Goal: Task Accomplishment & Management: Complete application form

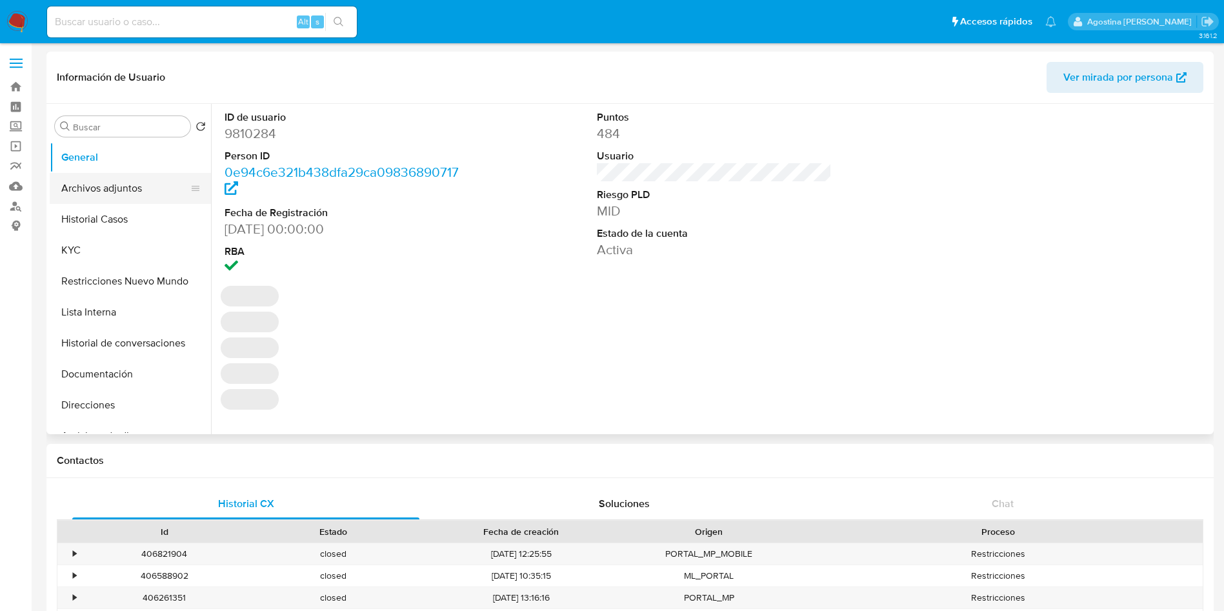
select select "10"
click at [122, 190] on button "Archivos adjuntos" at bounding box center [125, 188] width 151 height 31
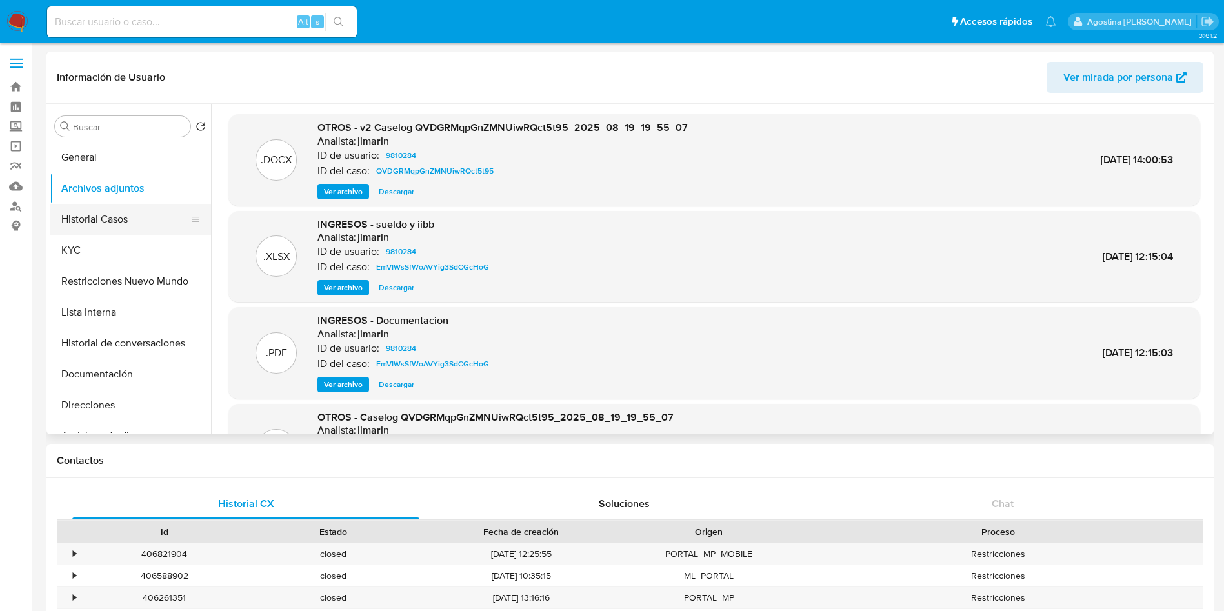
click at [131, 219] on button "Historial Casos" at bounding box center [125, 219] width 151 height 31
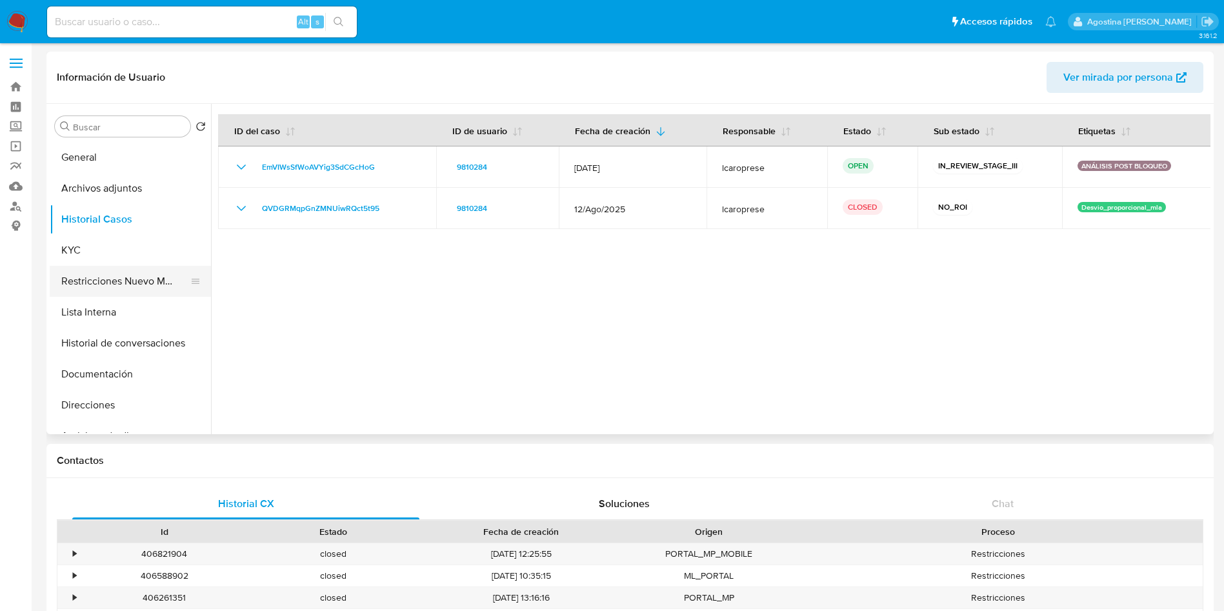
click at [117, 287] on button "Restricciones Nuevo Mundo" at bounding box center [125, 281] width 151 height 31
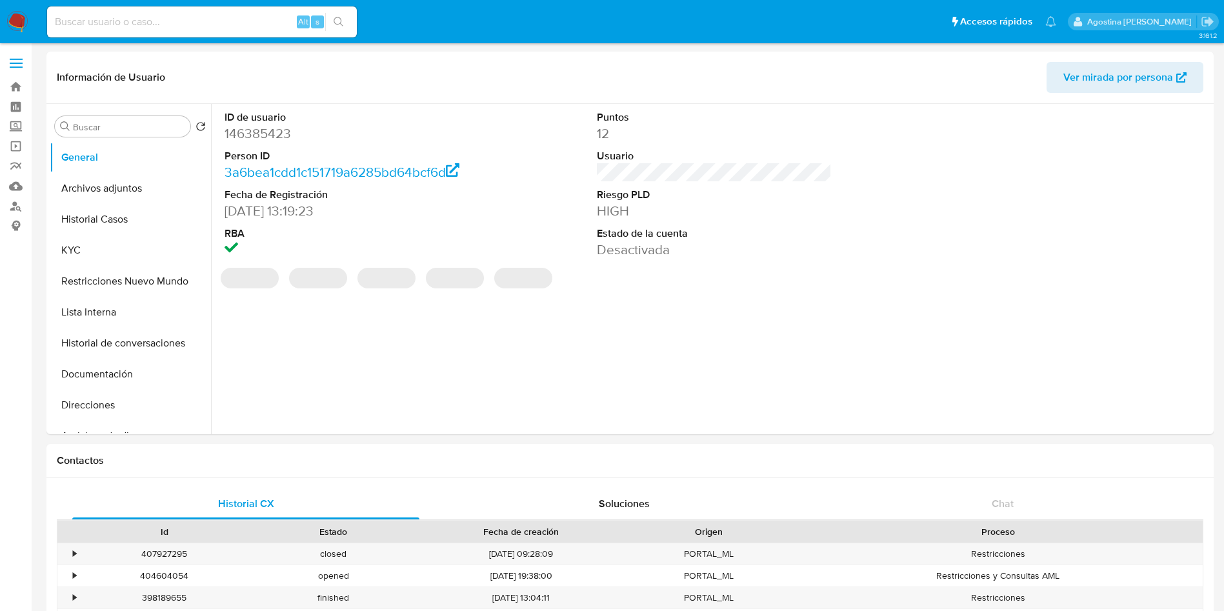
select select "10"
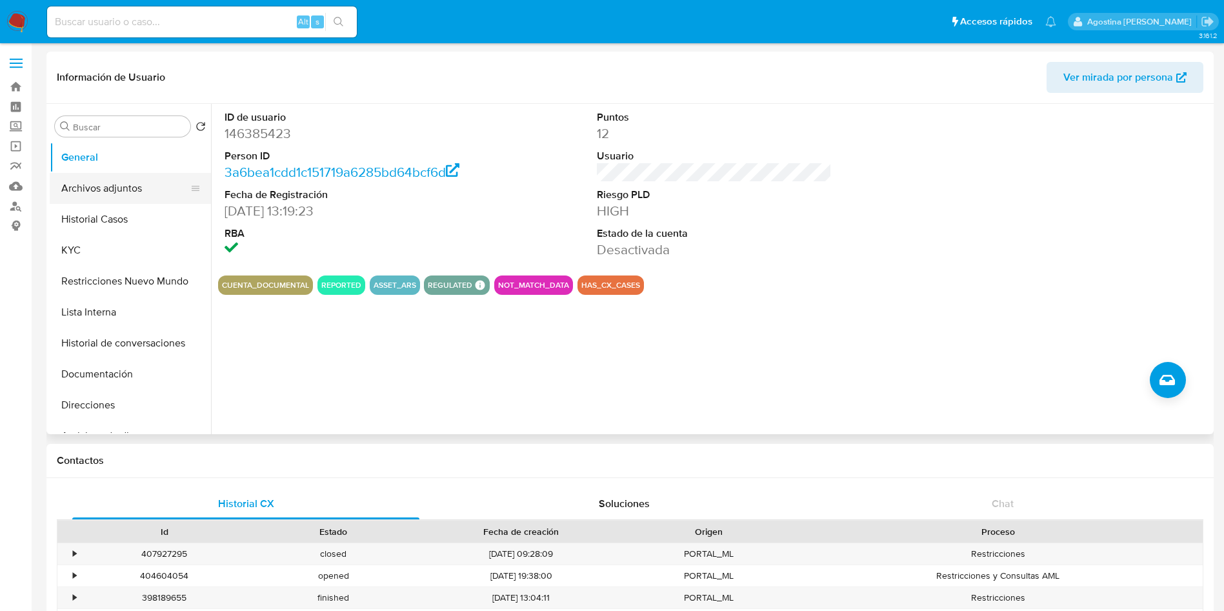
click at [130, 179] on button "Archivos adjuntos" at bounding box center [125, 188] width 151 height 31
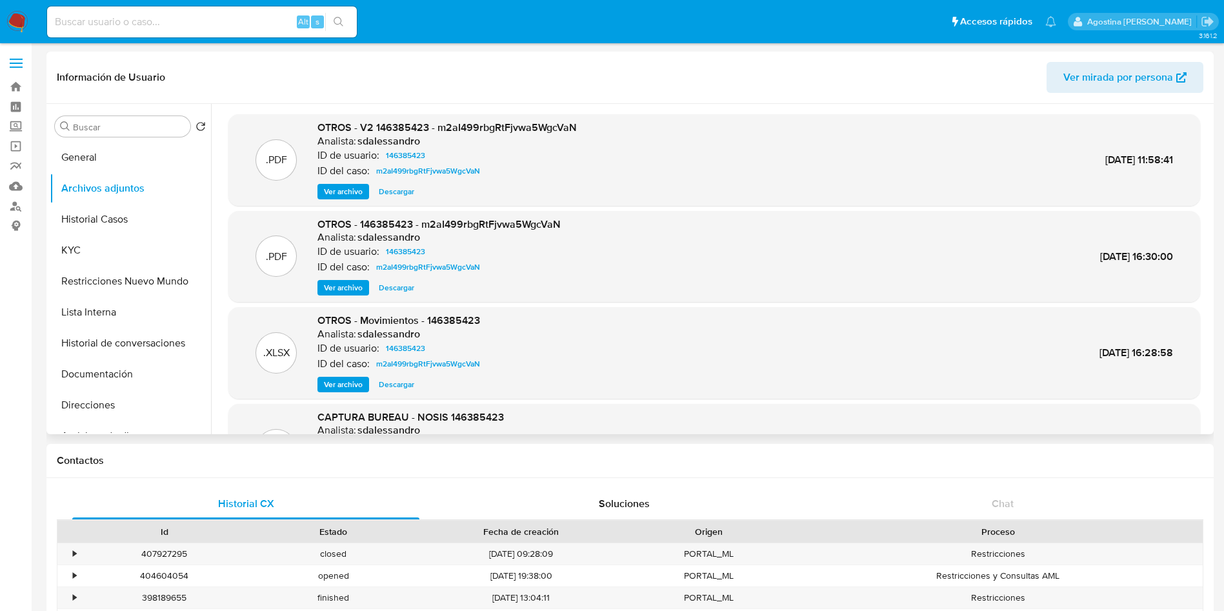
click at [347, 193] on span "Ver archivo" at bounding box center [343, 191] width 39 height 13
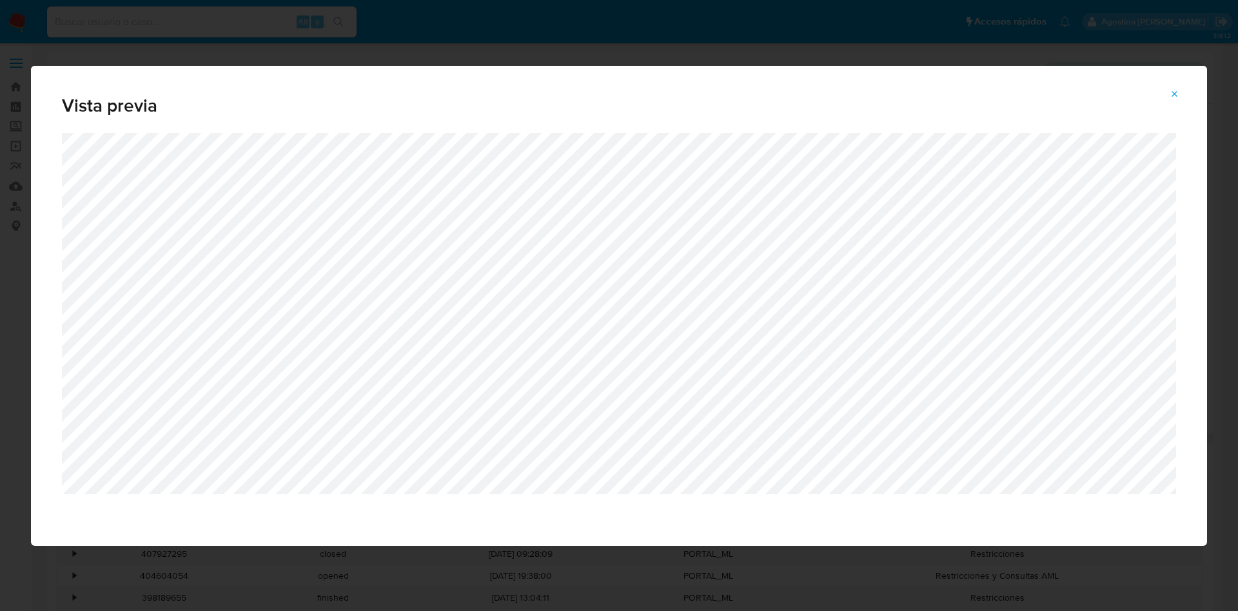
click at [1181, 103] on button "Attachment preview" at bounding box center [1175, 94] width 28 height 21
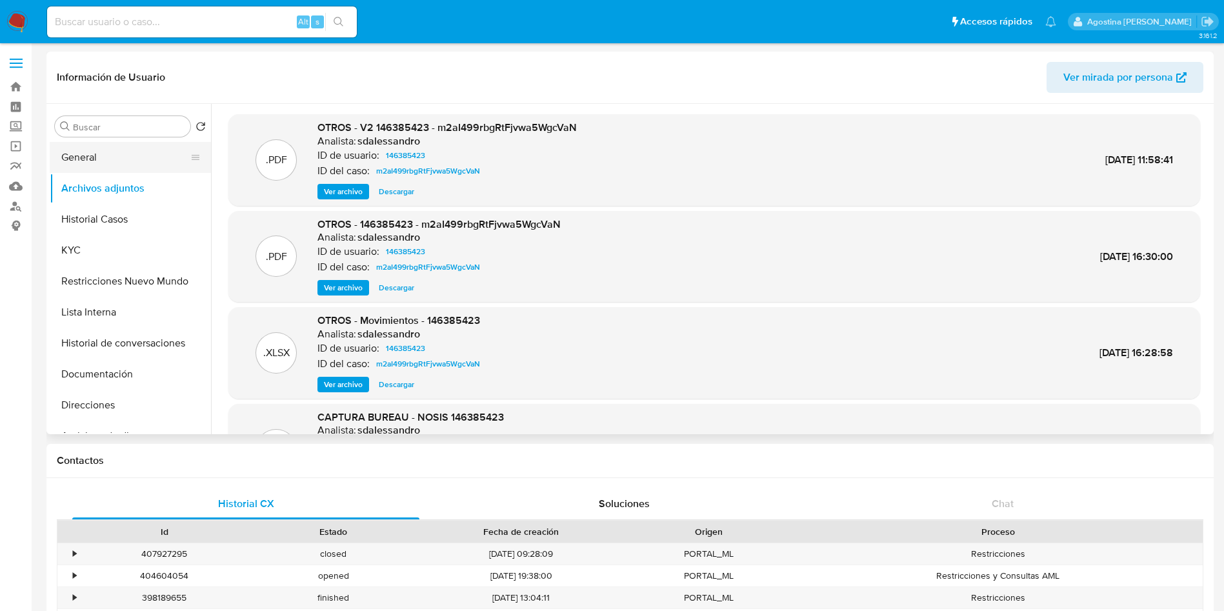
click at [156, 155] on button "General" at bounding box center [125, 157] width 151 height 31
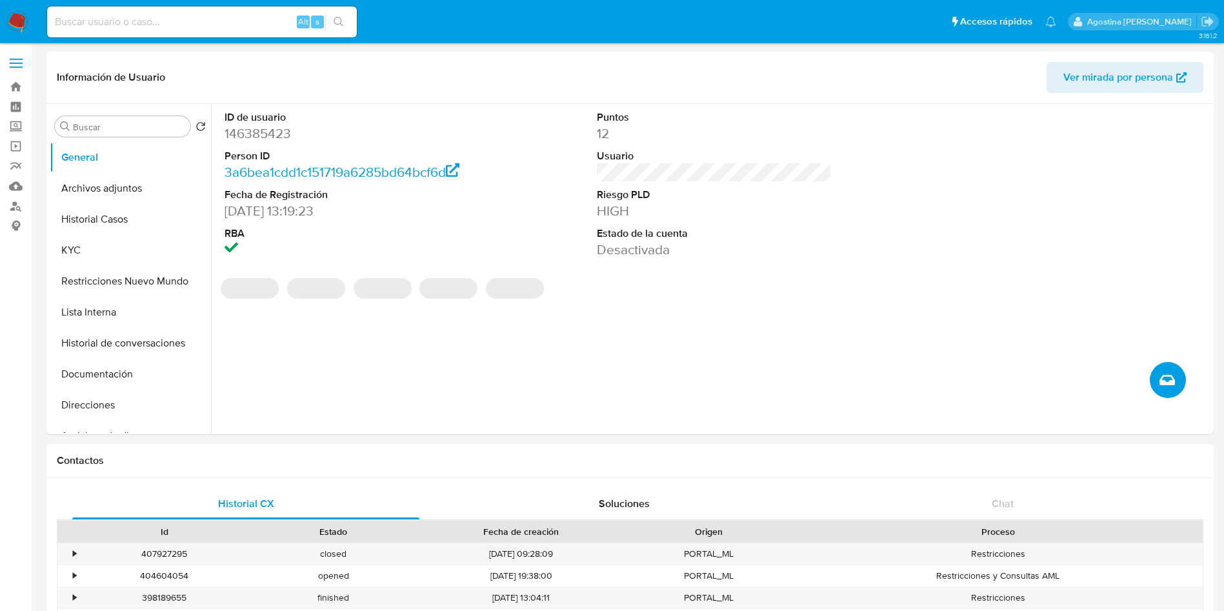
click at [1166, 372] on icon "Crear caso manual" at bounding box center [1166, 379] width 15 height 15
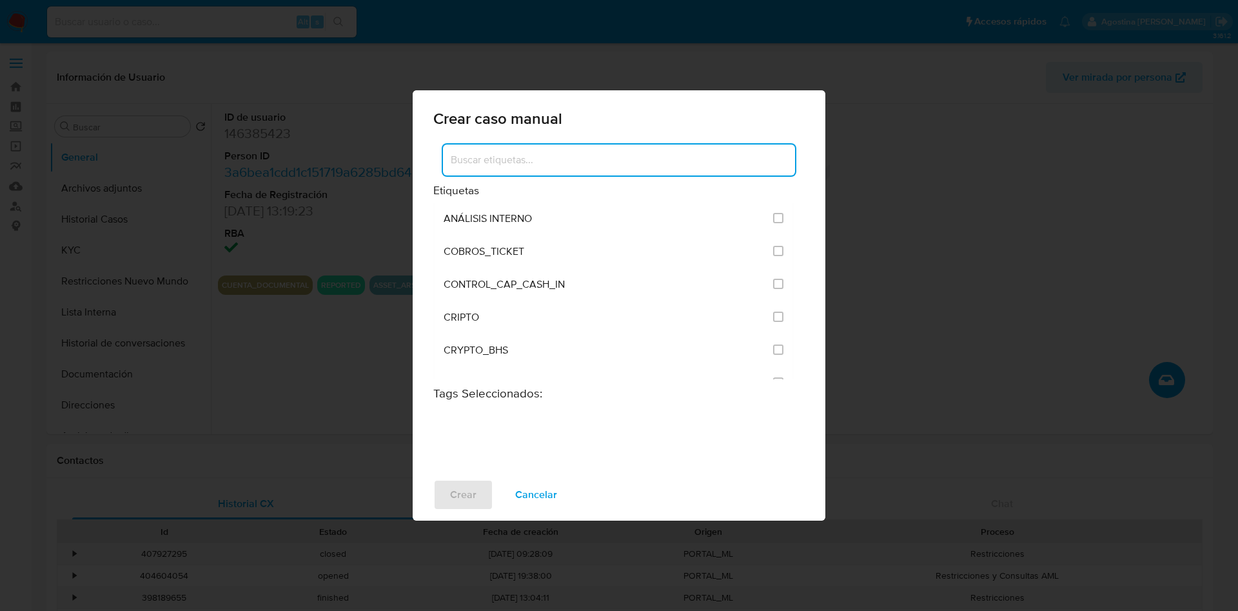
click at [633, 157] on input at bounding box center [619, 160] width 352 height 17
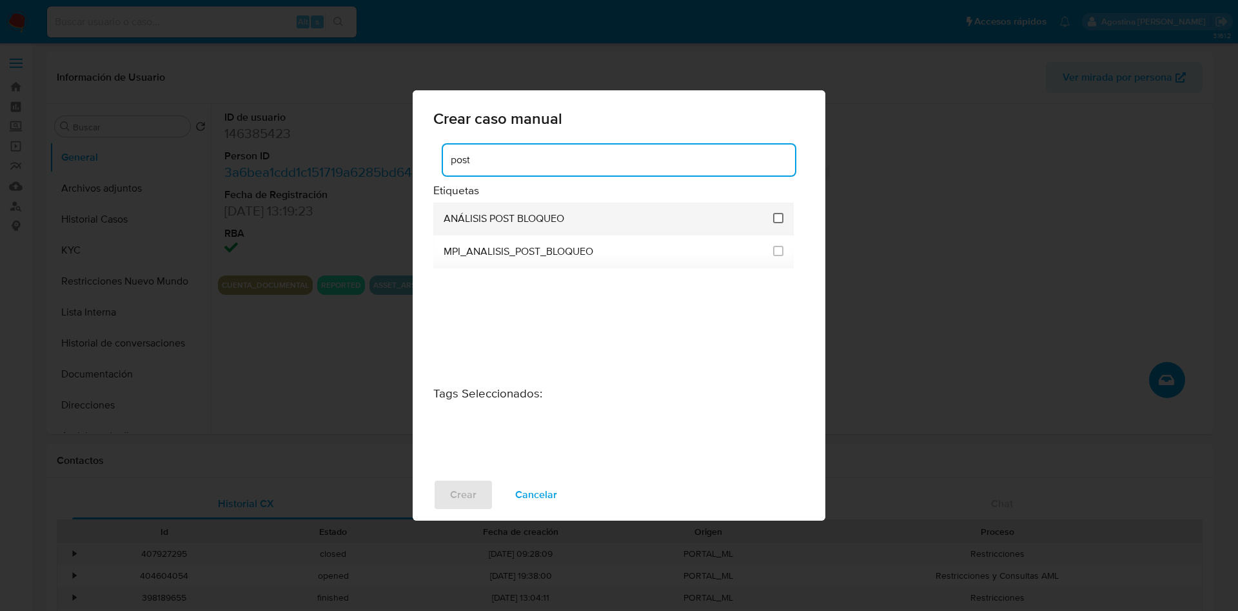
type input "post"
click at [779, 213] on input "3249" at bounding box center [778, 218] width 10 height 10
checkbox input "true"
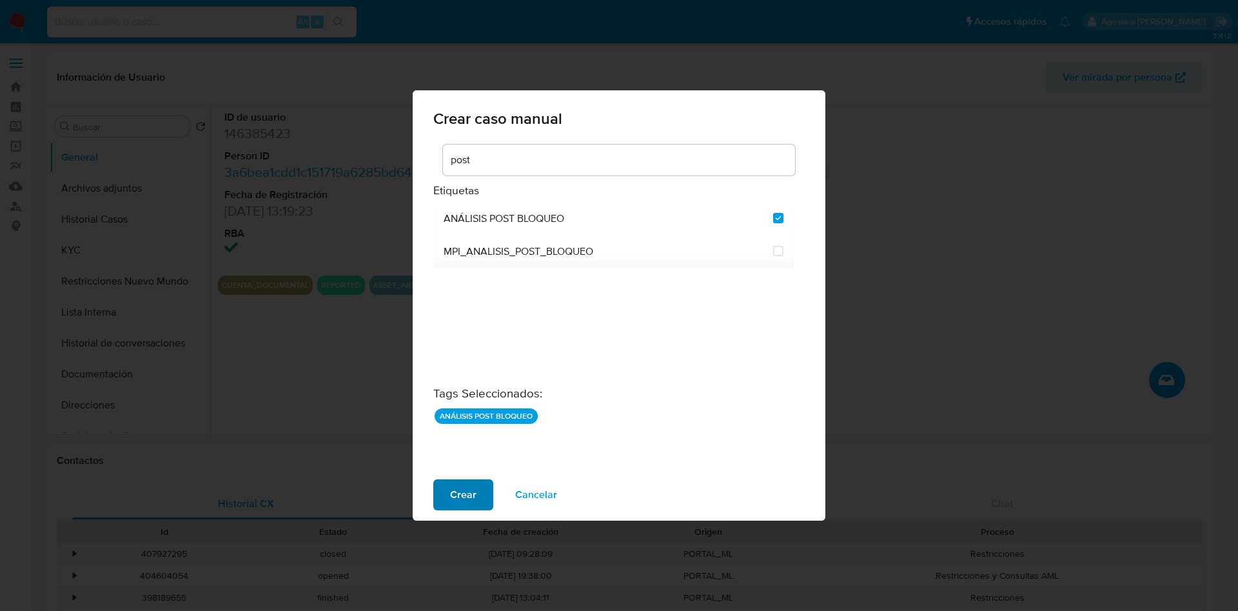
click at [465, 491] on span "Crear" at bounding box center [463, 495] width 26 height 28
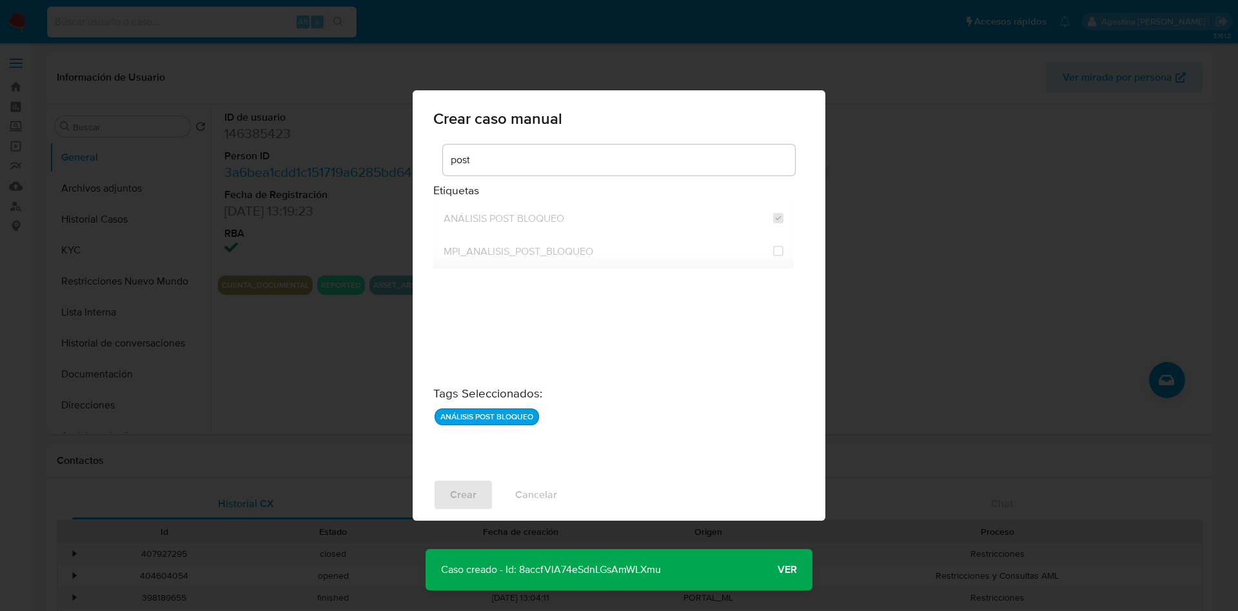
click at [584, 563] on p "Caso creado - Id: 8accfVlA74eSdnLGsAmWLXmu" at bounding box center [551, 569] width 251 height 41
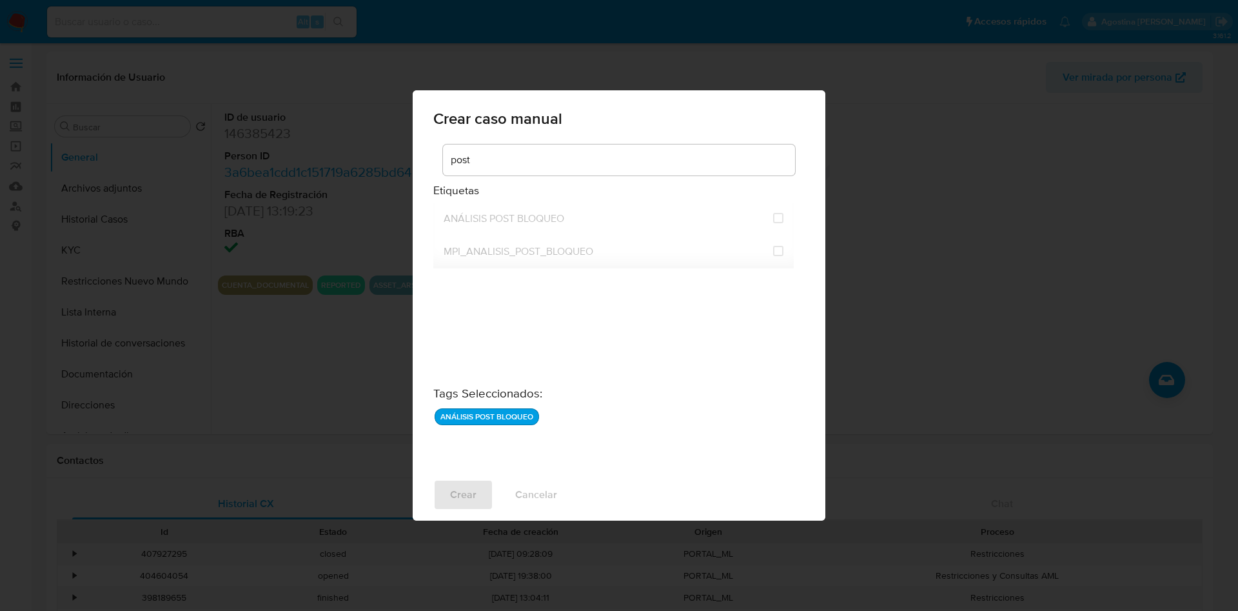
checkbox input "false"
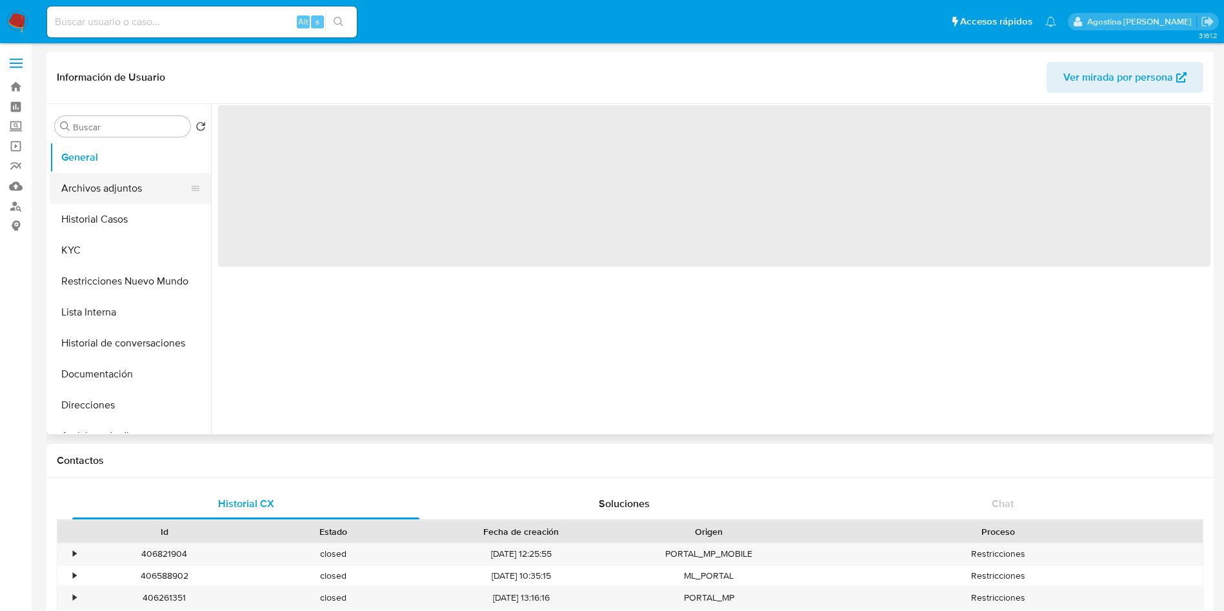
select select "10"
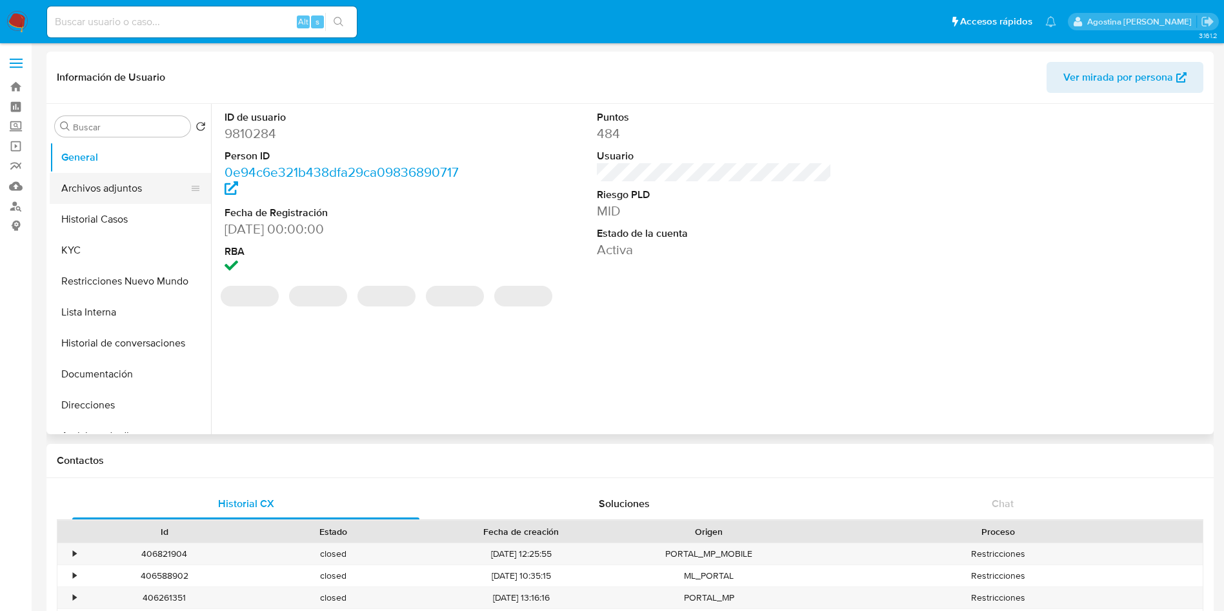
click at [99, 197] on button "Archivos adjuntos" at bounding box center [125, 188] width 151 height 31
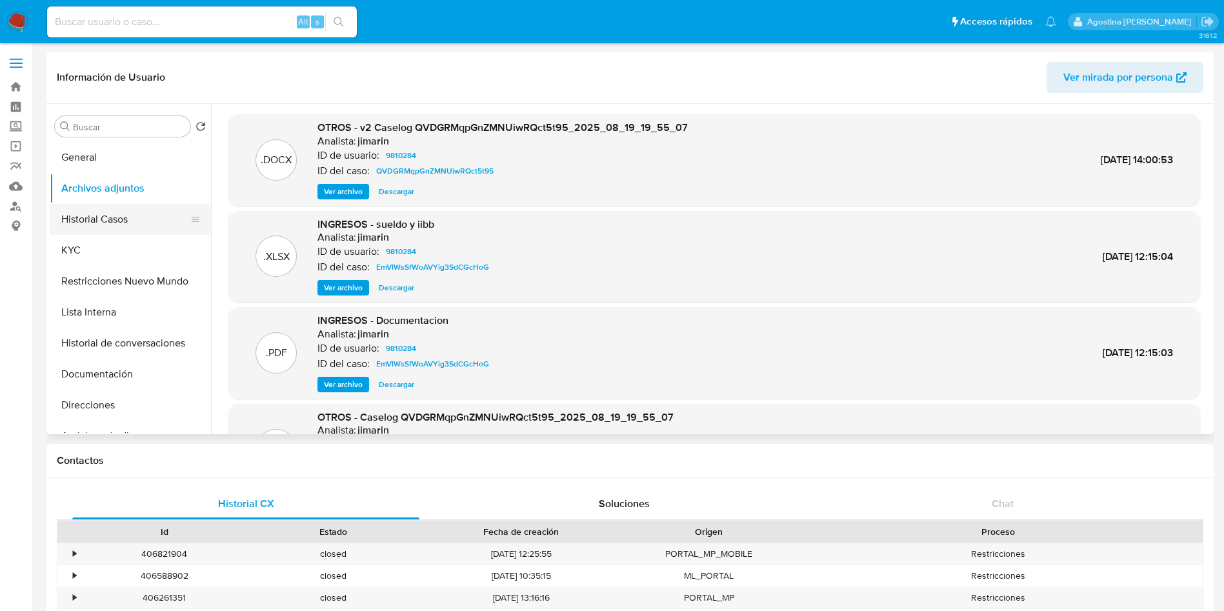
click at [126, 222] on button "Historial Casos" at bounding box center [125, 219] width 151 height 31
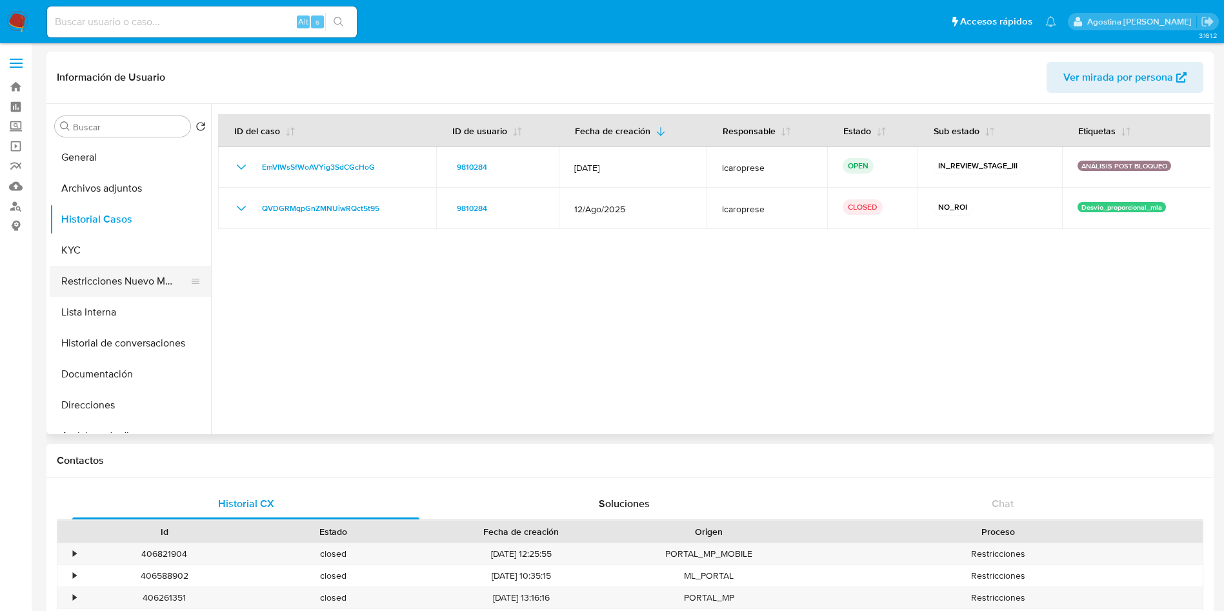
click at [121, 270] on button "Restricciones Nuevo Mundo" at bounding box center [125, 281] width 151 height 31
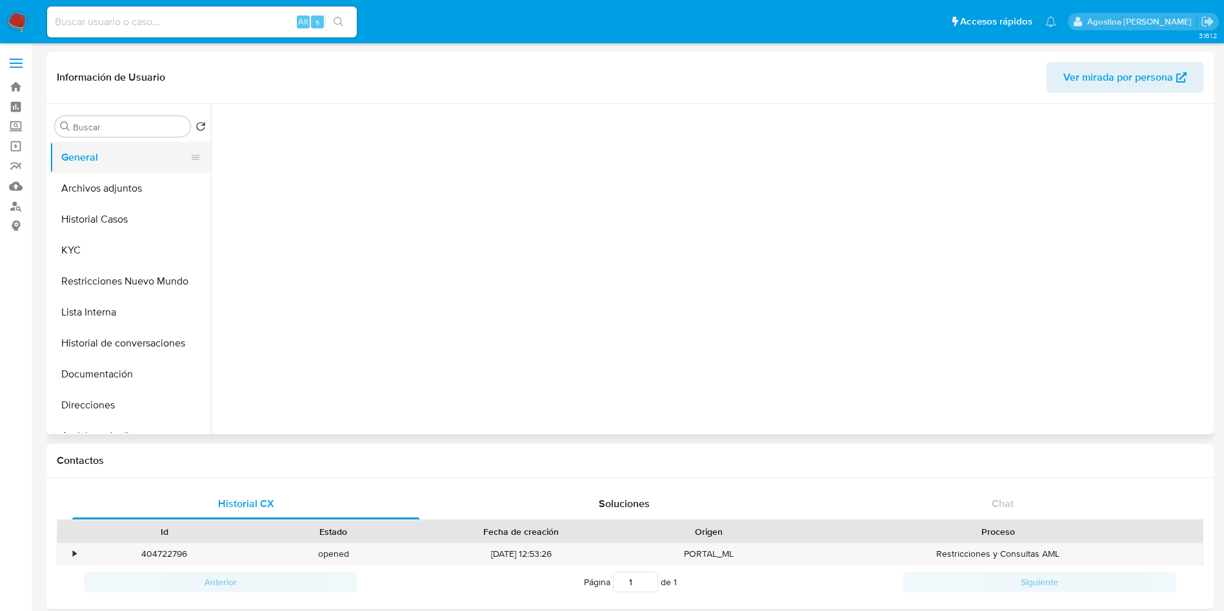
select select "10"
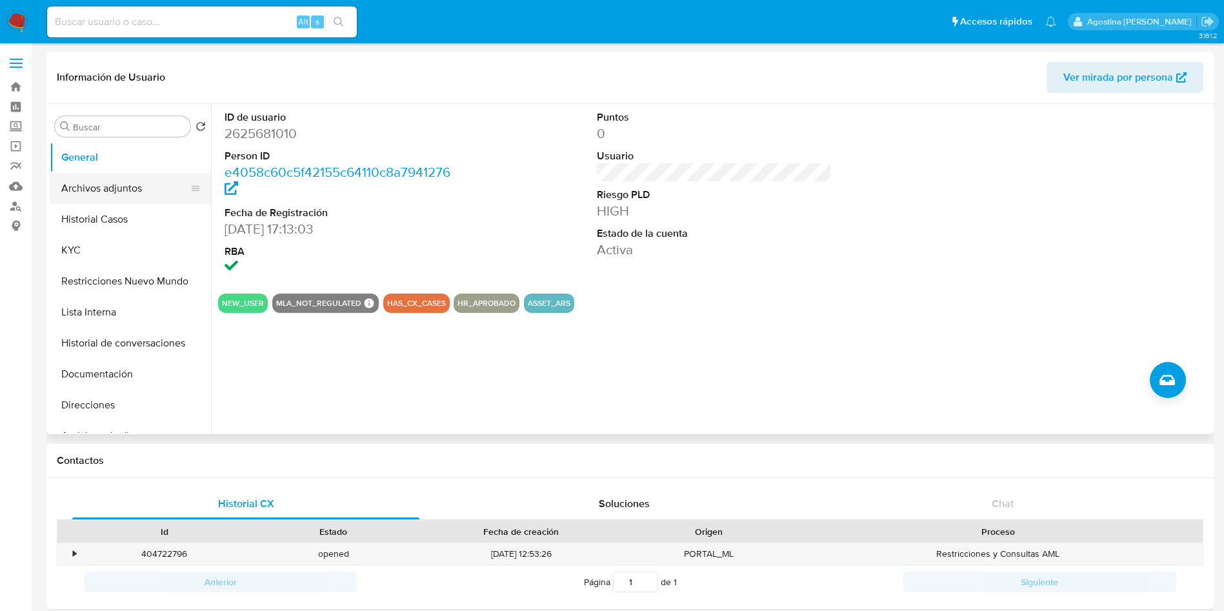
click at [143, 182] on button "Archivos adjuntos" at bounding box center [125, 188] width 151 height 31
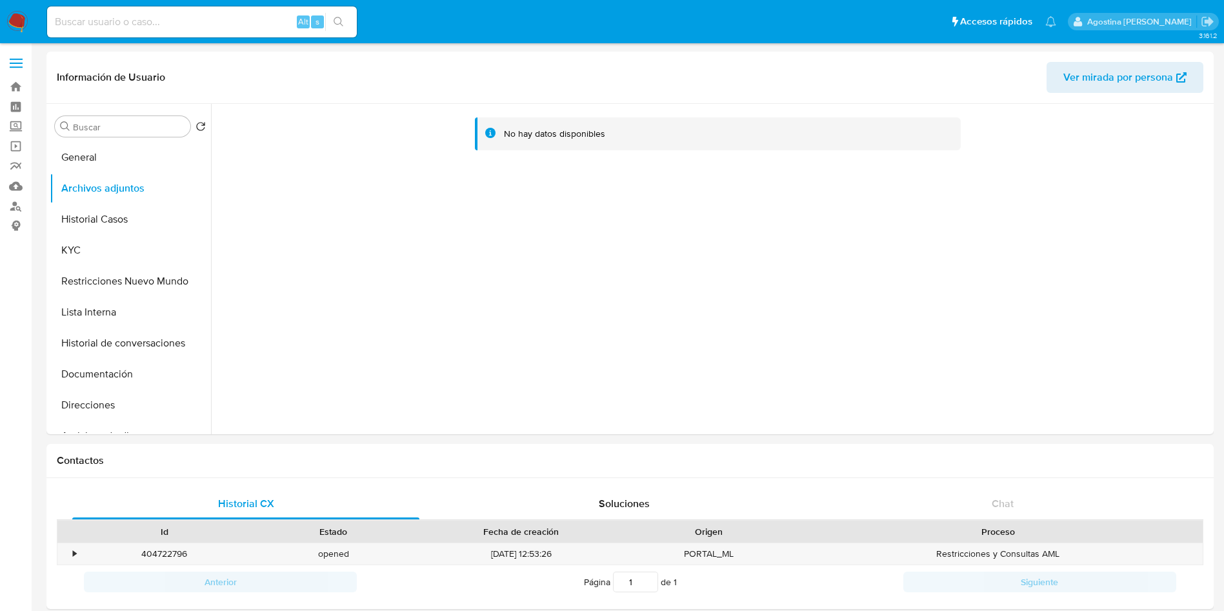
click at [156, 210] on button "Historial Casos" at bounding box center [125, 219] width 151 height 31
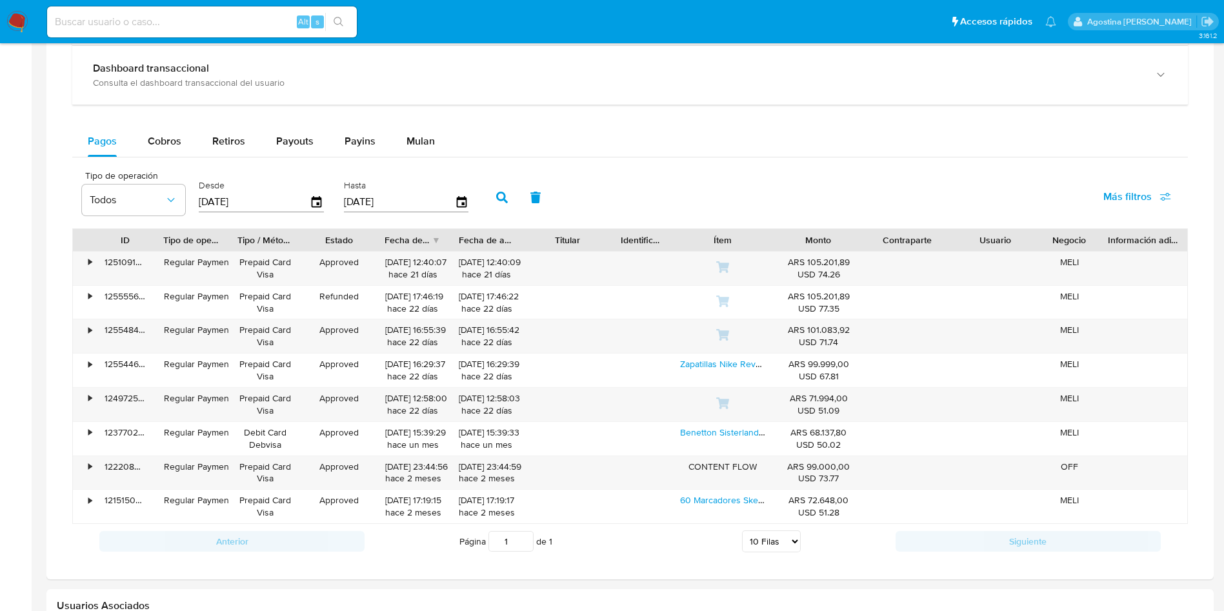
scroll to position [954, 0]
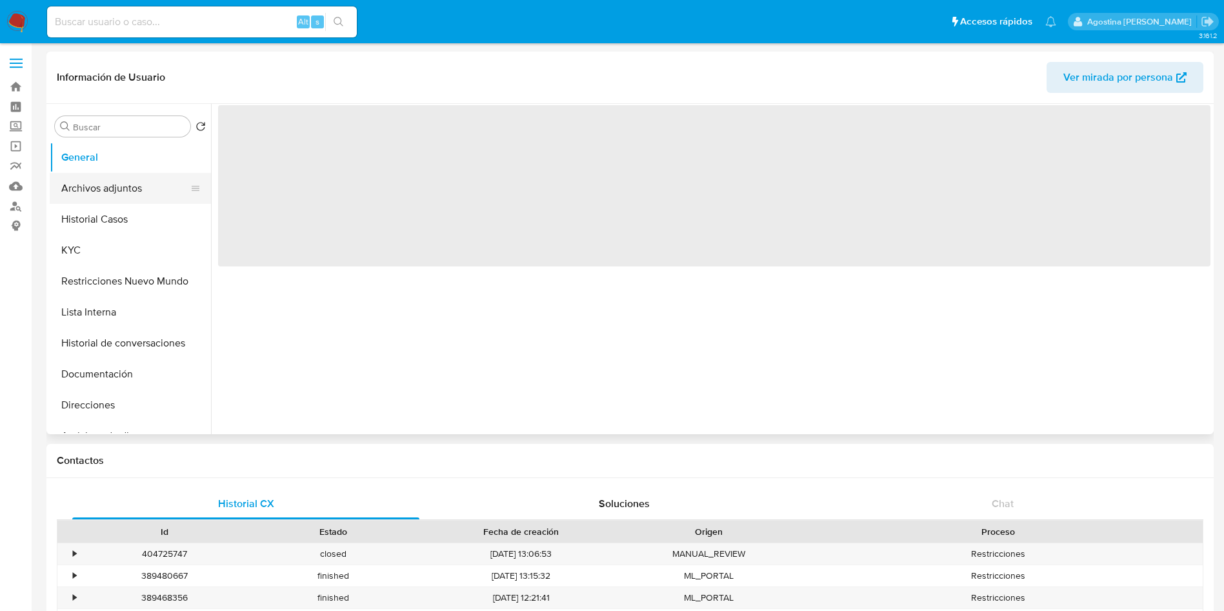
select select "10"
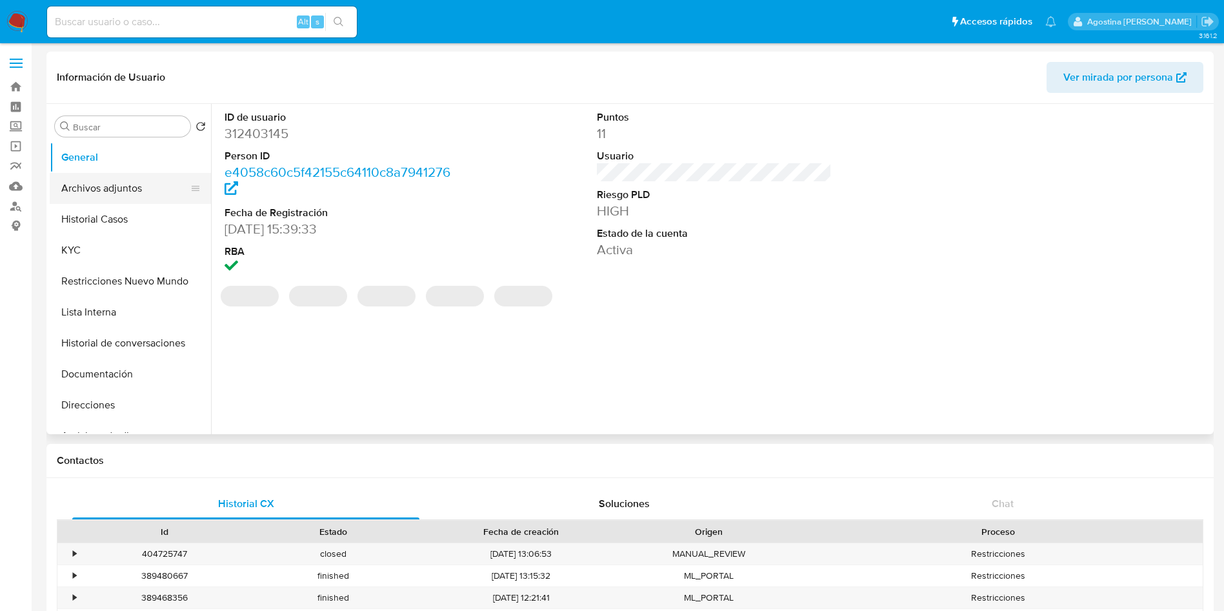
click at [112, 188] on button "Archivos adjuntos" at bounding box center [125, 188] width 151 height 31
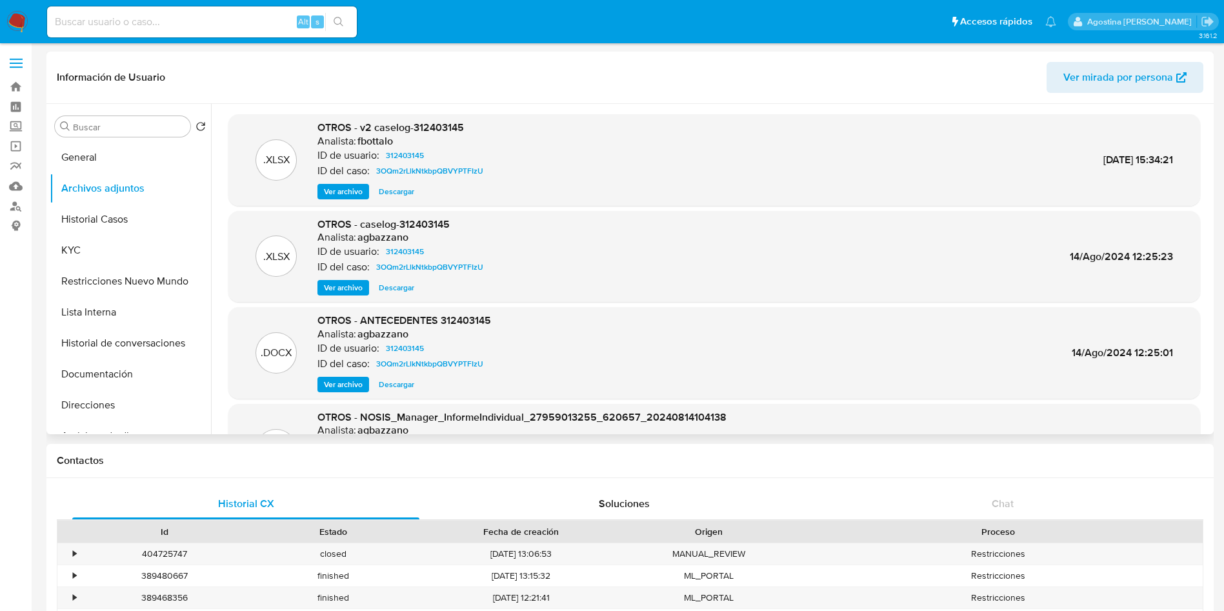
click at [343, 190] on span "Ver archivo" at bounding box center [343, 191] width 39 height 13
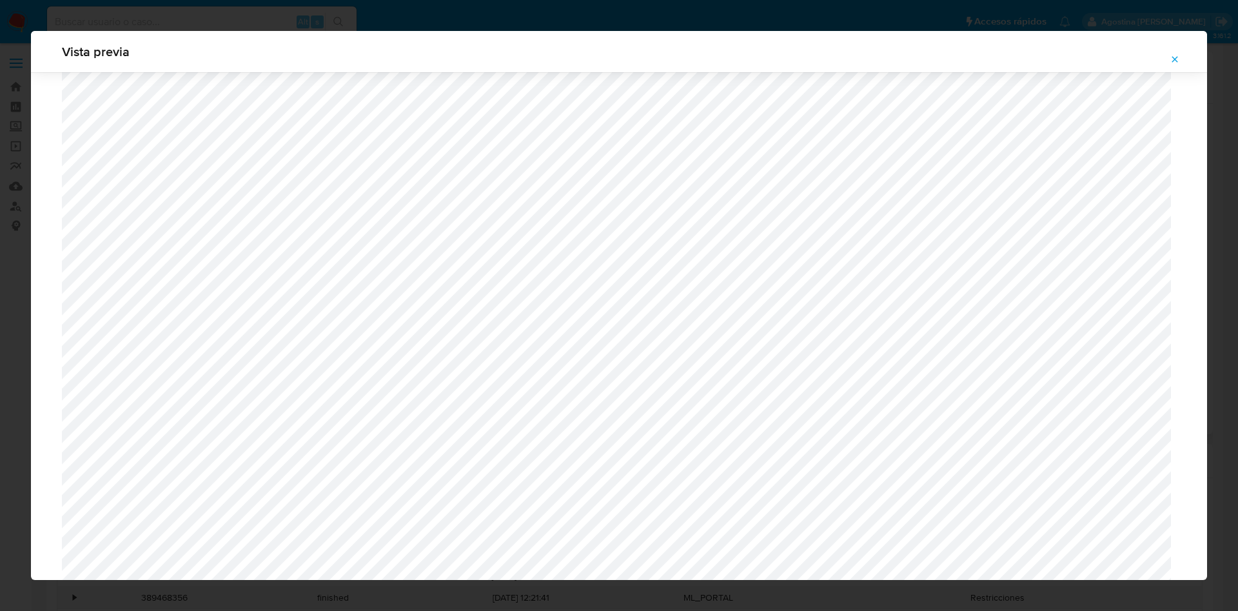
scroll to position [845, 0]
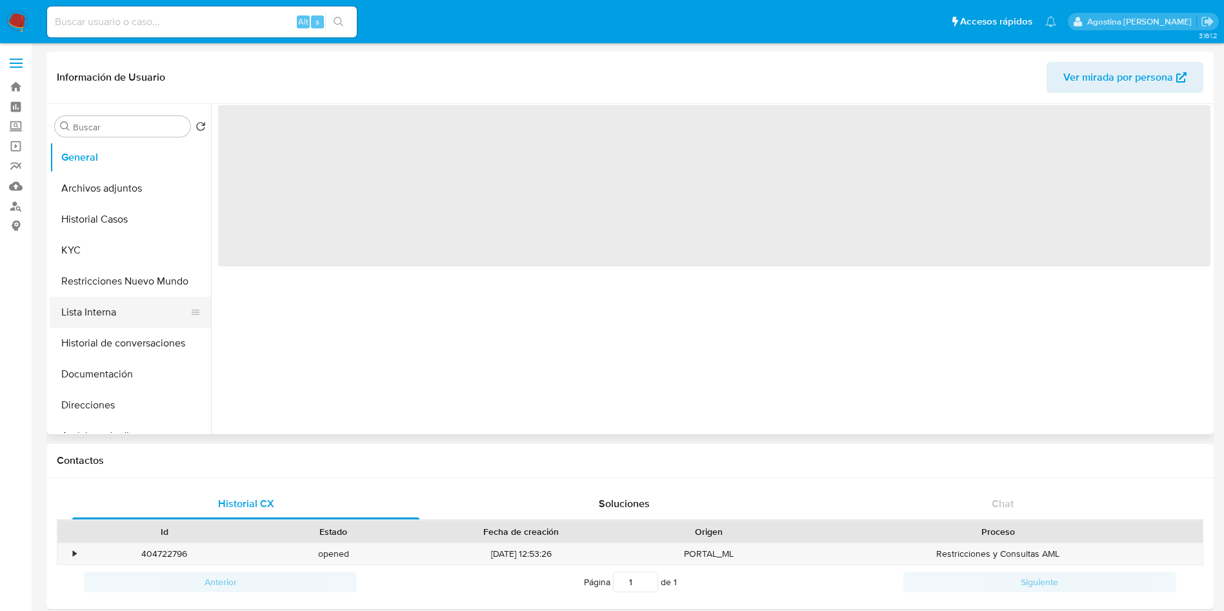
select select "10"
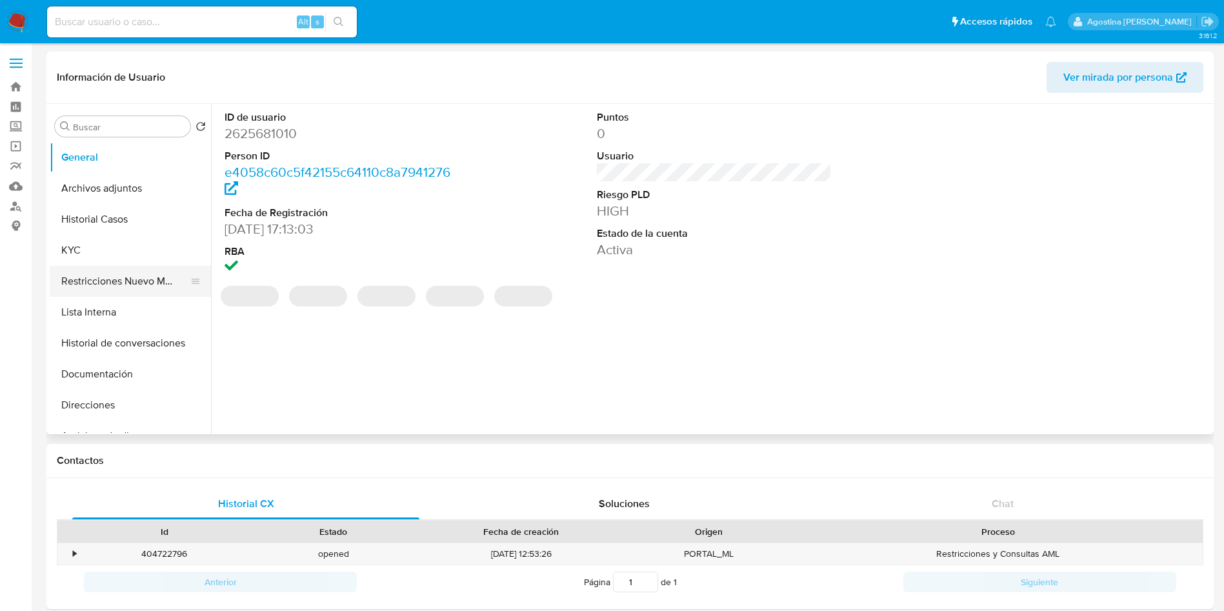
click at [143, 286] on button "Restricciones Nuevo Mundo" at bounding box center [125, 281] width 151 height 31
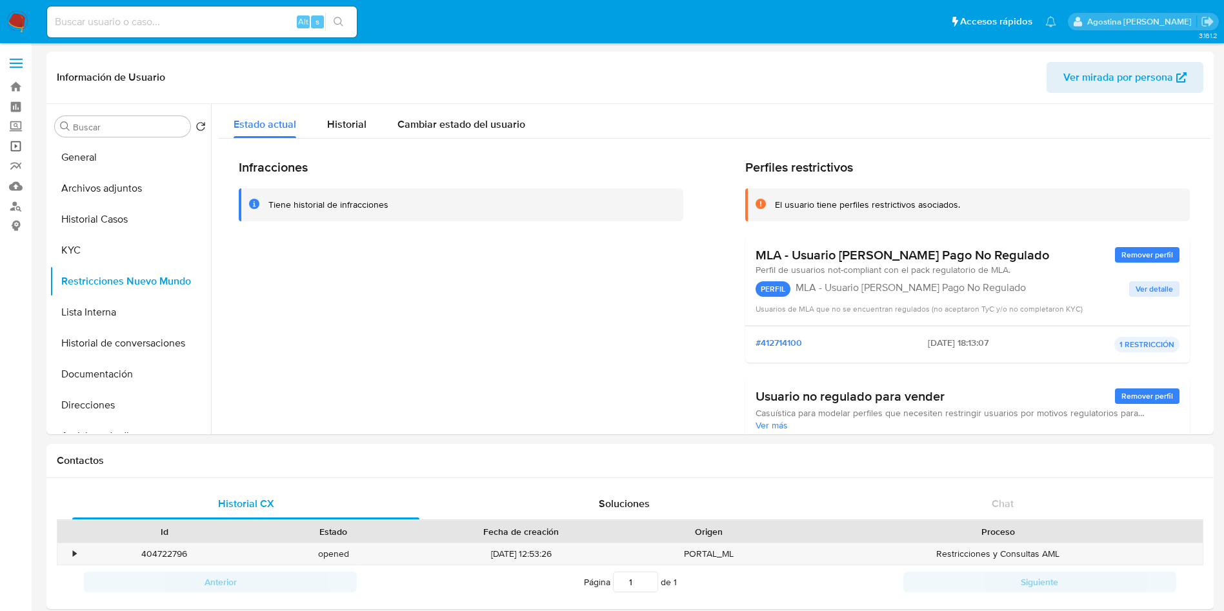
click at [11, 147] on link "Operaciones masivas" at bounding box center [77, 146] width 154 height 20
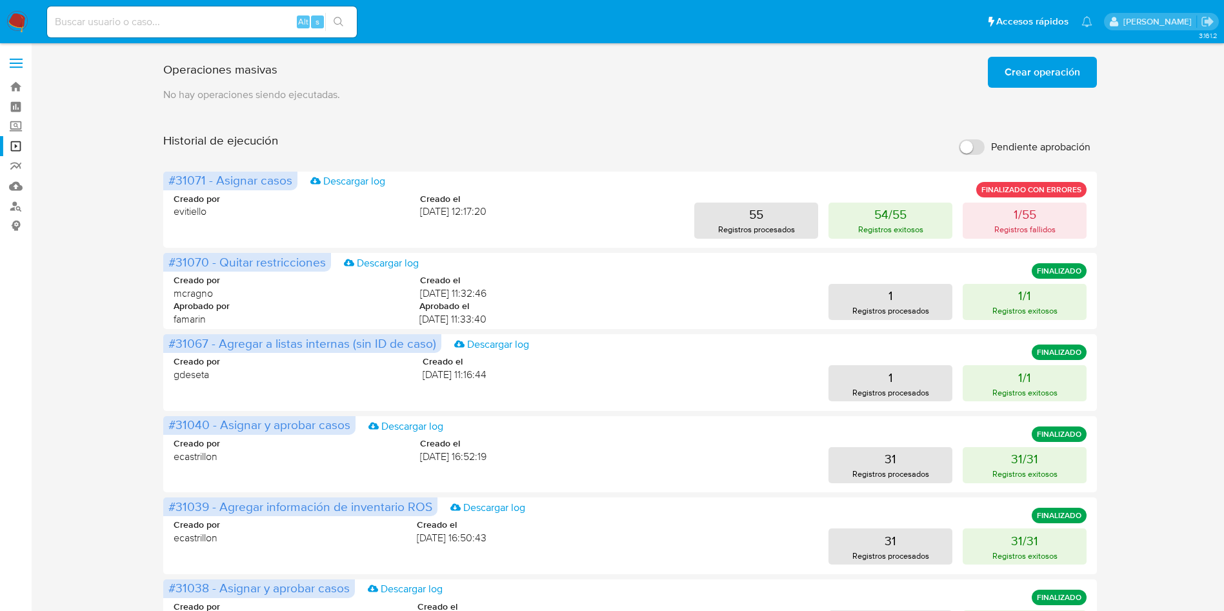
click at [70, 359] on div "Operaciones masivas Crear operación Sólo puede haber hasta un máximo de 5 opera…" at bounding box center [629, 537] width 1167 height 971
click at [1069, 68] on span "Crear operación" at bounding box center [1041, 72] width 75 height 28
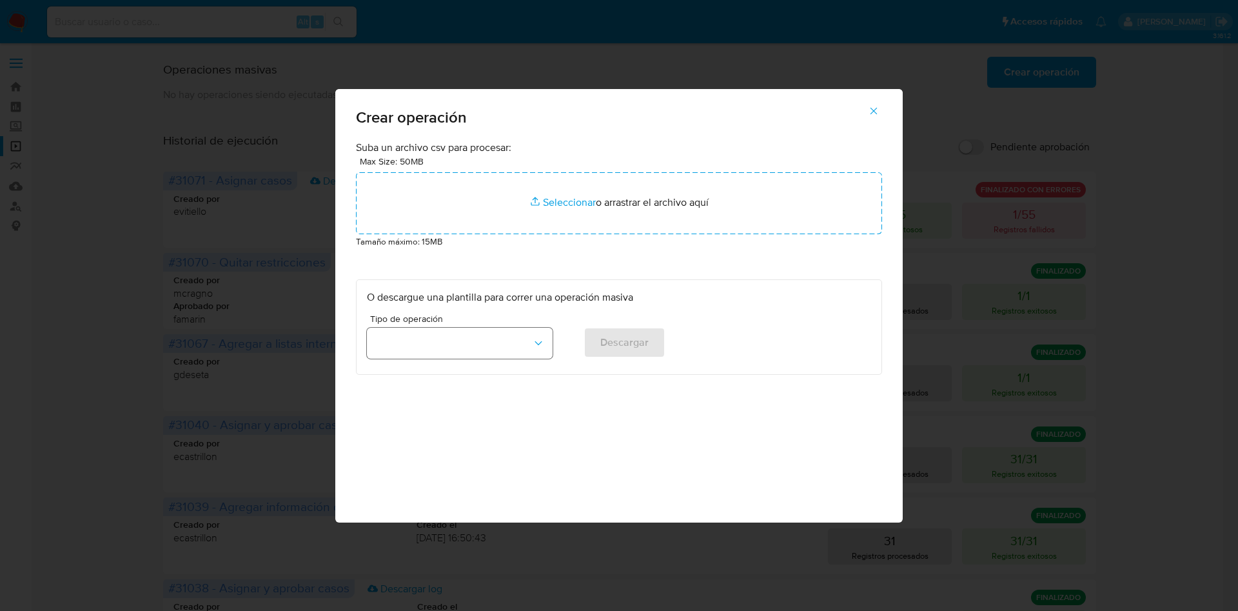
click at [397, 353] on button "button" at bounding box center [460, 343] width 186 height 31
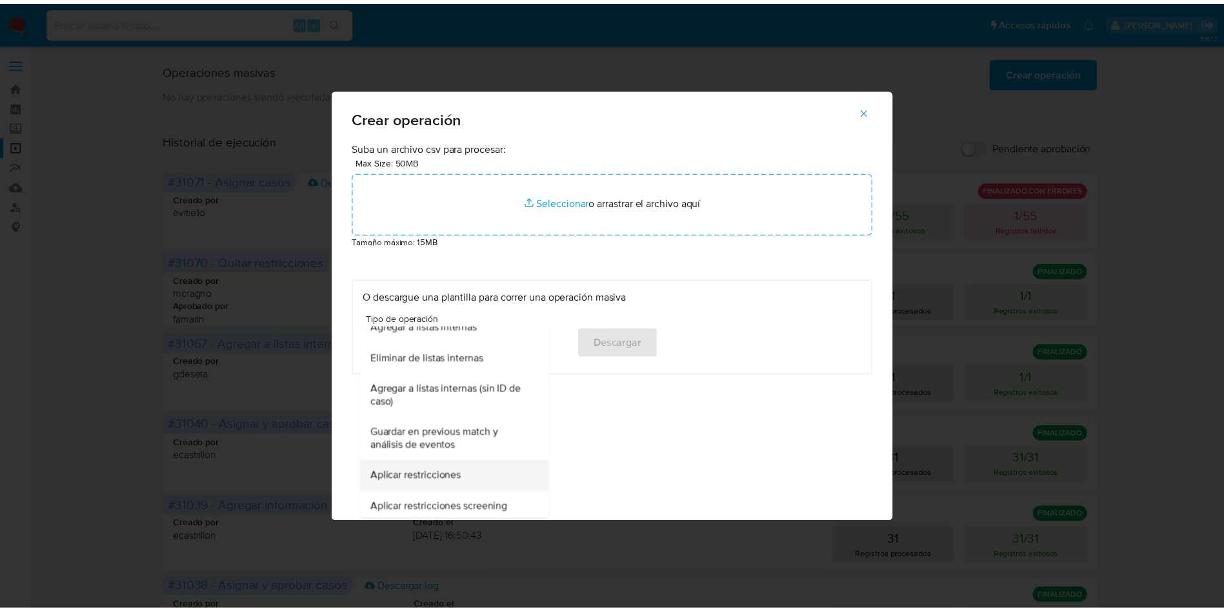
scroll to position [234, 0]
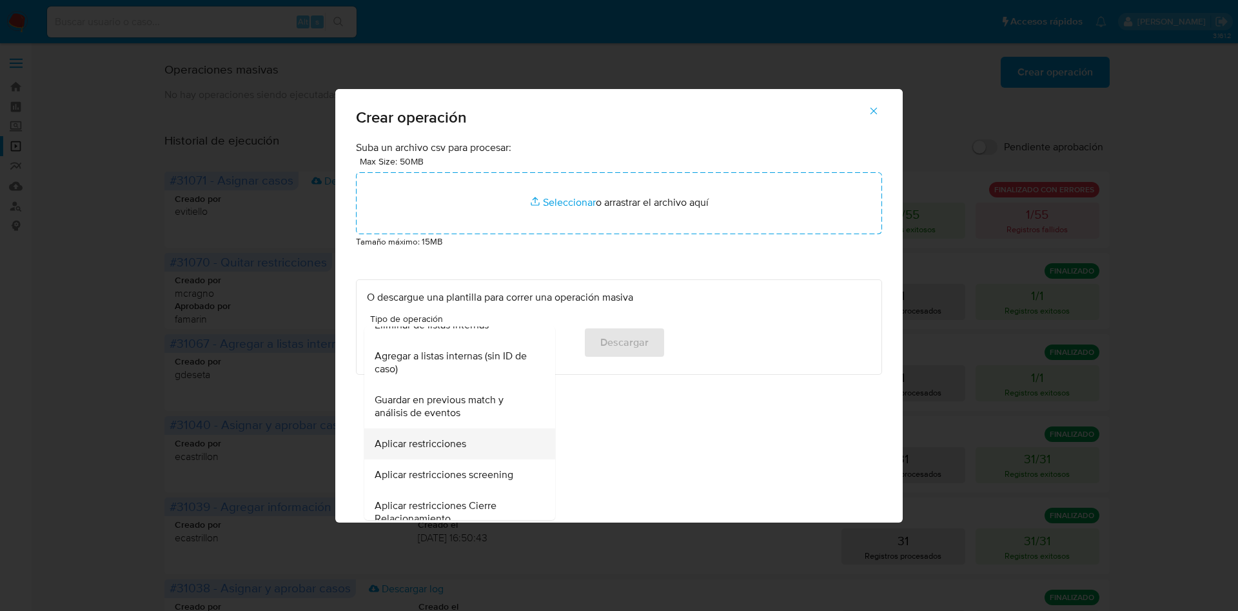
click at [459, 447] on span "Aplicar restricciones" at bounding box center [421, 443] width 92 height 13
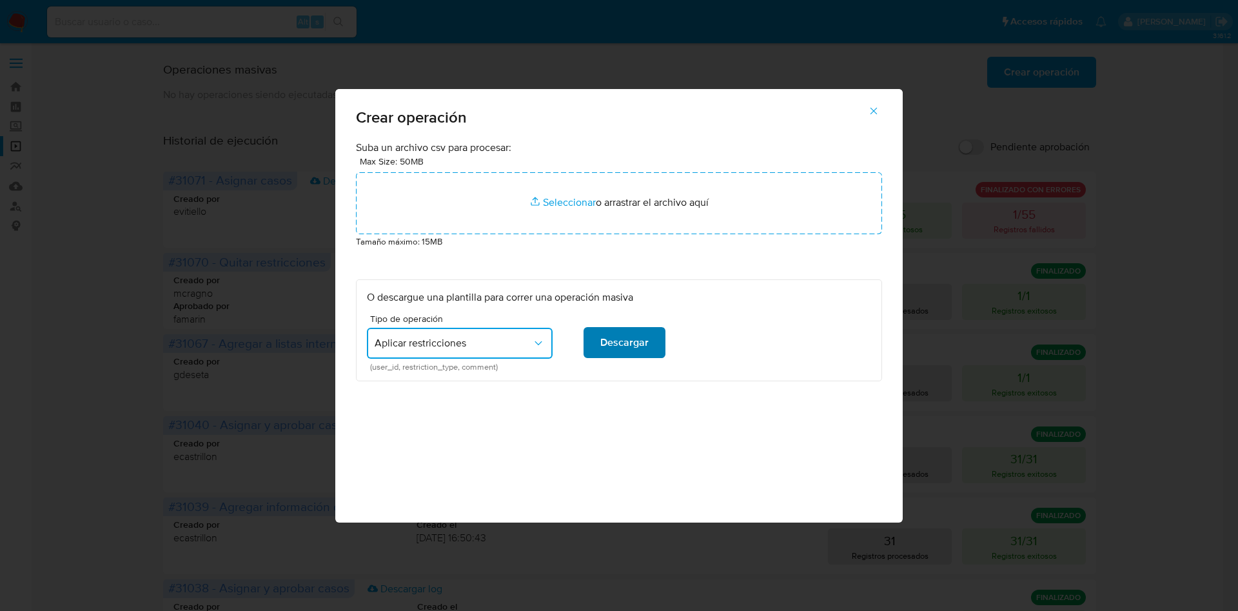
click at [625, 351] on span "Descargar" at bounding box center [625, 342] width 48 height 28
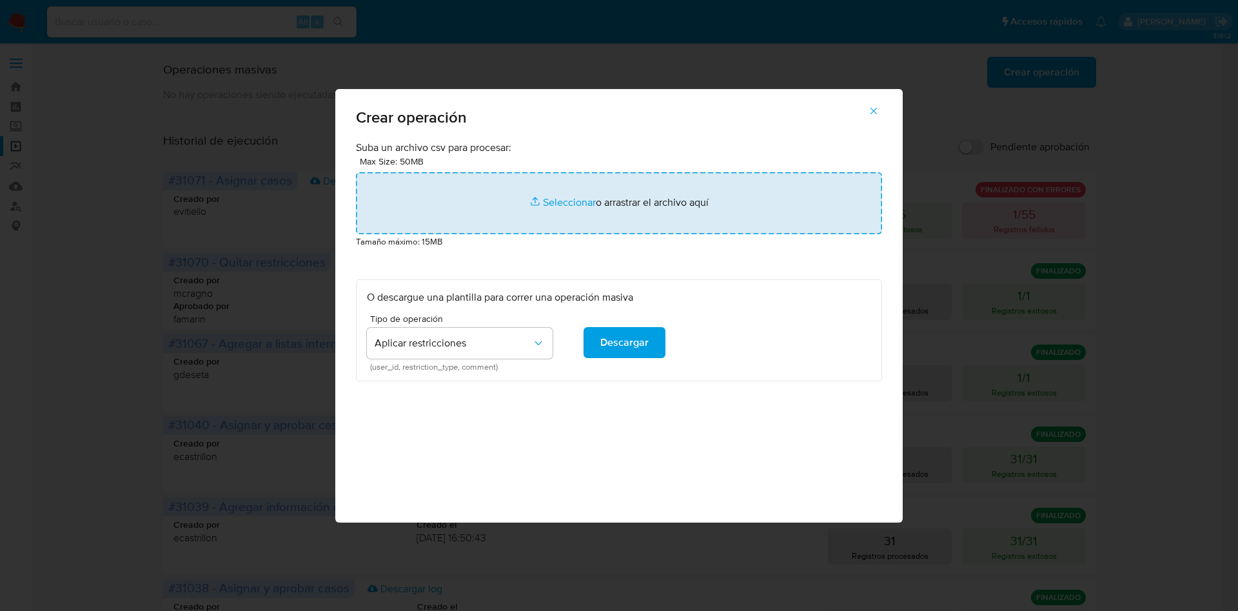
click at [573, 194] on input "file" at bounding box center [619, 203] width 526 height 62
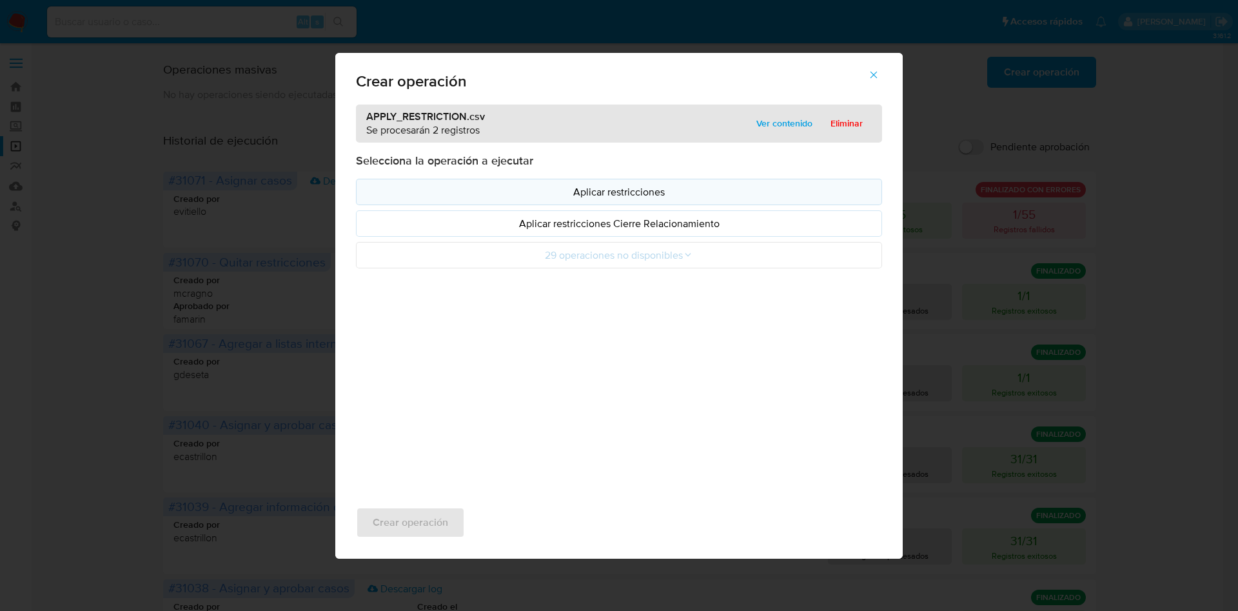
click at [626, 188] on p "Aplicar restricciones" at bounding box center [619, 191] width 504 height 15
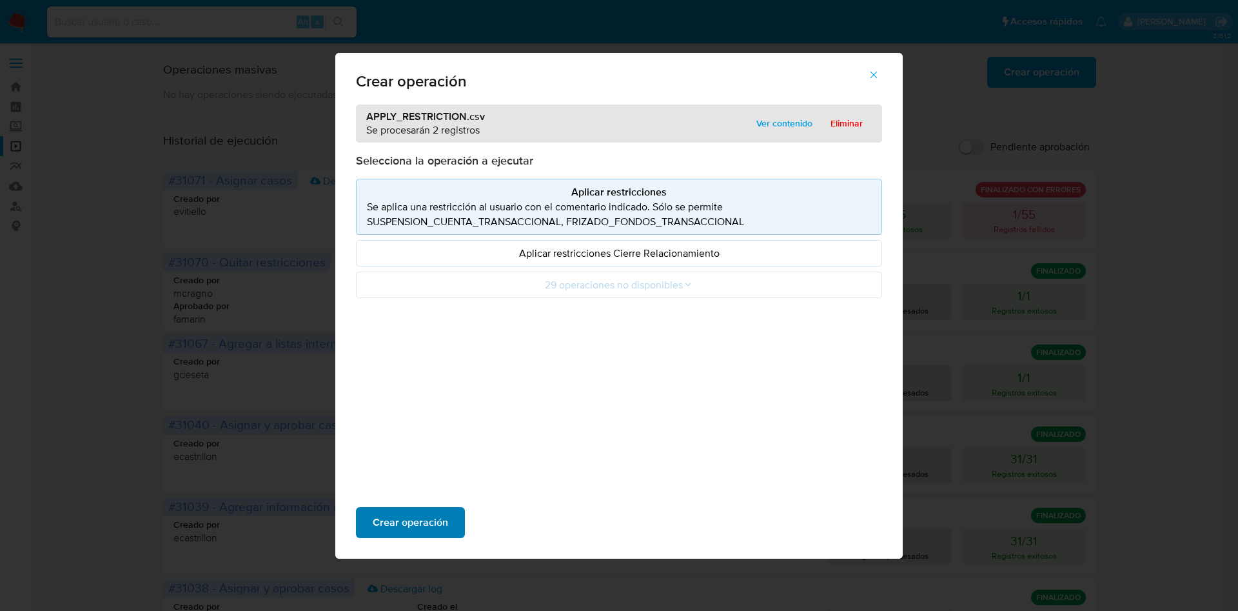
click at [406, 526] on span "Crear operación" at bounding box center [410, 522] width 75 height 28
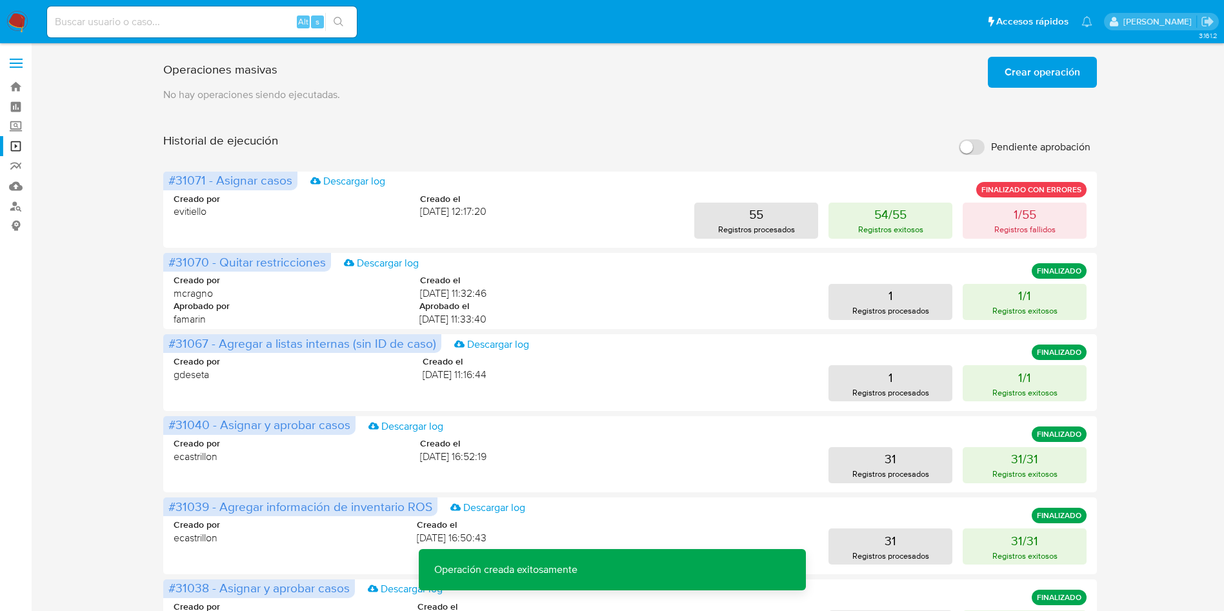
click at [969, 139] on input "Pendiente aprobación" at bounding box center [972, 146] width 26 height 15
checkbox input "true"
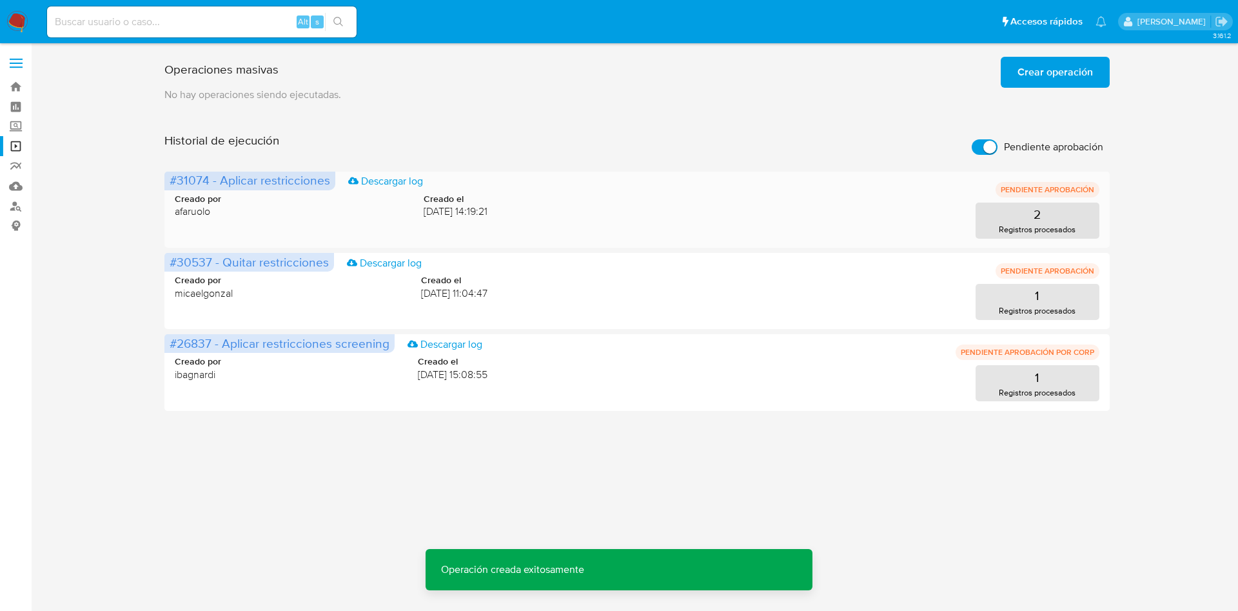
click at [197, 181] on span "#31074 - Aplicar restricciones" at bounding box center [250, 180] width 161 height 18
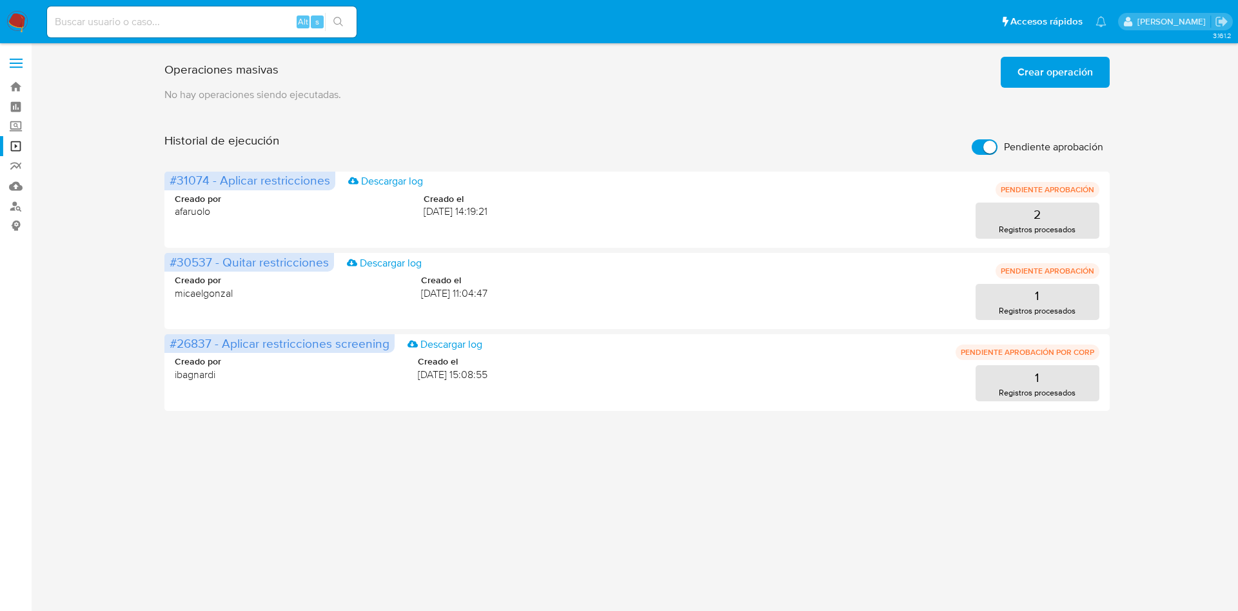
click at [0, 253] on aside "Bandeja Tablero Screening Búsqueda en Listas Watchlist Herramientas Operaciones…" at bounding box center [16, 305] width 32 height 611
click at [224, 15] on input at bounding box center [202, 22] width 310 height 17
paste input "81139402"
type input "81139402"
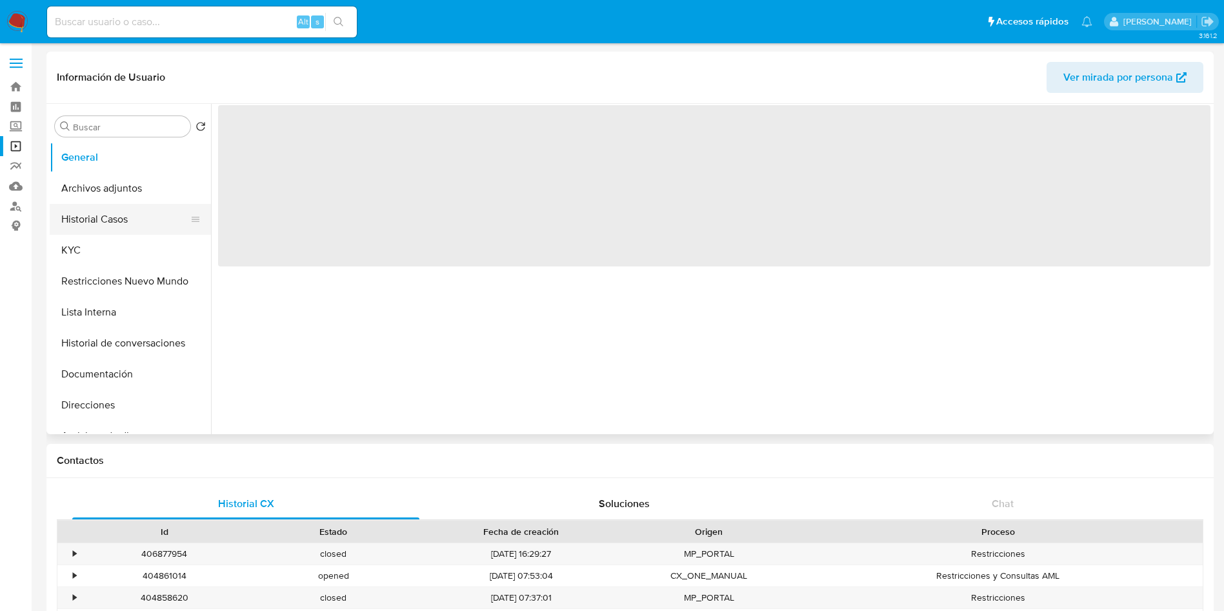
select select "10"
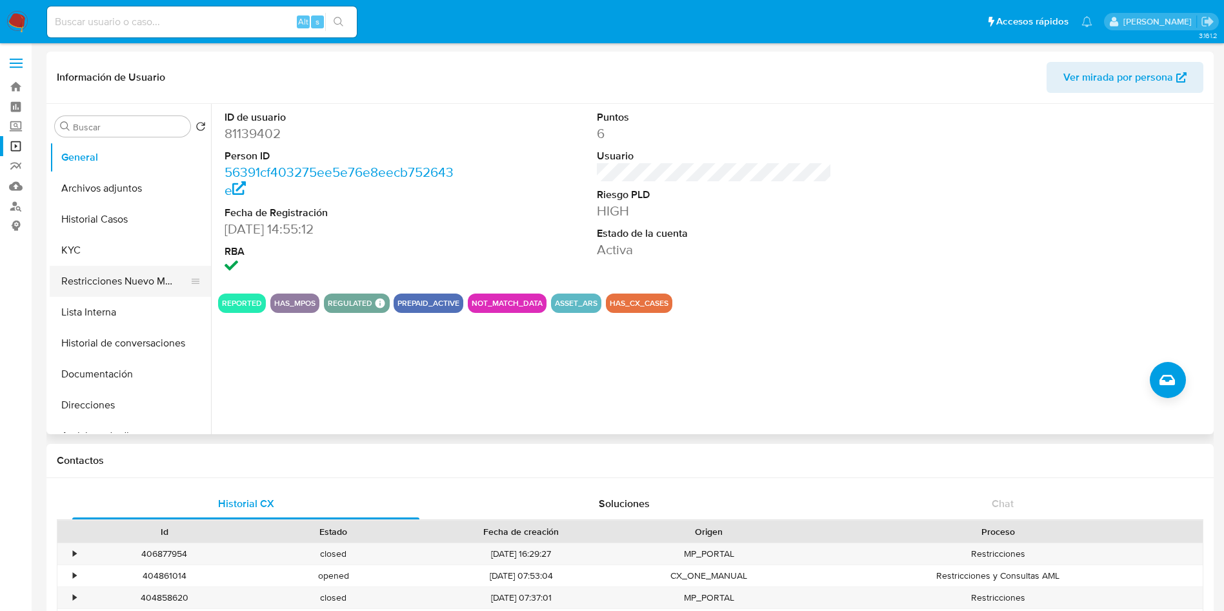
click at [127, 283] on button "Restricciones Nuevo Mundo" at bounding box center [125, 281] width 151 height 31
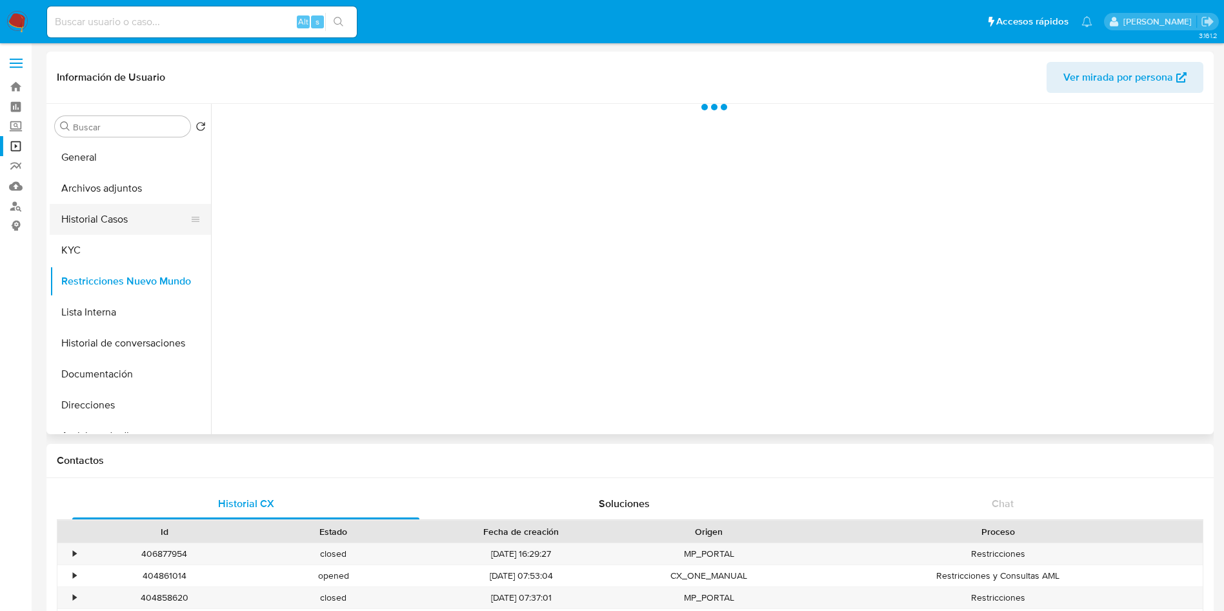
click at [127, 215] on button "Historial Casos" at bounding box center [125, 219] width 151 height 31
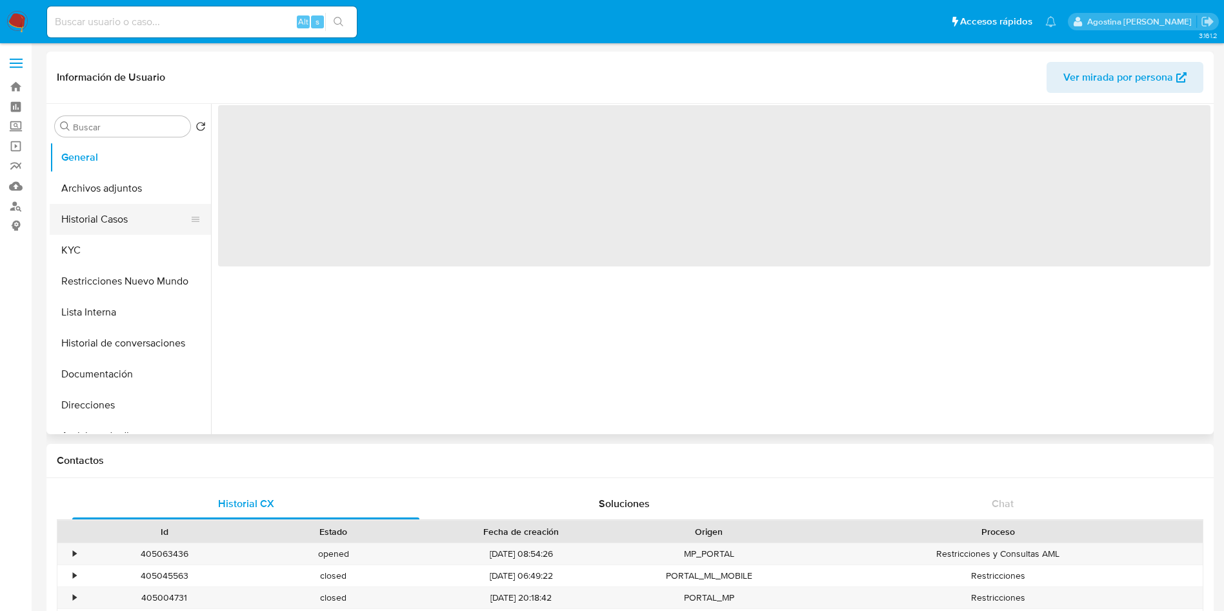
click at [148, 207] on button "Historial Casos" at bounding box center [125, 219] width 151 height 31
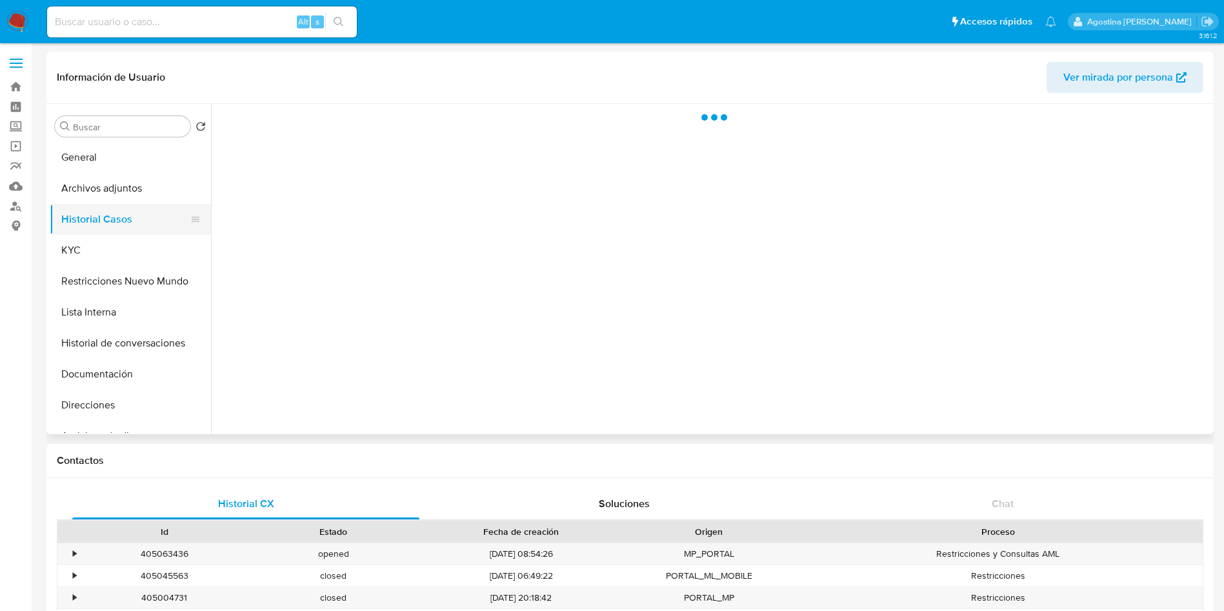
select select "10"
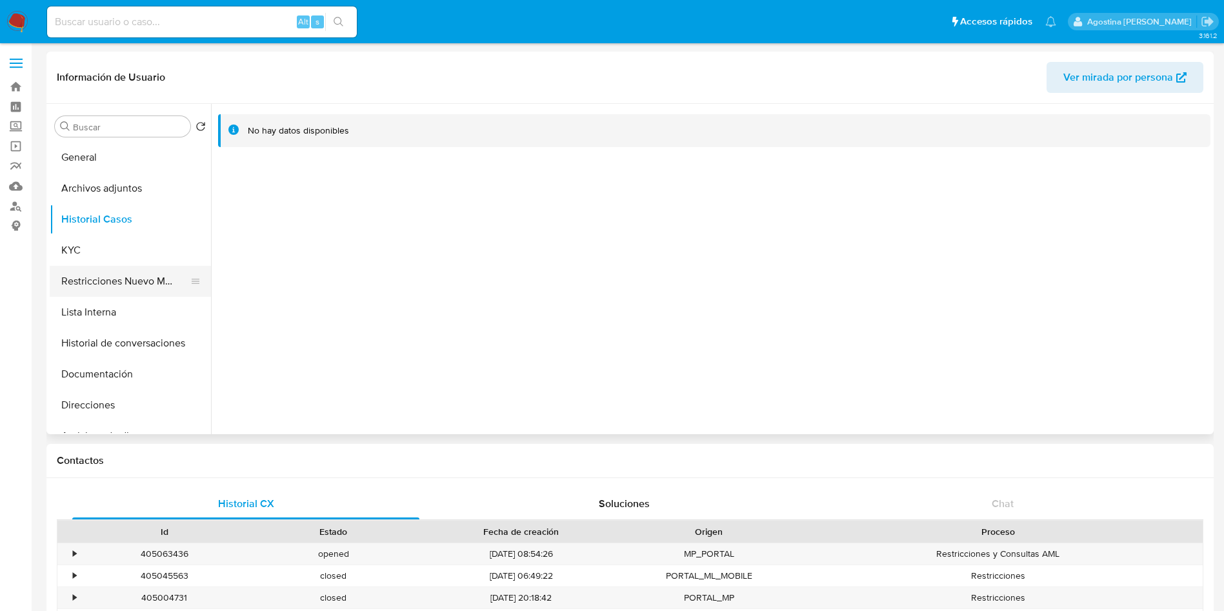
click at [164, 274] on button "Restricciones Nuevo Mundo" at bounding box center [125, 281] width 151 height 31
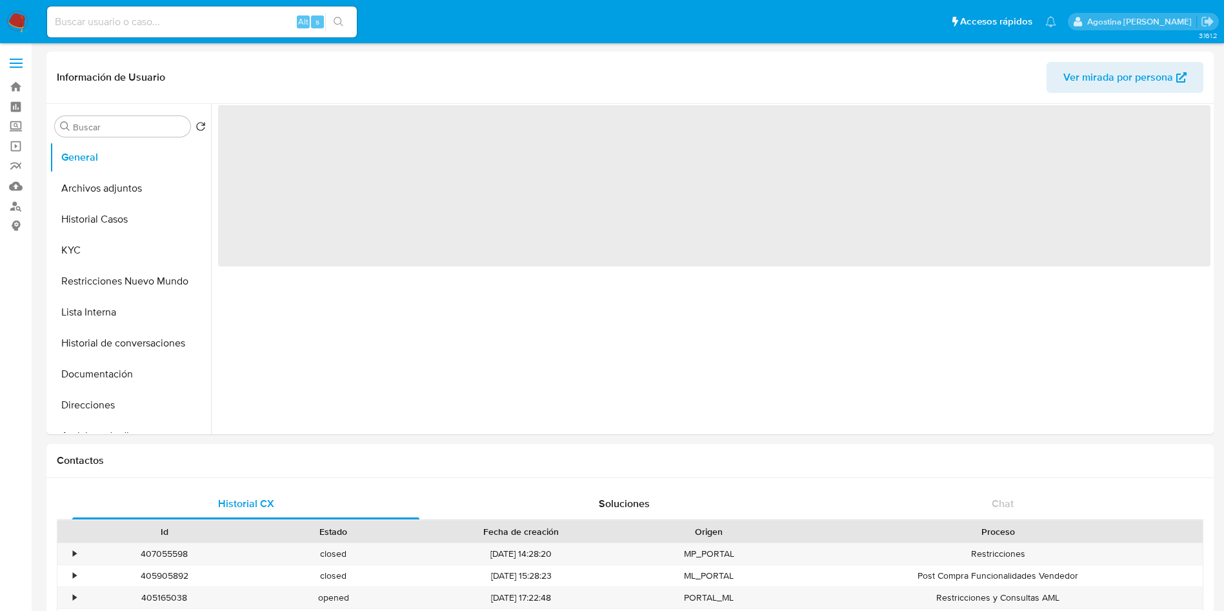
select select "10"
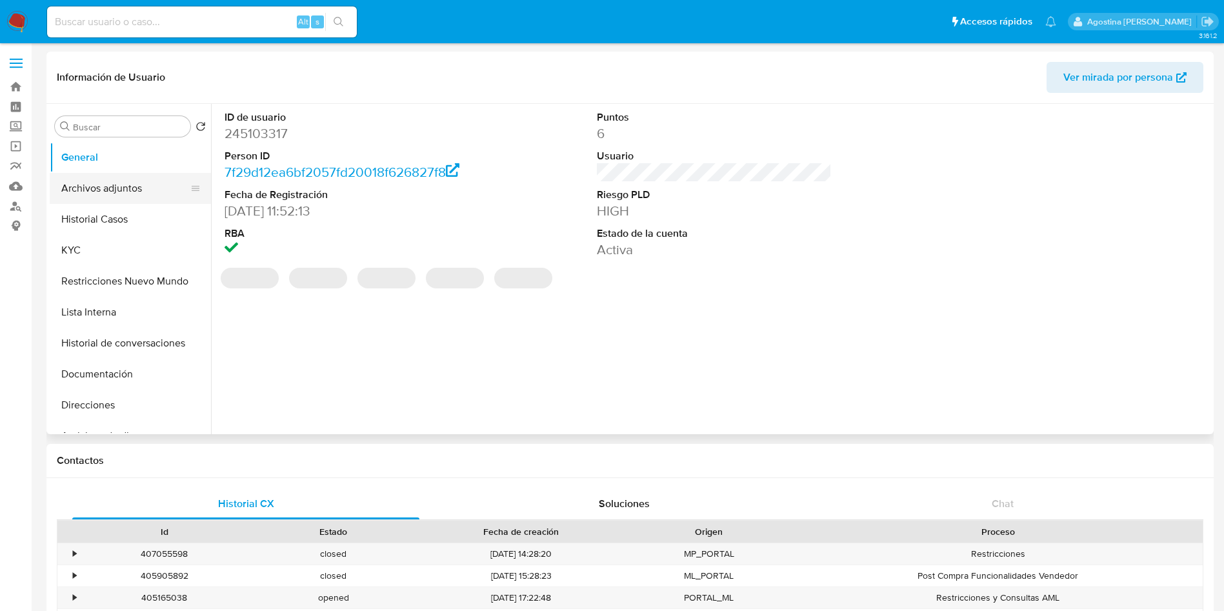
click at [134, 188] on button "Archivos adjuntos" at bounding box center [125, 188] width 151 height 31
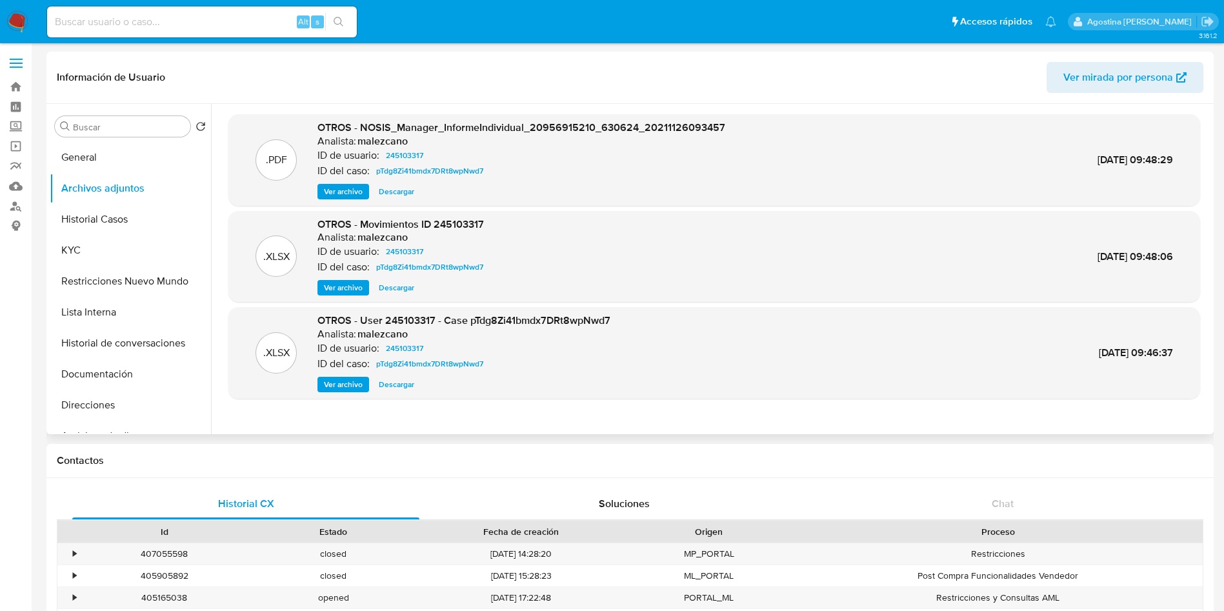
click at [348, 381] on span "Ver archivo" at bounding box center [343, 384] width 39 height 13
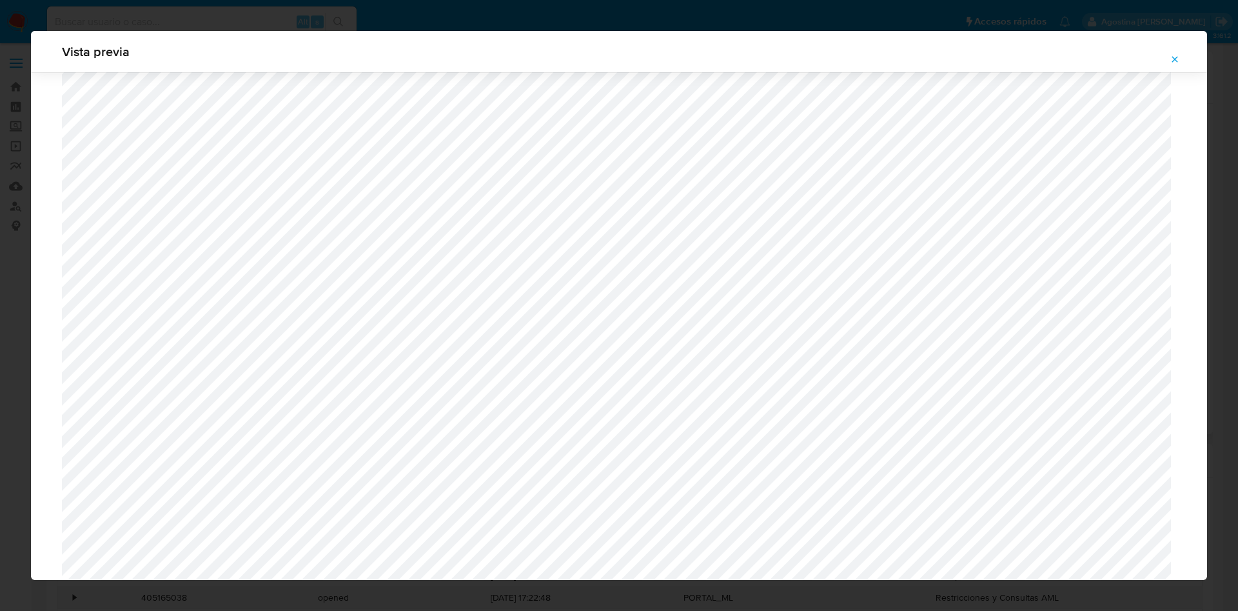
scroll to position [457, 0]
click at [1221, 304] on div "Vista previa" at bounding box center [619, 305] width 1238 height 611
click at [0, 289] on div "Vista previa" at bounding box center [619, 305] width 1238 height 611
click at [1175, 65] on span "Attachment preview" at bounding box center [1175, 59] width 10 height 18
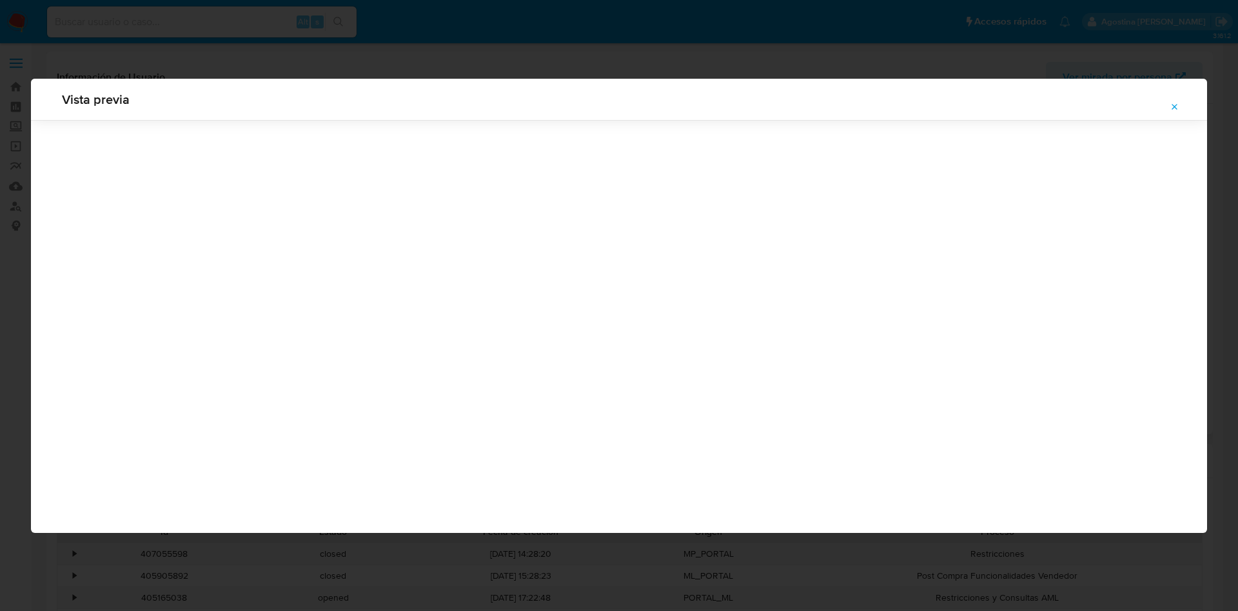
scroll to position [0, 0]
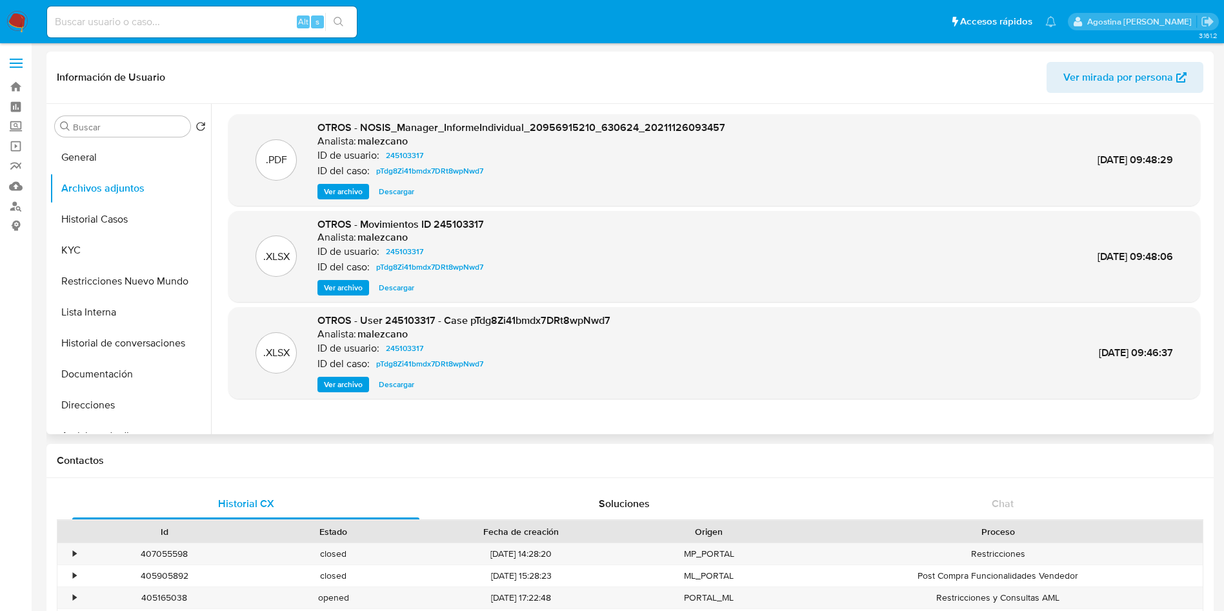
click at [355, 383] on span "Ver archivo" at bounding box center [343, 384] width 39 height 13
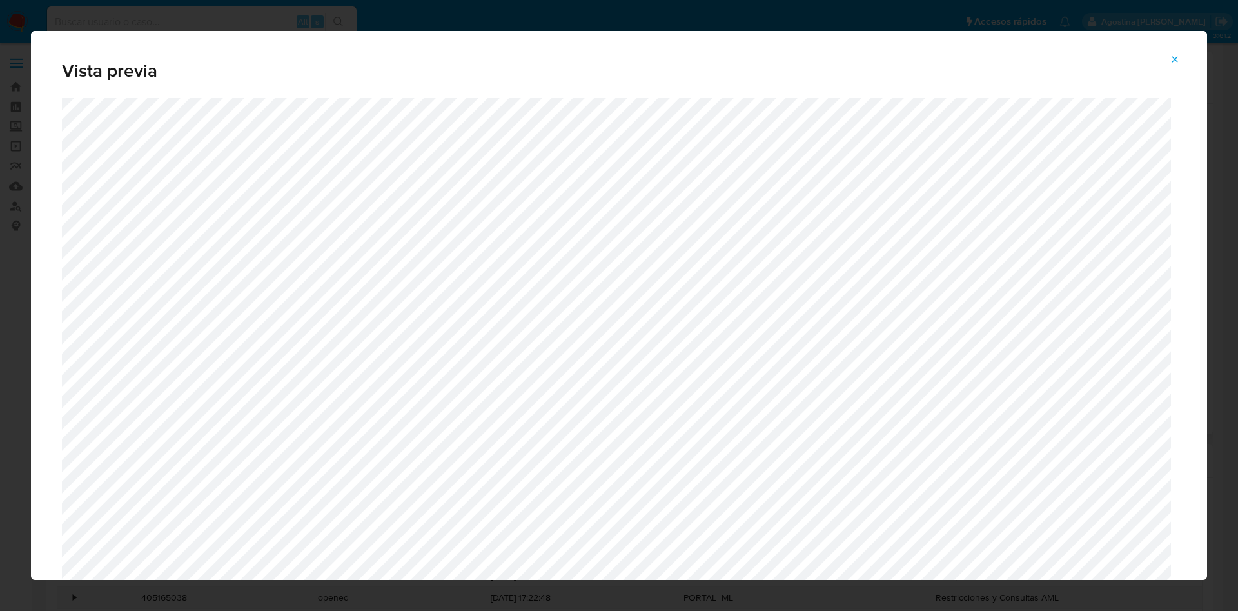
scroll to position [457, 0]
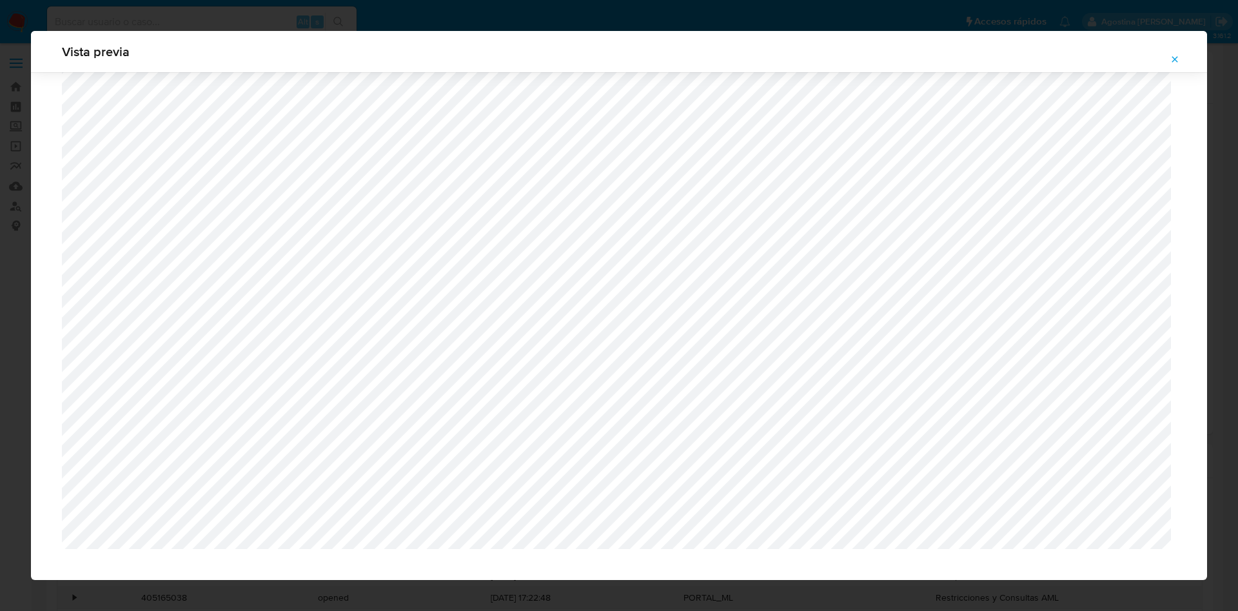
click at [1175, 54] on icon "Attachment preview" at bounding box center [1175, 59] width 10 height 10
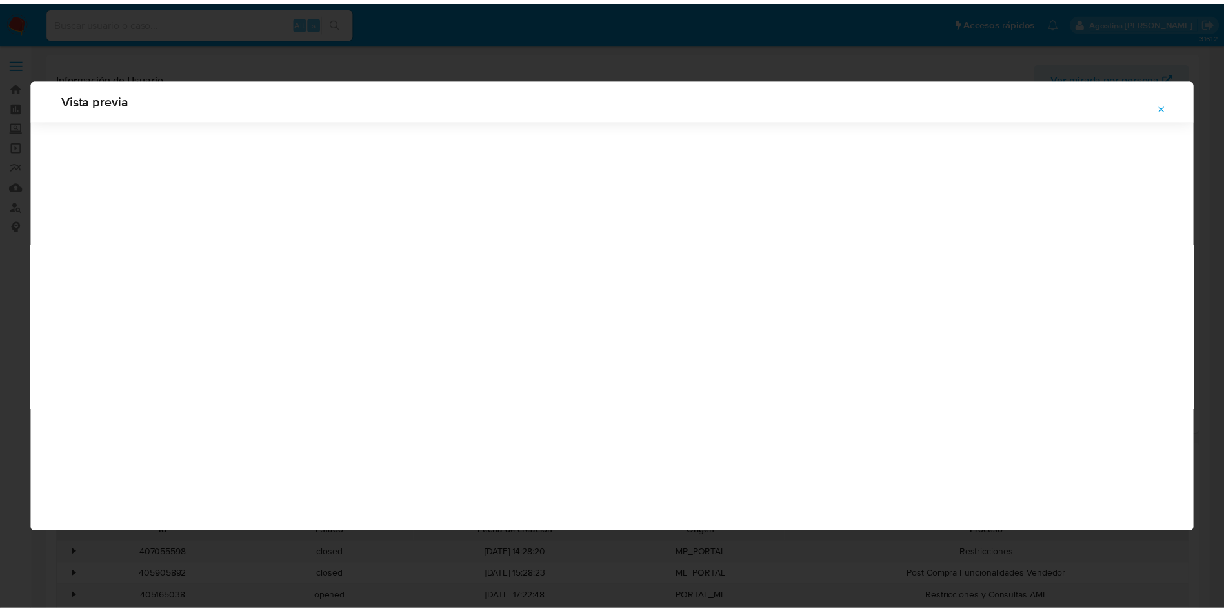
scroll to position [0, 0]
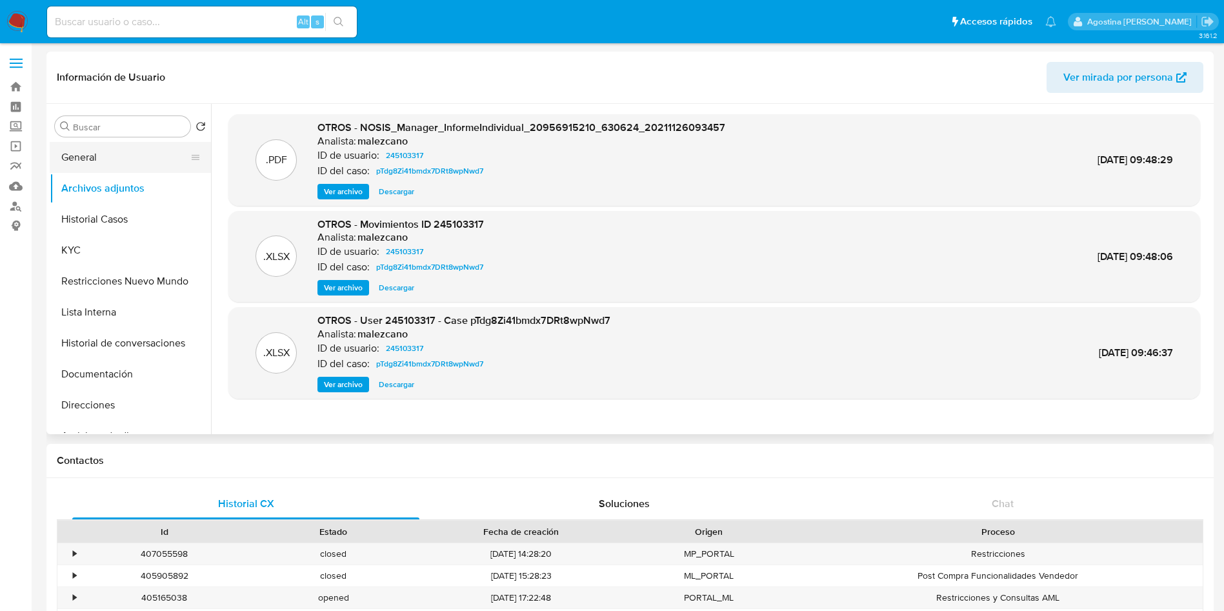
click at [149, 159] on button "General" at bounding box center [125, 157] width 151 height 31
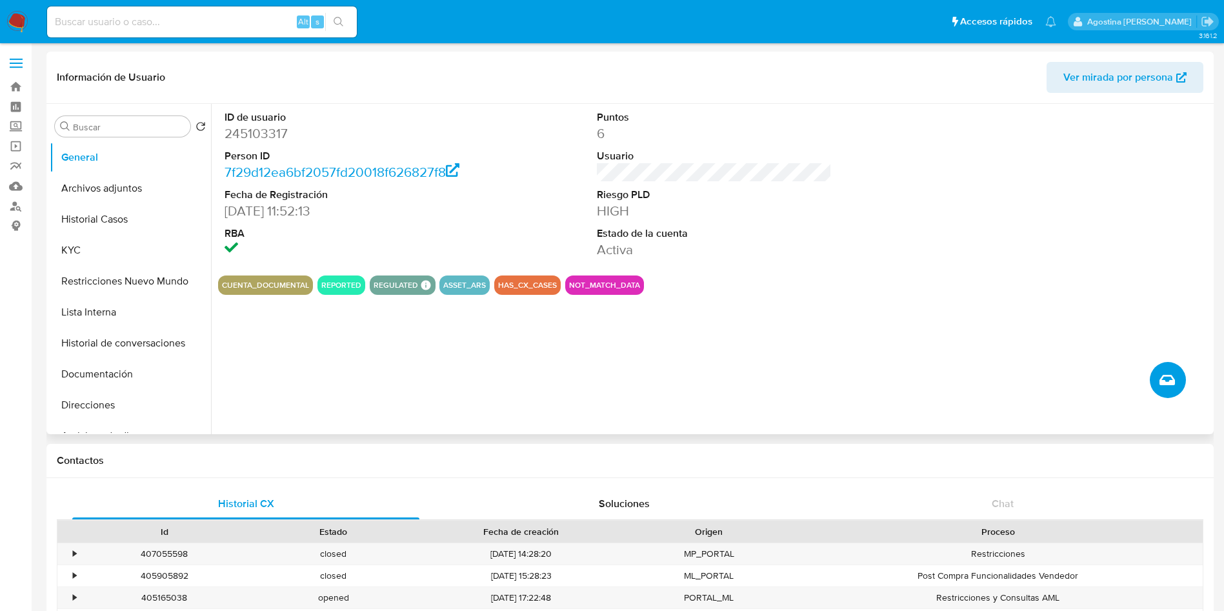
click at [1170, 380] on icon "Crear caso manual" at bounding box center [1166, 379] width 15 height 15
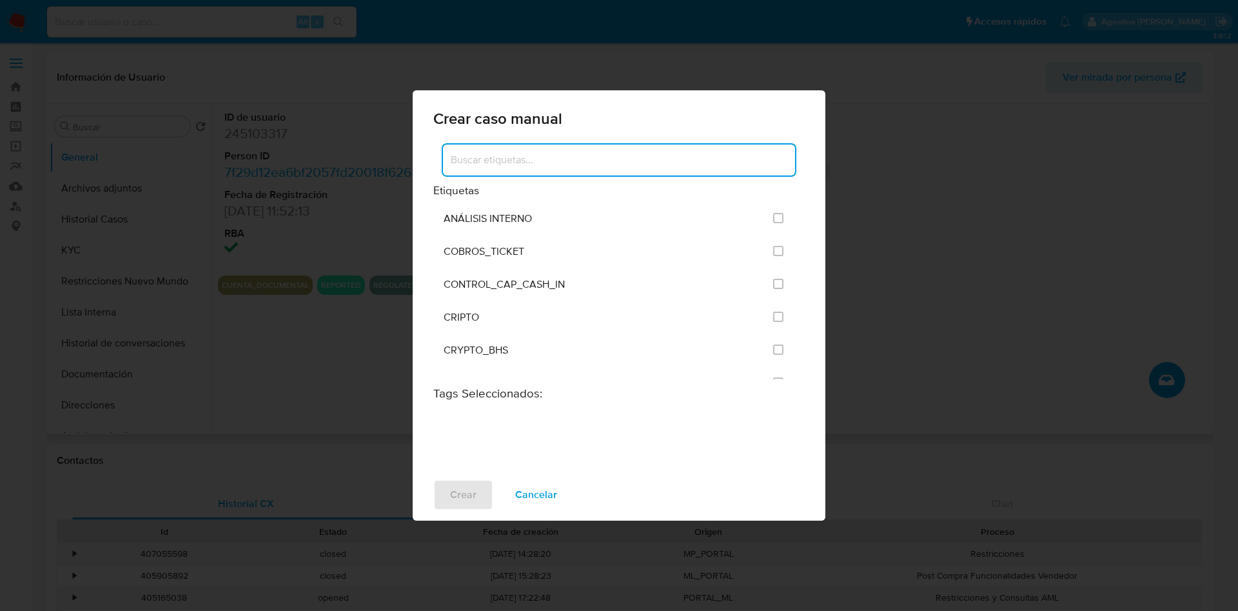
click at [550, 159] on input at bounding box center [619, 160] width 352 height 17
type input "post"
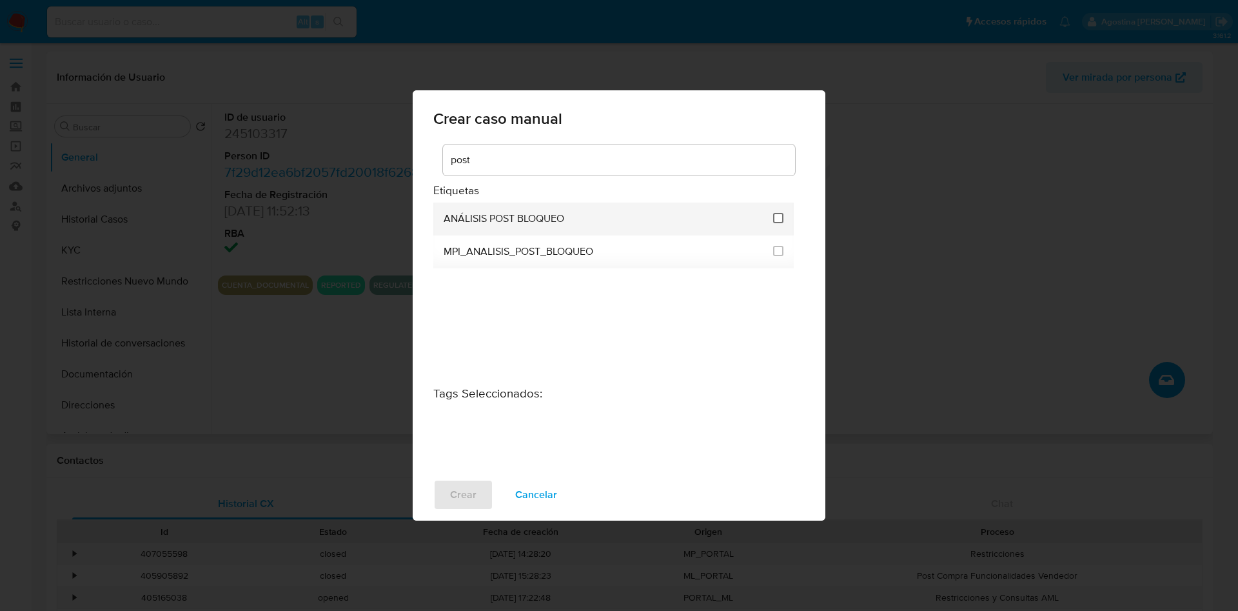
click at [777, 215] on input "3249" at bounding box center [778, 218] width 10 height 10
checkbox input "true"
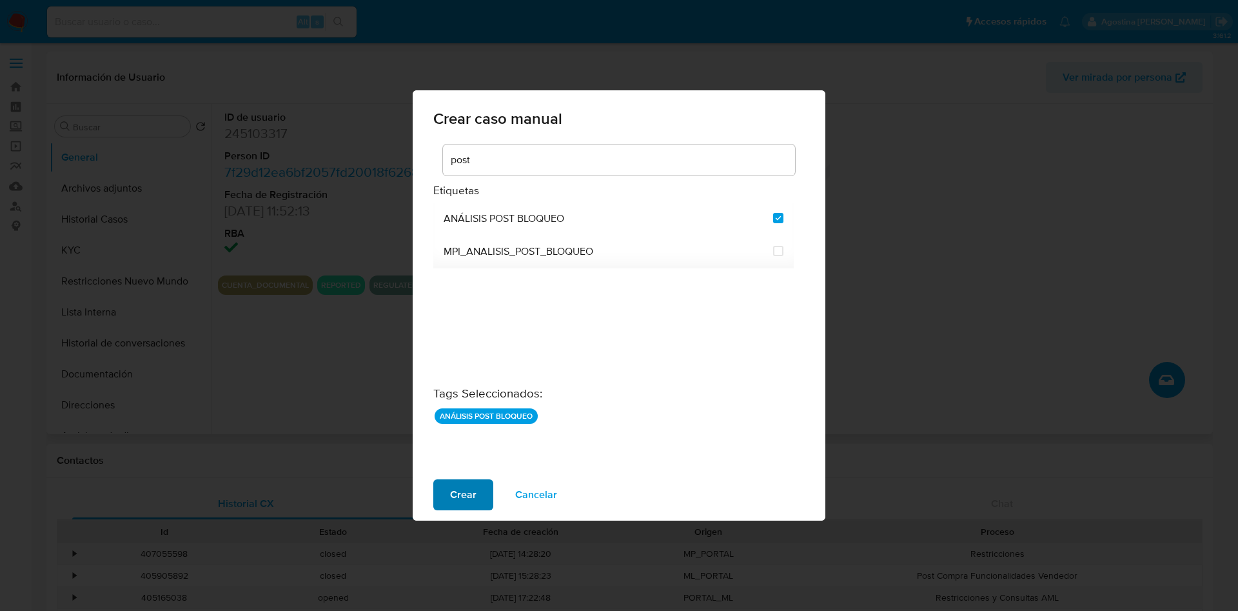
click at [479, 504] on button "Crear" at bounding box center [463, 494] width 60 height 31
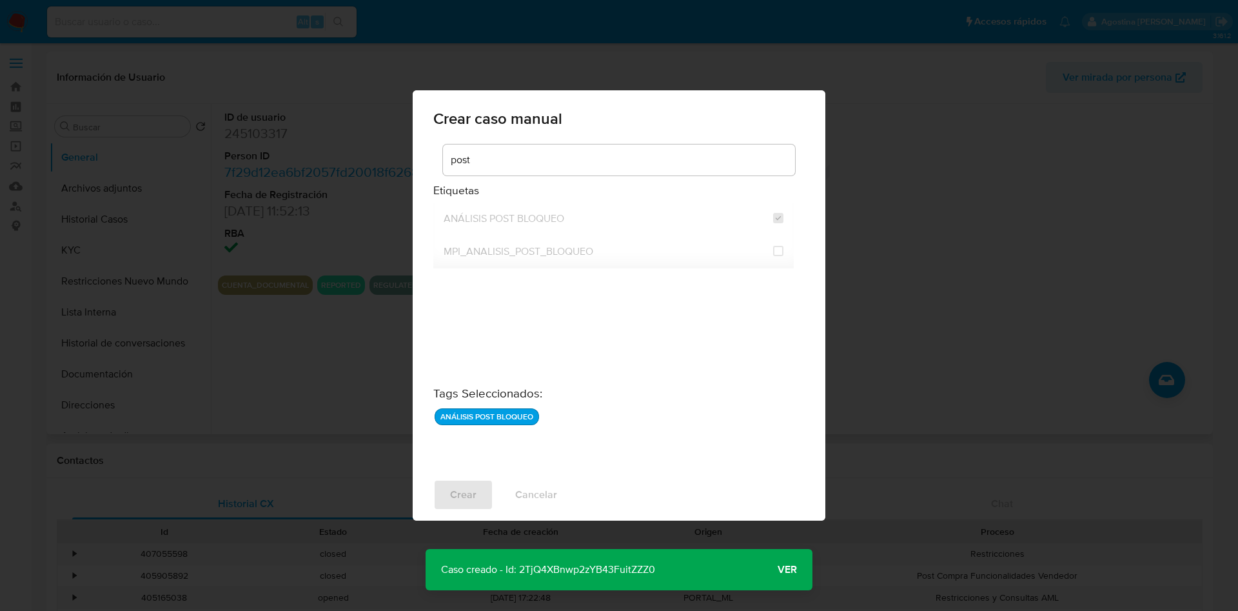
click at [595, 566] on p "Caso creado - Id: 2TjQ4XBnwp2zYB43FuitZZZ0" at bounding box center [548, 569] width 245 height 41
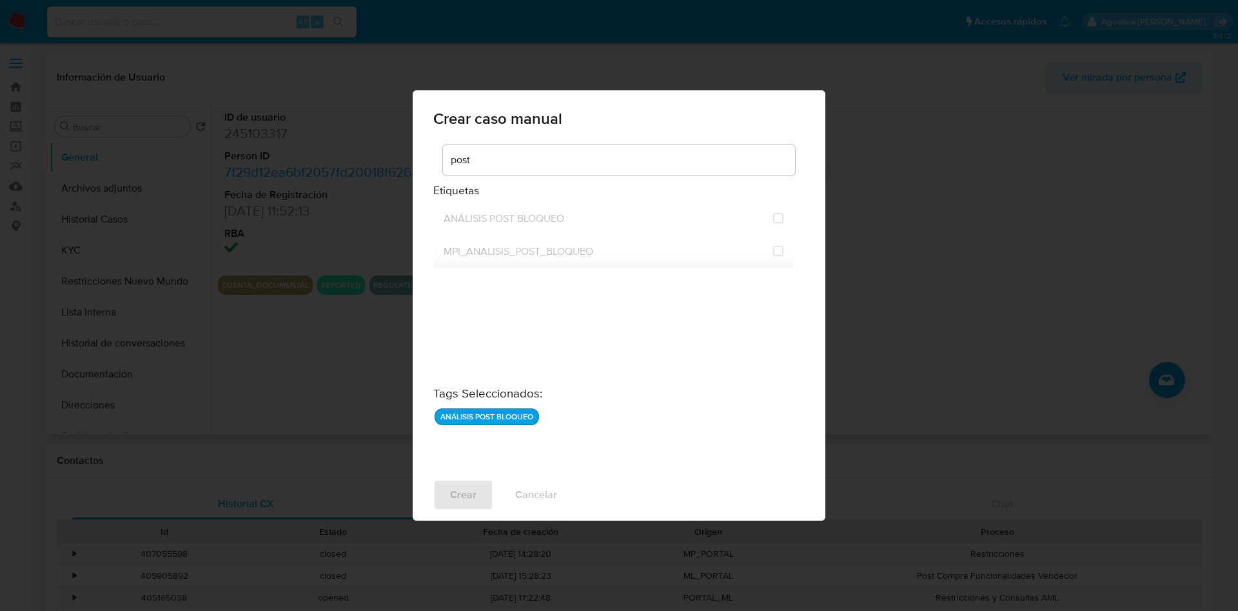
checkbox input "false"
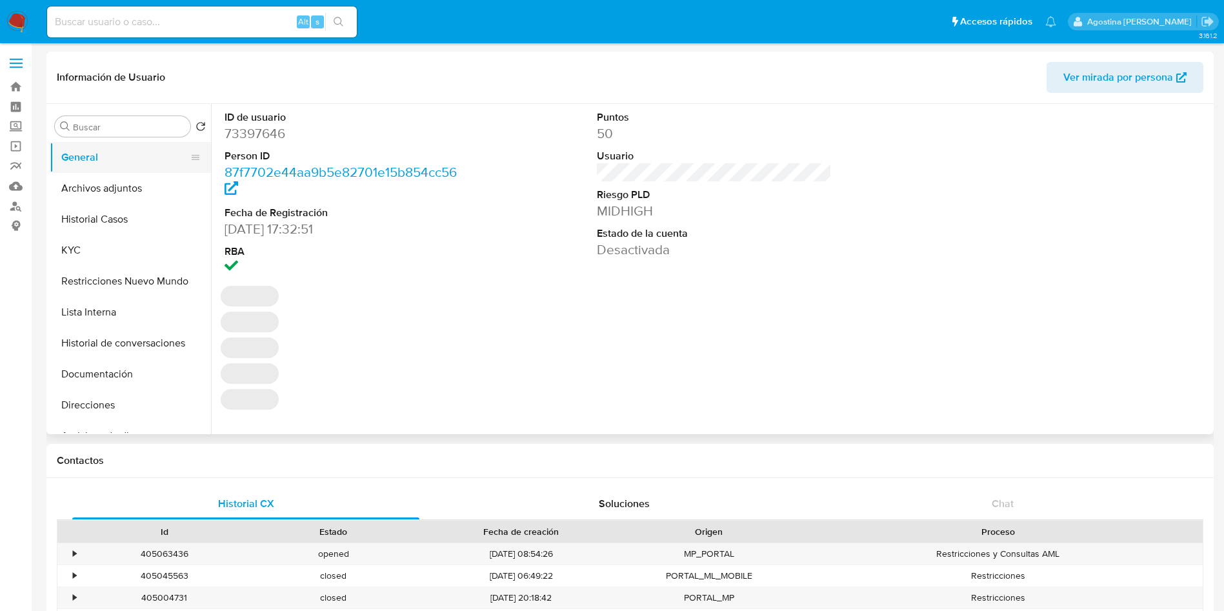
select select "10"
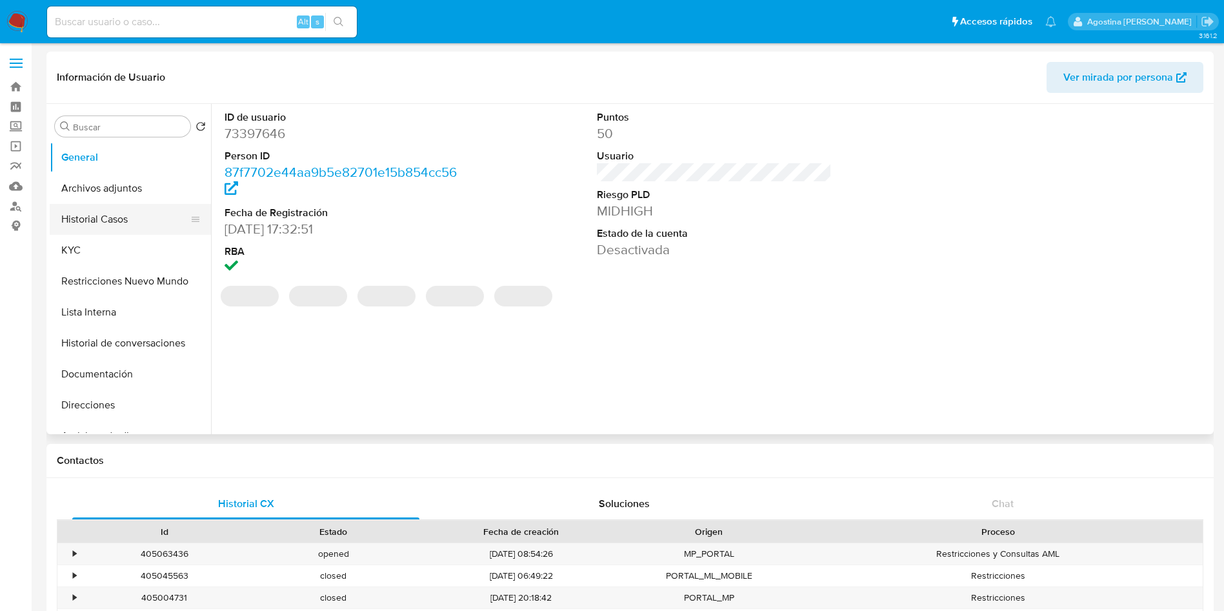
click at [91, 211] on button "Historial Casos" at bounding box center [125, 219] width 151 height 31
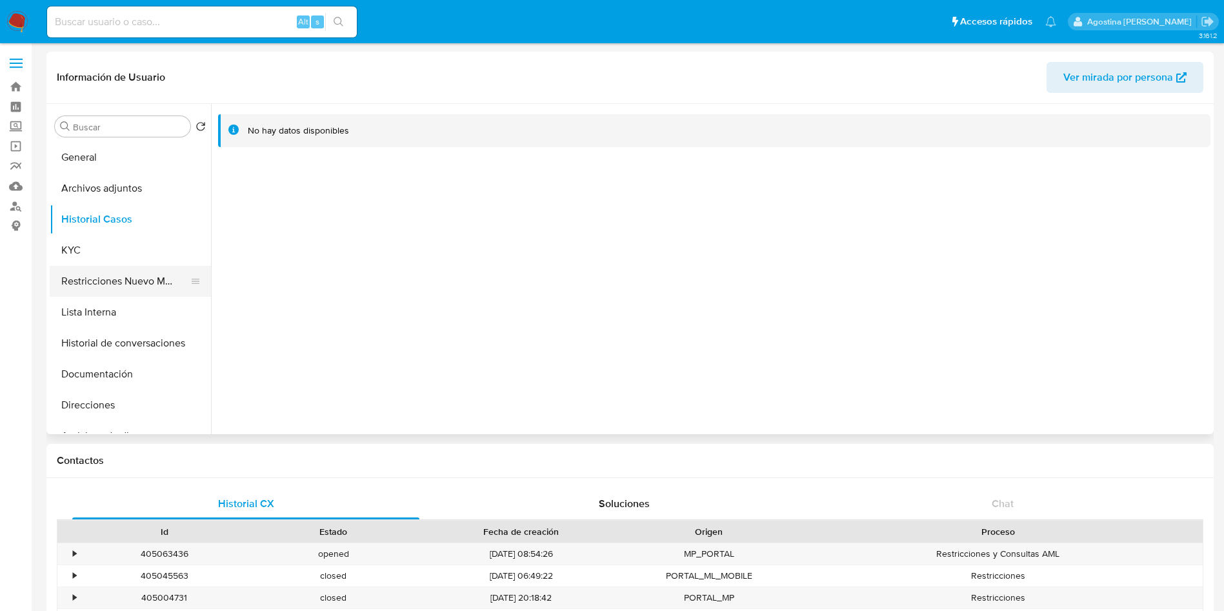
click at [144, 266] on button "Restricciones Nuevo Mundo" at bounding box center [125, 281] width 151 height 31
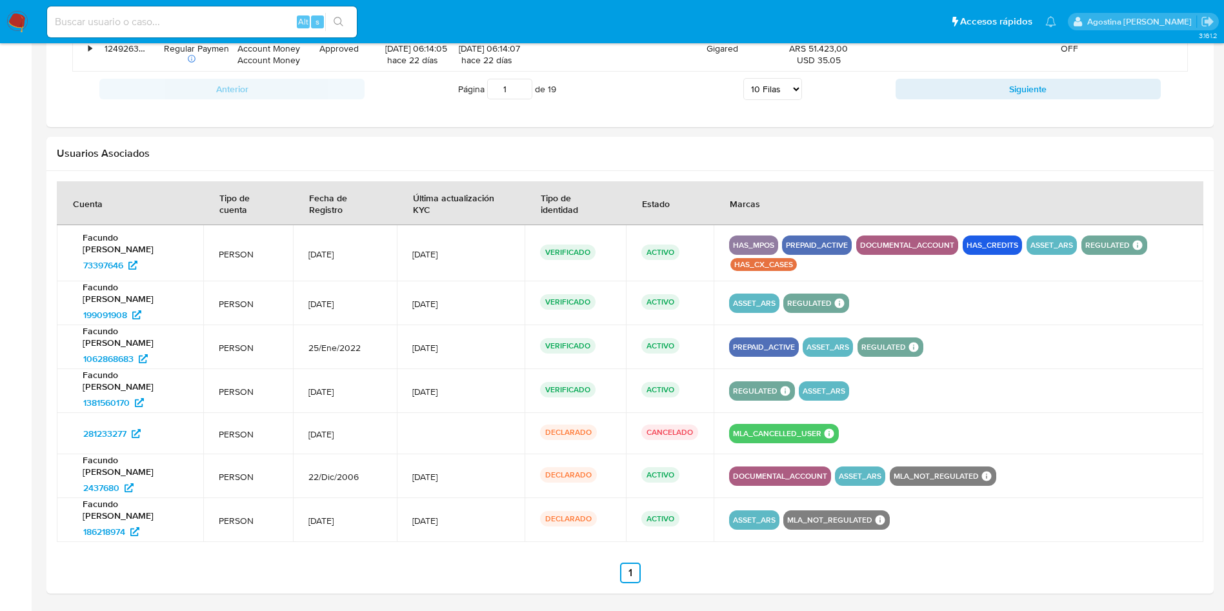
scroll to position [1333, 0]
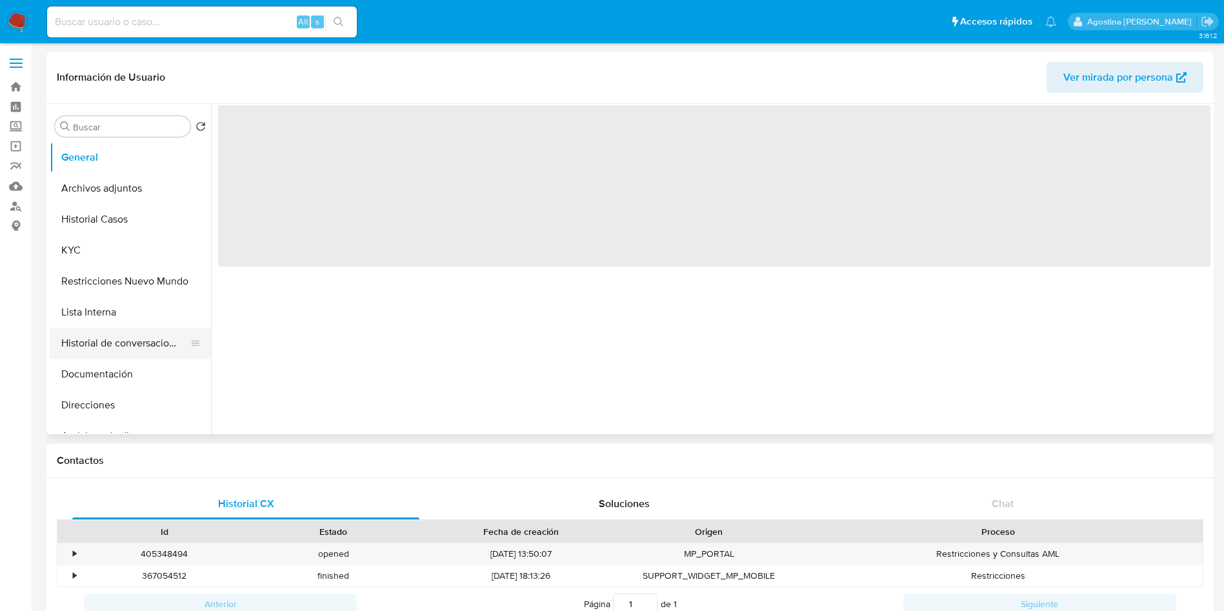
click at [136, 328] on button "Historial de conversaciones" at bounding box center [125, 343] width 151 height 31
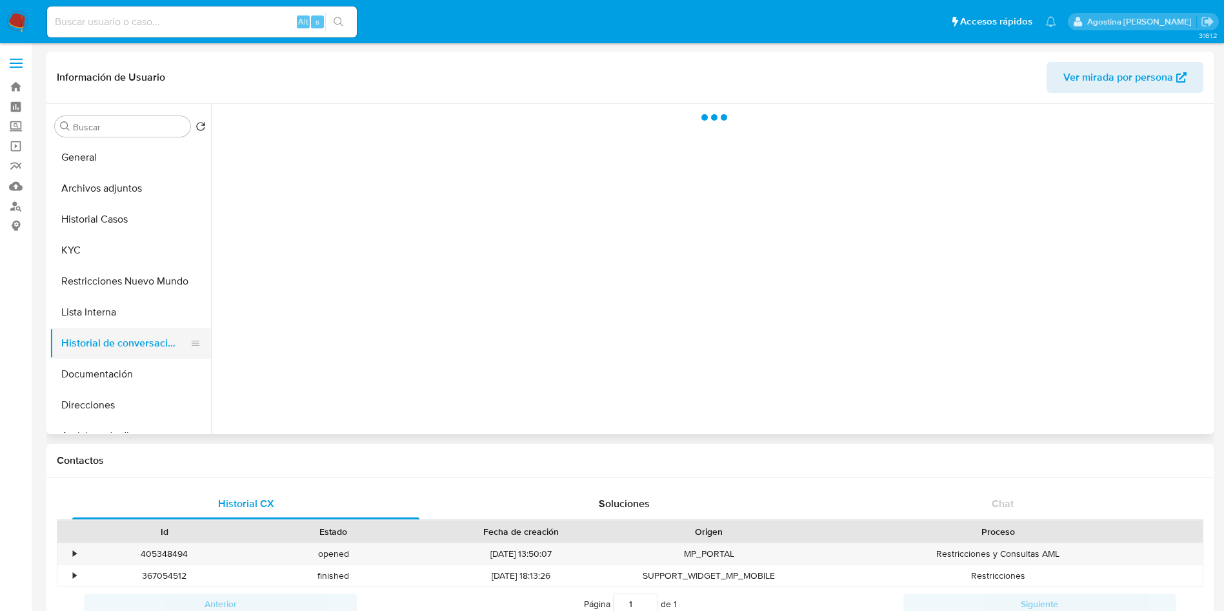
select select "10"
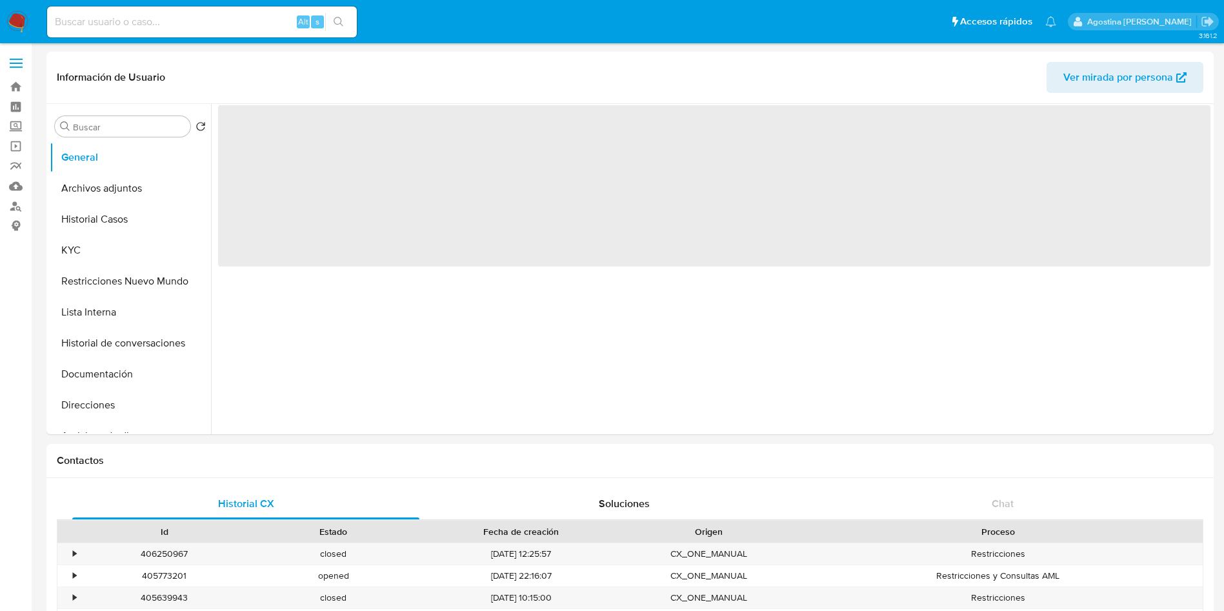
select select "10"
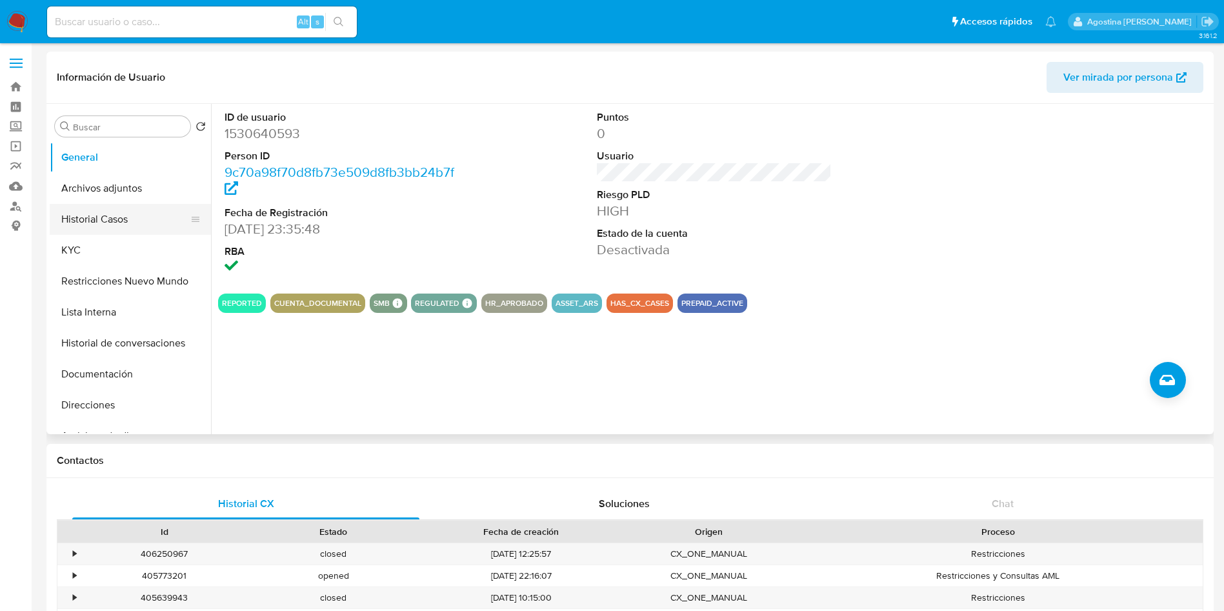
click at [164, 212] on button "Historial Casos" at bounding box center [125, 219] width 151 height 31
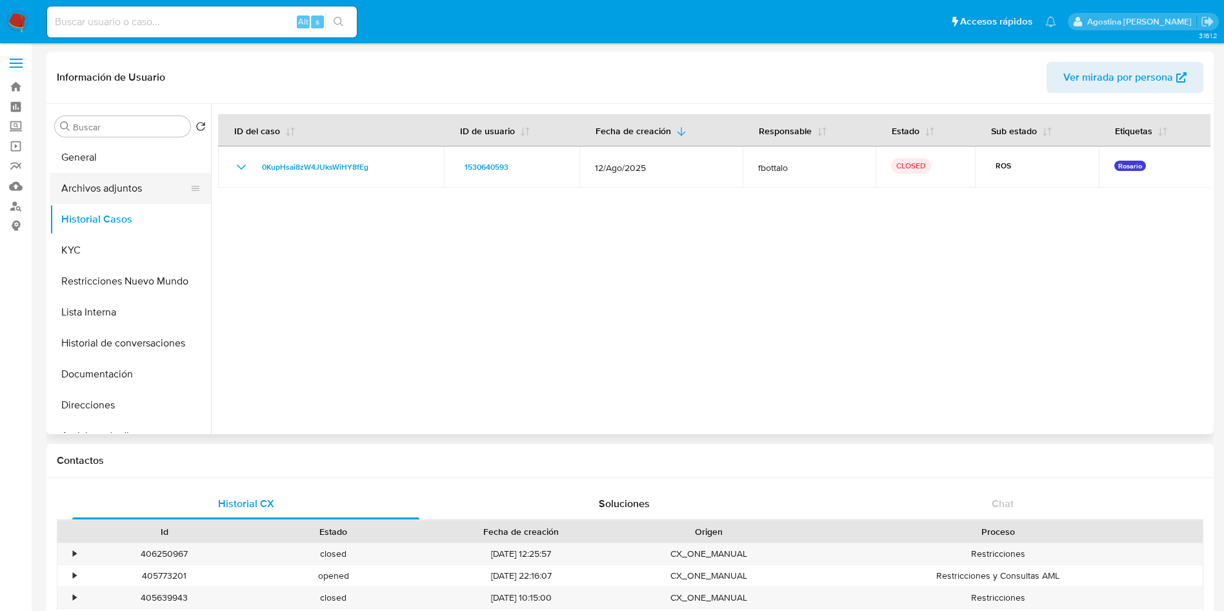
click at [130, 179] on button "Archivos adjuntos" at bounding box center [125, 188] width 151 height 31
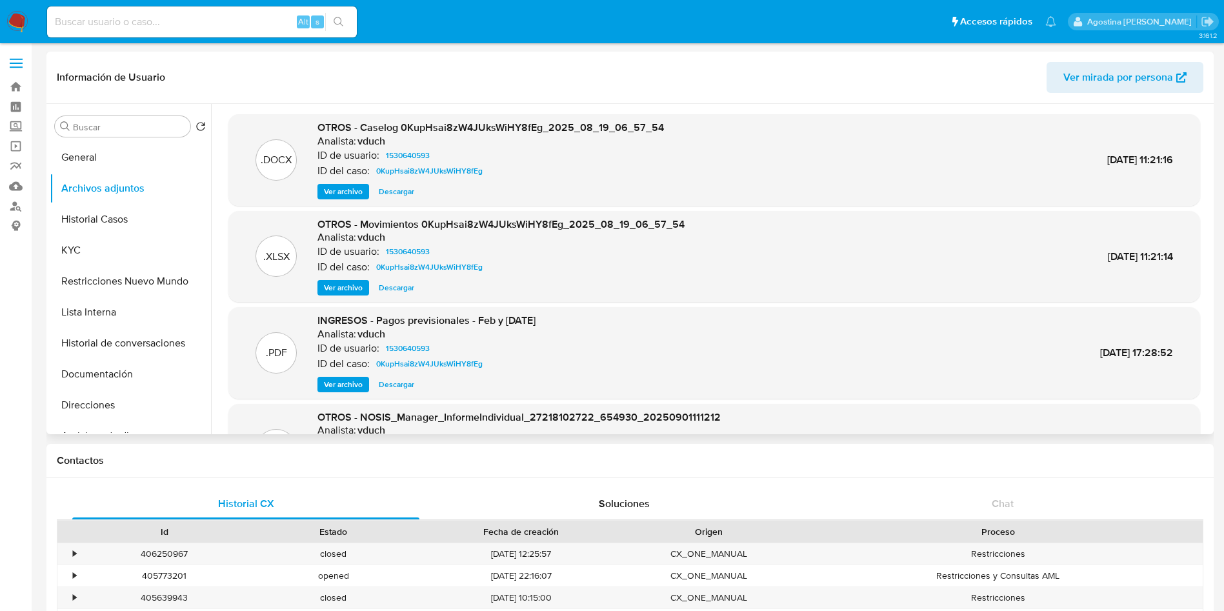
click at [346, 192] on span "Ver archivo" at bounding box center [343, 191] width 39 height 13
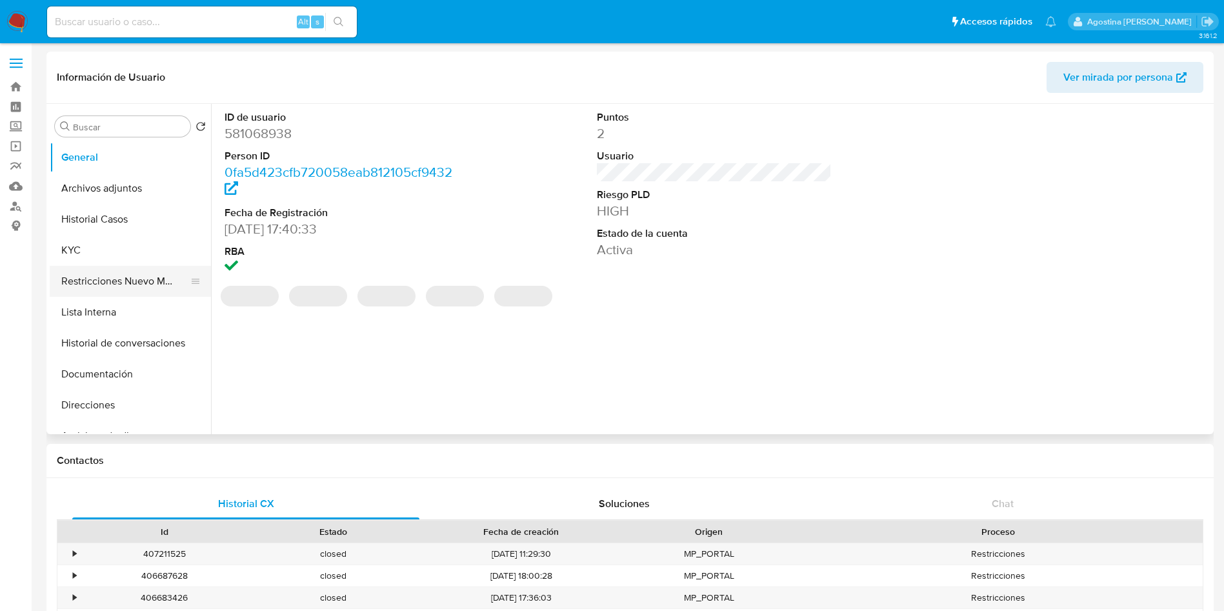
select select "10"
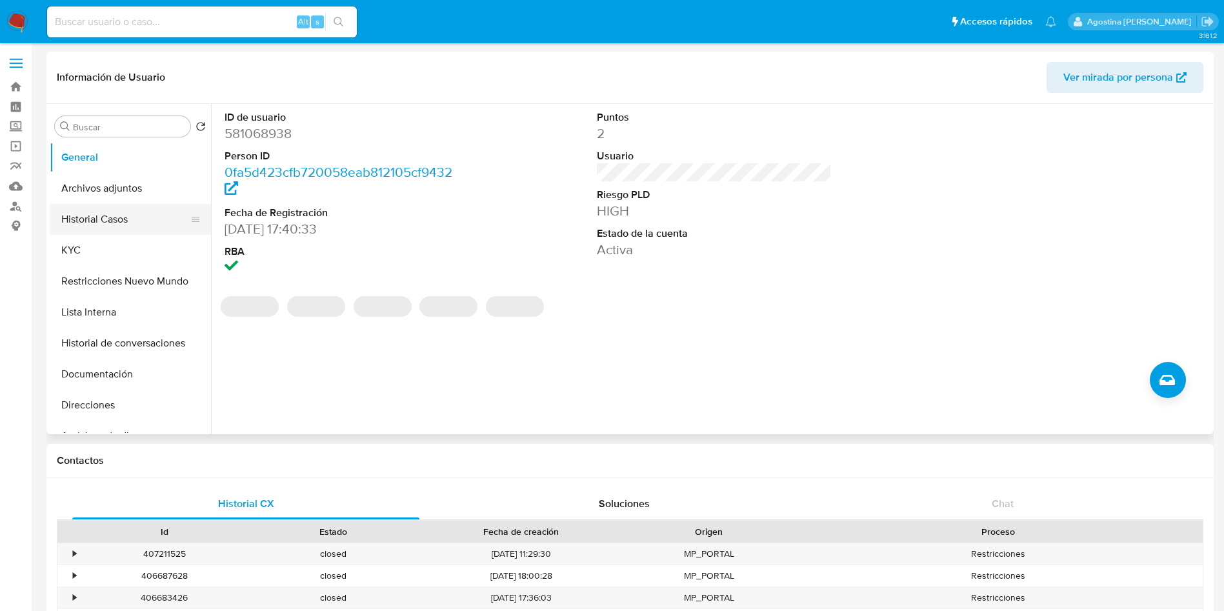
click at [118, 221] on button "Historial Casos" at bounding box center [125, 219] width 151 height 31
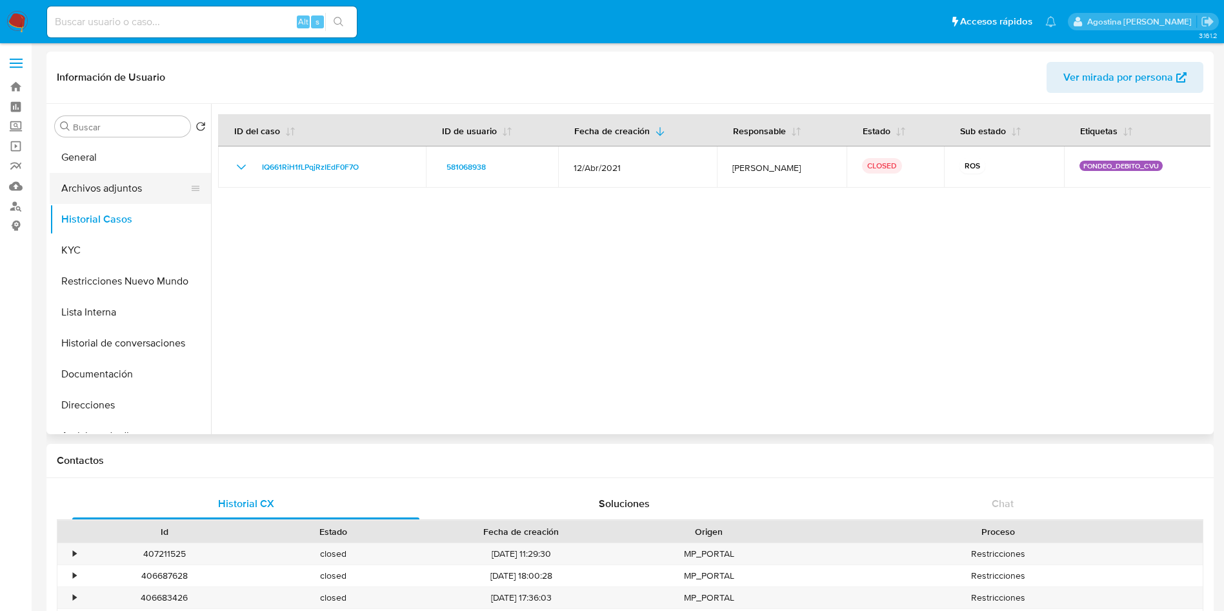
click at [143, 197] on button "Archivos adjuntos" at bounding box center [125, 188] width 151 height 31
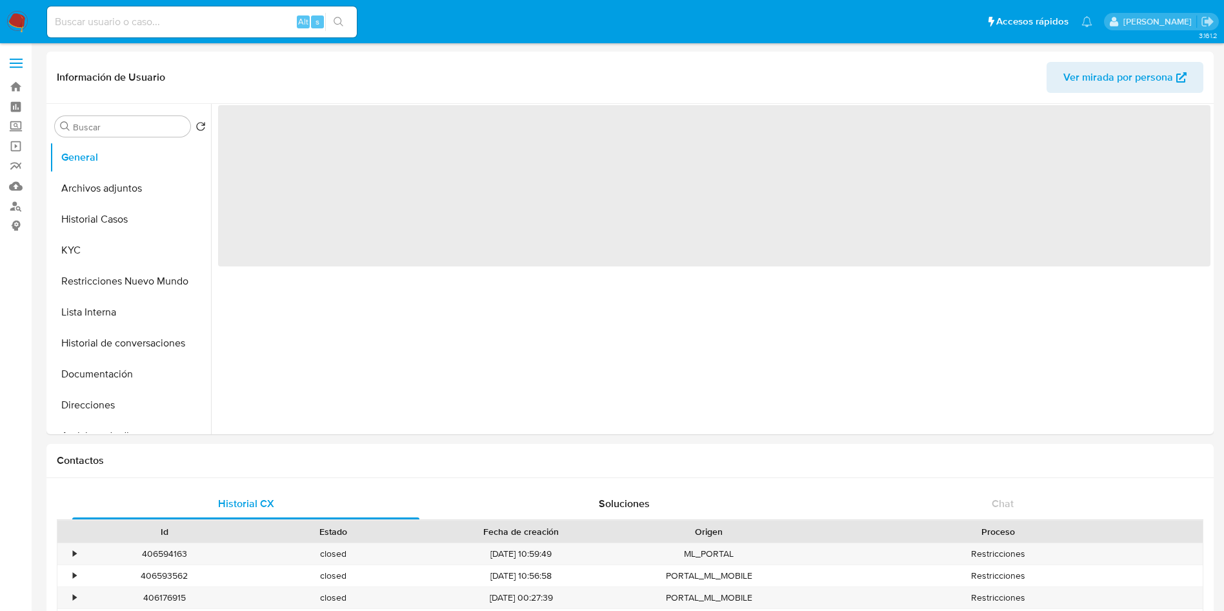
select select "10"
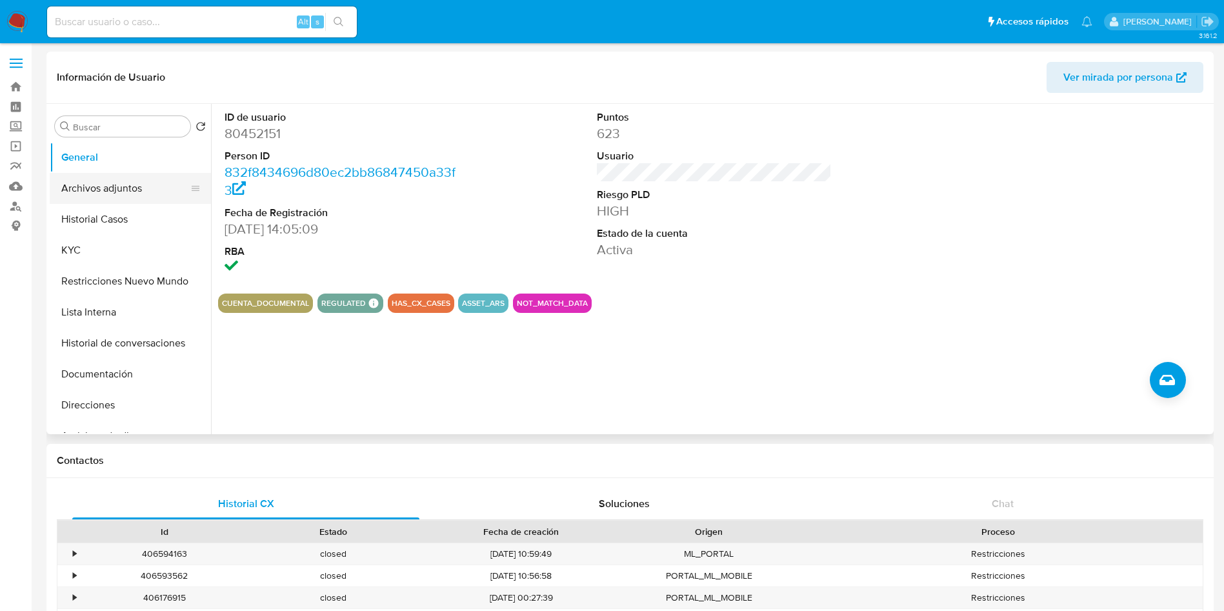
click at [159, 195] on button "Archivos adjuntos" at bounding box center [125, 188] width 151 height 31
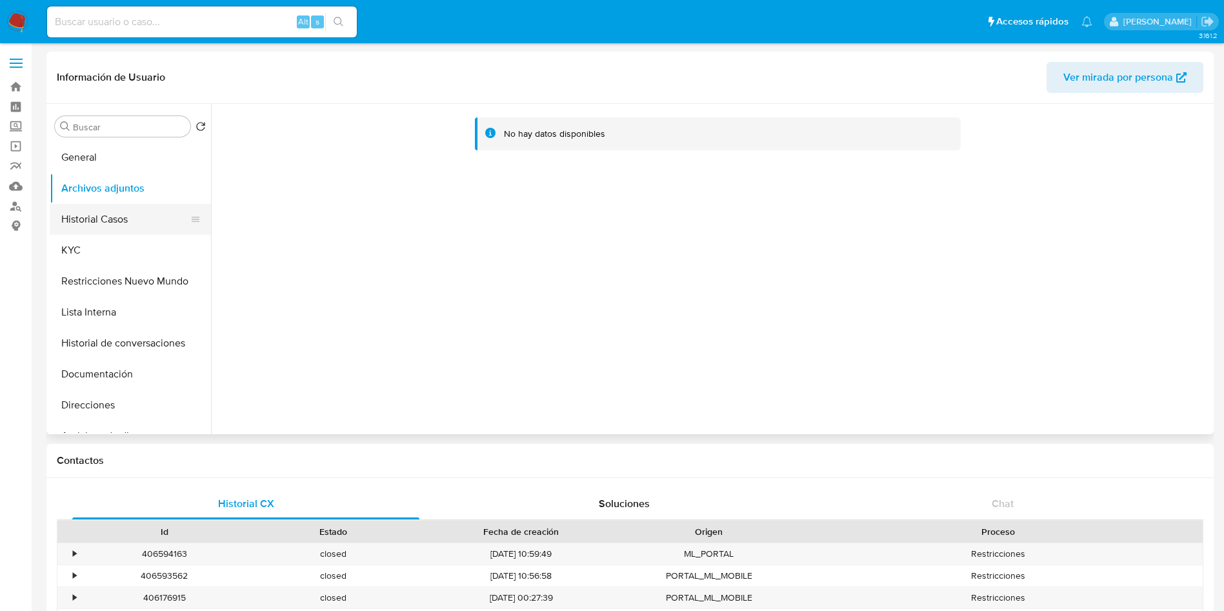
click at [162, 210] on button "Historial Casos" at bounding box center [125, 219] width 151 height 31
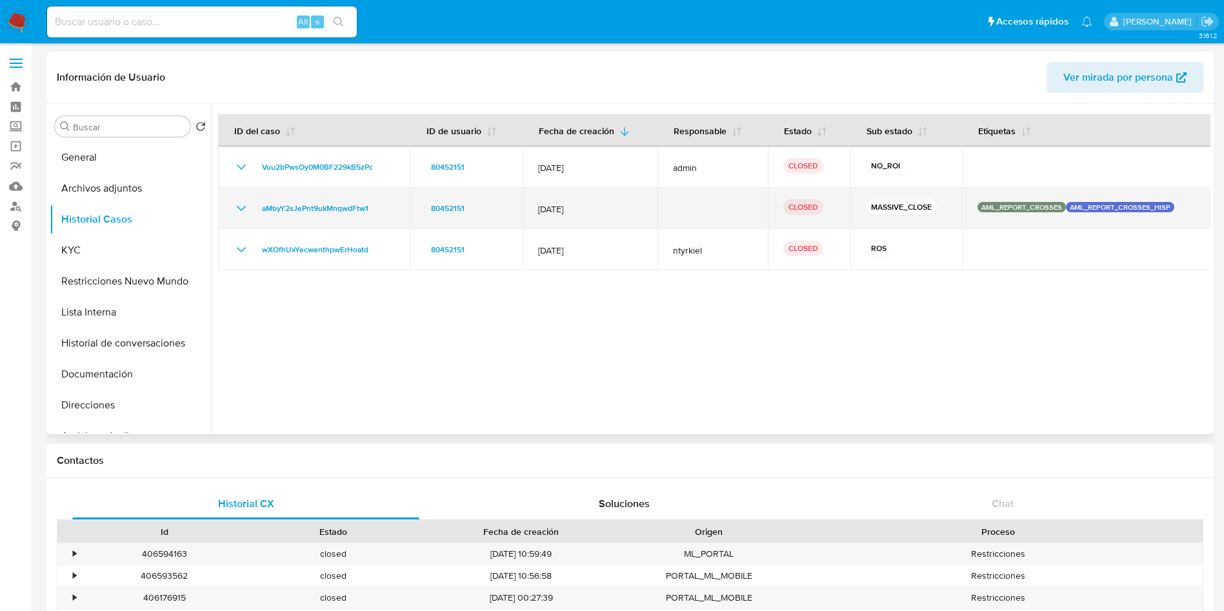
click at [241, 206] on icon "Mostrar/Ocultar" at bounding box center [241, 208] width 15 height 15
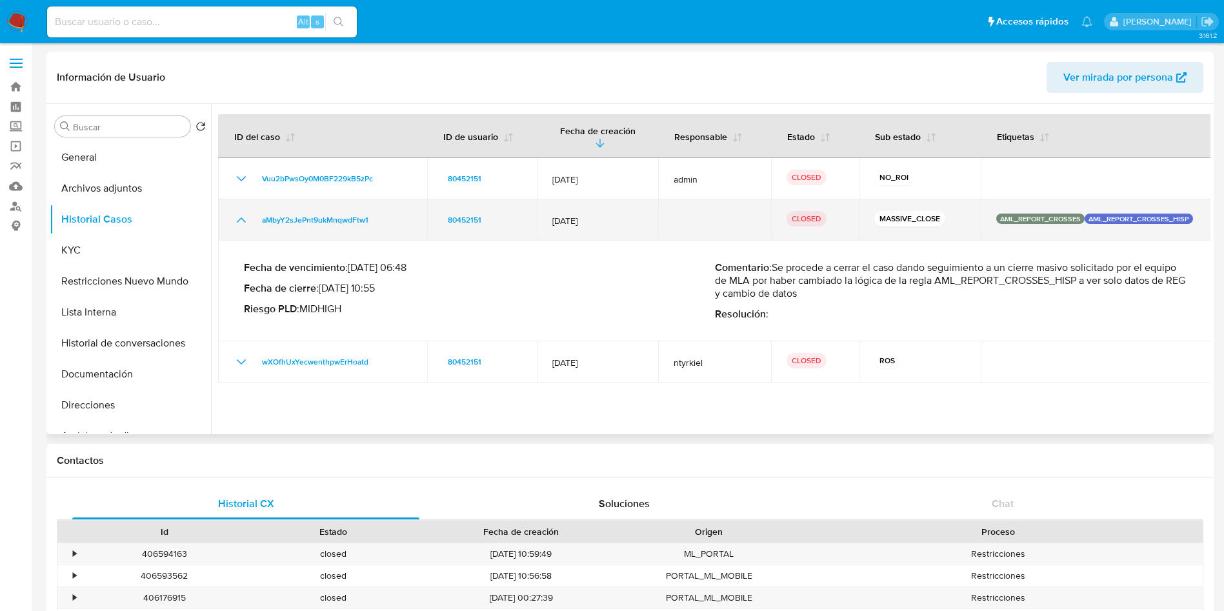
click at [241, 217] on icon "Mostrar/Ocultar" at bounding box center [241, 219] width 9 height 5
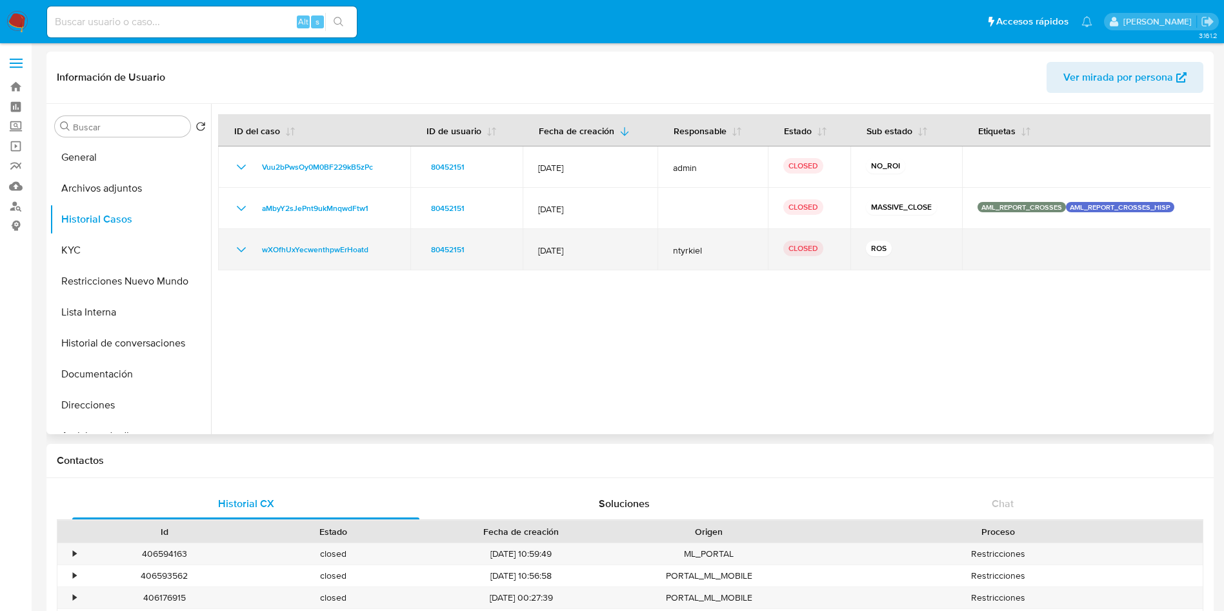
click at [246, 248] on icon "Mostrar/Ocultar" at bounding box center [241, 249] width 15 height 15
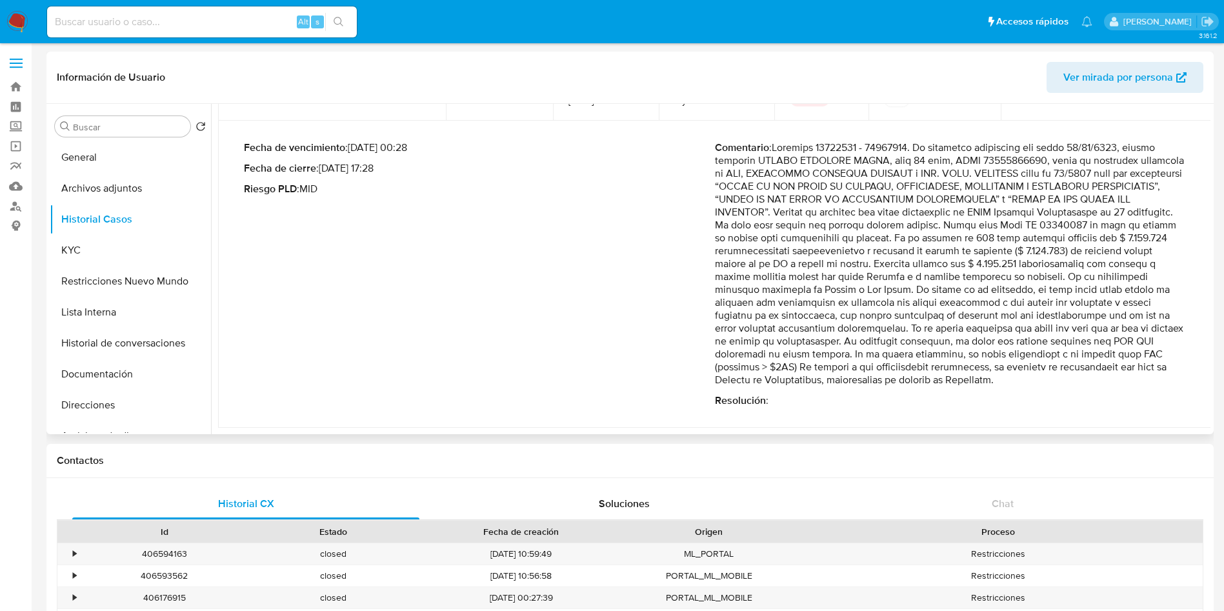
scroll to position [65, 0]
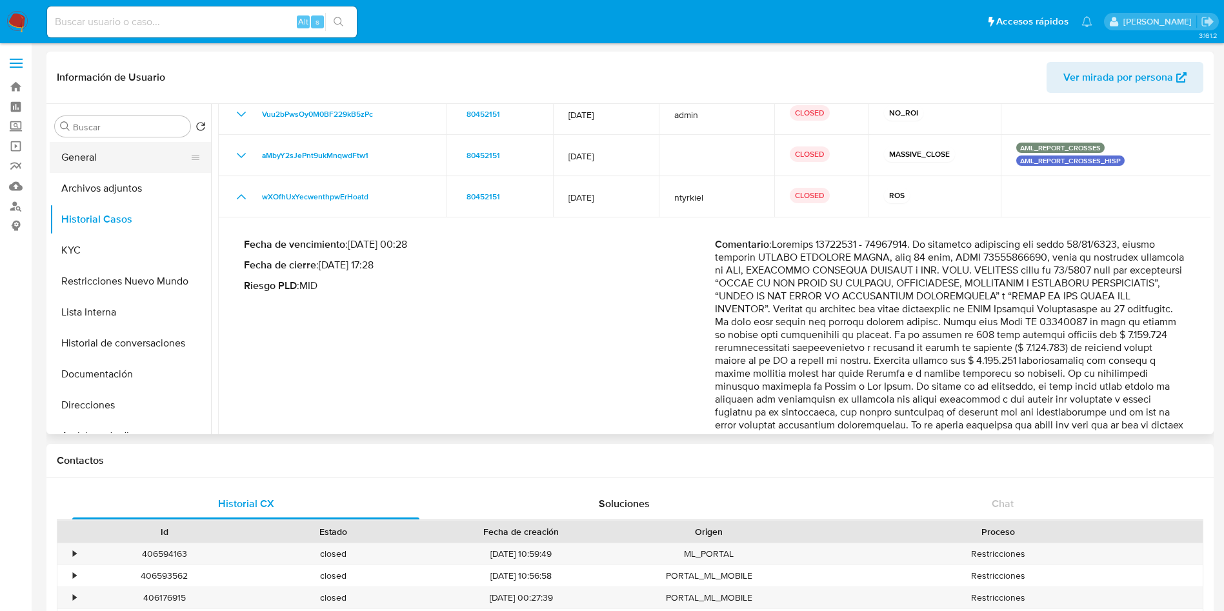
click at [119, 159] on button "General" at bounding box center [125, 157] width 151 height 31
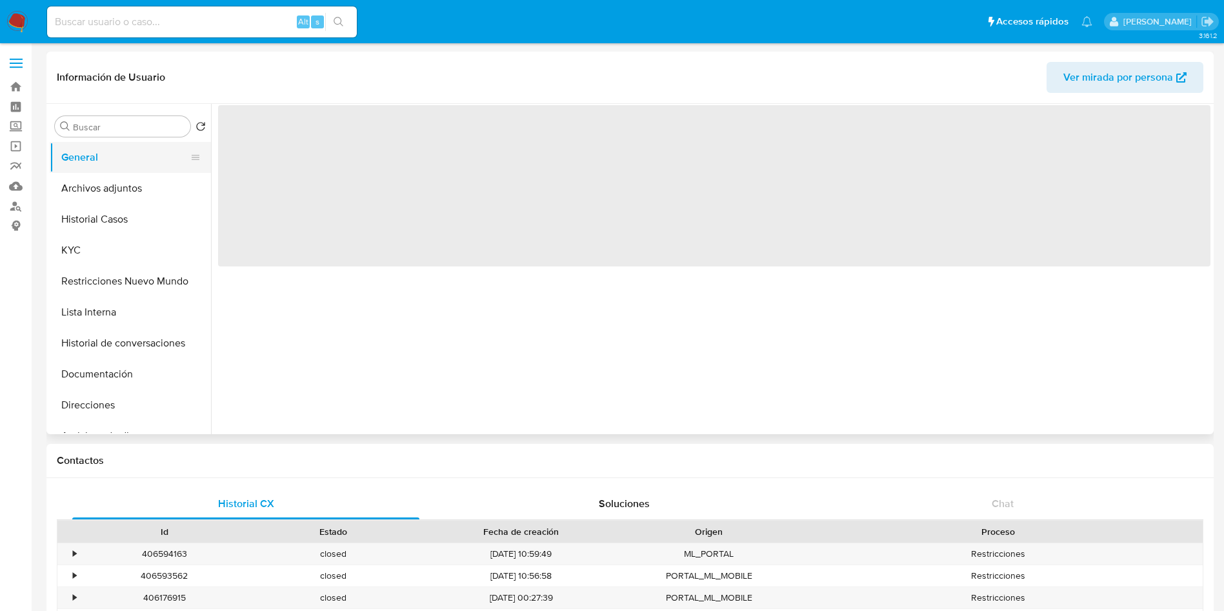
scroll to position [0, 0]
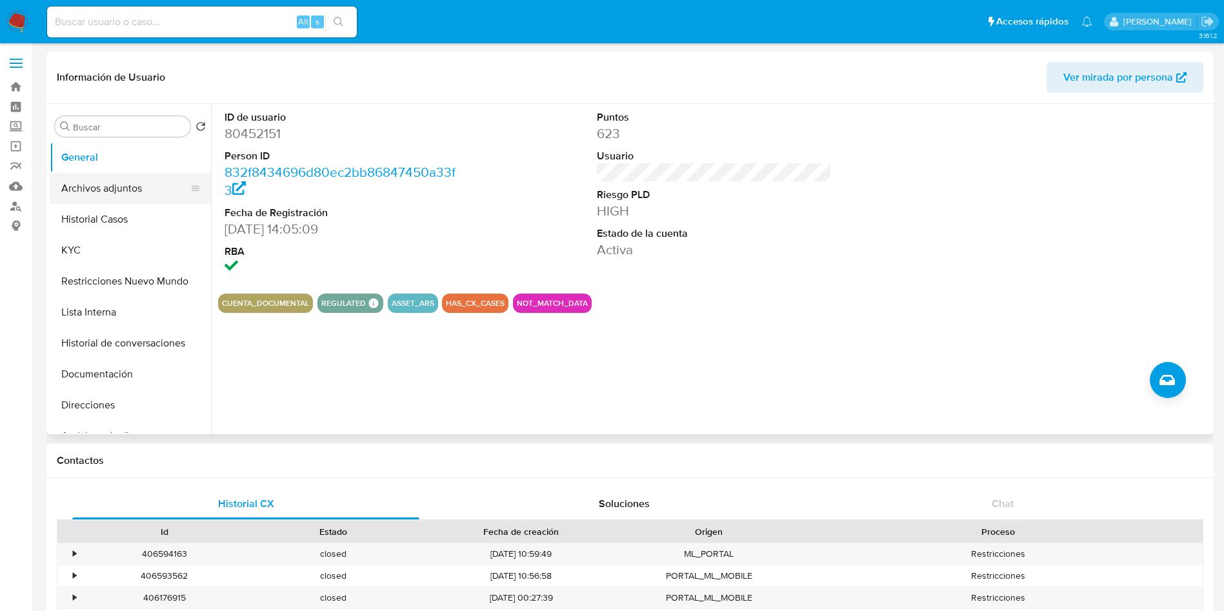
click at [119, 183] on button "Archivos adjuntos" at bounding box center [125, 188] width 151 height 31
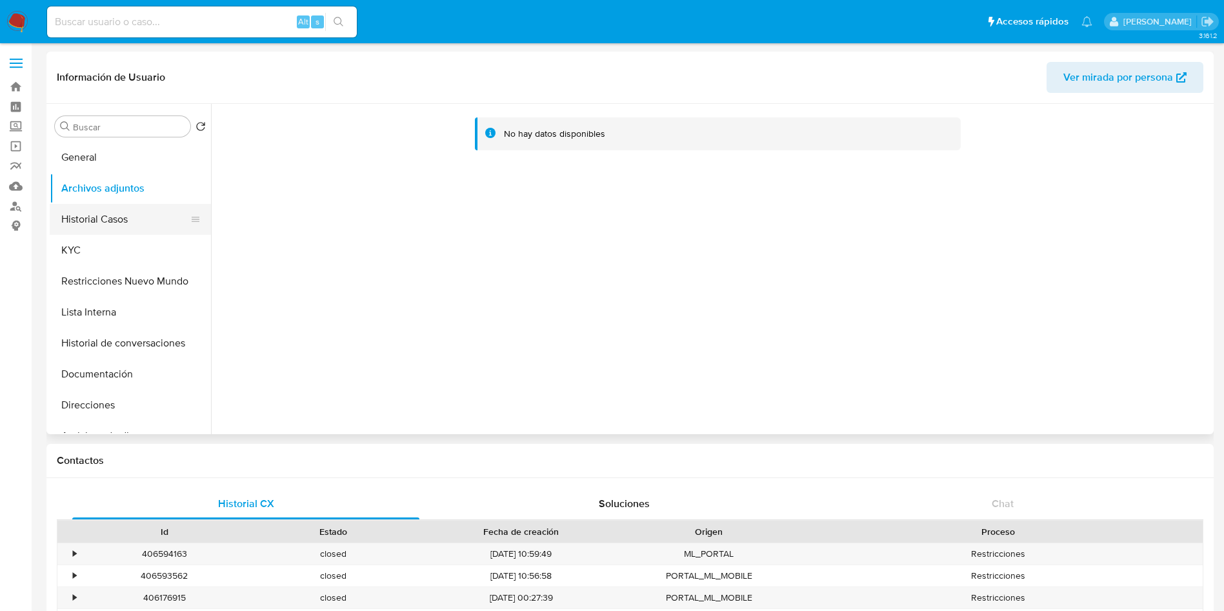
click at [138, 204] on button "Historial Casos" at bounding box center [125, 219] width 151 height 31
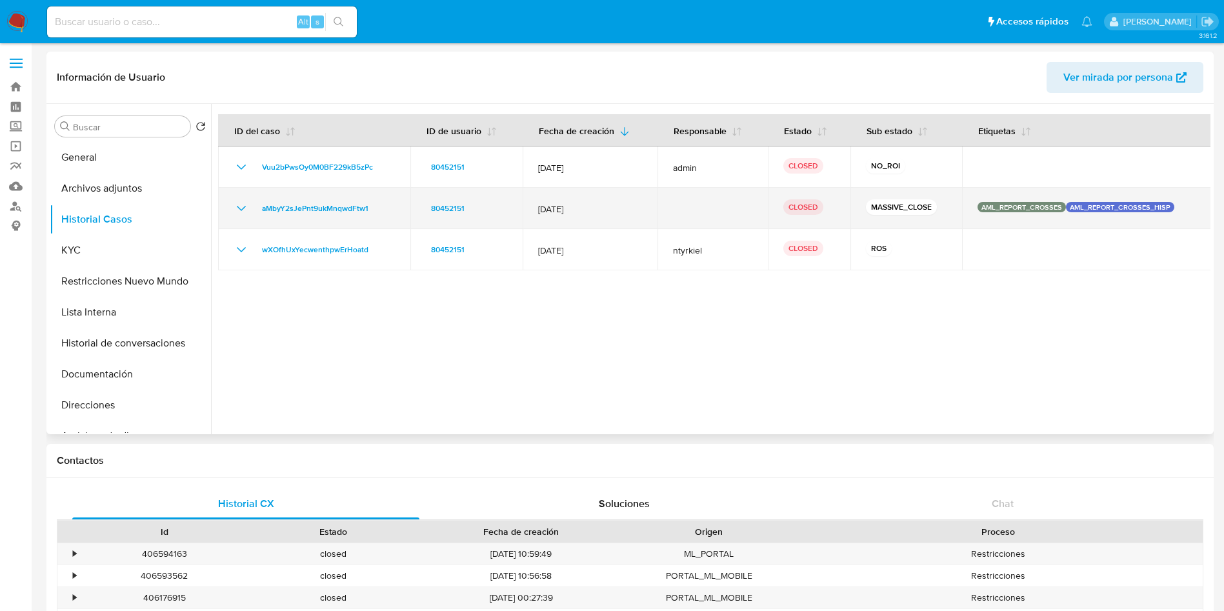
click at [241, 204] on icon "Mostrar/Ocultar" at bounding box center [241, 208] width 15 height 15
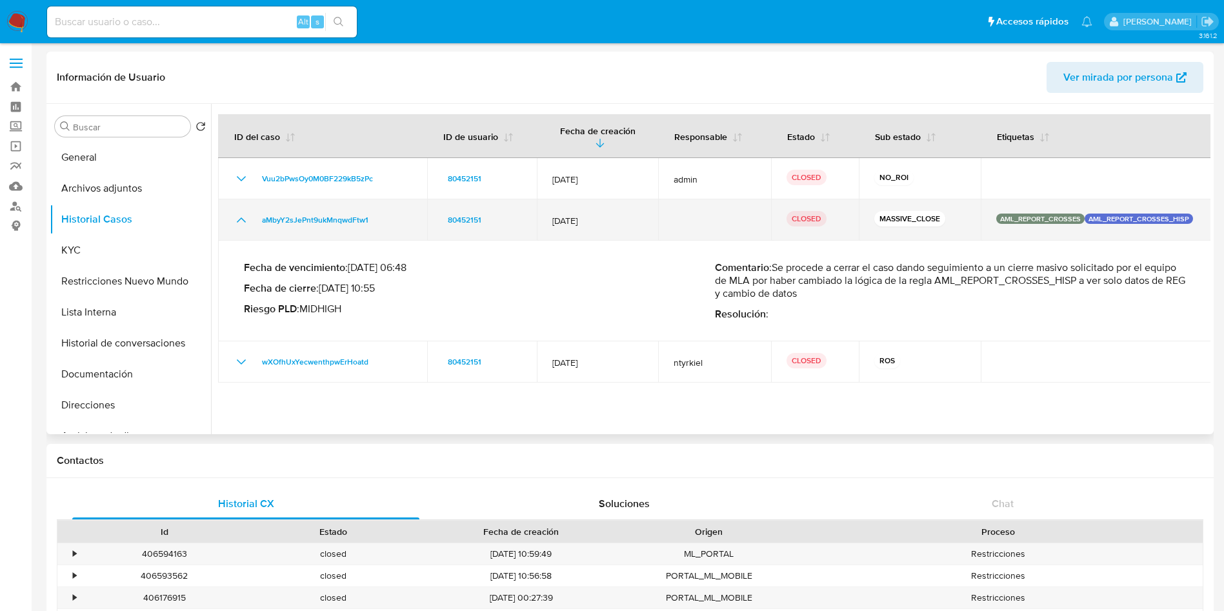
click at [241, 212] on icon "Mostrar/Ocultar" at bounding box center [241, 219] width 15 height 15
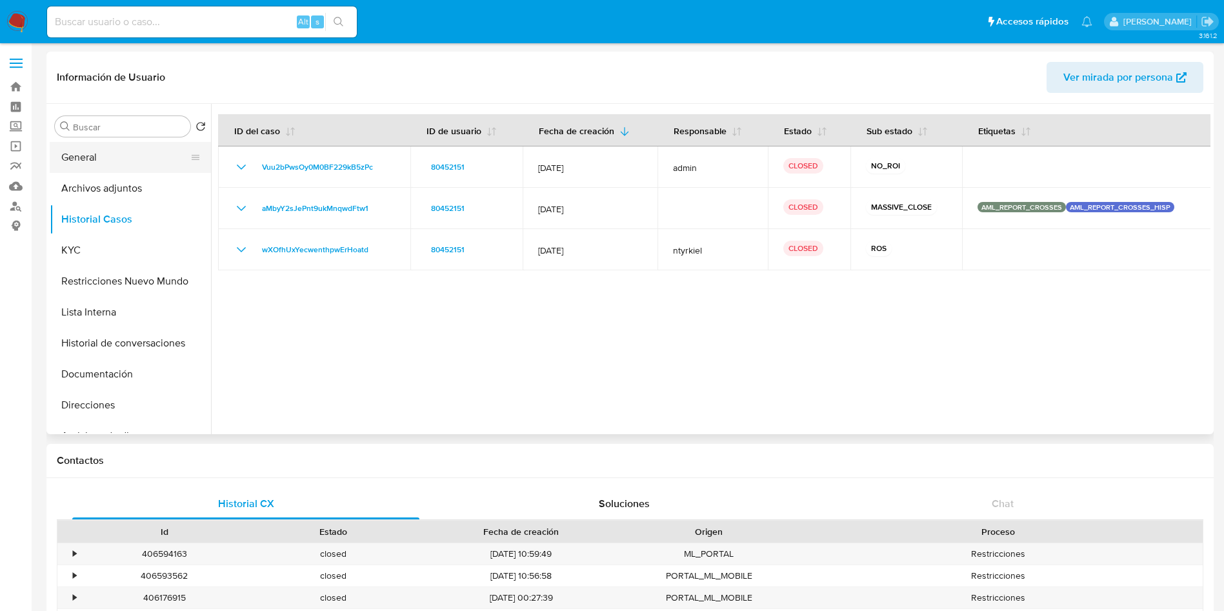
click at [105, 166] on button "General" at bounding box center [125, 157] width 151 height 31
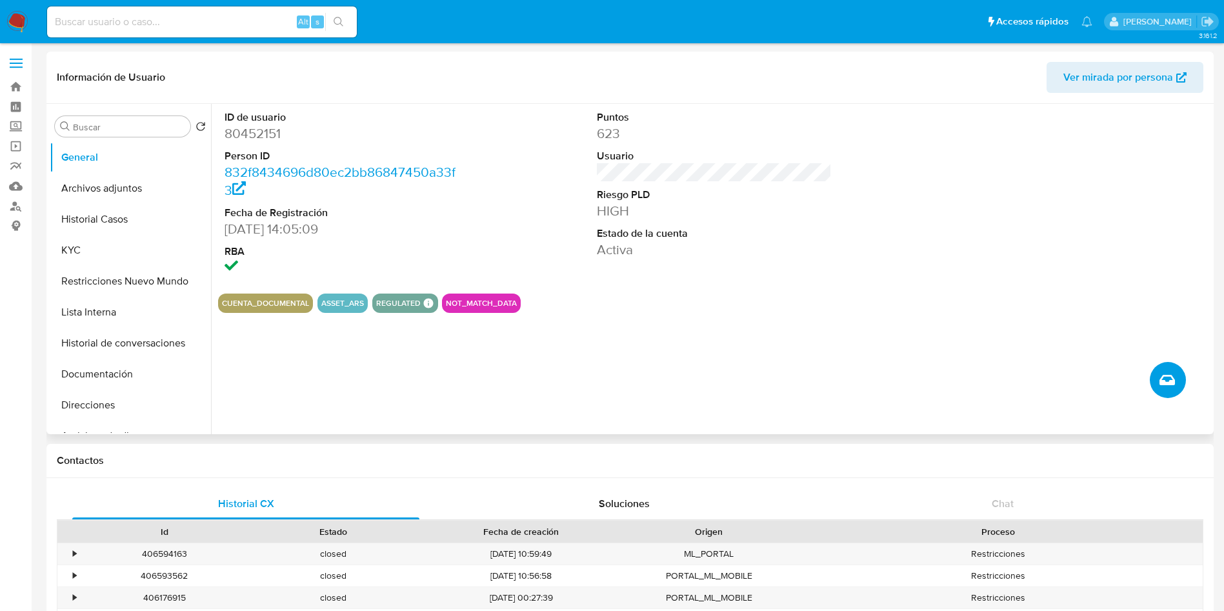
click at [1164, 384] on icon "Crear caso manual" at bounding box center [1166, 380] width 15 height 10
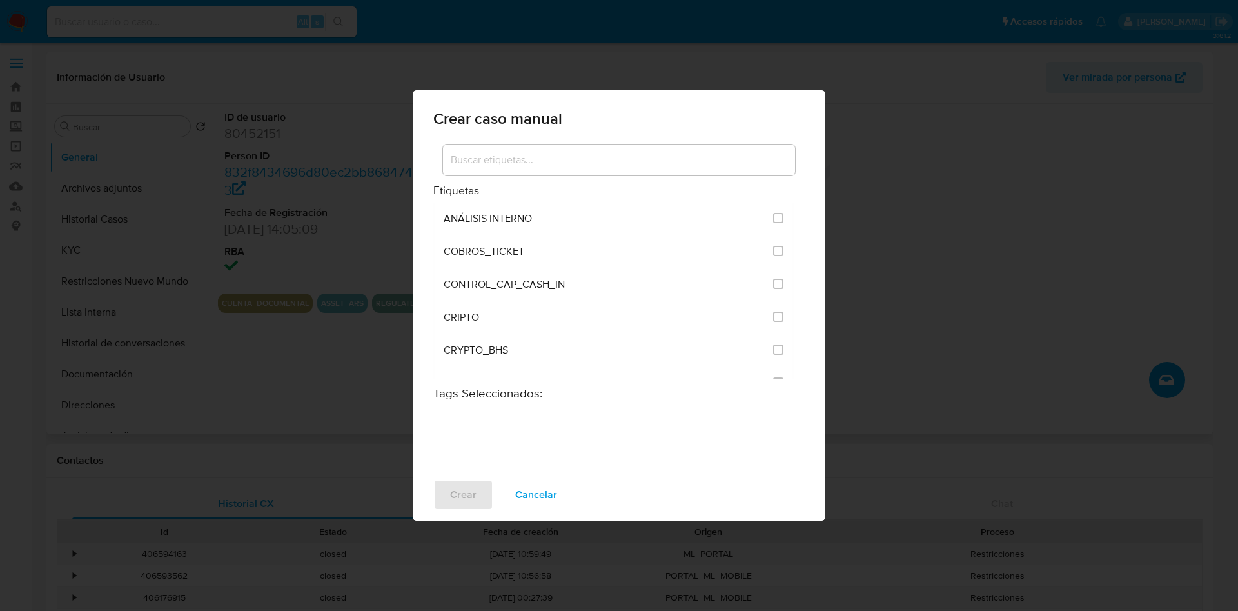
click at [550, 165] on input at bounding box center [619, 160] width 352 height 17
type input "post"
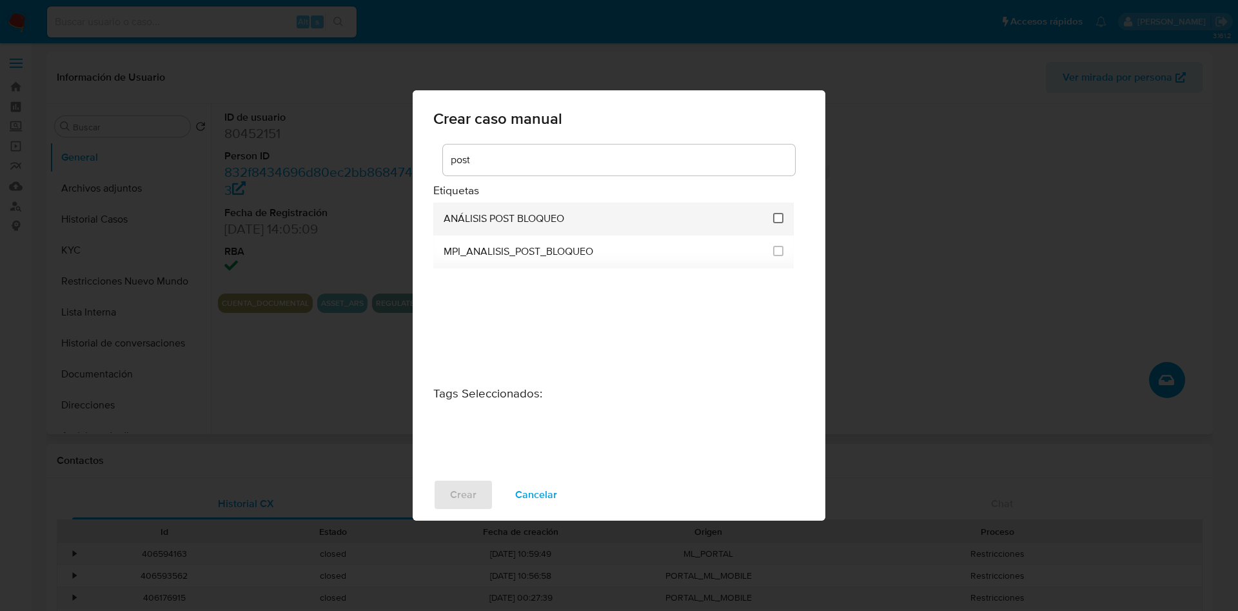
click at [779, 219] on input "3249" at bounding box center [778, 218] width 10 height 10
checkbox input "true"
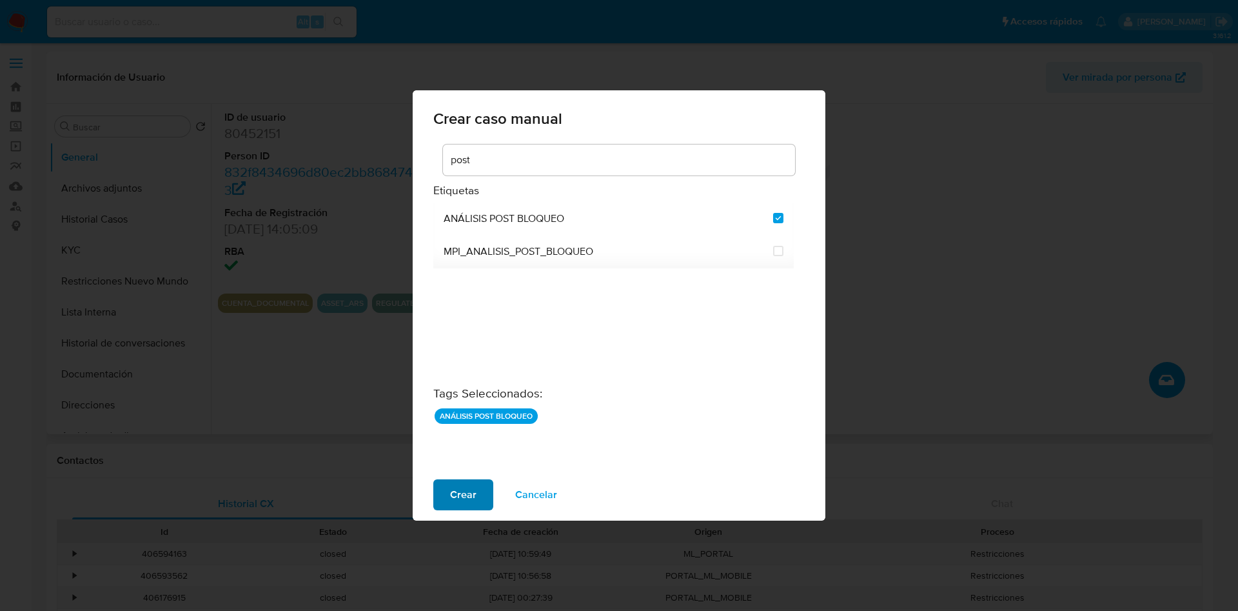
click at [468, 500] on span "Crear" at bounding box center [463, 495] width 26 height 28
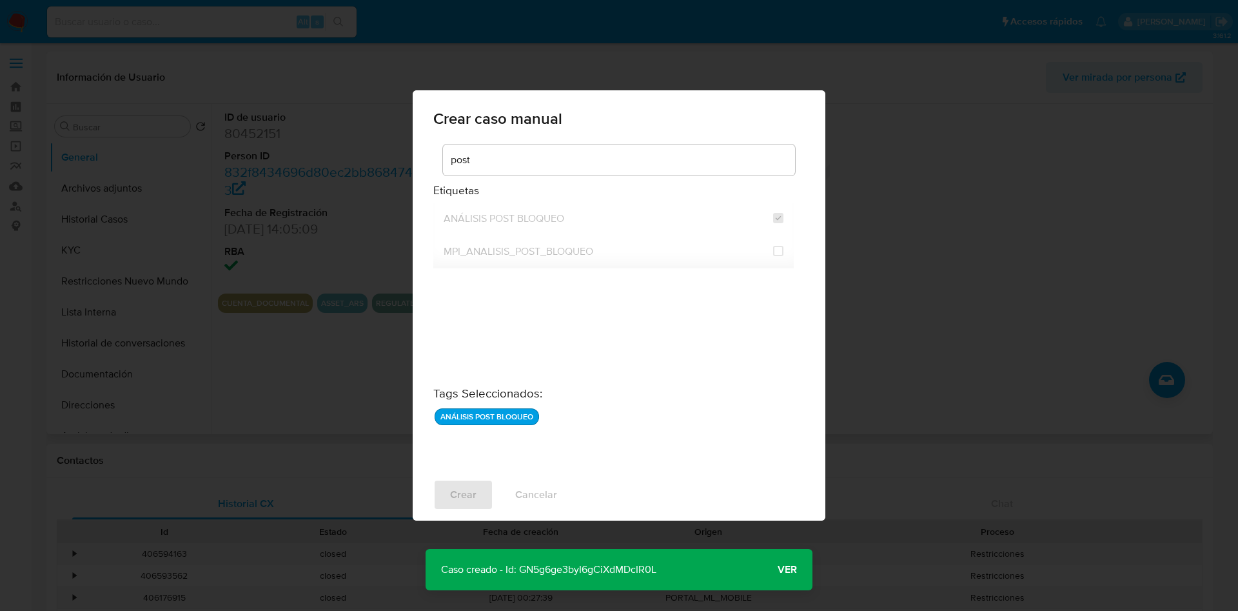
click at [535, 577] on p "Caso creado - Id: GN5g6ge3byI6gCiXdMDcIR0L" at bounding box center [549, 569] width 246 height 41
click at [543, 570] on p "Caso creado - Id: GN5g6ge3byI6gCiXdMDcIR0L" at bounding box center [549, 569] width 246 height 41
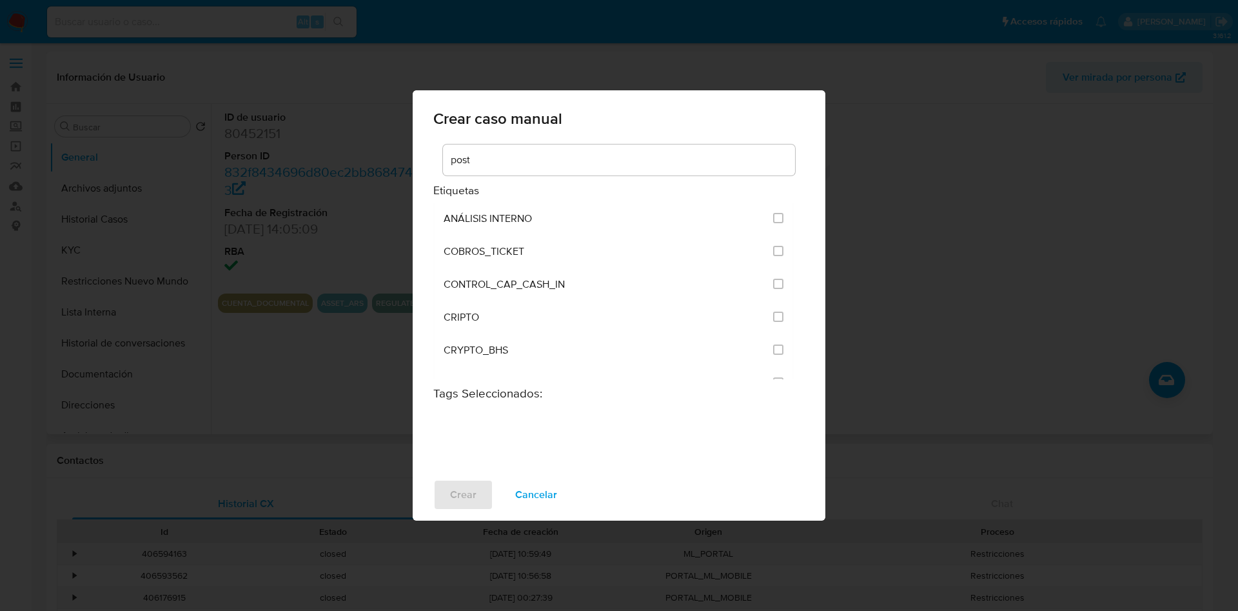
checkbox input "false"
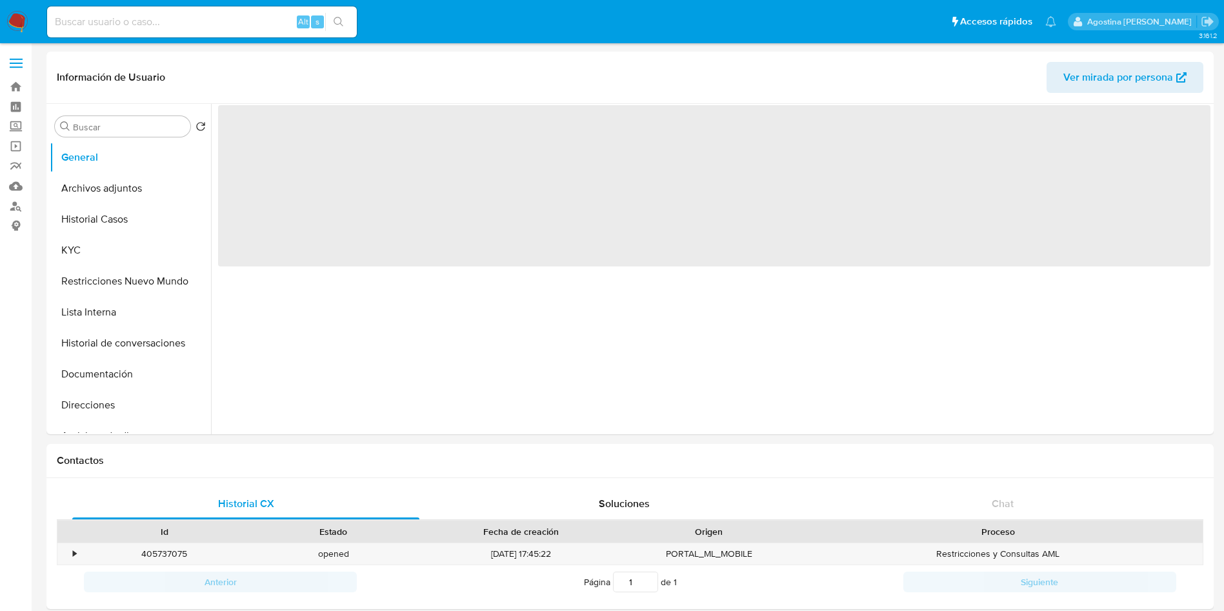
select select "10"
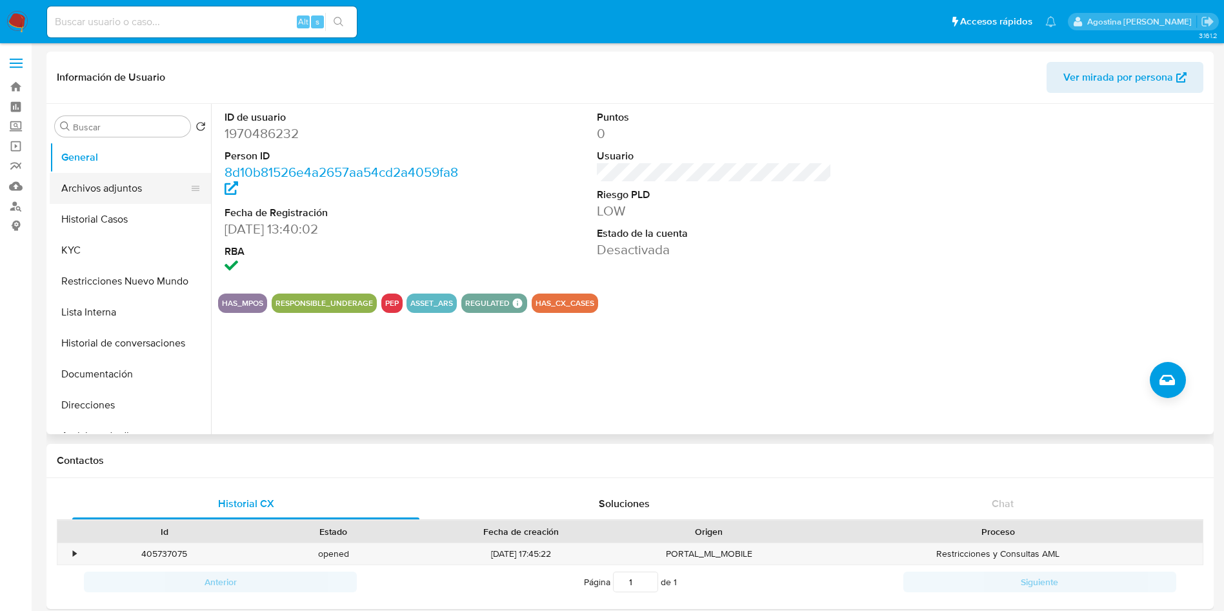
click at [113, 194] on button "Archivos adjuntos" at bounding box center [125, 188] width 151 height 31
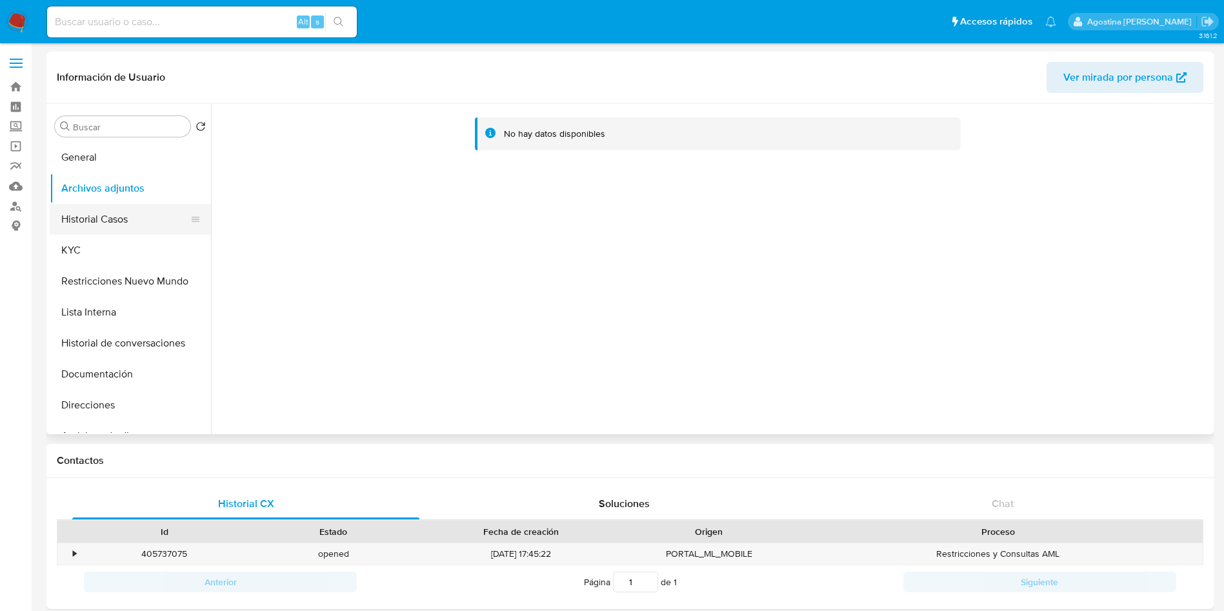
click at [126, 214] on button "Historial Casos" at bounding box center [125, 219] width 151 height 31
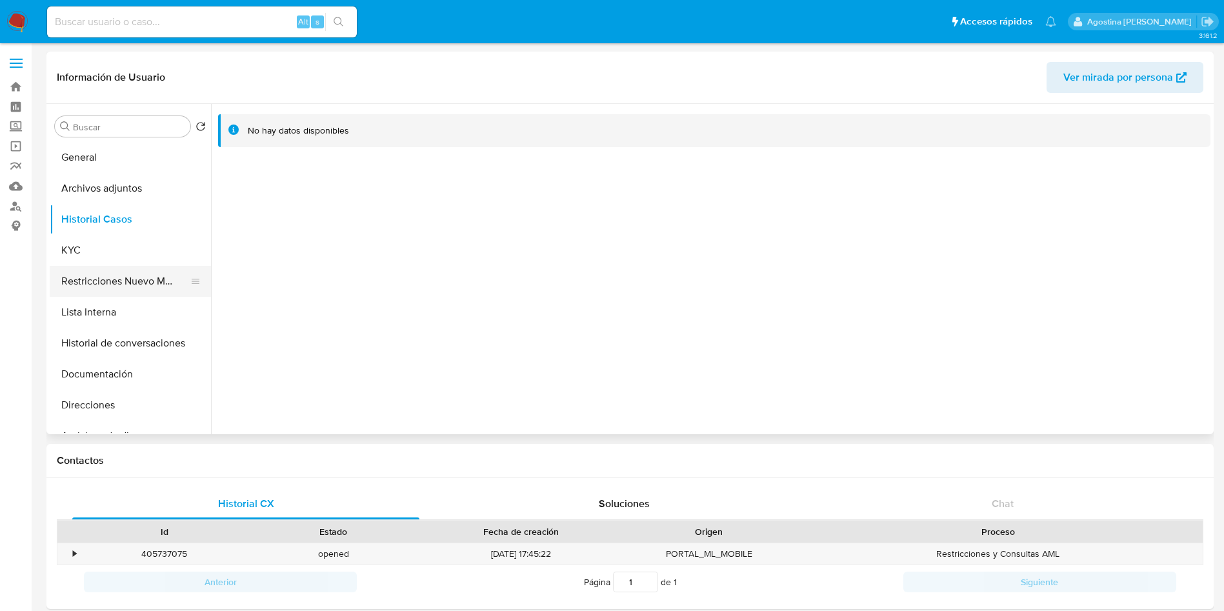
click at [155, 279] on button "Restricciones Nuevo Mundo" at bounding box center [125, 281] width 151 height 31
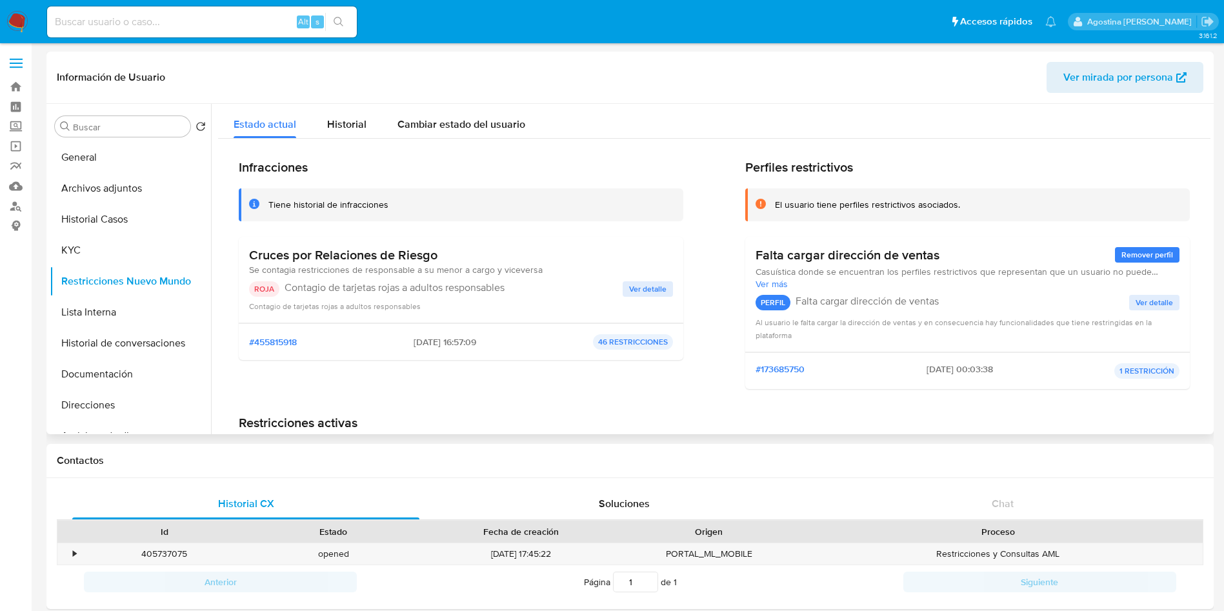
click at [642, 290] on span "Ver detalle" at bounding box center [647, 289] width 37 height 13
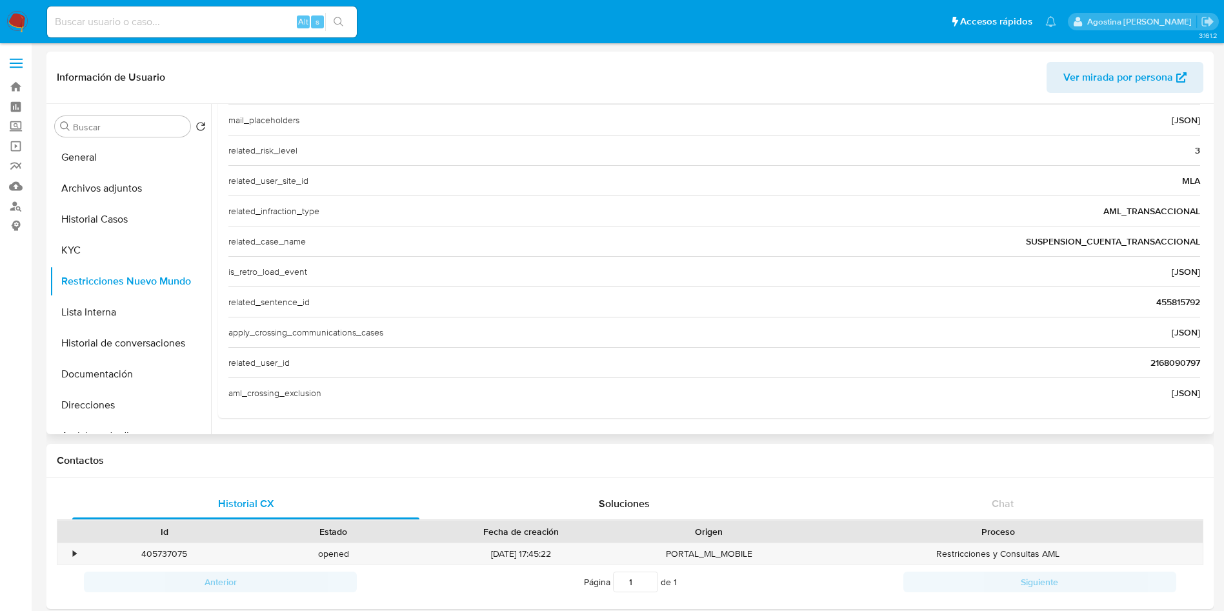
scroll to position [438, 0]
click at [1190, 368] on div "related_user_id 2168090797" at bounding box center [713, 361] width 971 height 30
click at [1180, 360] on span "2168090797" at bounding box center [1175, 361] width 50 height 13
click at [68, 248] on button "KYC" at bounding box center [125, 250] width 151 height 31
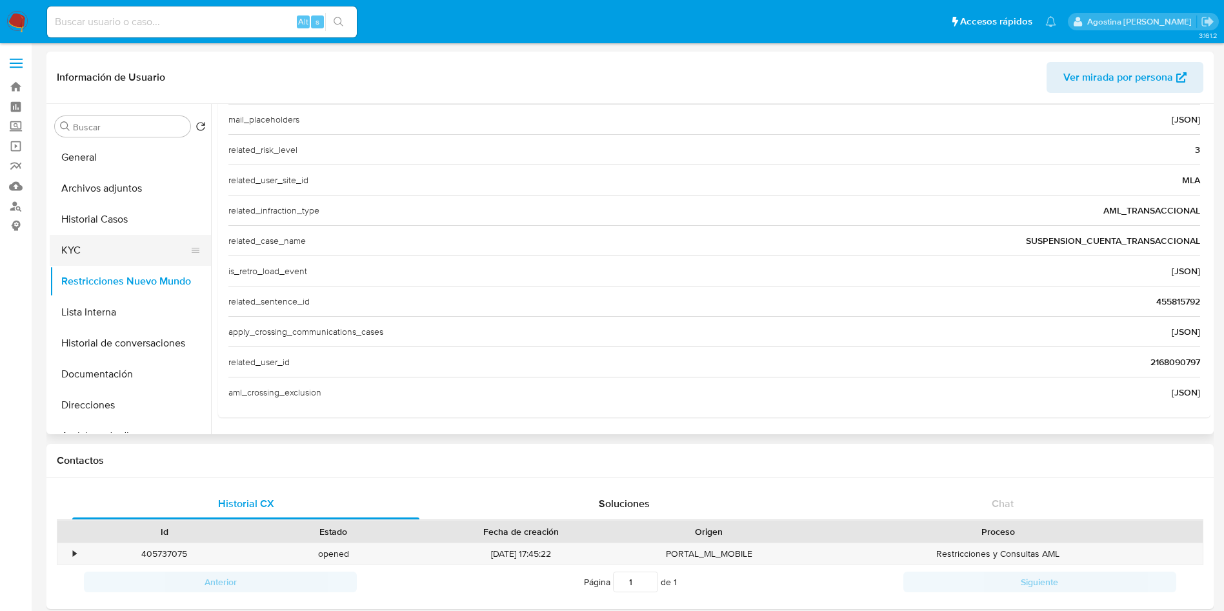
scroll to position [0, 0]
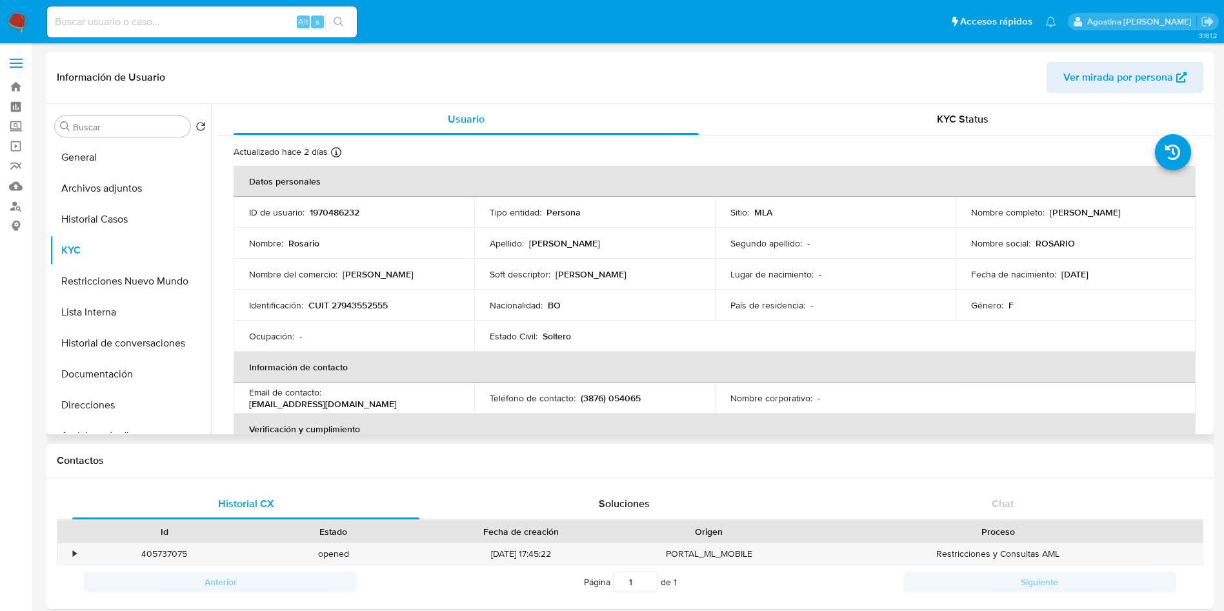
click at [360, 301] on p "CUIT 27943552555" at bounding box center [347, 305] width 79 height 12
copy p "27943552555"
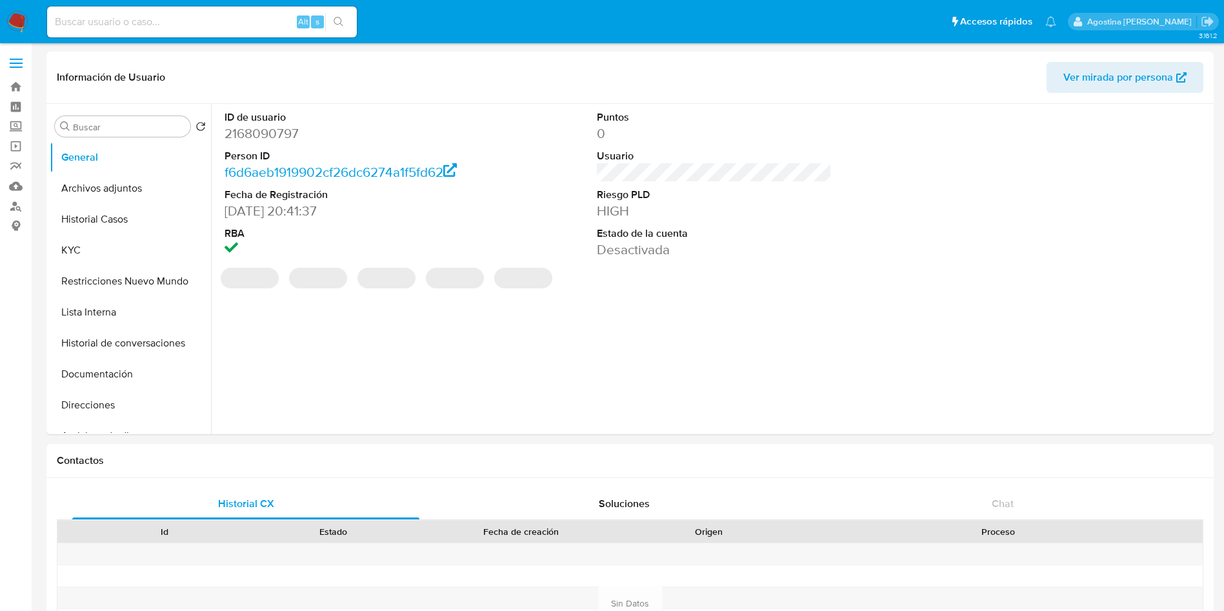
select select "10"
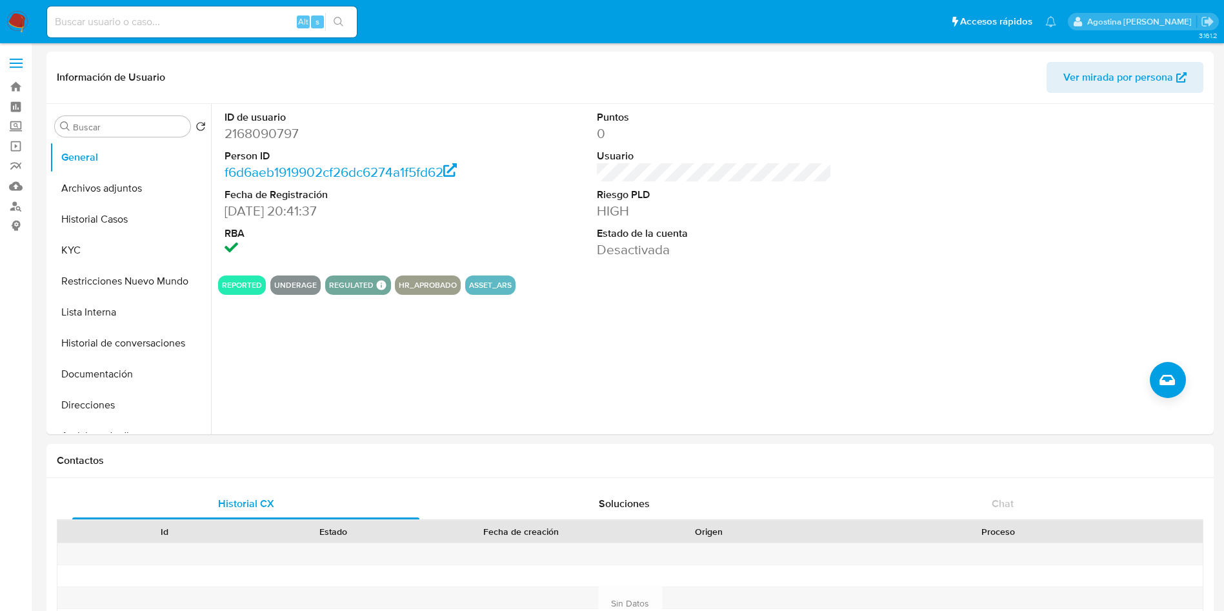
drag, startPoint x: 0, startPoint y: 431, endPoint x: 14, endPoint y: 426, distance: 14.5
click at [158, 192] on button "Archivos adjuntos" at bounding box center [125, 188] width 151 height 31
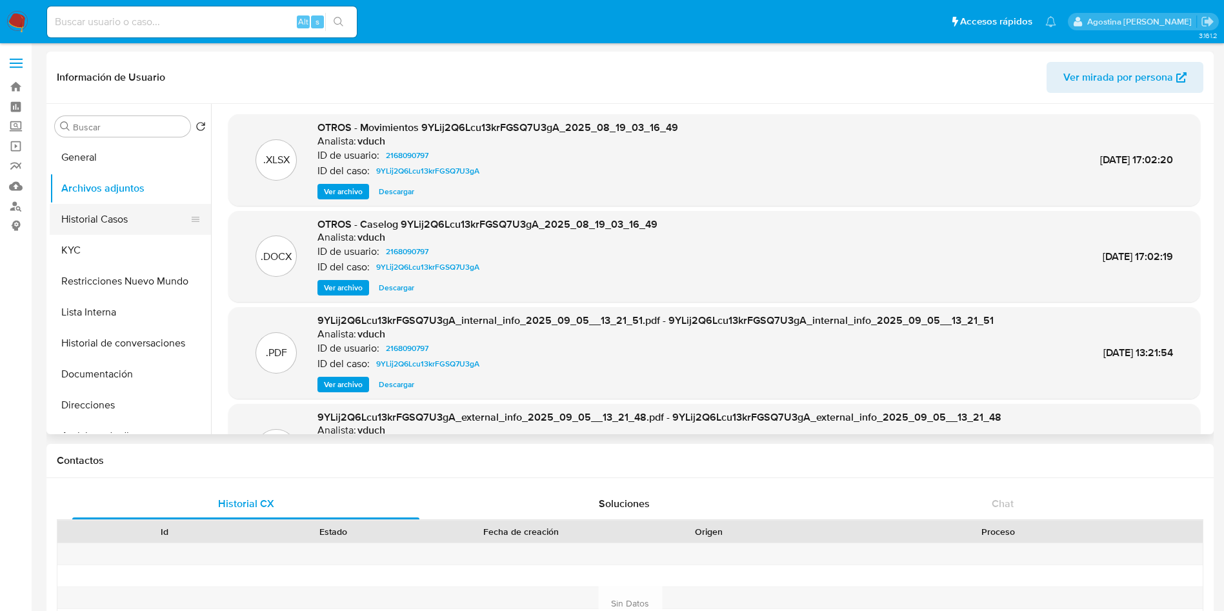
click at [135, 210] on button "Historial Casos" at bounding box center [125, 219] width 151 height 31
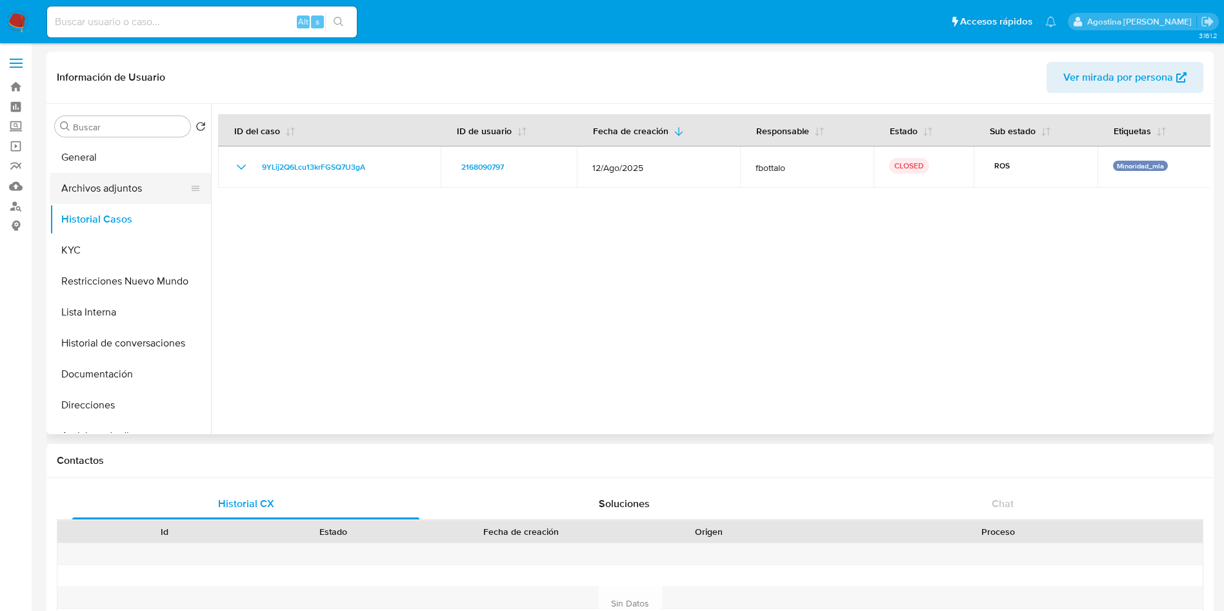
click at [110, 193] on button "Archivos adjuntos" at bounding box center [125, 188] width 151 height 31
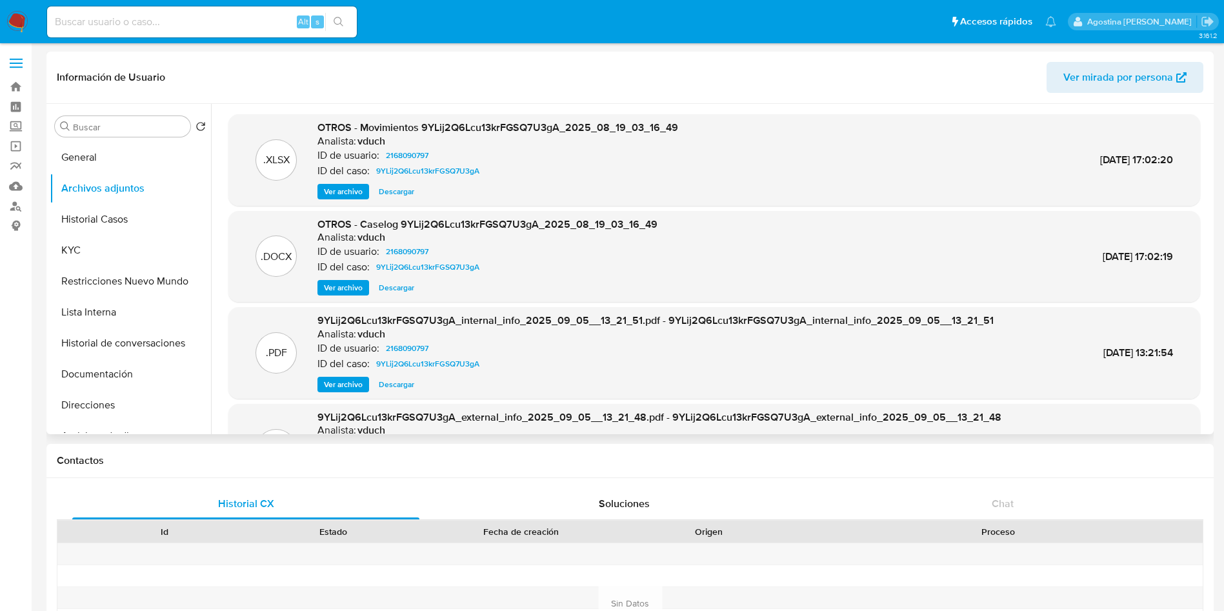
click at [359, 286] on span "Ver archivo" at bounding box center [343, 287] width 39 height 13
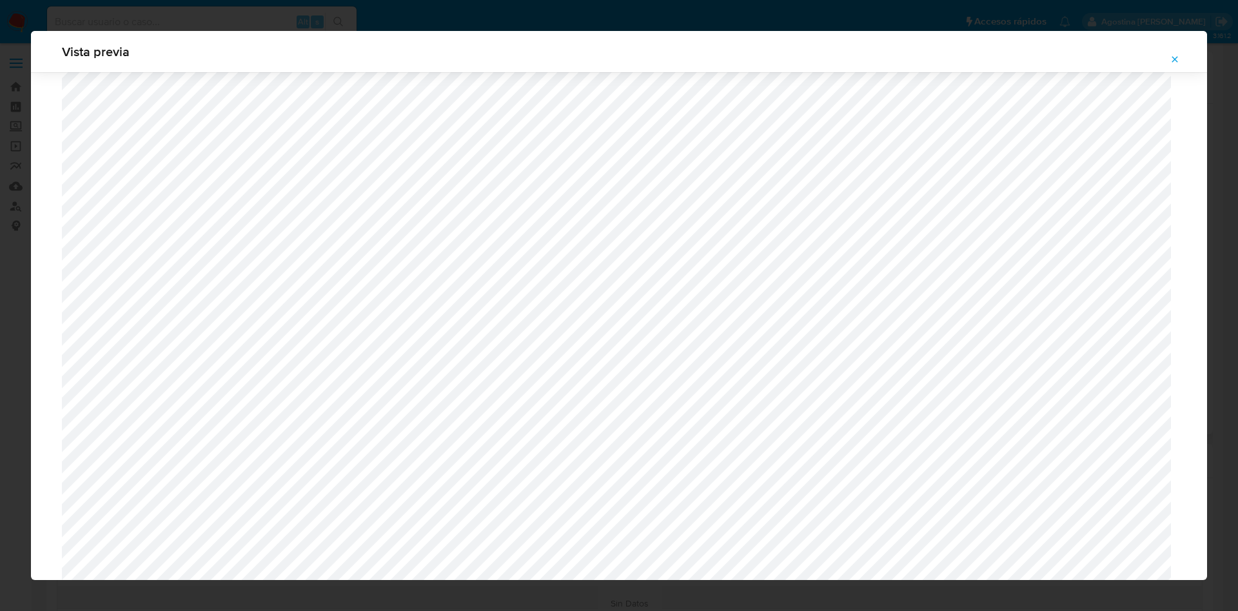
scroll to position [264, 0]
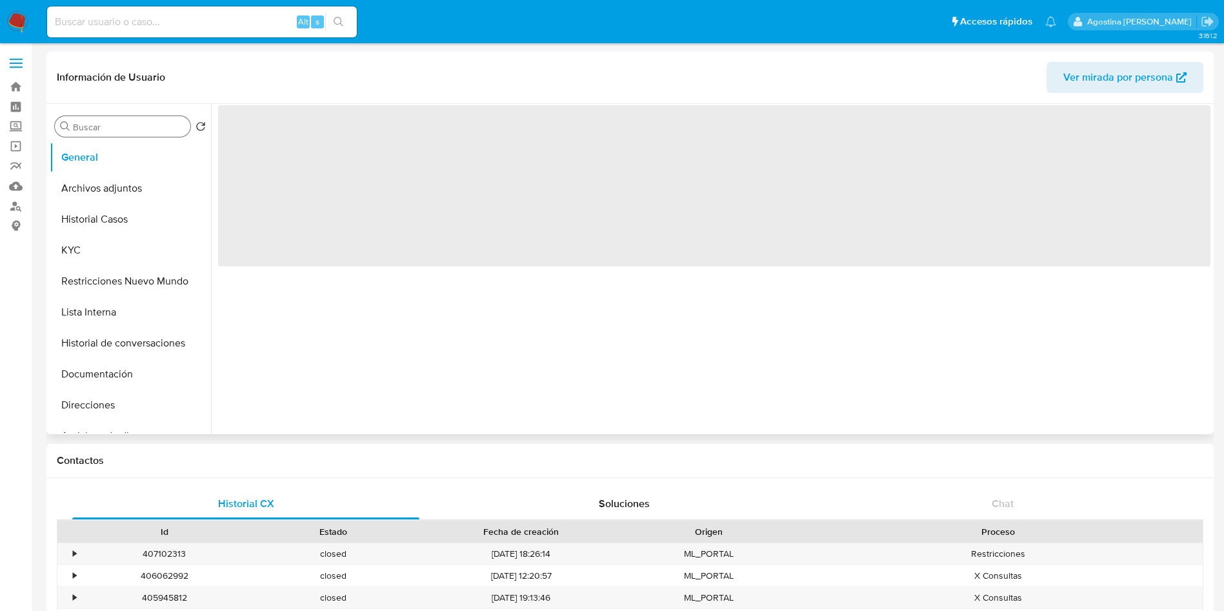
select select "10"
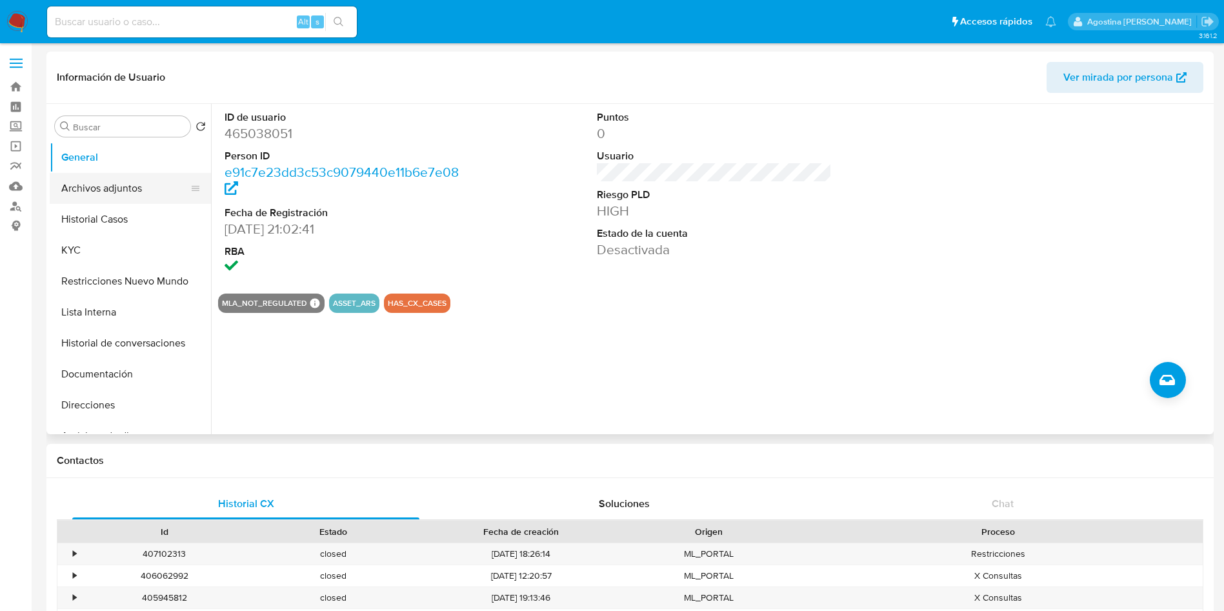
click at [110, 181] on button "Archivos adjuntos" at bounding box center [125, 188] width 151 height 31
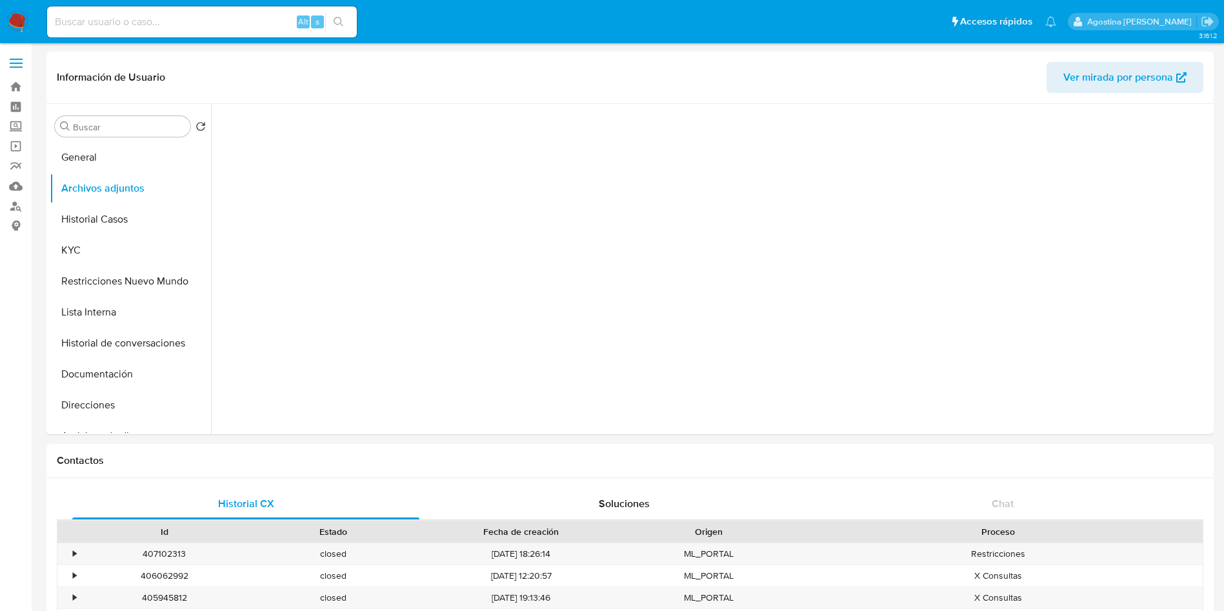
scroll to position [966, 0]
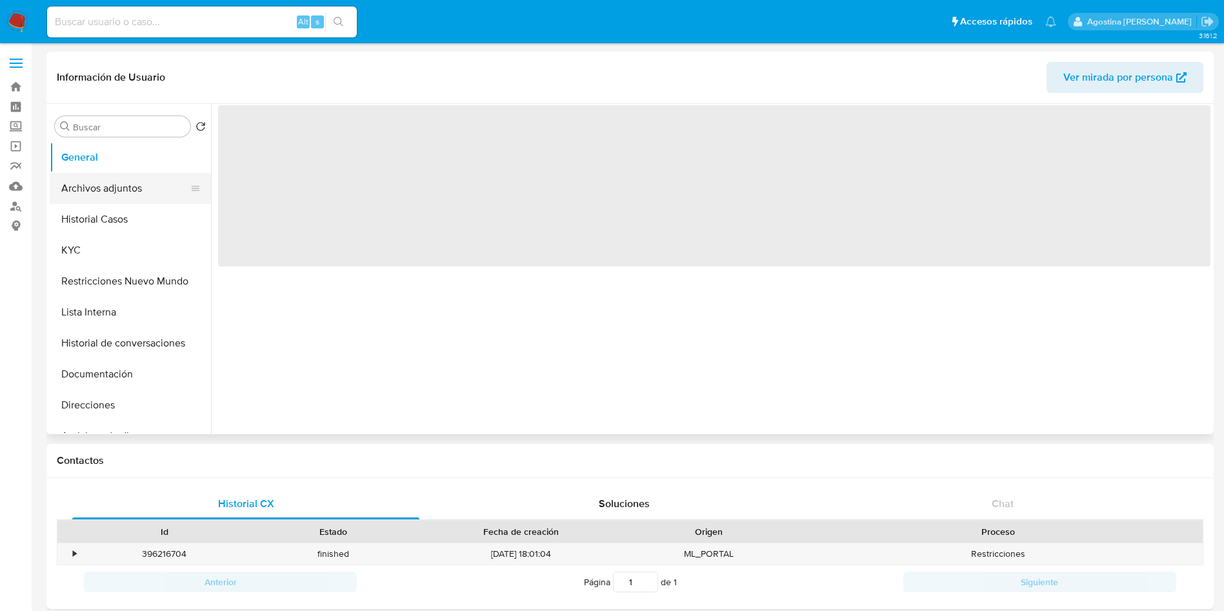
select select "10"
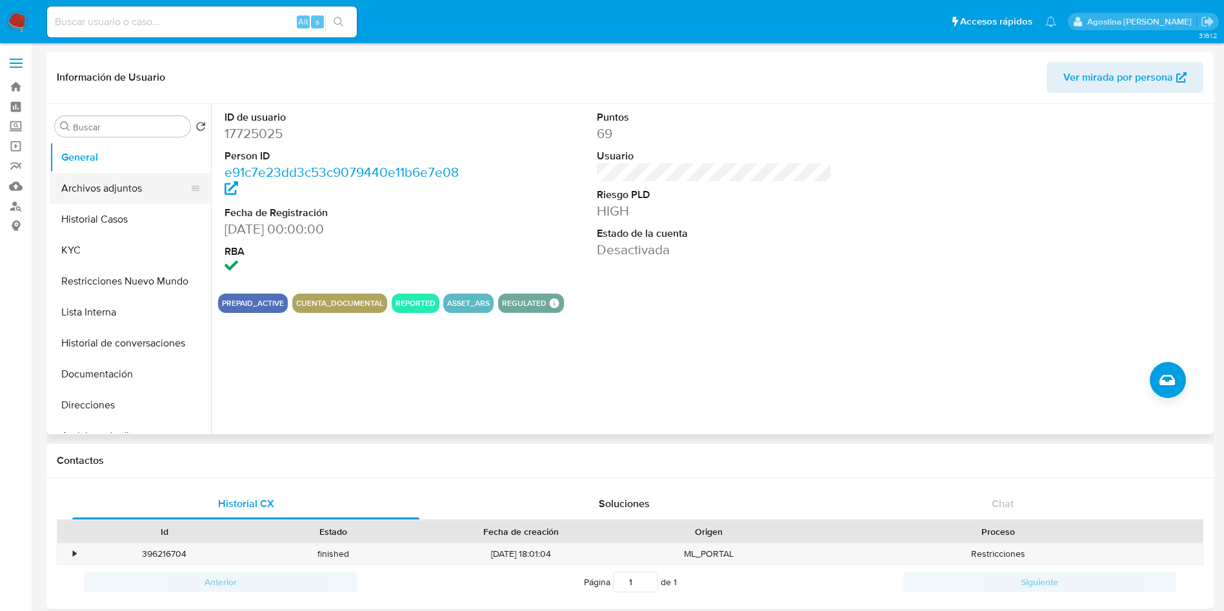
click at [90, 175] on button "Archivos adjuntos" at bounding box center [125, 188] width 151 height 31
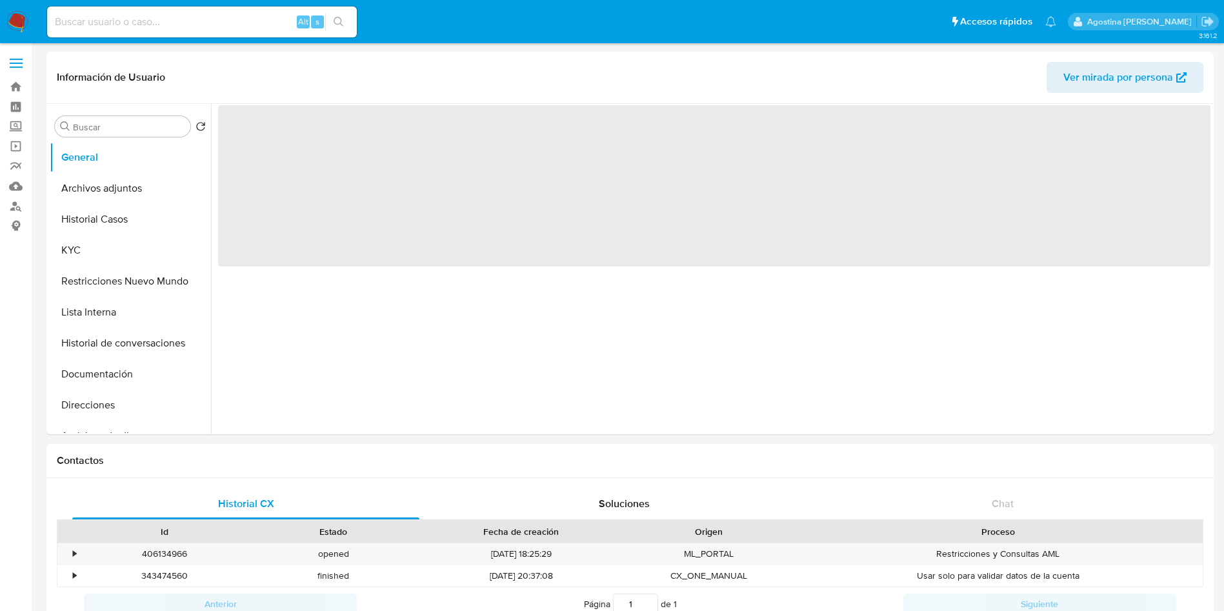
select select "10"
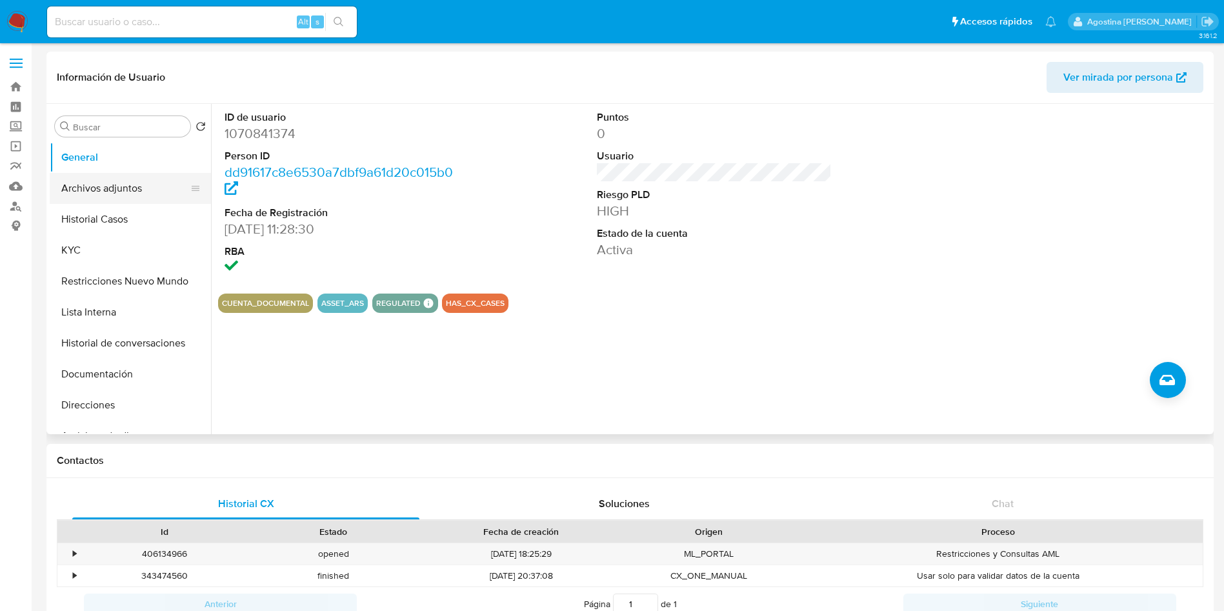
click at [142, 190] on button "Archivos adjuntos" at bounding box center [125, 188] width 151 height 31
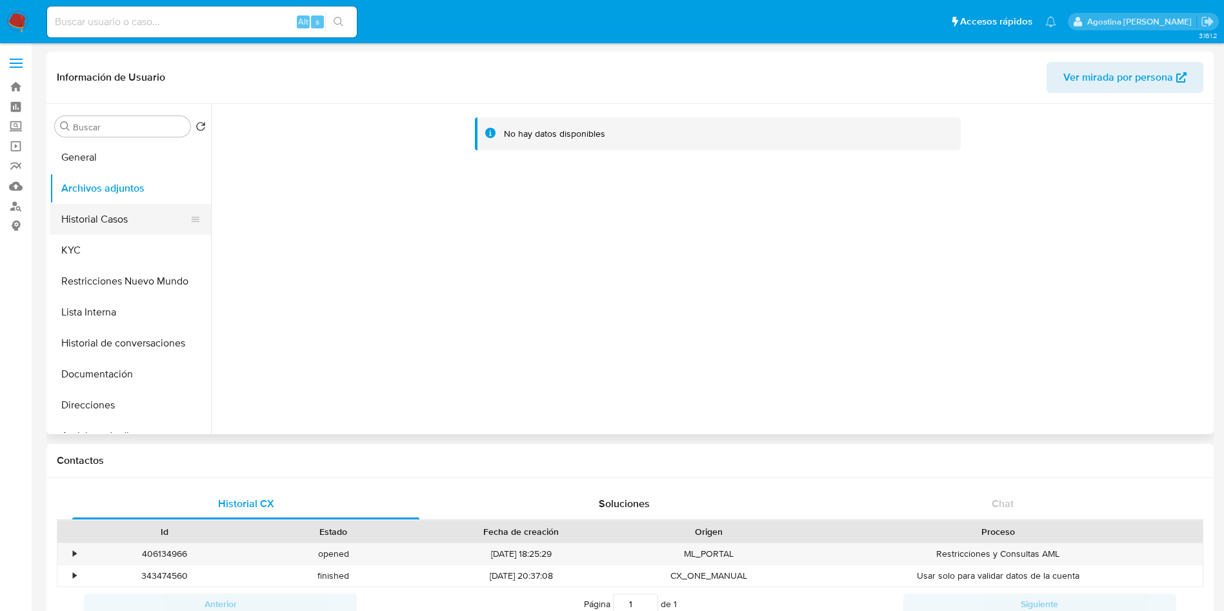
click at [137, 211] on button "Historial Casos" at bounding box center [125, 219] width 151 height 31
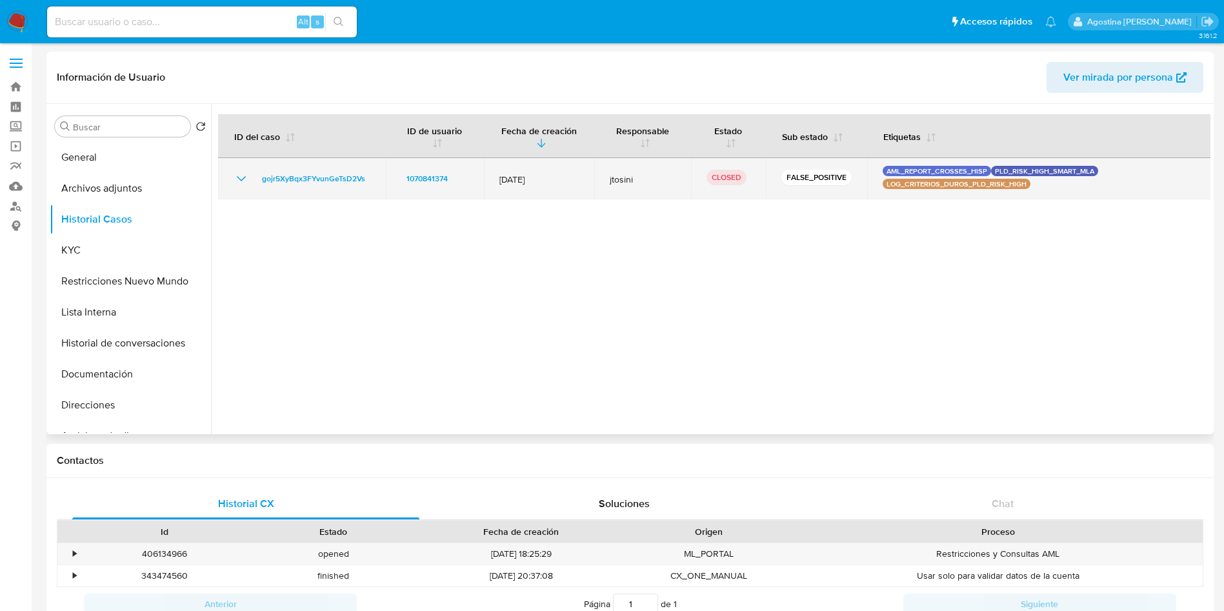
click at [241, 186] on icon "Mostrar/Ocultar" at bounding box center [241, 178] width 15 height 15
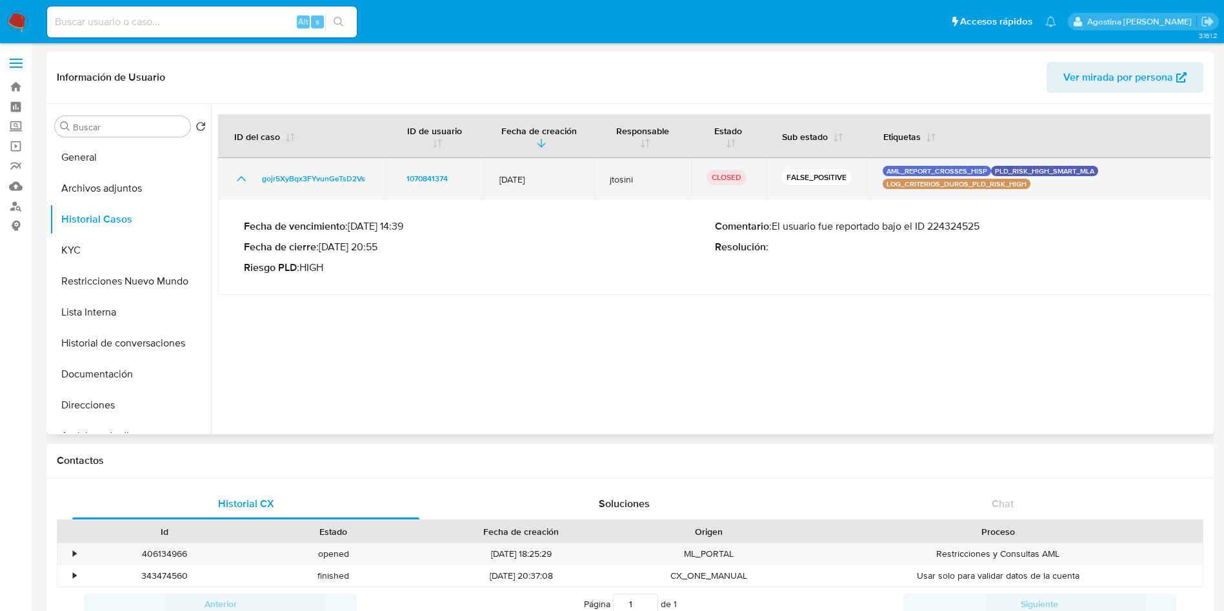
click at [241, 186] on icon "Mostrar/Ocultar" at bounding box center [241, 178] width 15 height 15
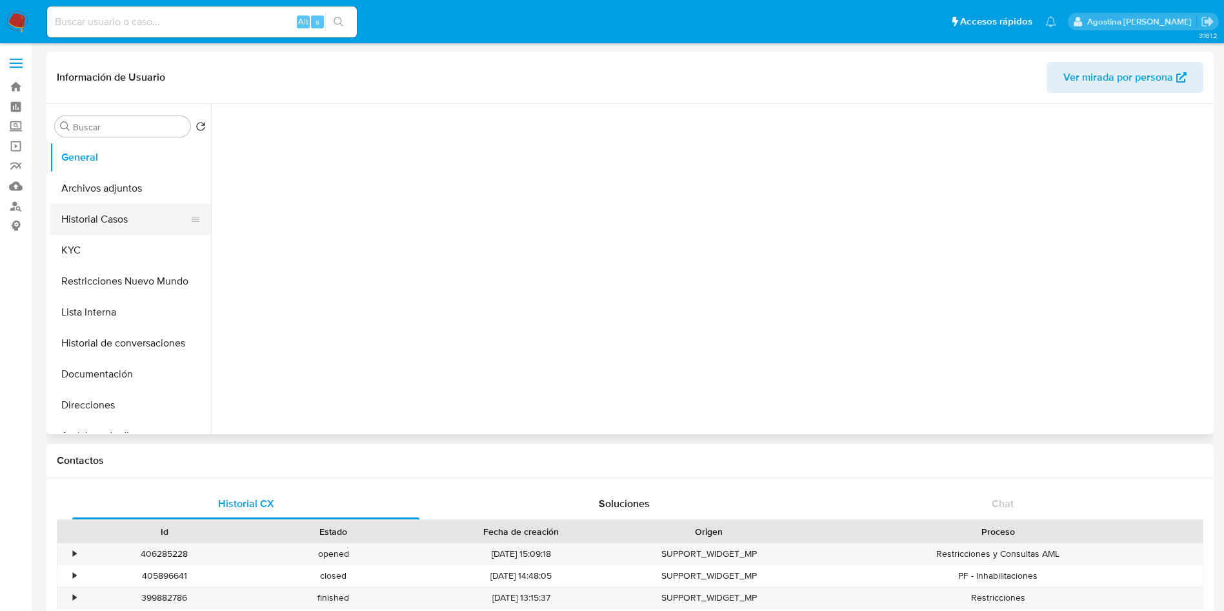
click at [101, 228] on button "Historial Casos" at bounding box center [125, 219] width 151 height 31
select select "10"
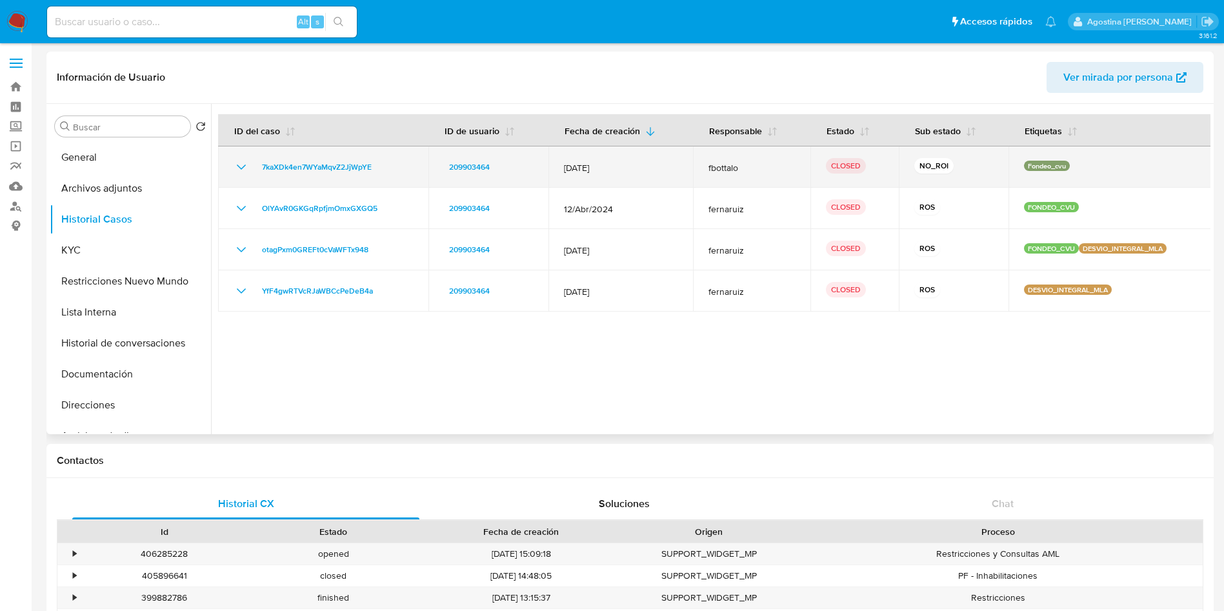
click at [240, 164] on icon "Mostrar/Ocultar" at bounding box center [241, 166] width 15 height 15
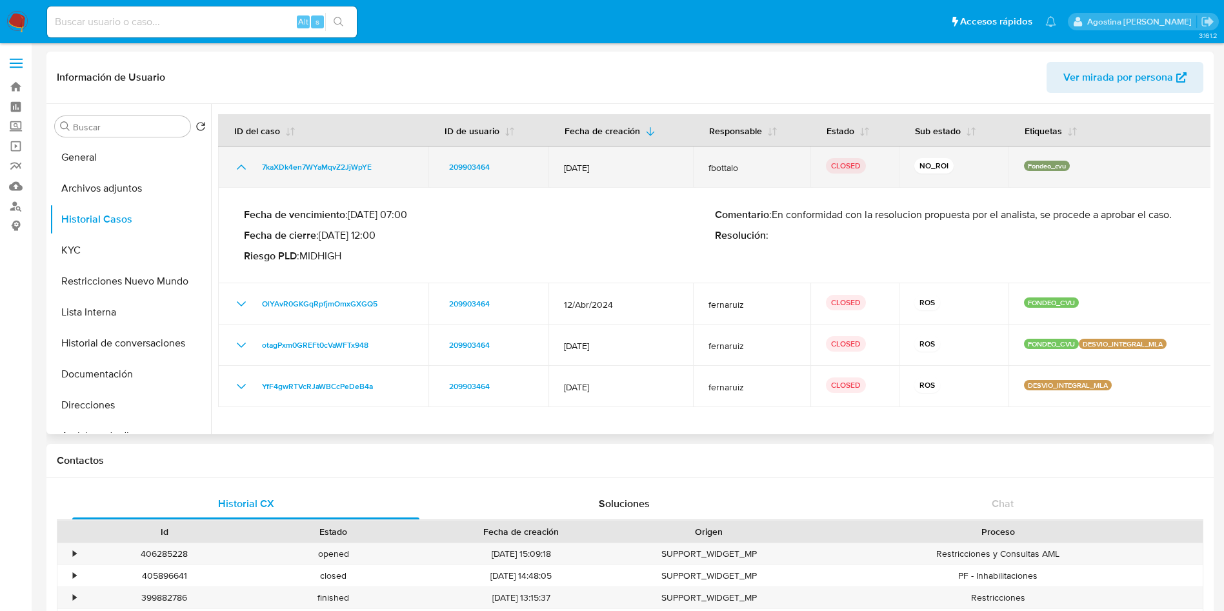
click at [240, 164] on icon "Mostrar/Ocultar" at bounding box center [241, 166] width 15 height 15
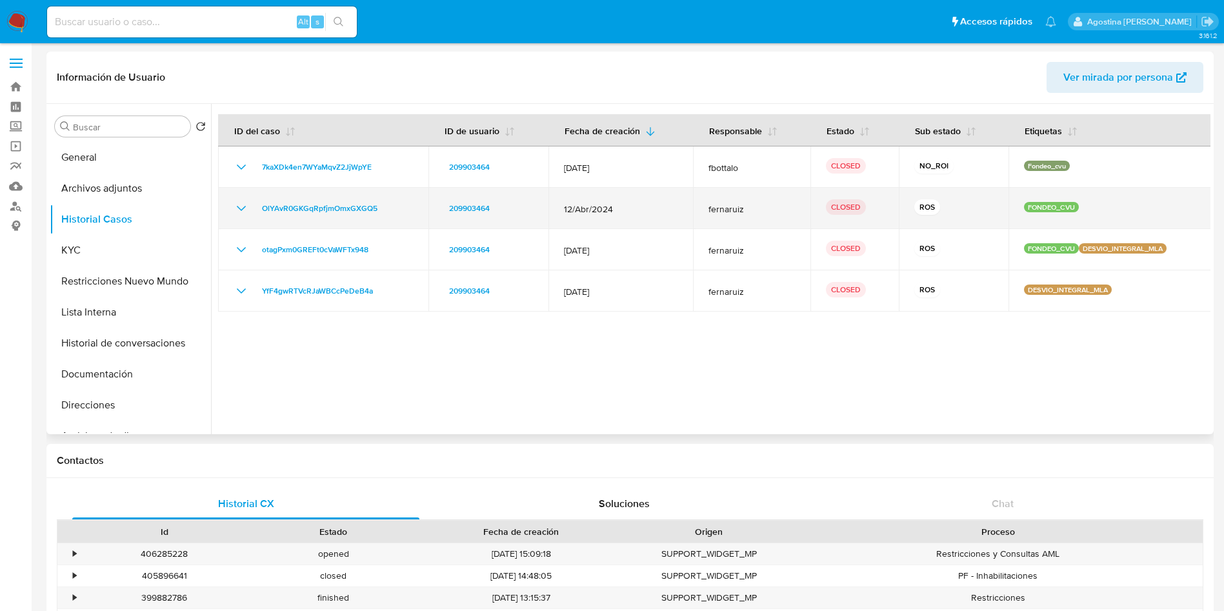
click at [240, 210] on icon "Mostrar/Ocultar" at bounding box center [241, 208] width 15 height 15
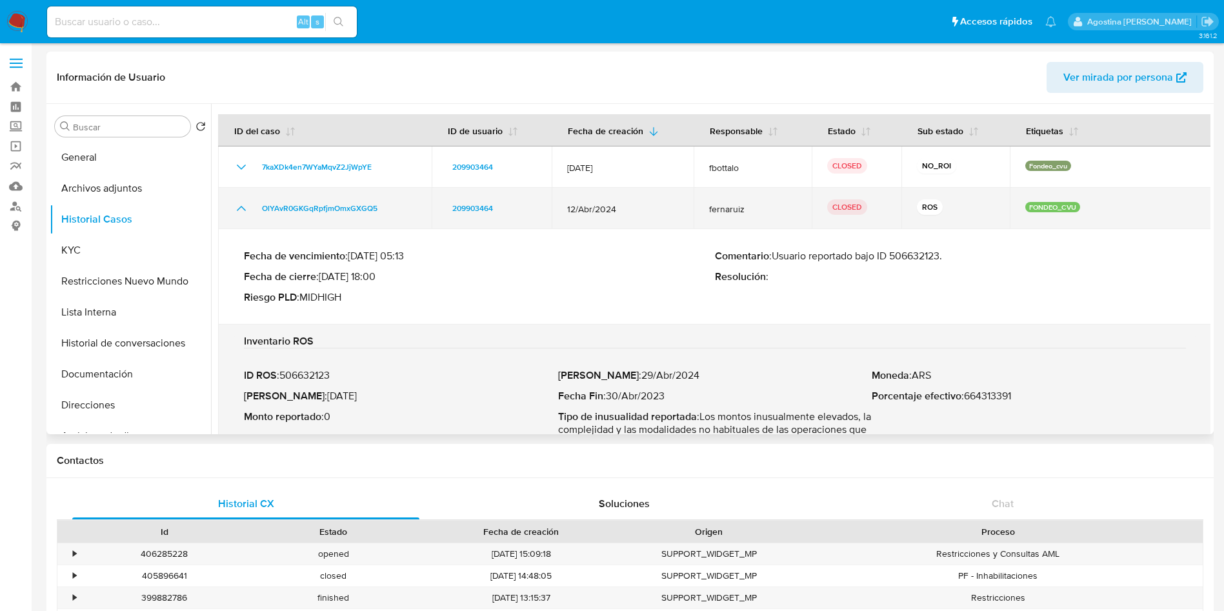
click at [240, 210] on icon "Mostrar/Ocultar" at bounding box center [241, 208] width 15 height 15
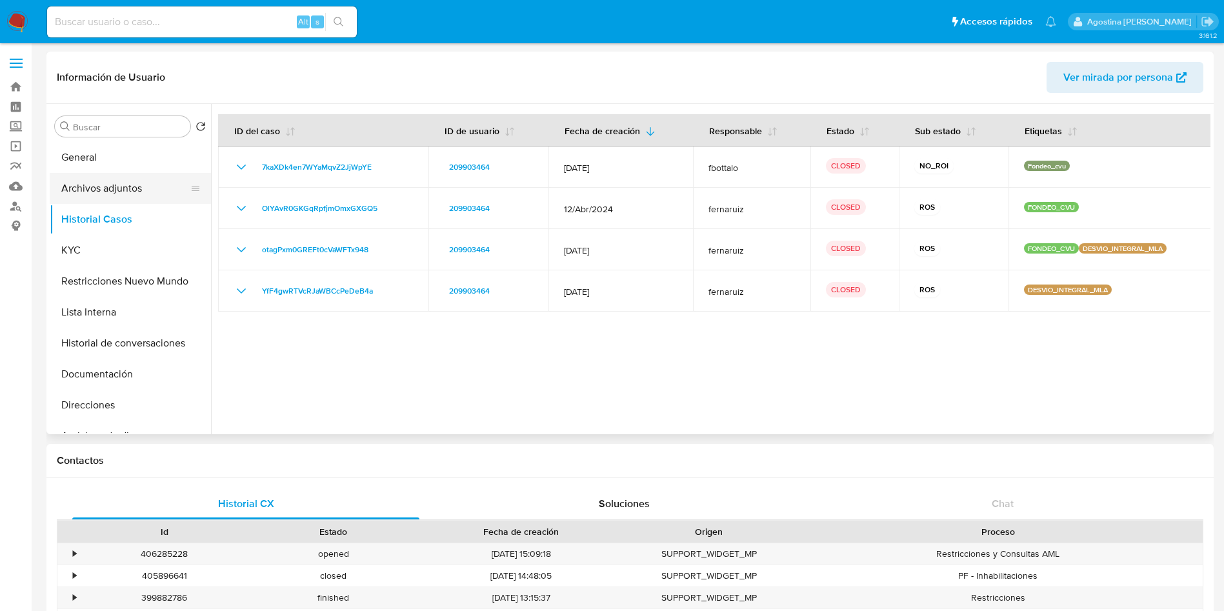
click at [107, 191] on button "Archivos adjuntos" at bounding box center [125, 188] width 151 height 31
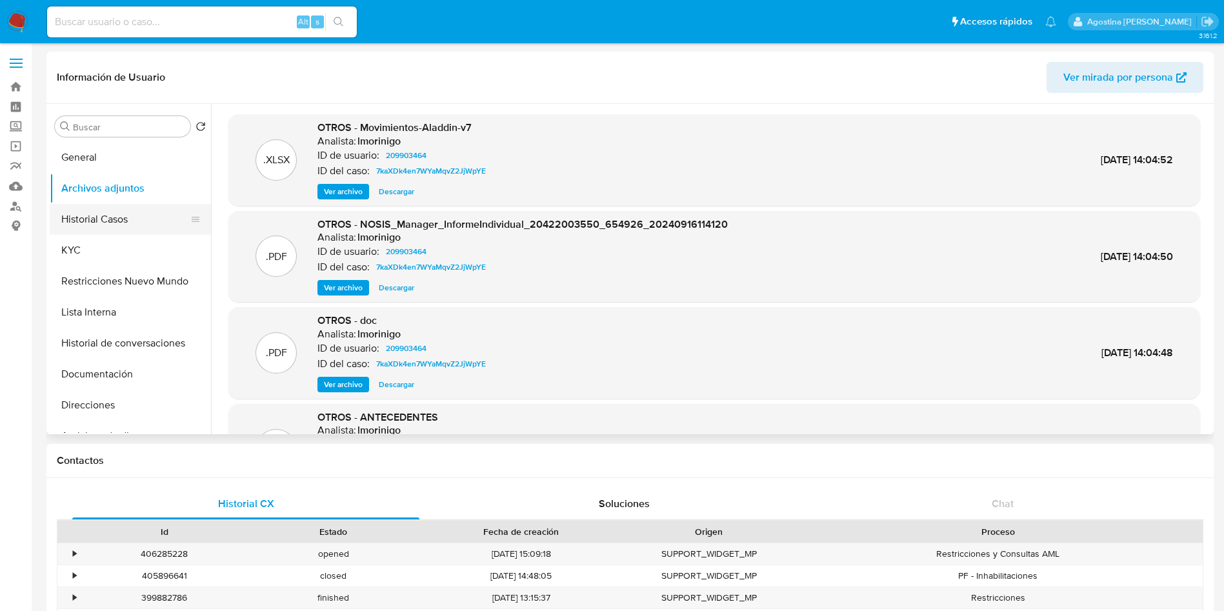
click at [128, 204] on button "Historial Casos" at bounding box center [125, 219] width 151 height 31
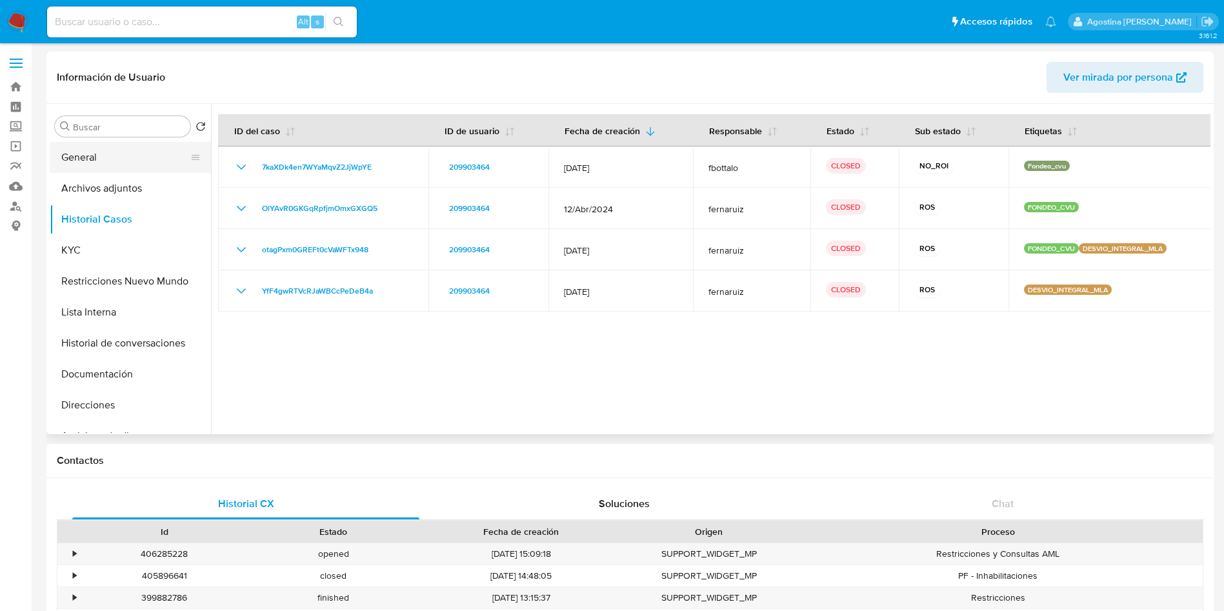
click at [129, 152] on button "General" at bounding box center [125, 157] width 151 height 31
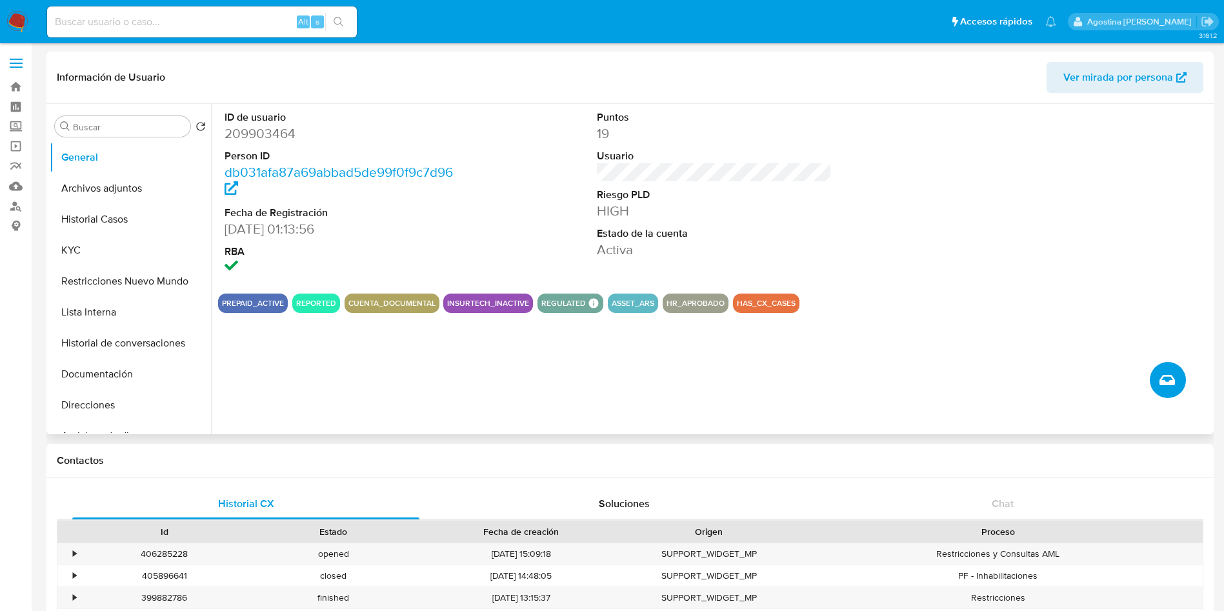
click at [1157, 365] on button "Crear caso manual" at bounding box center [1167, 380] width 36 height 36
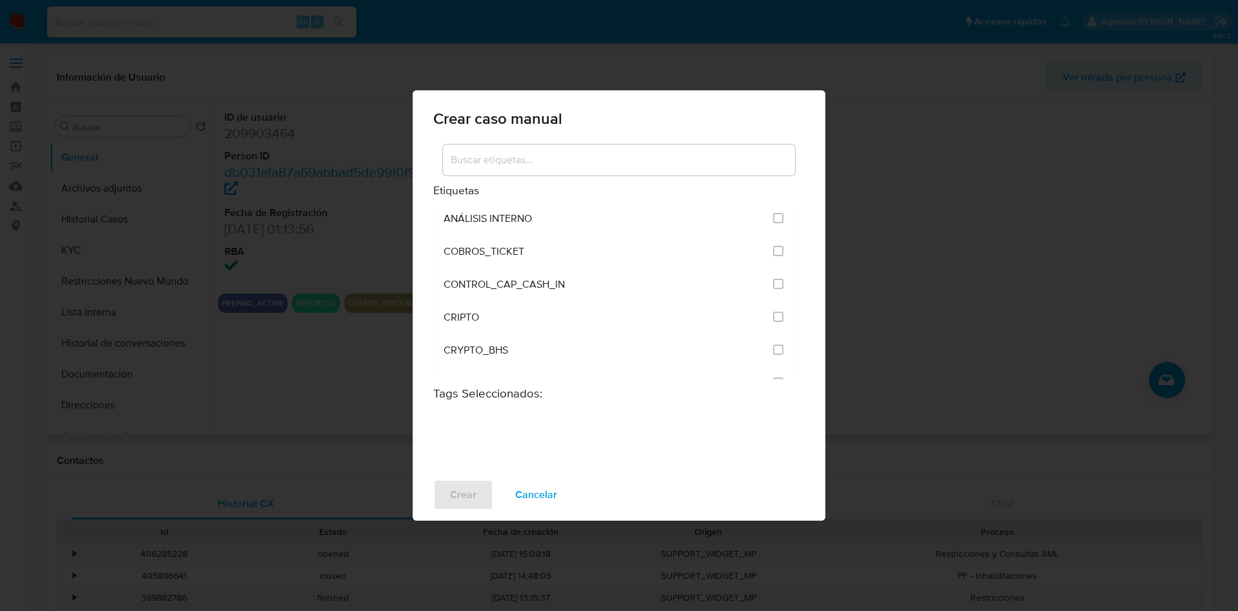
click at [862, 138] on div "Crear caso manual Etiquetas ANÁLISIS INTERNO COBROS_TICKET CONTROL_CAP_CASH_IN …" at bounding box center [619, 305] width 1238 height 611
click at [924, 213] on div "Crear caso manual Etiquetas ANÁLISIS INTERNO COBROS_TICKET CONTROL_CAP_CASH_IN …" at bounding box center [619, 305] width 1238 height 611
click at [515, 493] on span "Cancelar" at bounding box center [536, 495] width 42 height 28
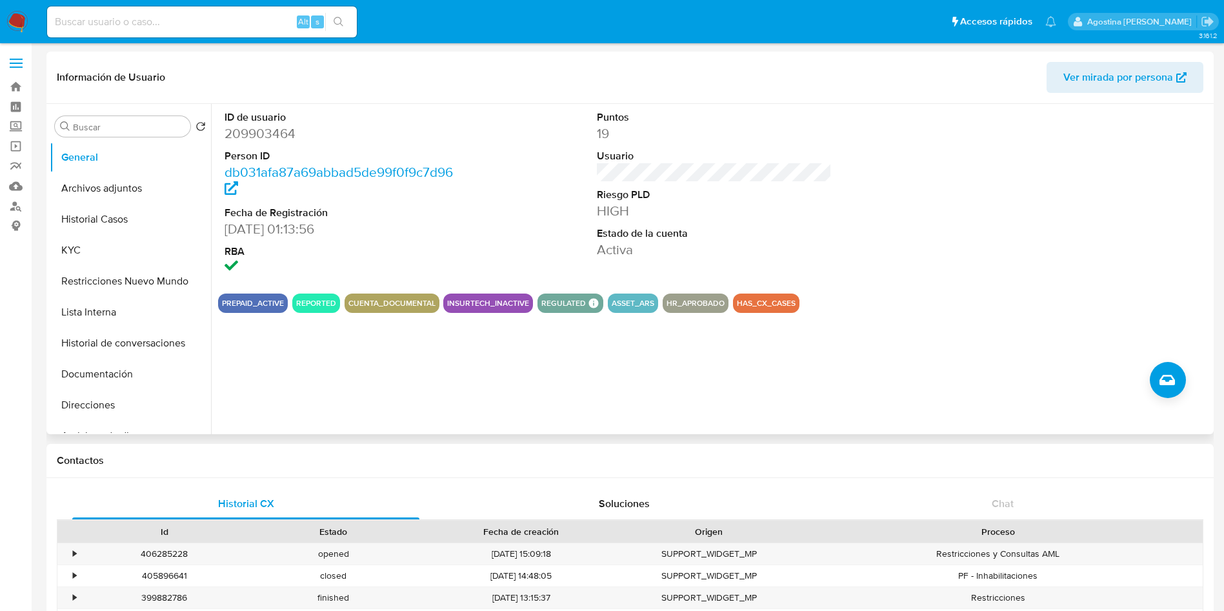
click at [129, 215] on button "Historial Casos" at bounding box center [125, 219] width 151 height 31
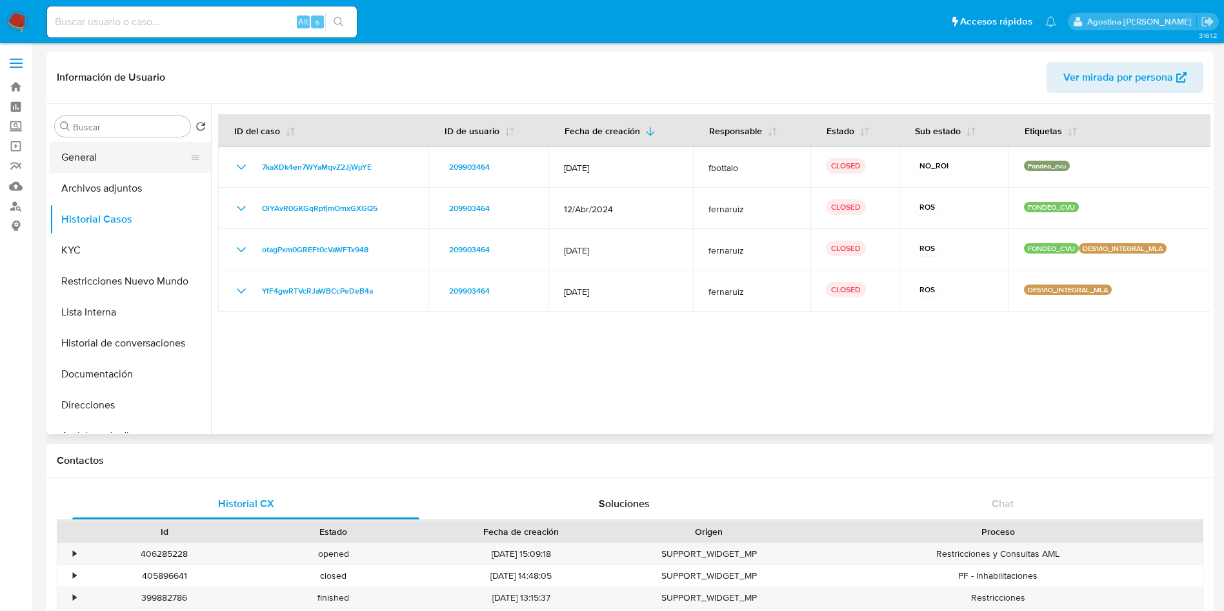
click at [122, 150] on button "General" at bounding box center [125, 157] width 151 height 31
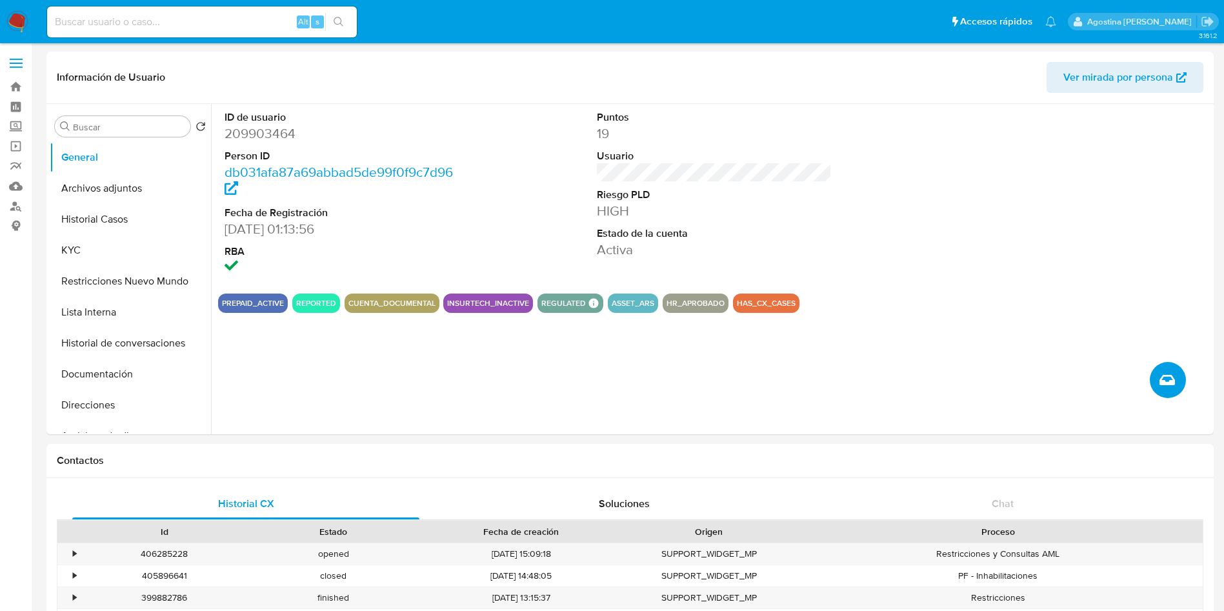
click at [1152, 384] on button "Crear caso manual" at bounding box center [1167, 380] width 36 height 36
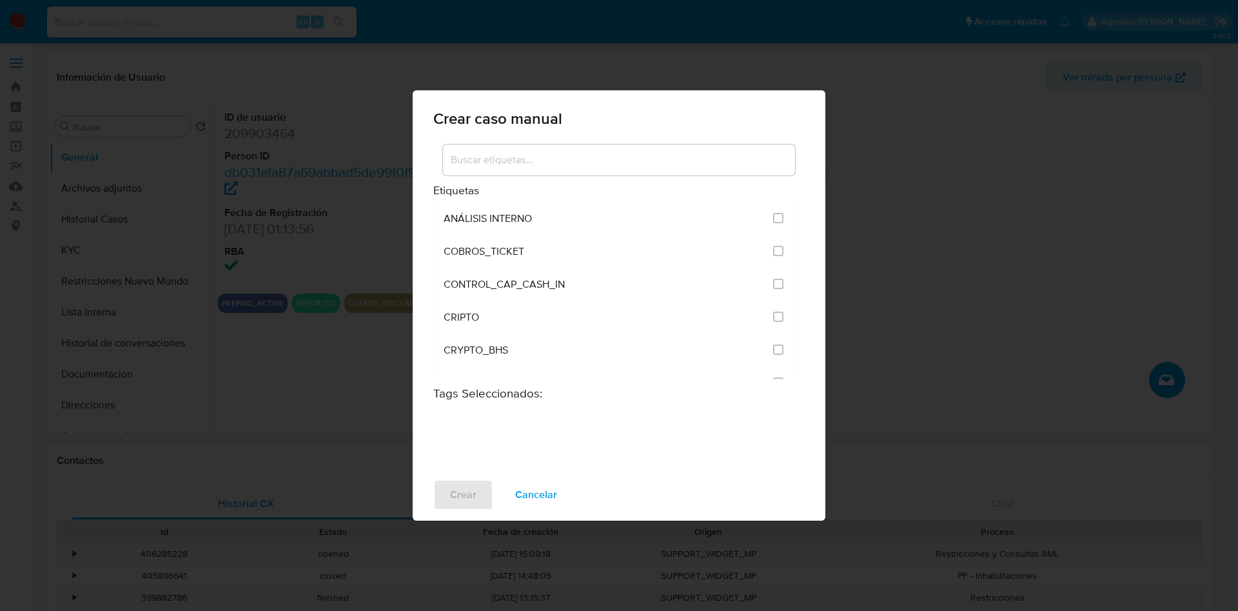
click at [549, 150] on div at bounding box center [619, 159] width 352 height 31
click at [564, 164] on input at bounding box center [619, 160] width 352 height 17
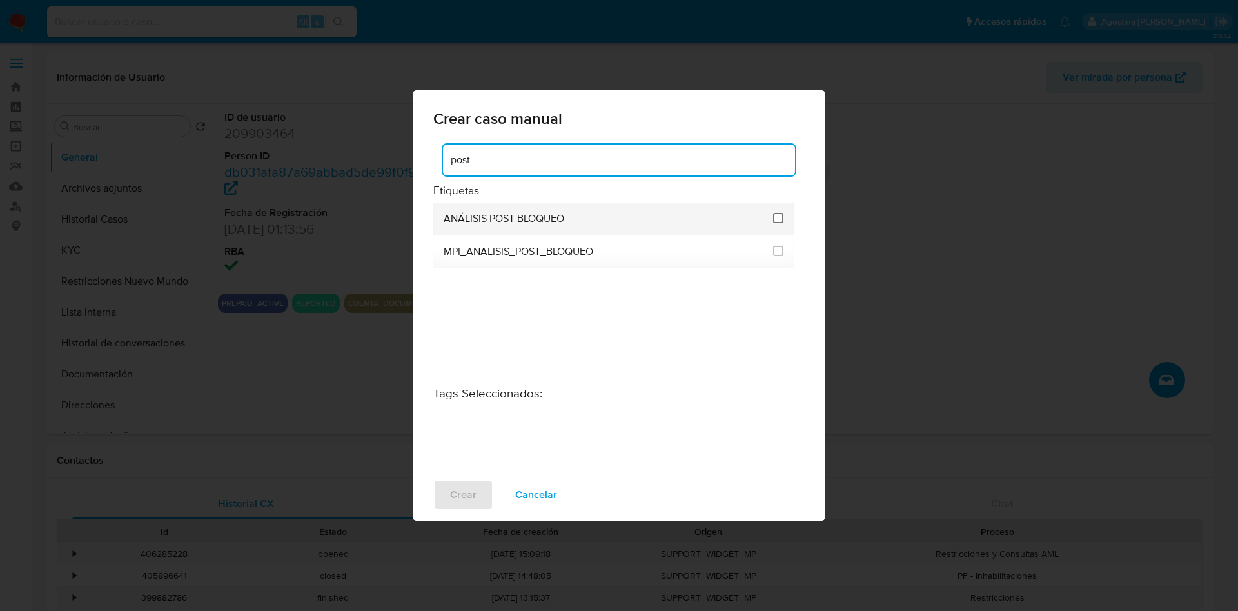
type input "post"
click at [778, 215] on input "3249" at bounding box center [778, 218] width 10 height 10
checkbox input "true"
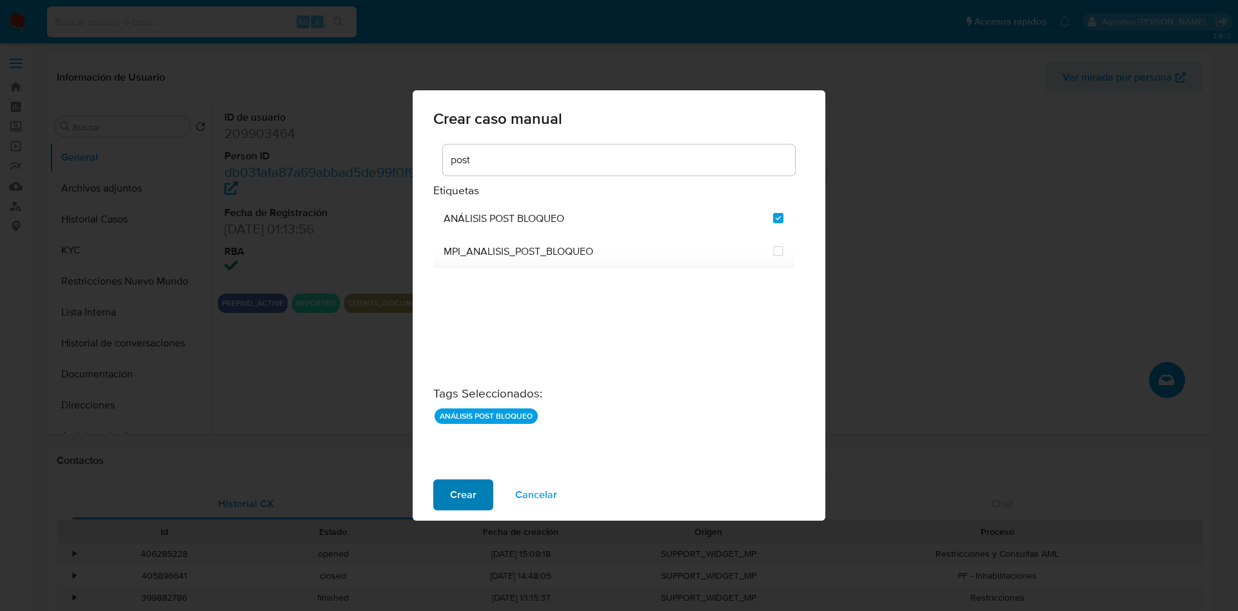
click at [456, 487] on span "Crear" at bounding box center [463, 495] width 26 height 28
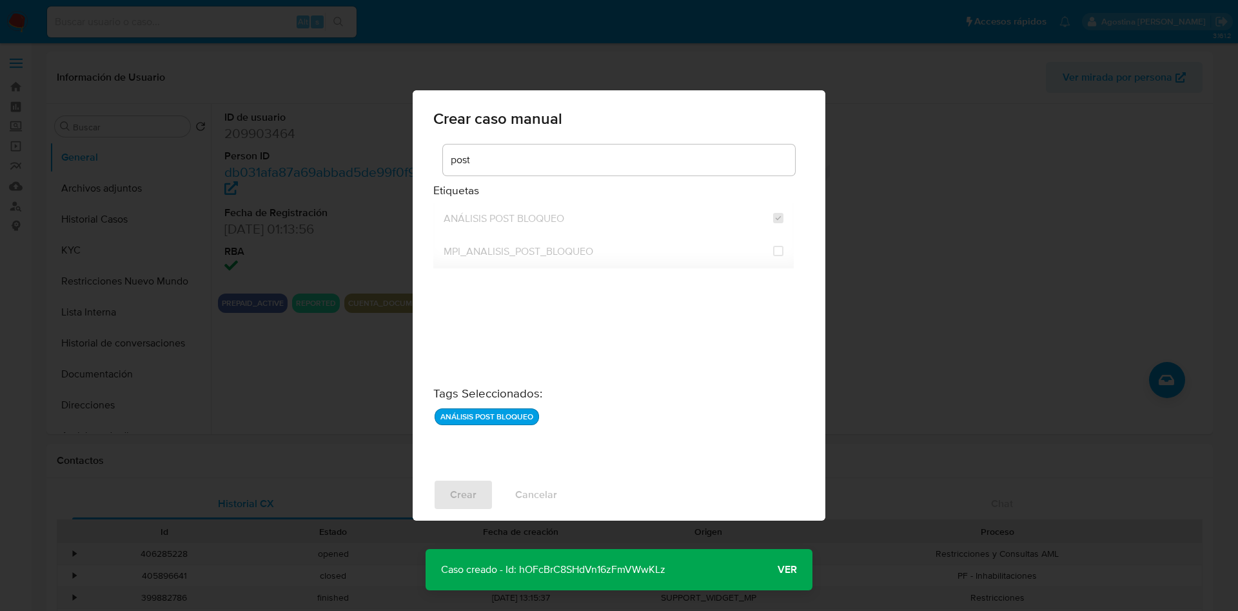
click at [578, 573] on p "Caso creado - Id: hOFcBrC8SHdVn16zFmVWwKLz" at bounding box center [553, 569] width 255 height 41
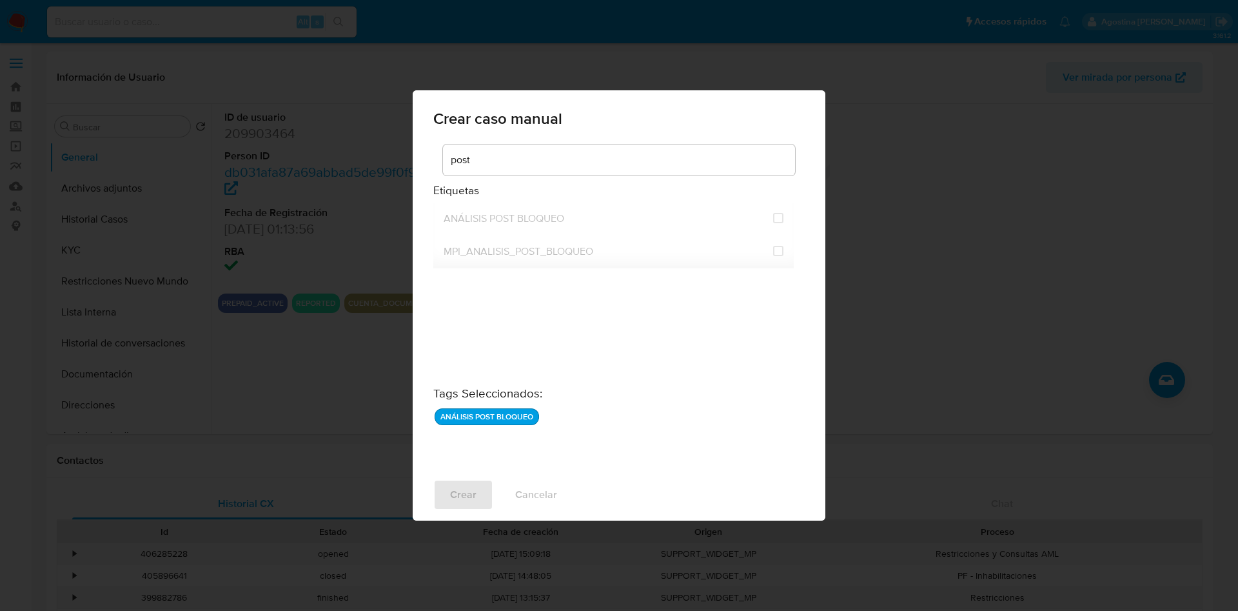
checkbox input "false"
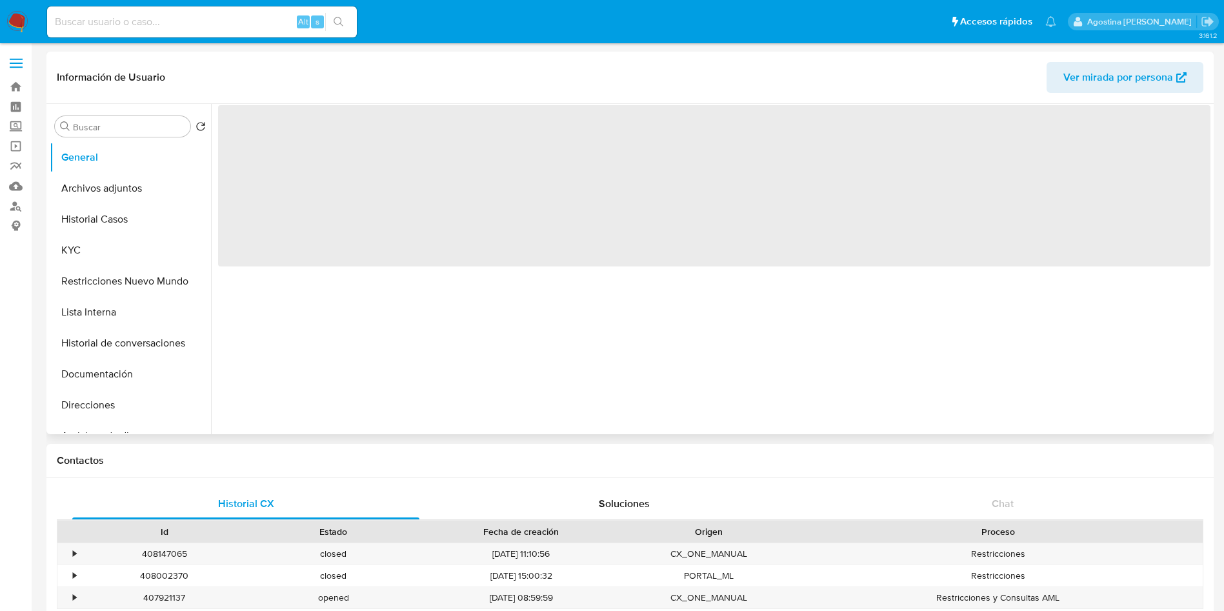
select select "10"
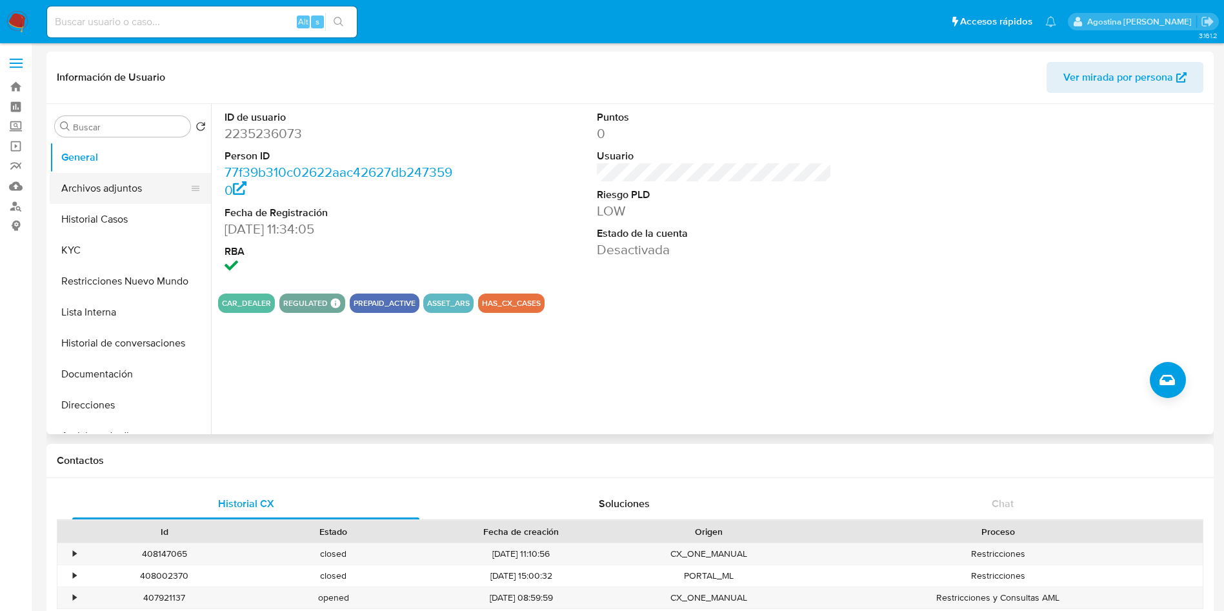
click at [146, 183] on button "Archivos adjuntos" at bounding box center [125, 188] width 151 height 31
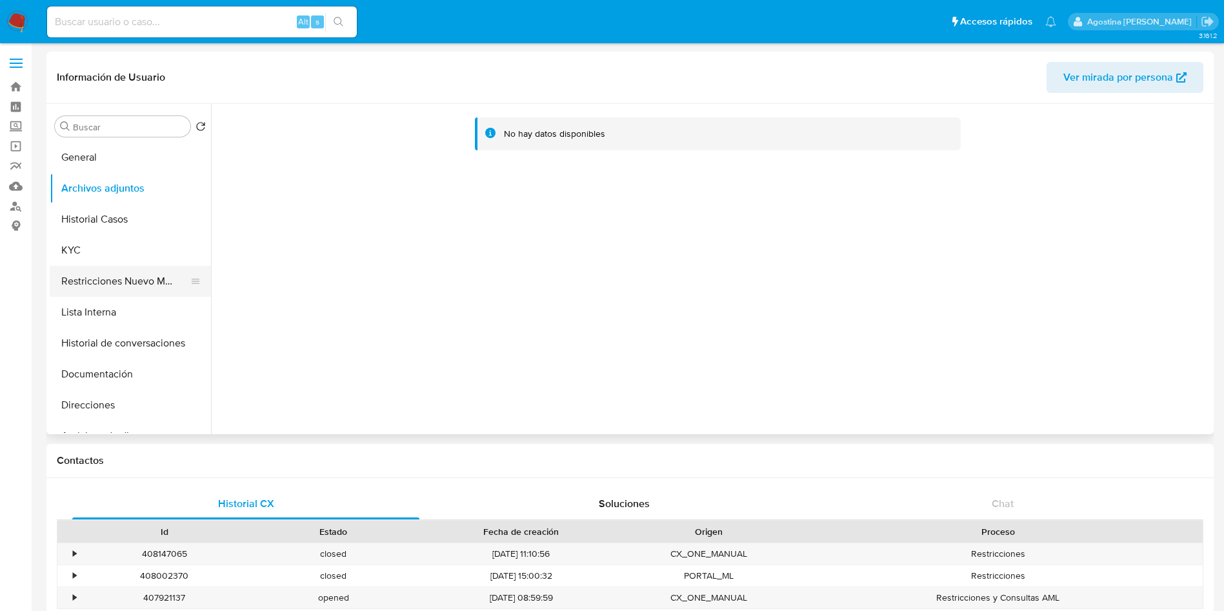
click at [81, 283] on button "Restricciones Nuevo Mundo" at bounding box center [125, 281] width 151 height 31
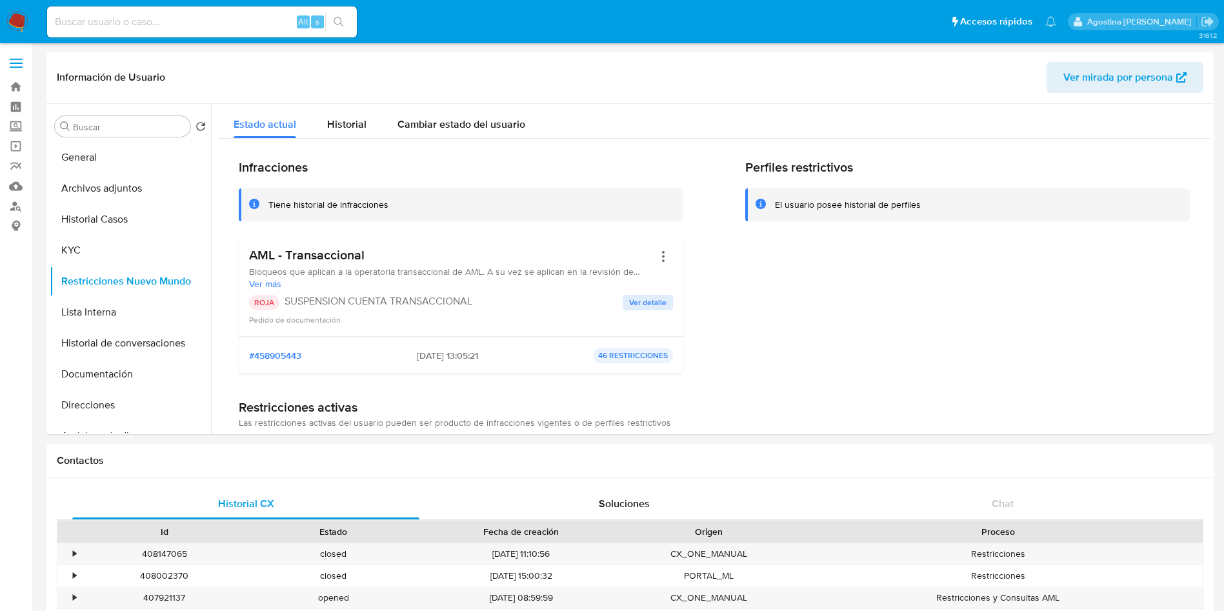
click at [668, 303] on button "Ver detalle" at bounding box center [647, 302] width 50 height 15
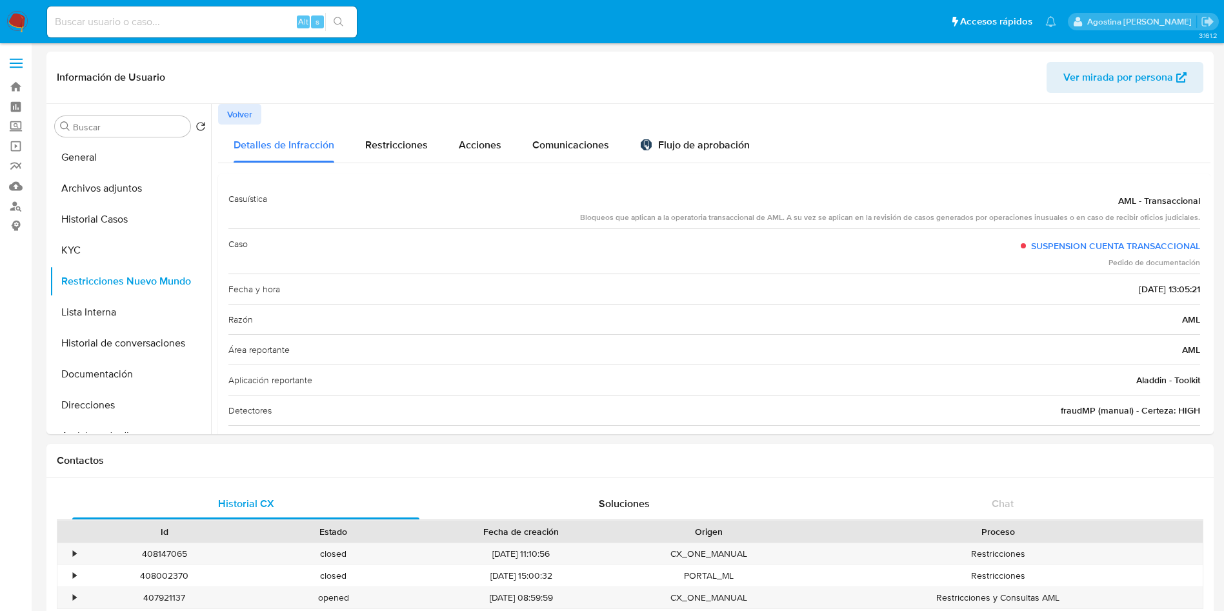
click at [245, 109] on span "Volver" at bounding box center [239, 114] width 25 height 18
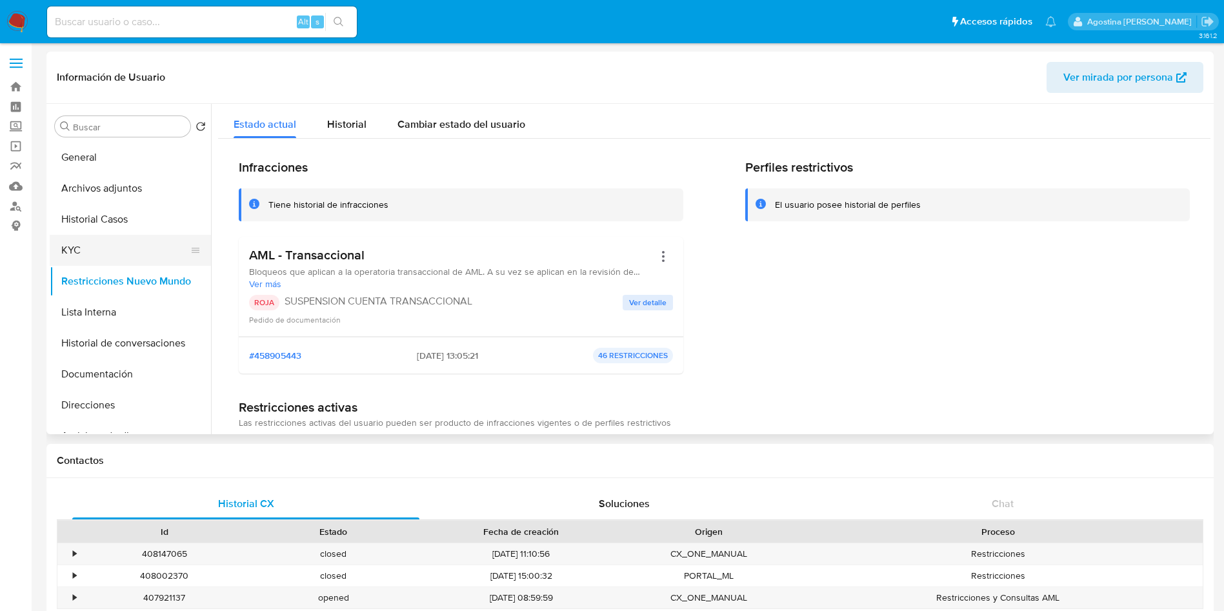
click at [121, 237] on button "KYC" at bounding box center [125, 250] width 151 height 31
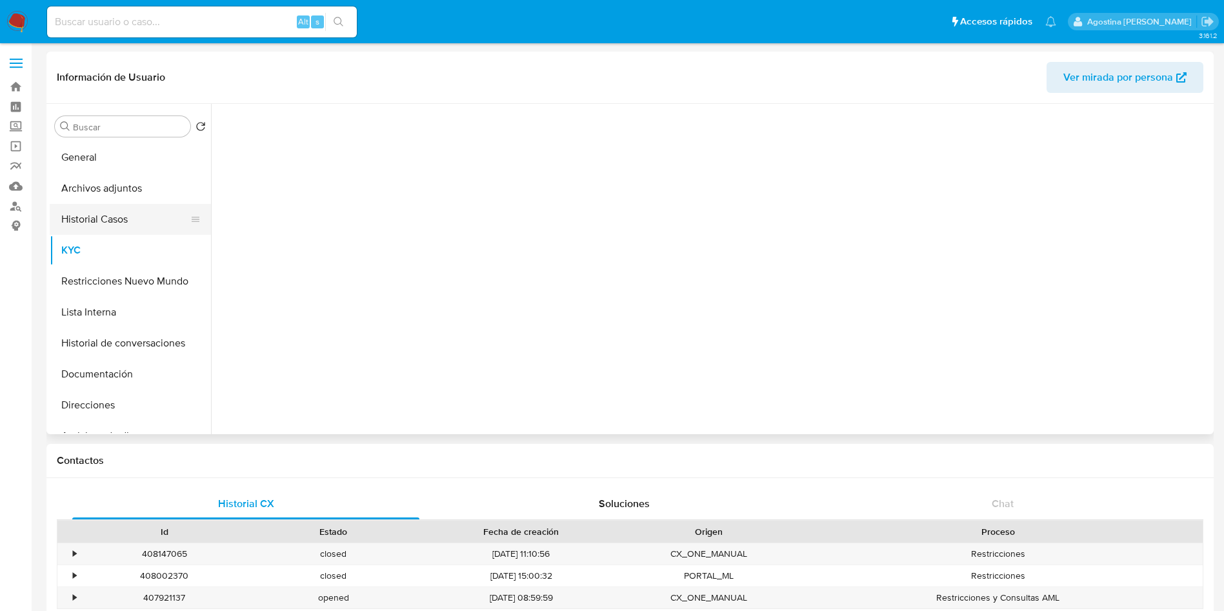
click at [112, 221] on button "Historial Casos" at bounding box center [125, 219] width 151 height 31
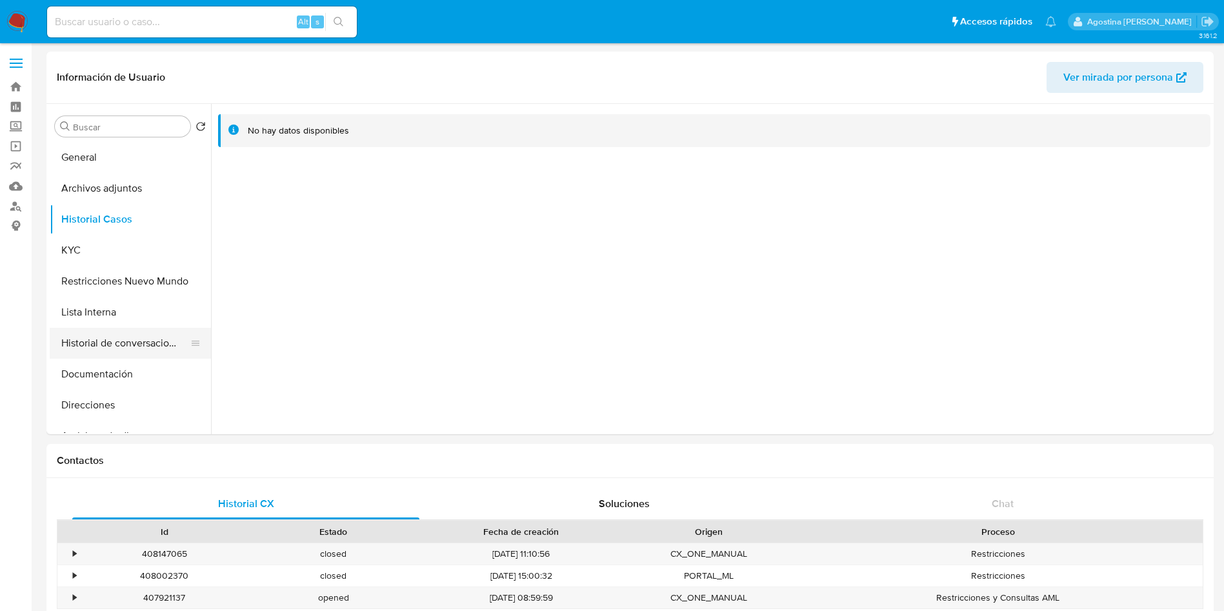
click at [118, 337] on button "Historial de conversaciones" at bounding box center [125, 343] width 151 height 31
click at [131, 272] on button "Restricciones Nuevo Mundo" at bounding box center [125, 281] width 151 height 31
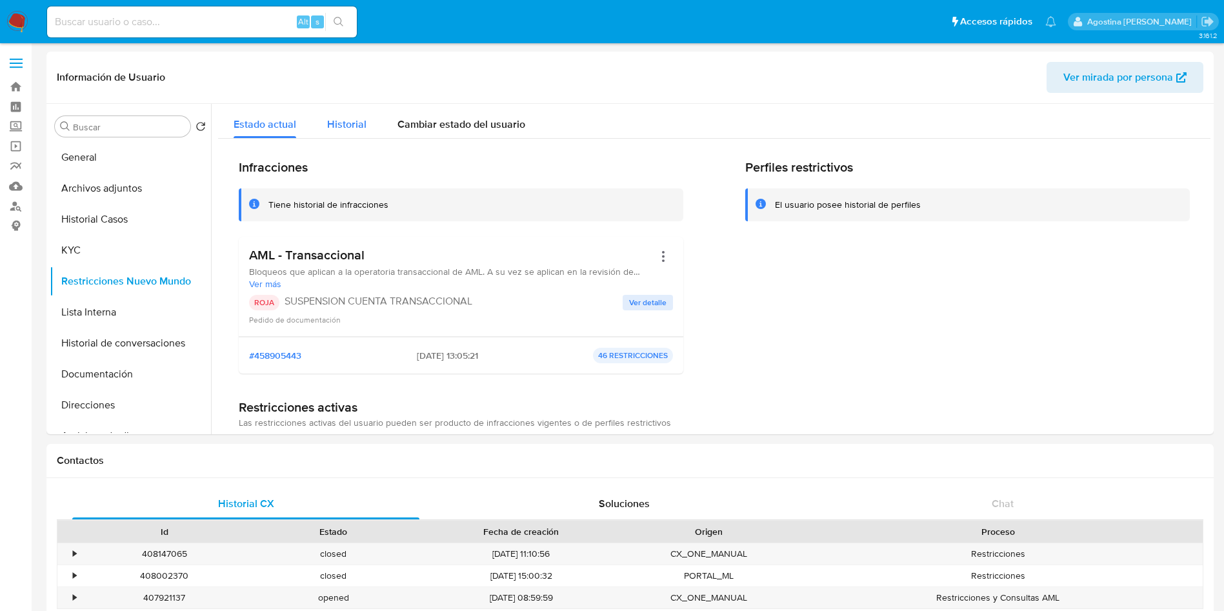
click at [330, 133] on div "Historial" at bounding box center [346, 121] width 39 height 34
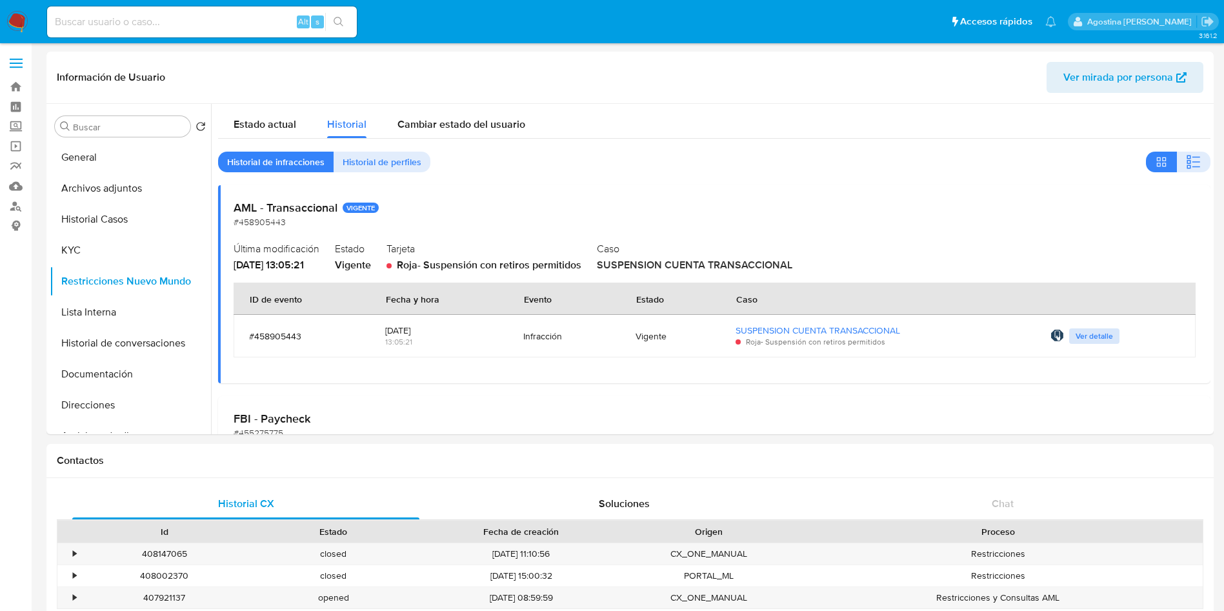
click at [1069, 333] on button "Ver detalle" at bounding box center [1094, 335] width 50 height 15
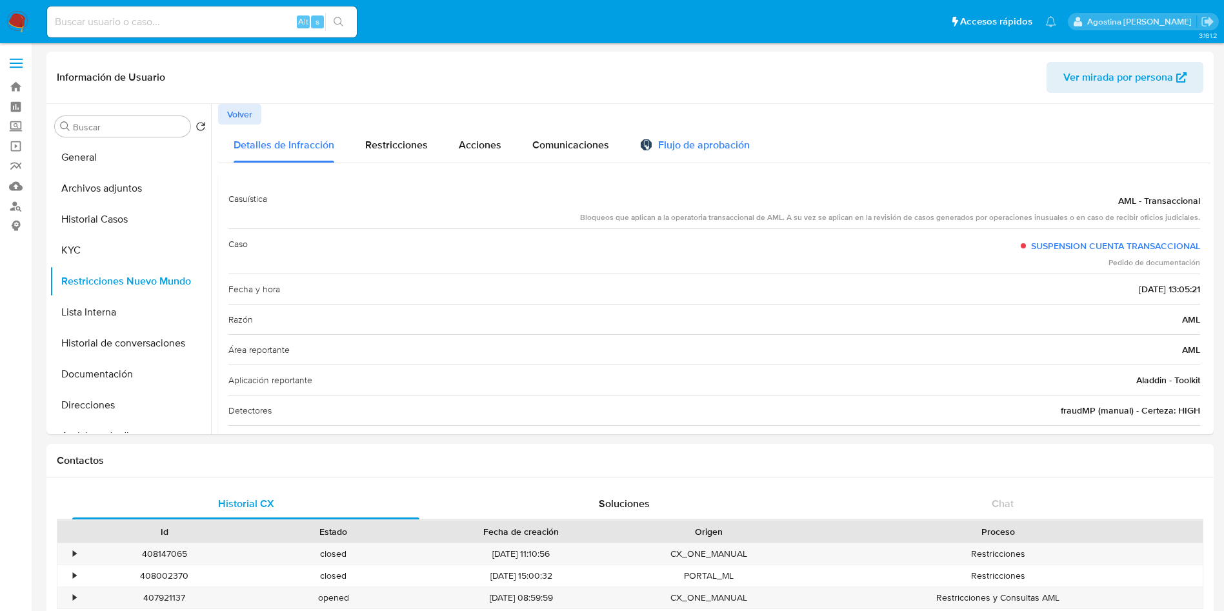
click at [695, 150] on div "Flujo de aprobación" at bounding box center [695, 147] width 110 height 14
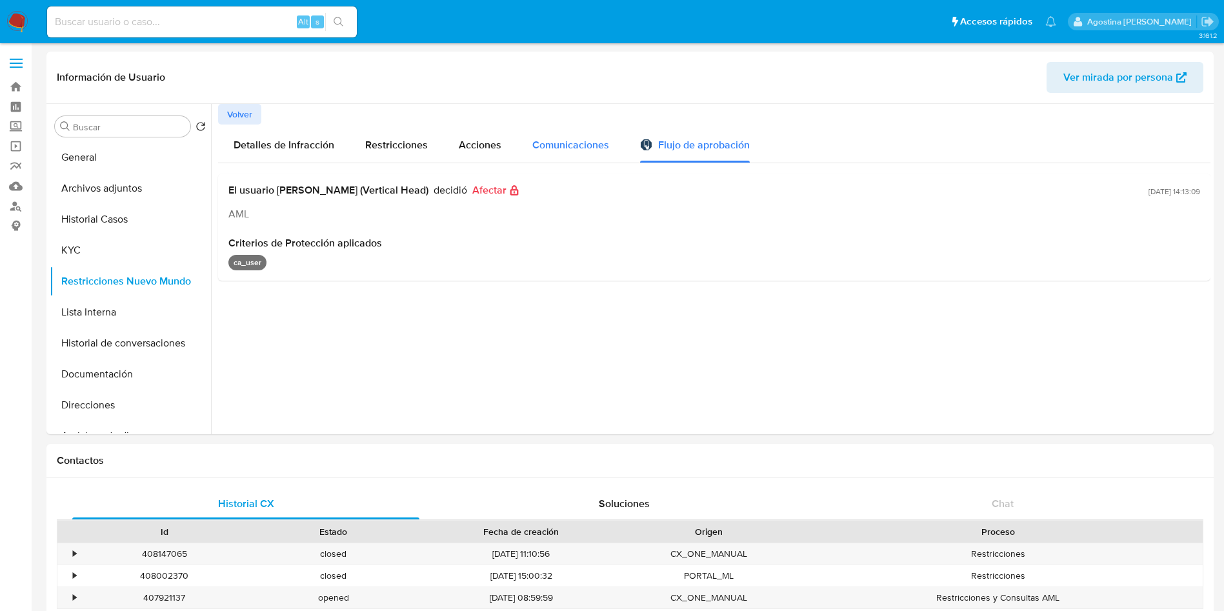
click at [553, 144] on span "Comunicaciones" at bounding box center [570, 144] width 77 height 15
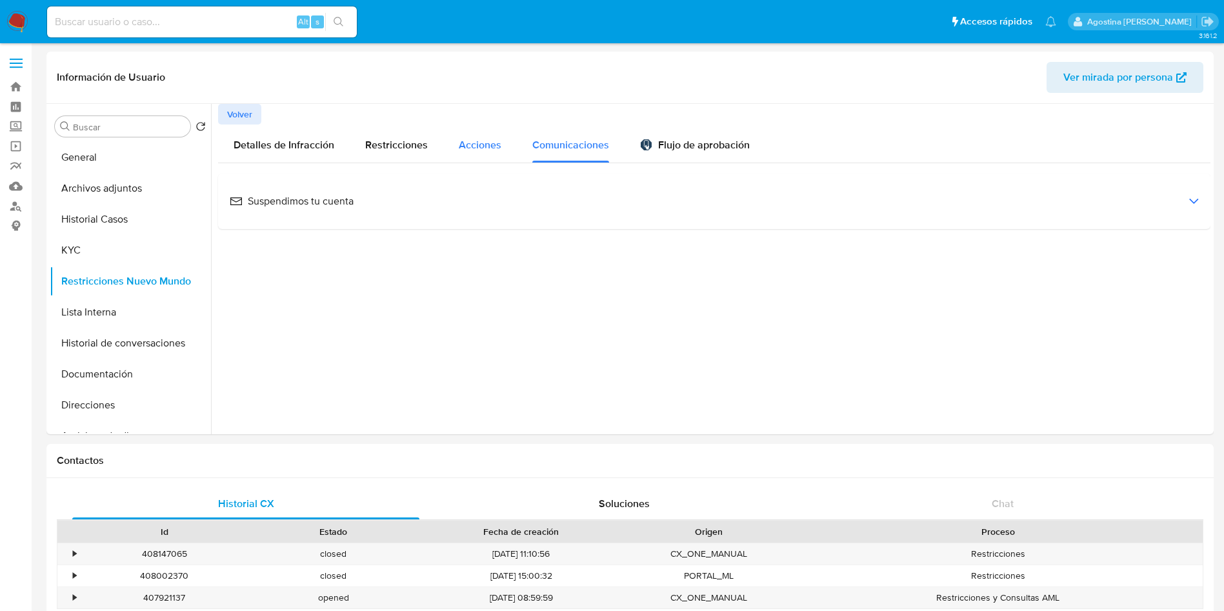
click at [478, 150] on span "Acciones" at bounding box center [480, 144] width 43 height 15
click at [388, 144] on span "Restricciones" at bounding box center [396, 144] width 63 height 15
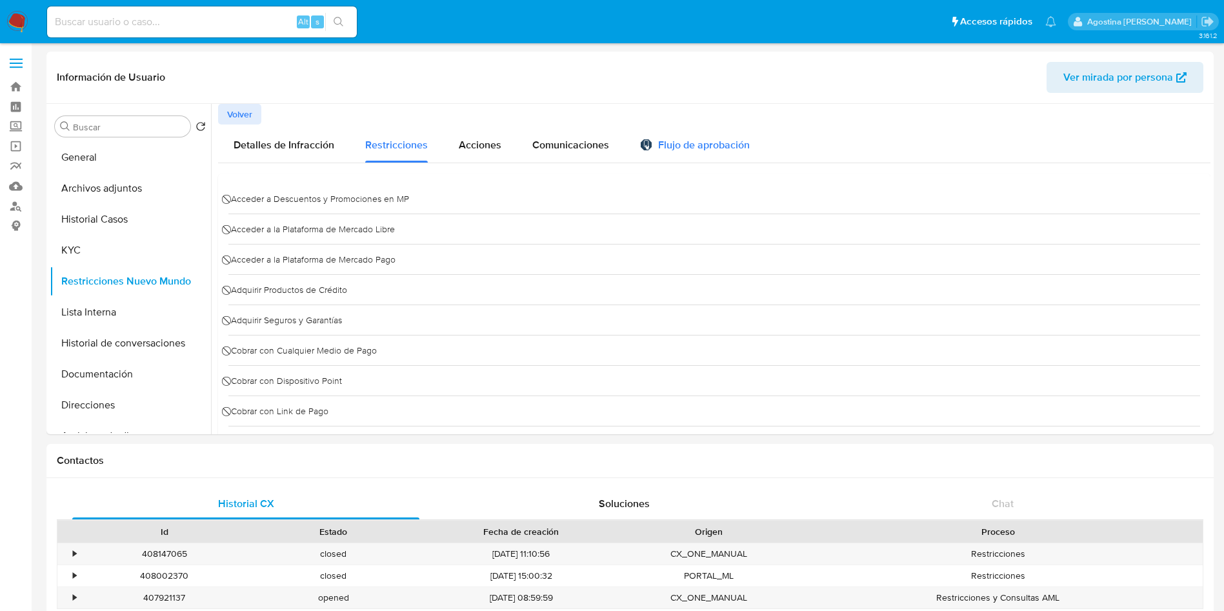
click at [713, 143] on div "Flujo de aprobación" at bounding box center [695, 147] width 110 height 14
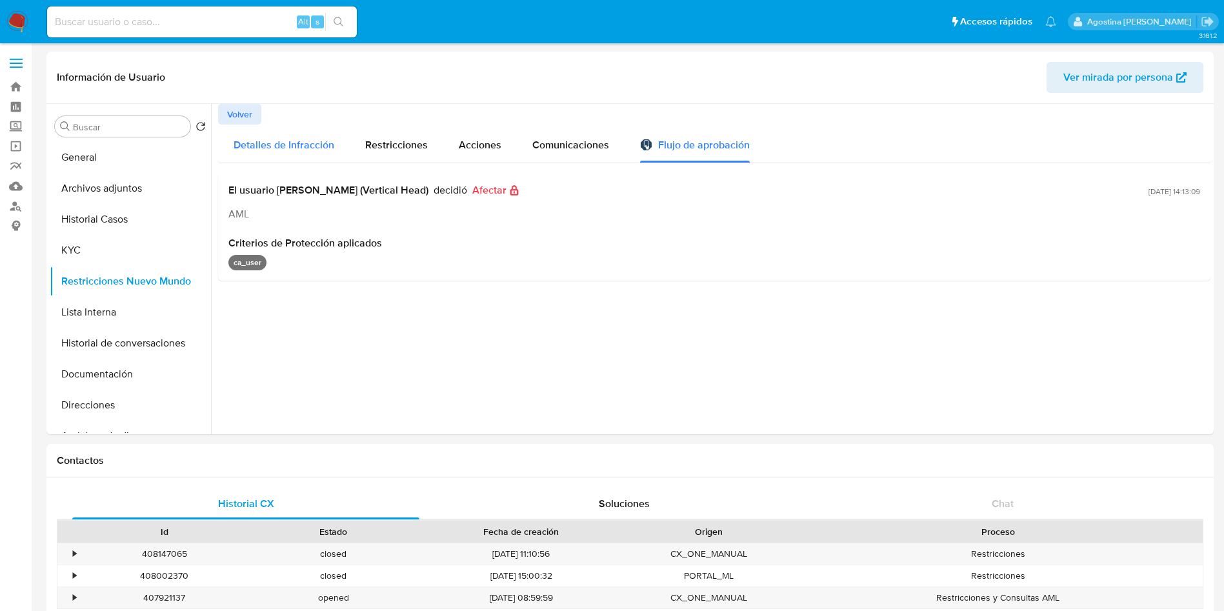
click at [279, 137] on span "Detalles de Infracción" at bounding box center [284, 144] width 101 height 15
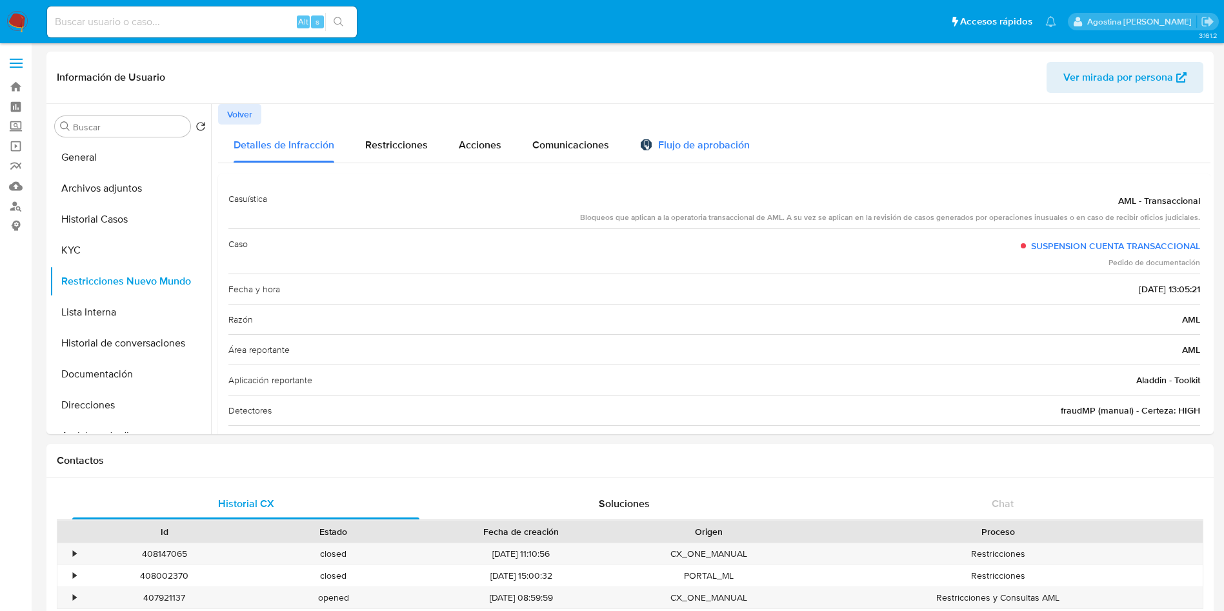
click at [678, 124] on div "Flujo de aprobación" at bounding box center [695, 143] width 110 height 38
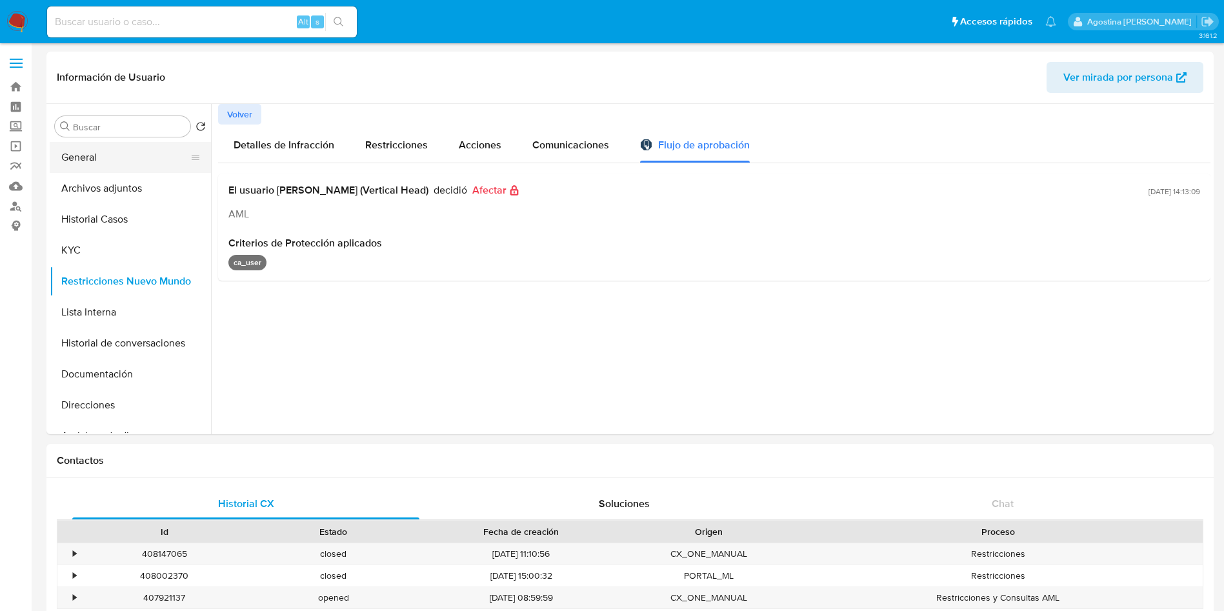
click at [119, 166] on button "General" at bounding box center [125, 157] width 151 height 31
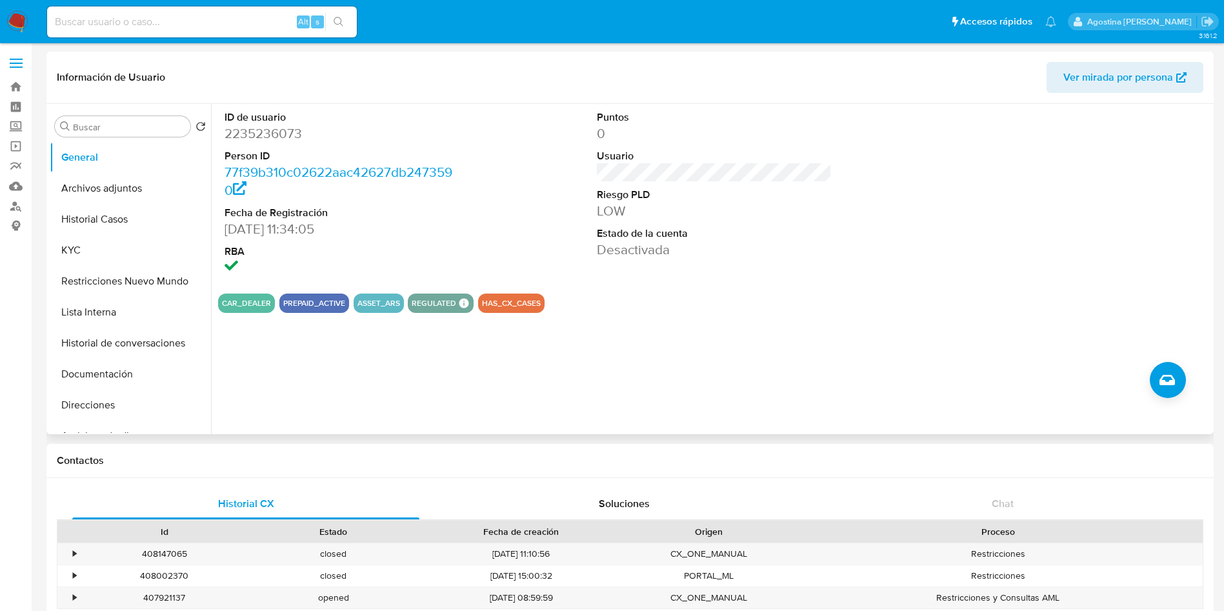
drag, startPoint x: 7, startPoint y: 355, endPoint x: 47, endPoint y: 313, distance: 57.9
click at [234, 22] on input at bounding box center [202, 22] width 310 height 17
paste input "407921137"
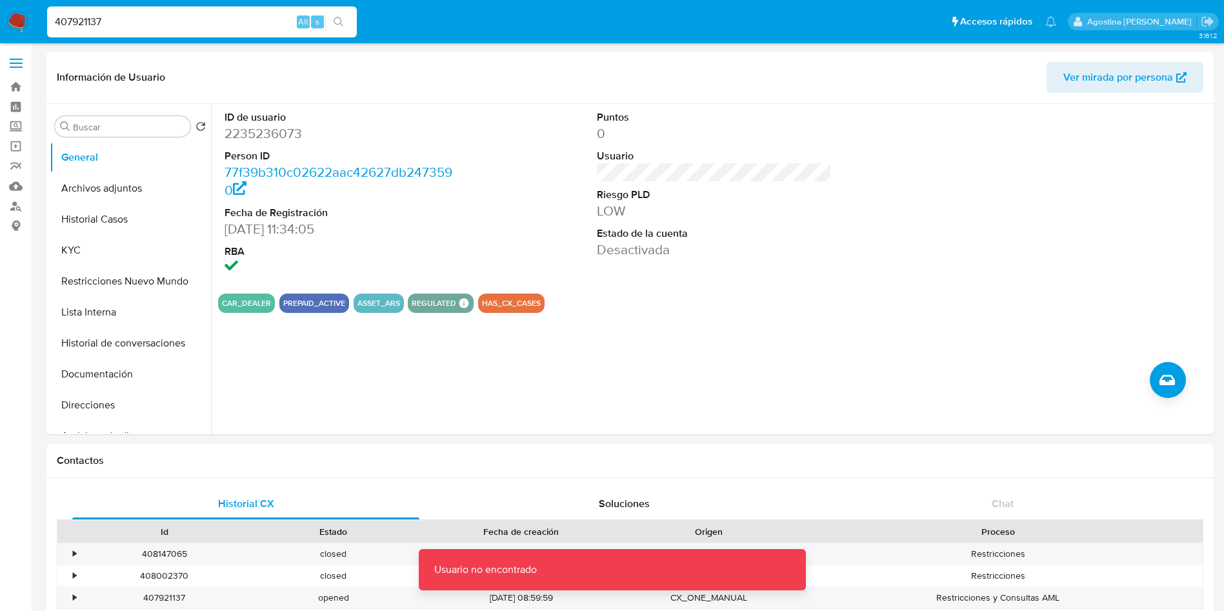
click at [240, 22] on input "407921137" at bounding box center [202, 22] width 310 height 17
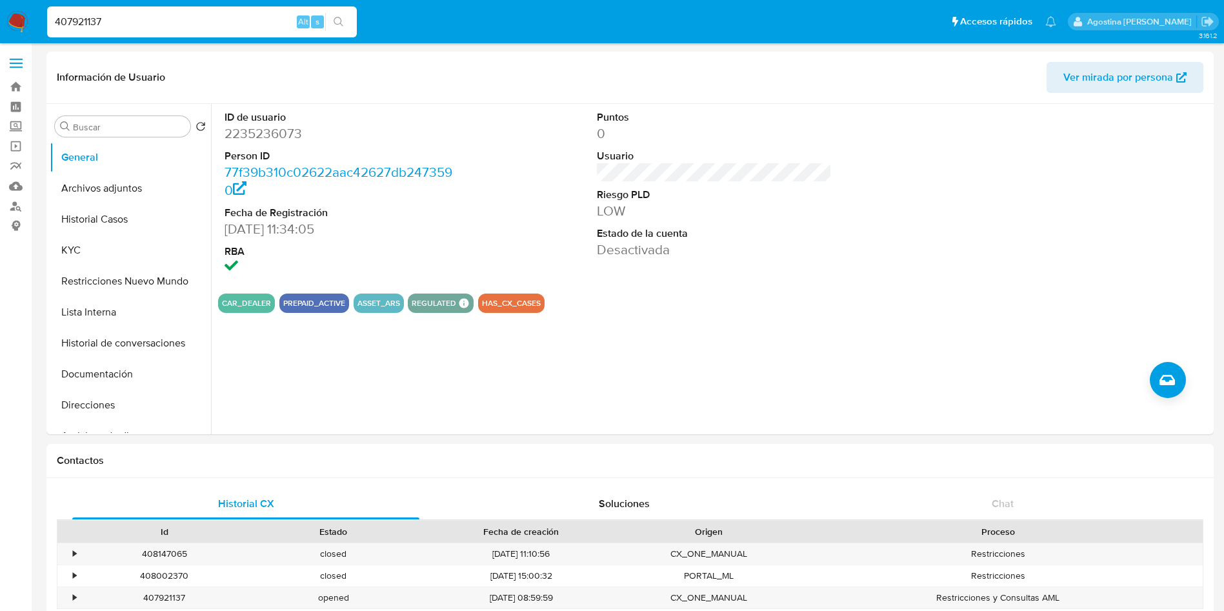
type input "407921137"
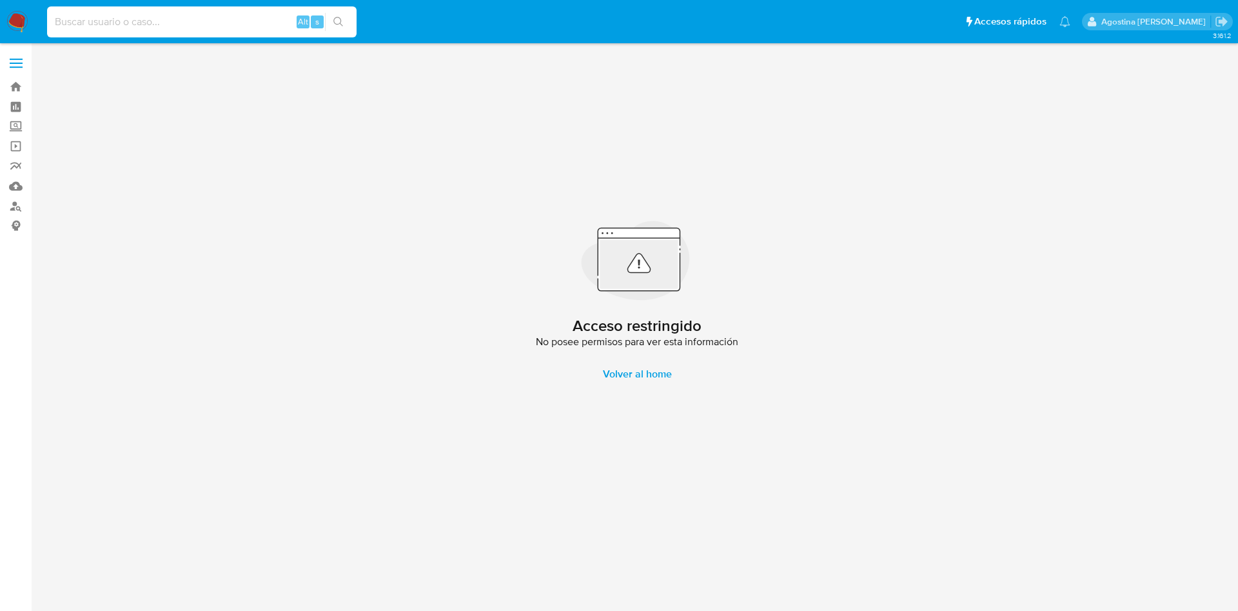
click at [217, 20] on input at bounding box center [202, 22] width 310 height 17
paste input "2235236073"
type input "2235236073"
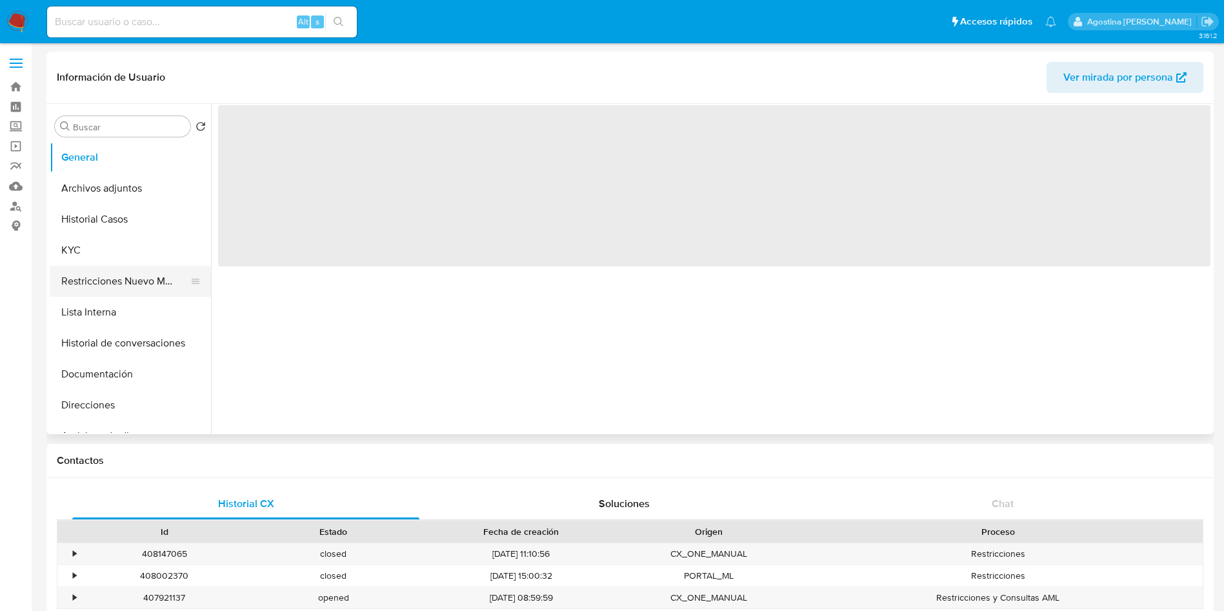
select select "10"
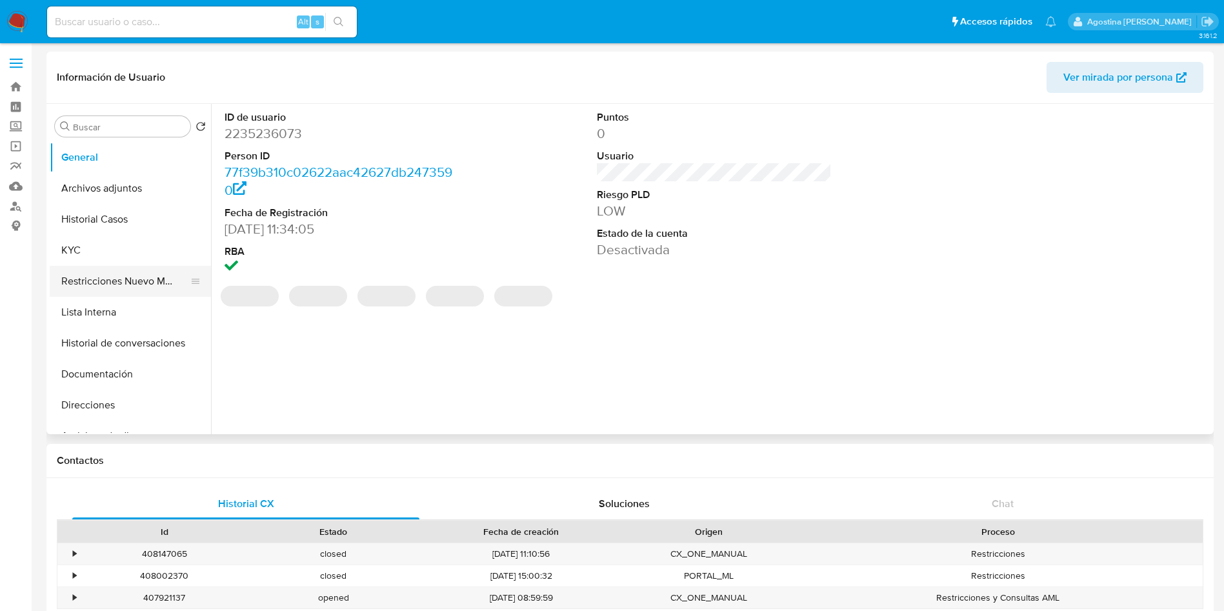
click at [146, 278] on button "Restricciones Nuevo Mundo" at bounding box center [125, 281] width 151 height 31
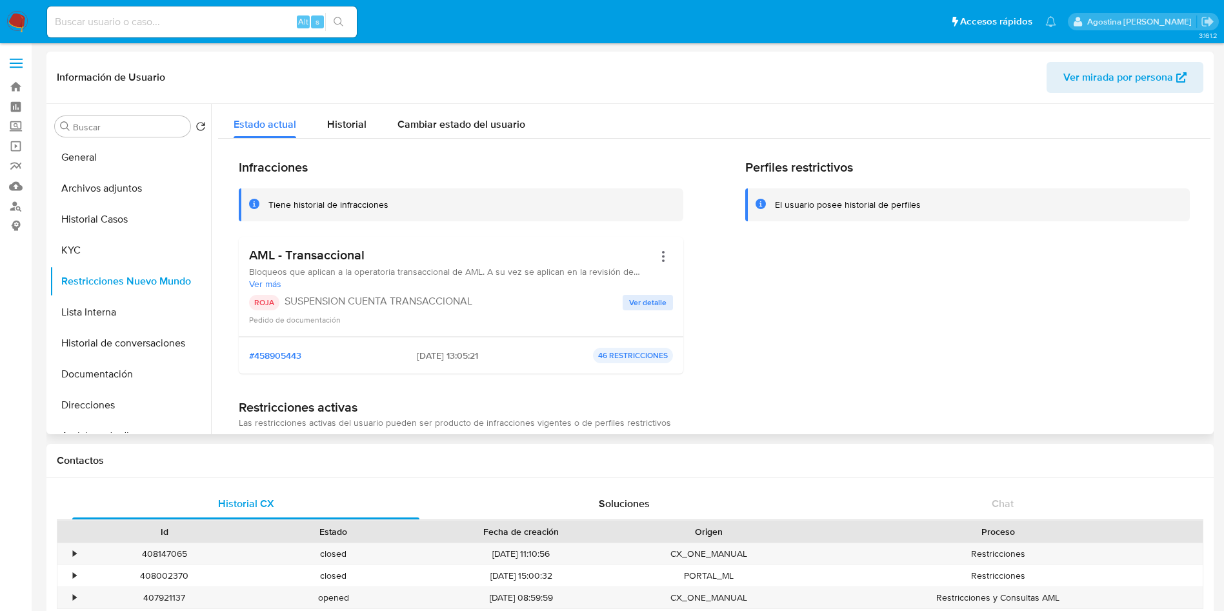
click at [641, 308] on span "Ver detalle" at bounding box center [647, 302] width 37 height 13
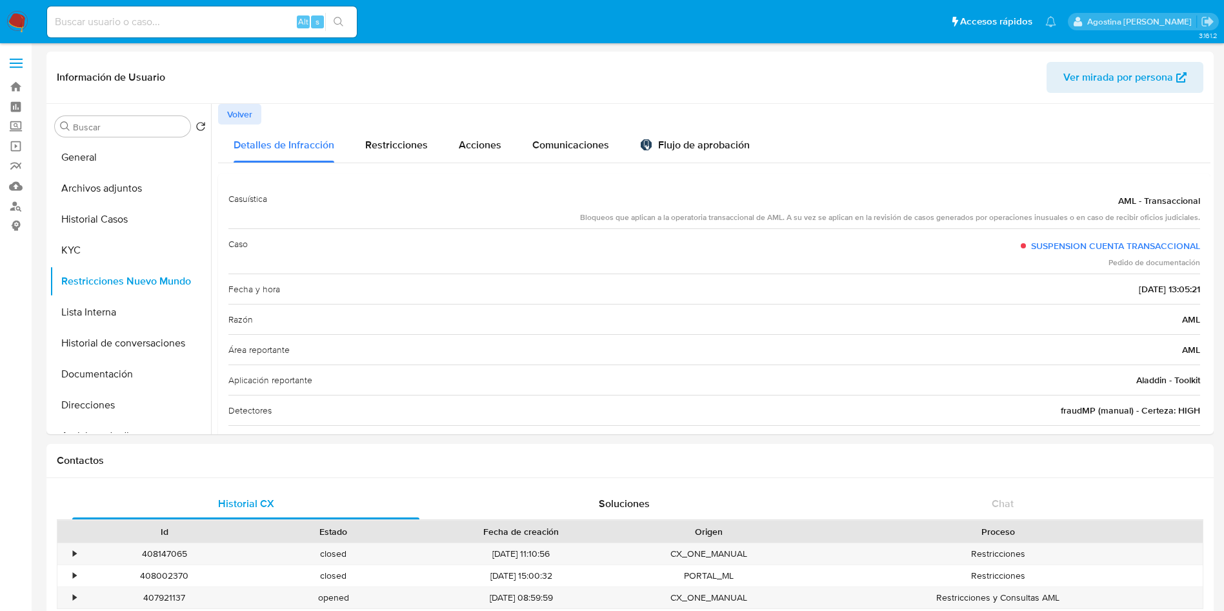
click at [23, 146] on link "Operaciones masivas" at bounding box center [77, 146] width 154 height 20
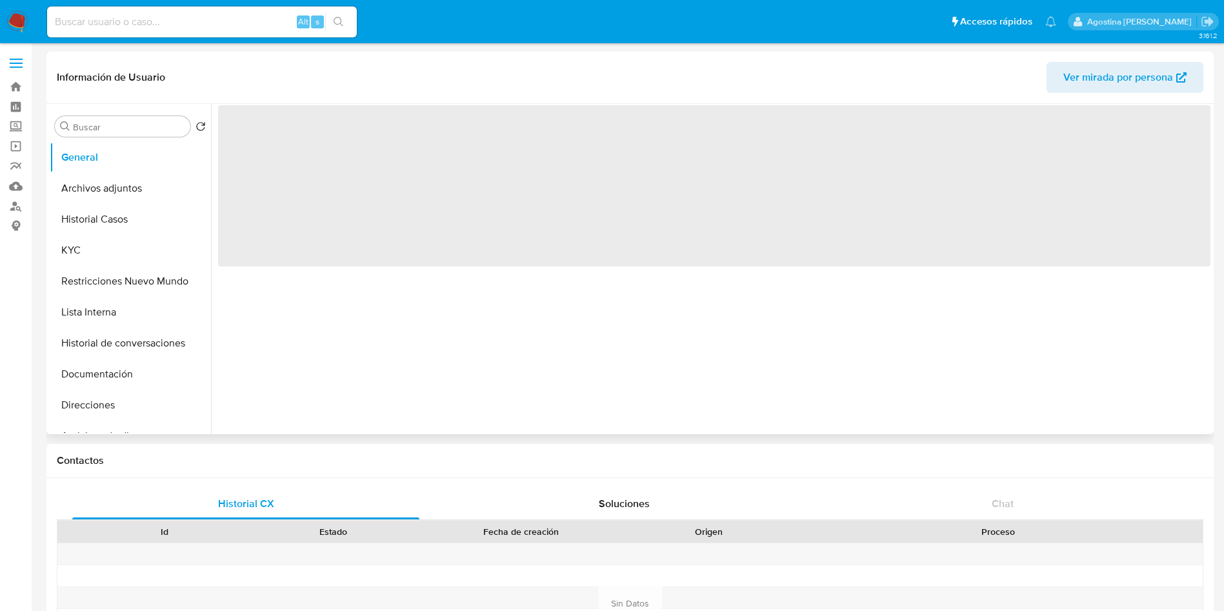
select select "10"
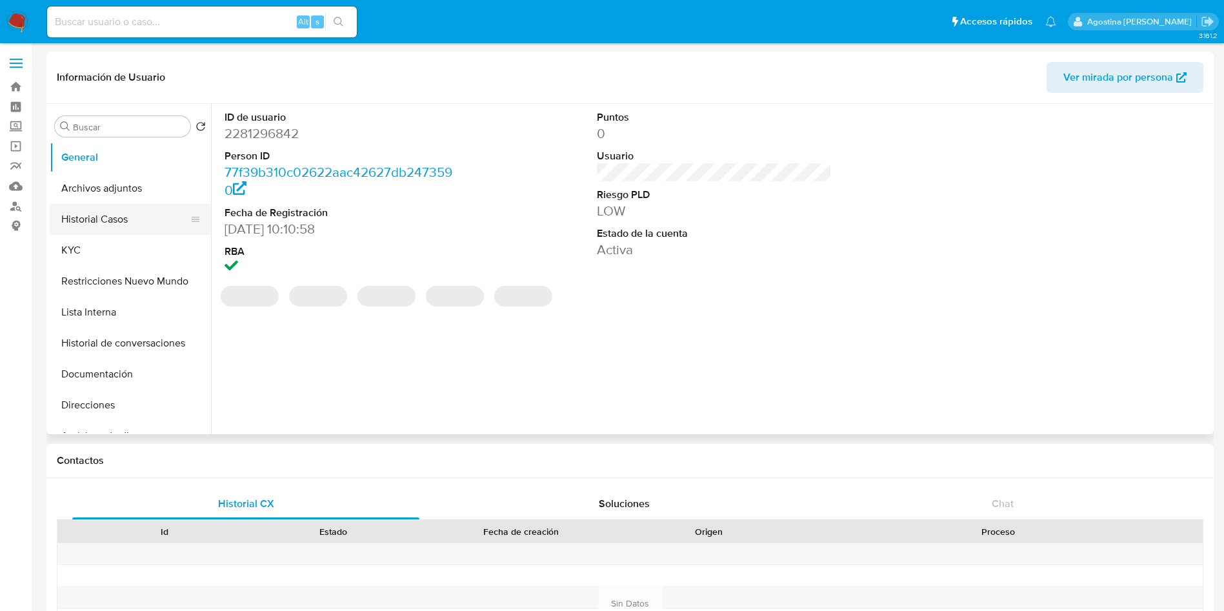
click at [126, 213] on button "Historial Casos" at bounding box center [125, 219] width 151 height 31
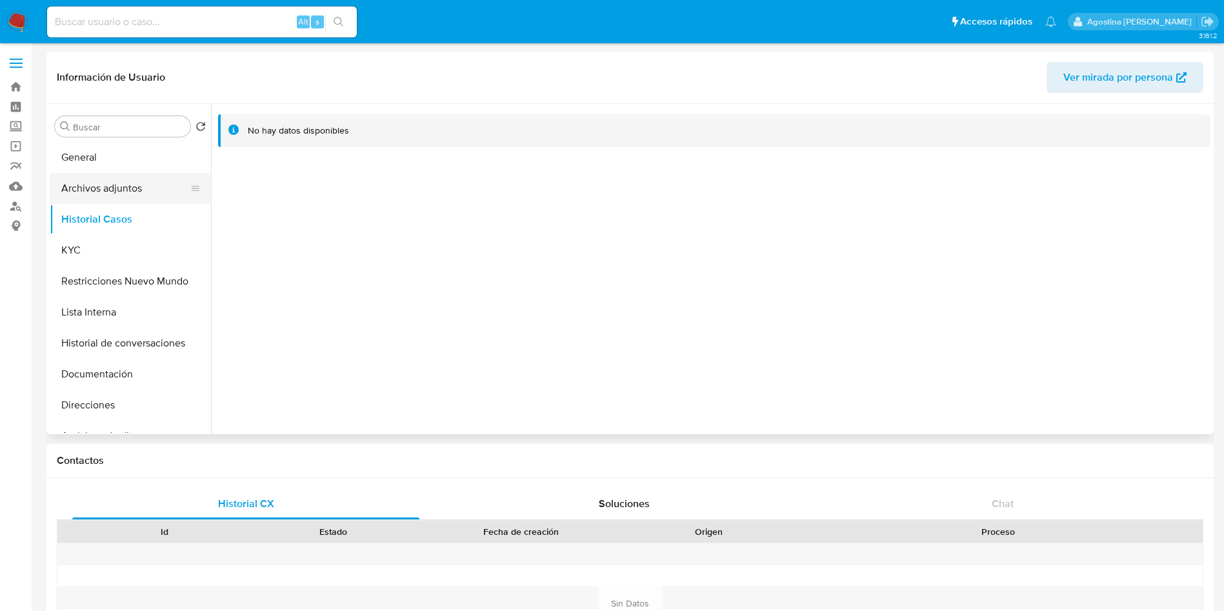
click at [103, 194] on button "Archivos adjuntos" at bounding box center [125, 188] width 151 height 31
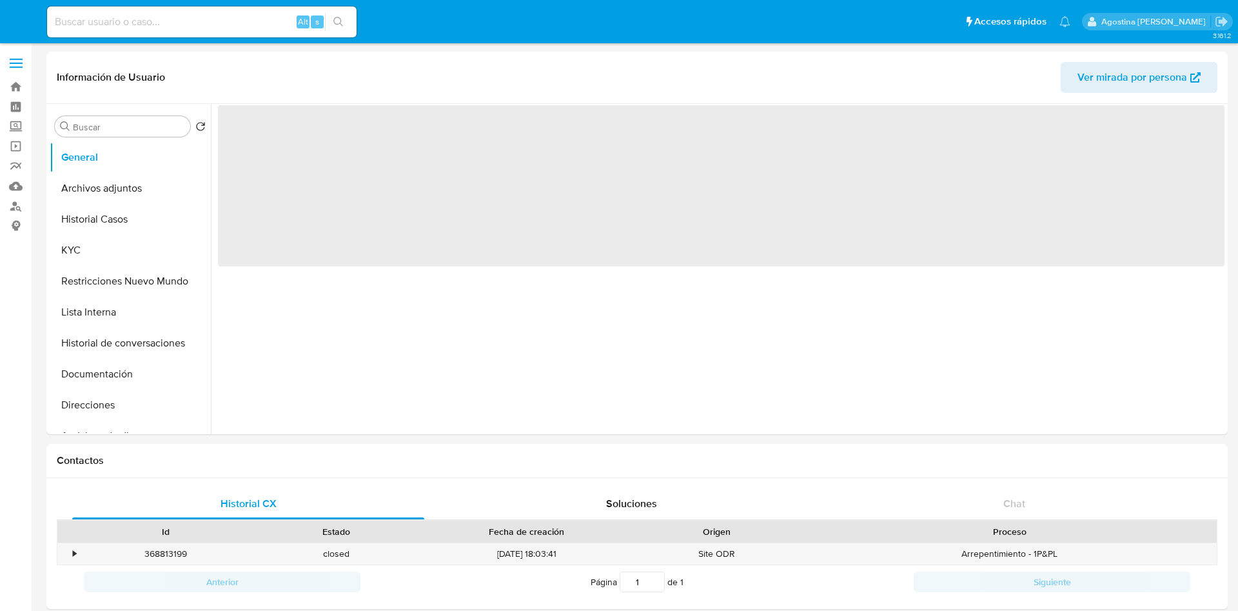
select select "10"
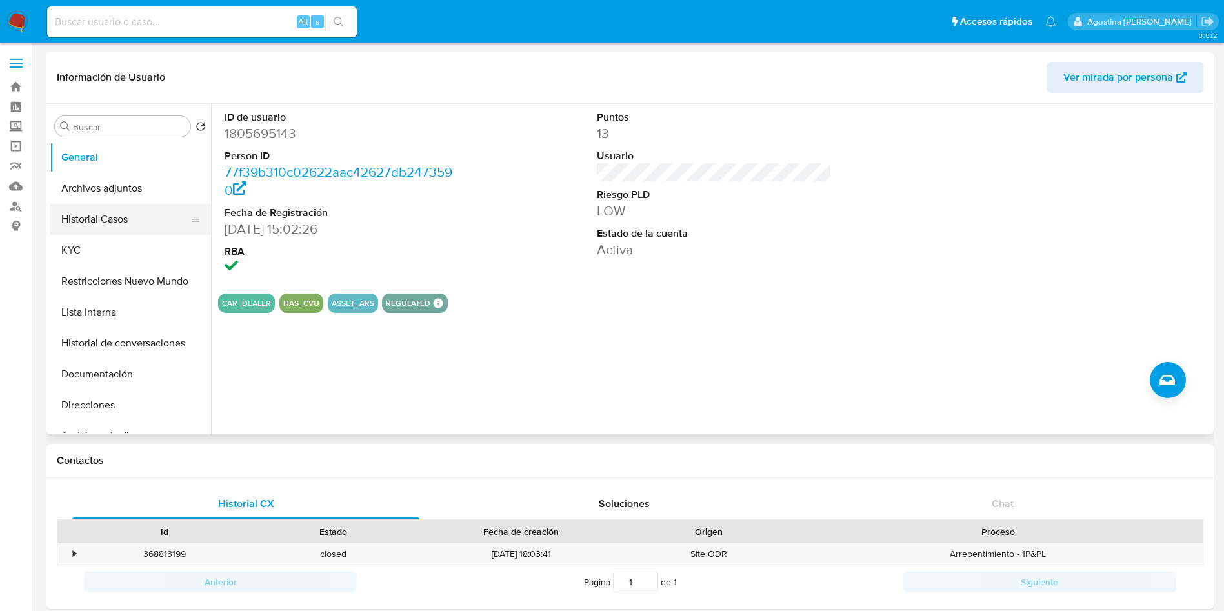
click at [137, 223] on button "Historial Casos" at bounding box center [125, 219] width 151 height 31
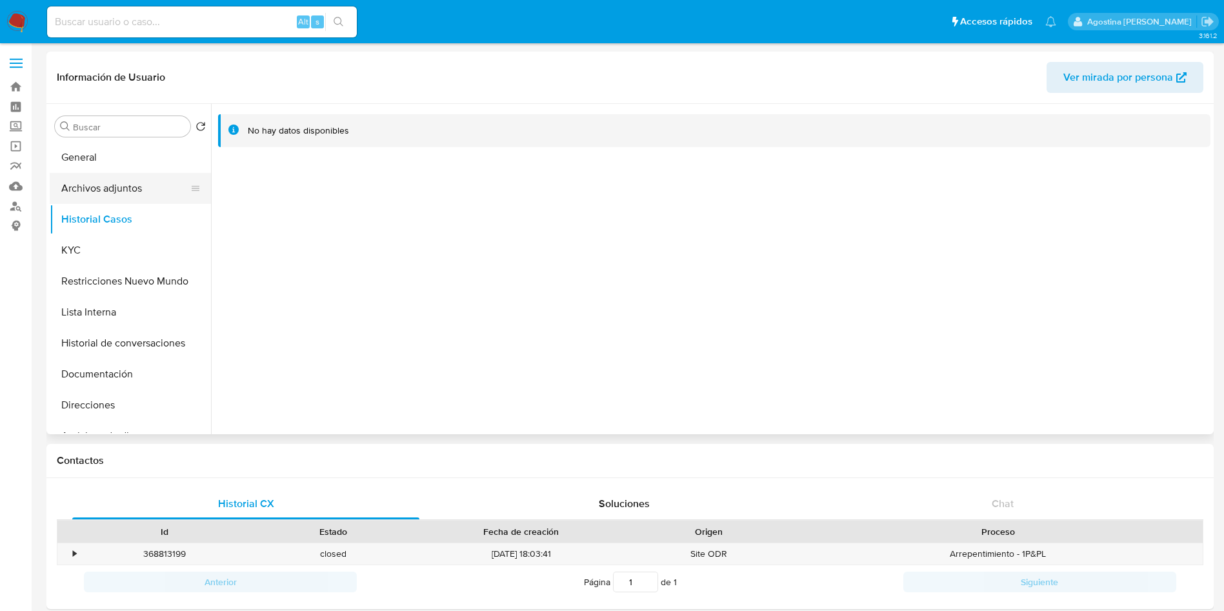
click at [128, 186] on button "Archivos adjuntos" at bounding box center [125, 188] width 151 height 31
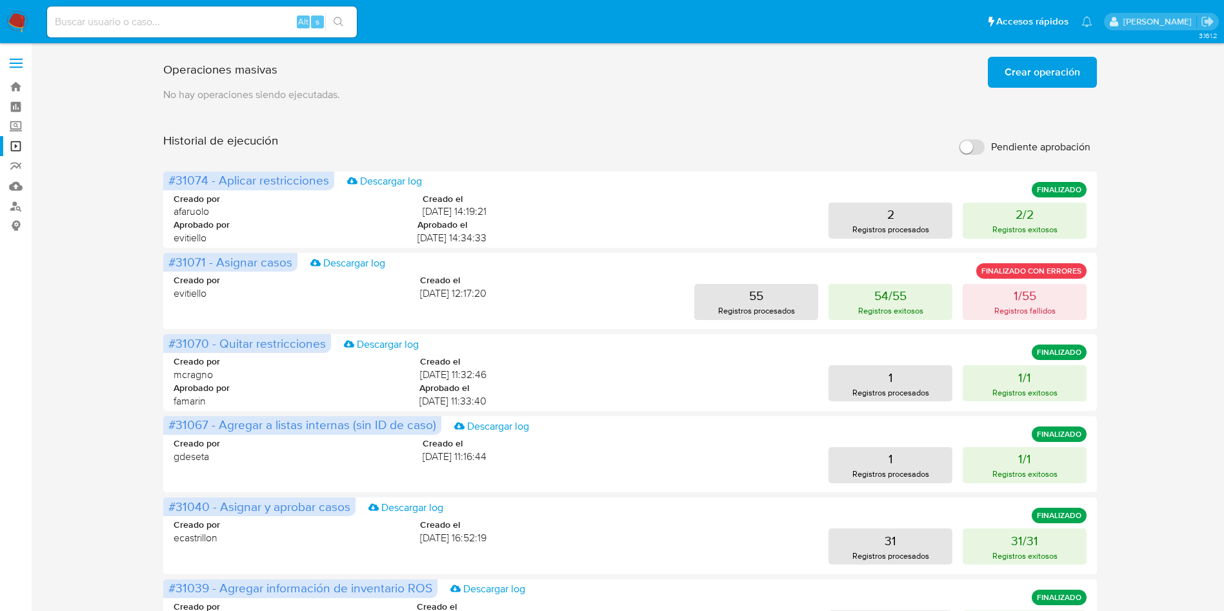
click at [972, 146] on input "Pendiente aprobación" at bounding box center [972, 146] width 26 height 15
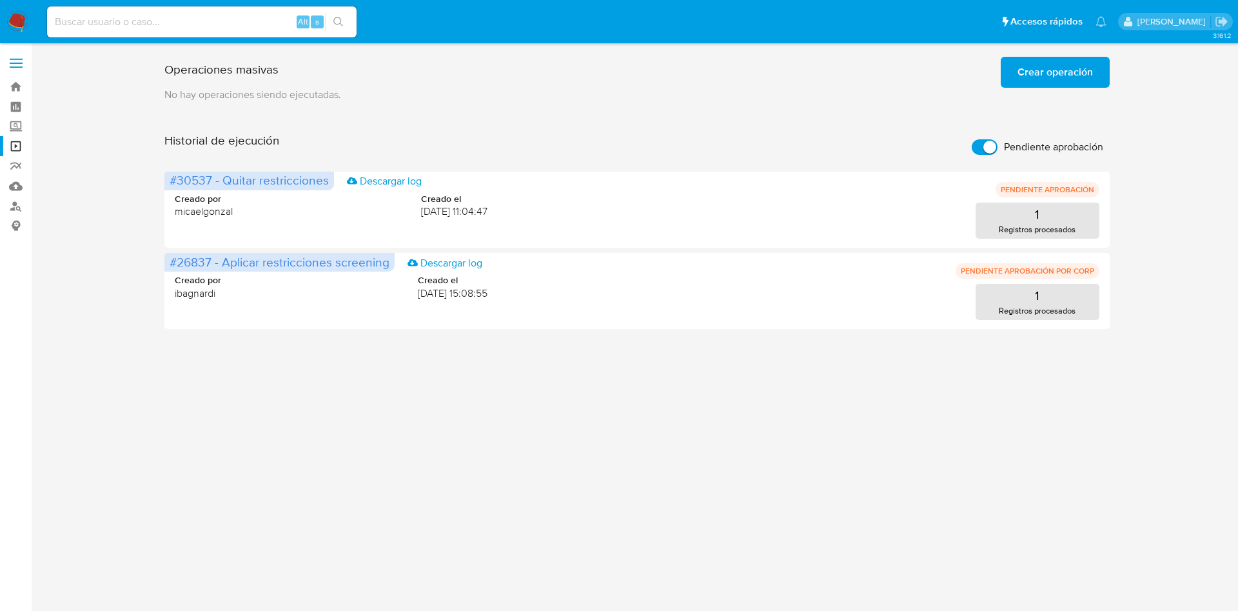
click at [988, 151] on input "Pendiente aprobación" at bounding box center [985, 146] width 26 height 15
checkbox input "false"
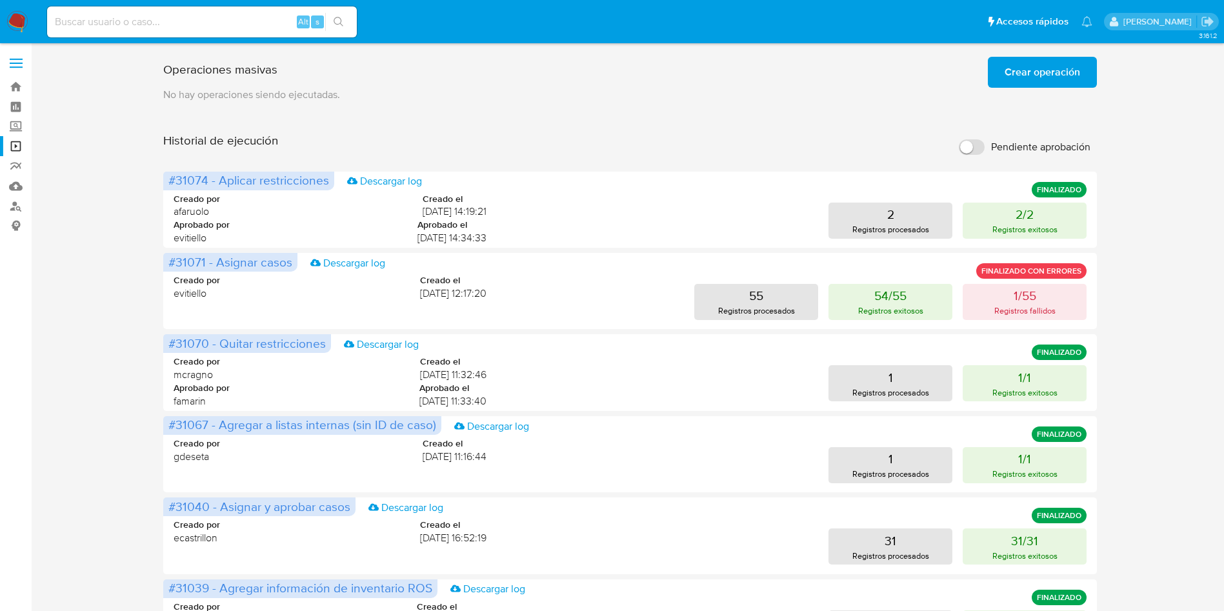
click at [22, 397] on aside "Bandeja Tablero Screening Búsqueda en Listas Watchlist Herramientas Operaciones…" at bounding box center [16, 538] width 32 height 1077
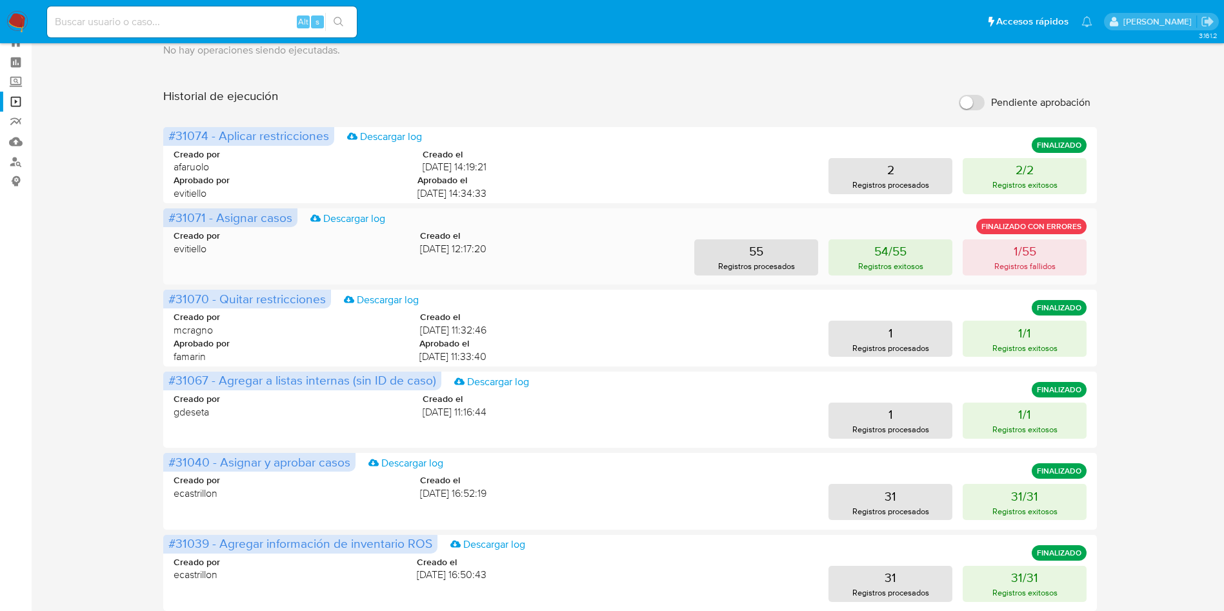
scroll to position [466, 0]
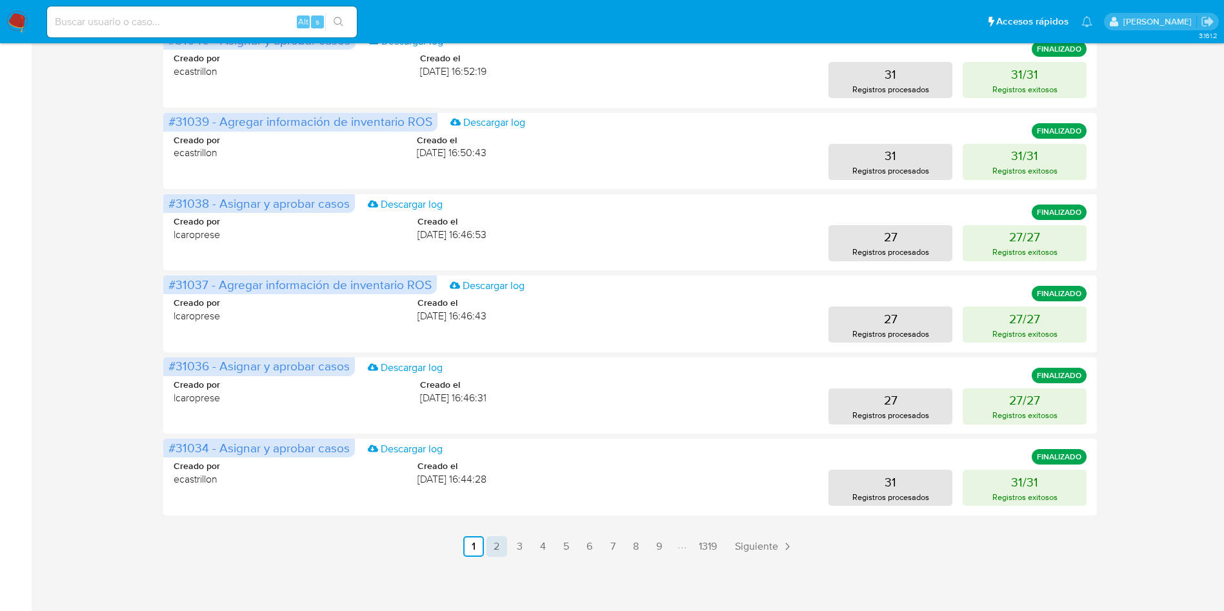
click at [497, 546] on link "2" at bounding box center [496, 546] width 21 height 21
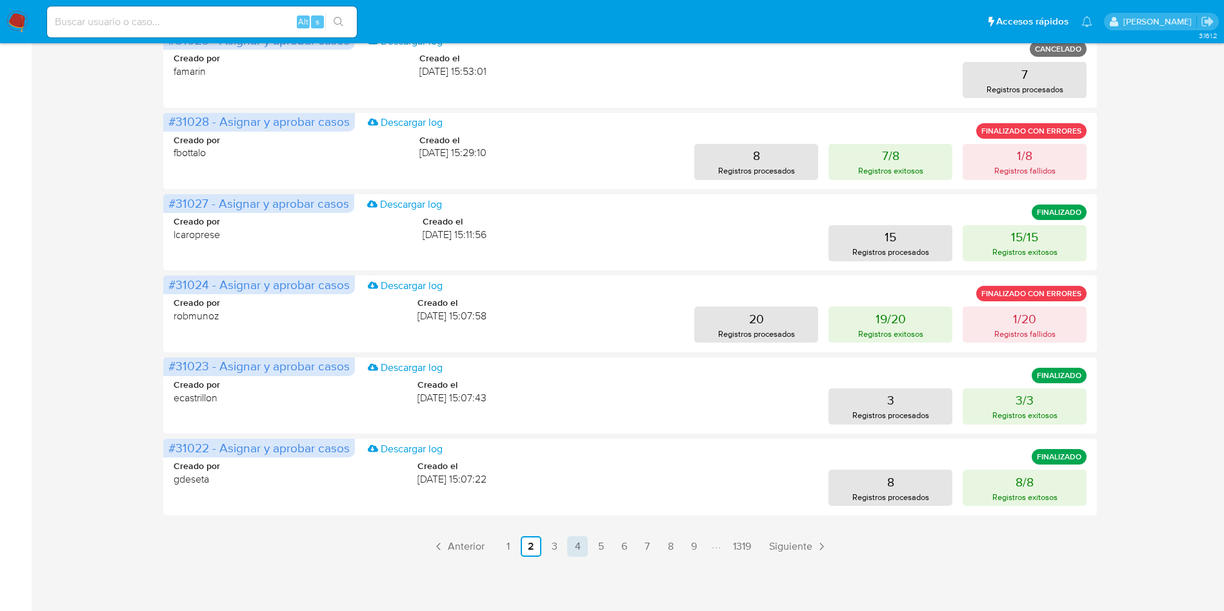
click at [584, 544] on link "4" at bounding box center [577, 546] width 21 height 21
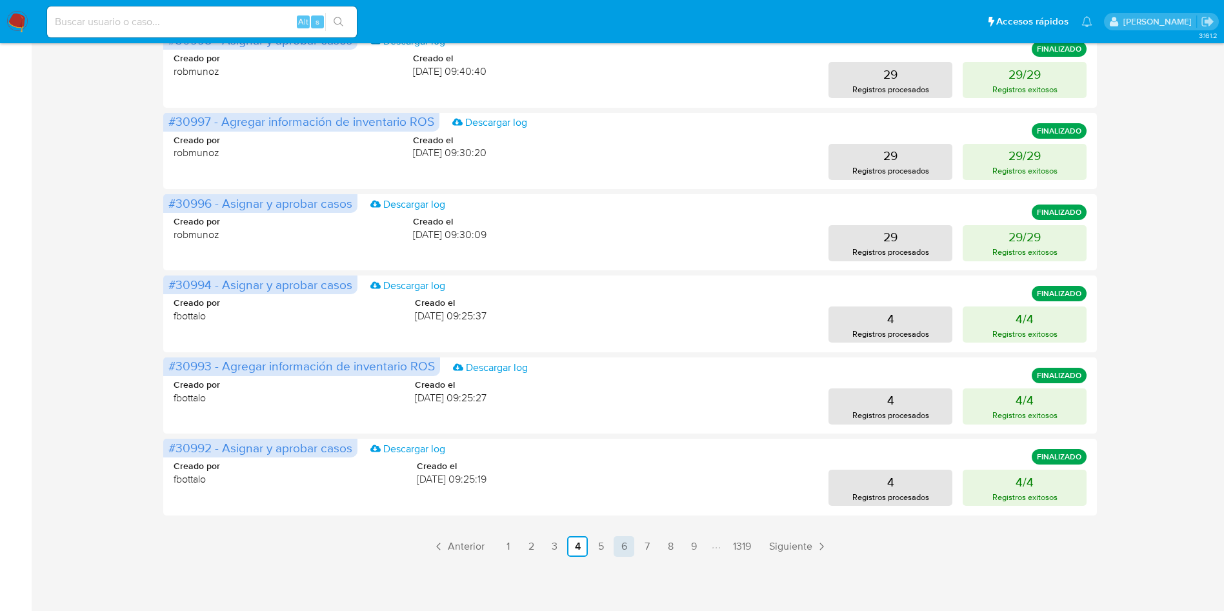
click at [615, 545] on link "6" at bounding box center [623, 546] width 21 height 21
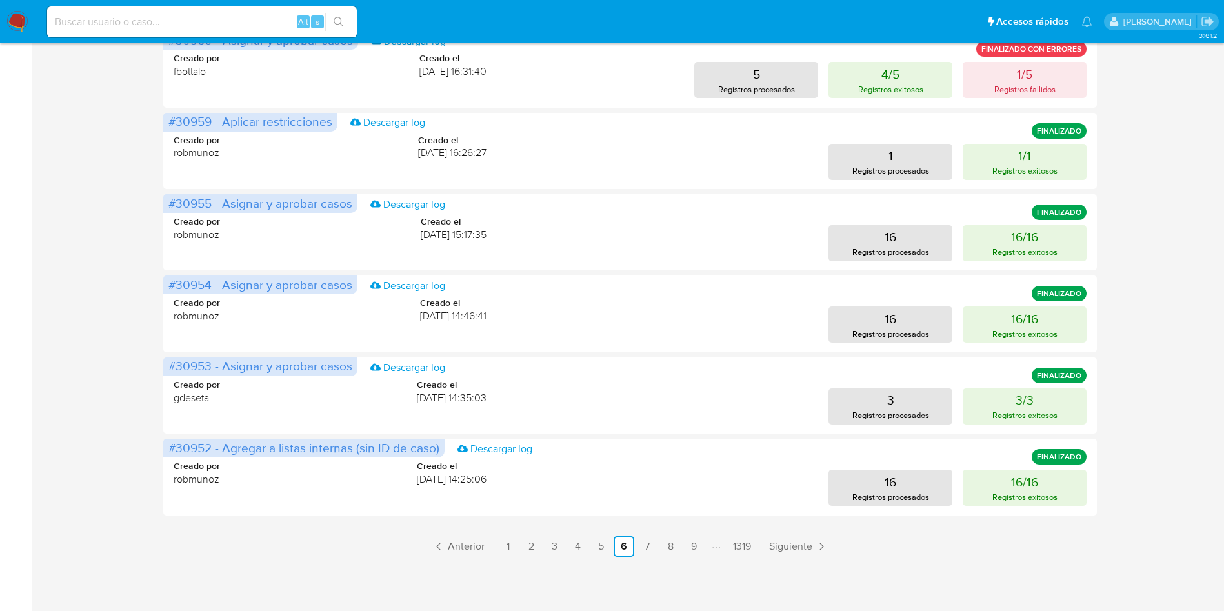
click at [0, 323] on aside "Bandeja Tablero Screening Búsqueda en Listas Watchlist Herramientas Operaciones…" at bounding box center [16, 72] width 32 height 1077
click at [924, 335] on p "Registros procesados" at bounding box center [890, 334] width 77 height 12
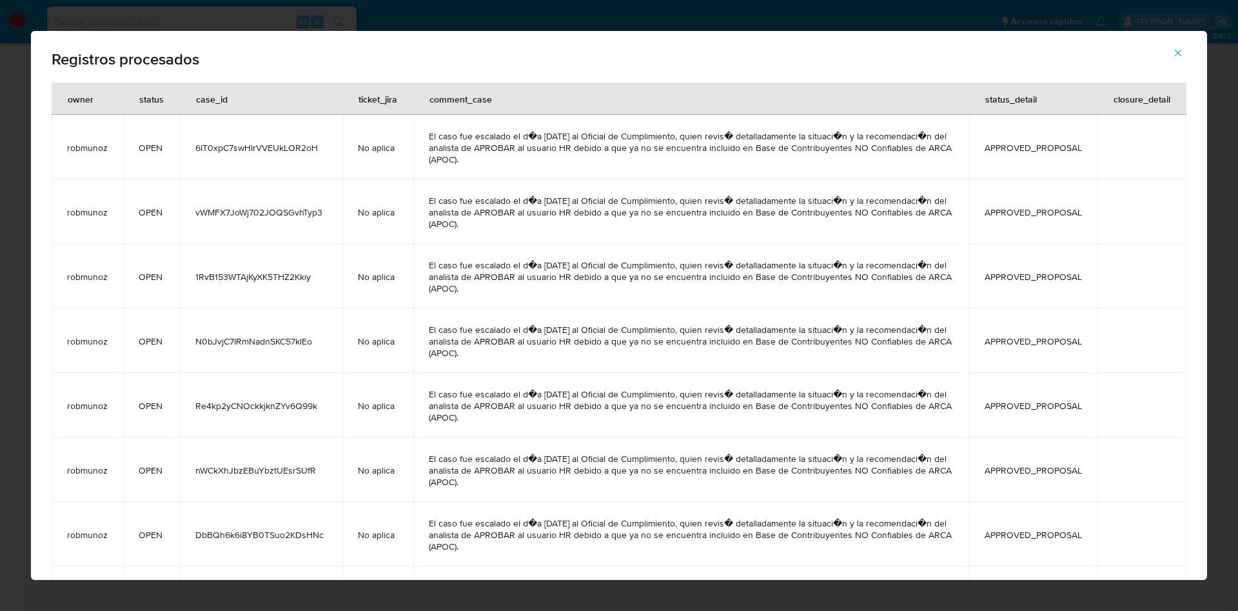
click at [1184, 51] on icon "button" at bounding box center [1179, 53] width 12 height 12
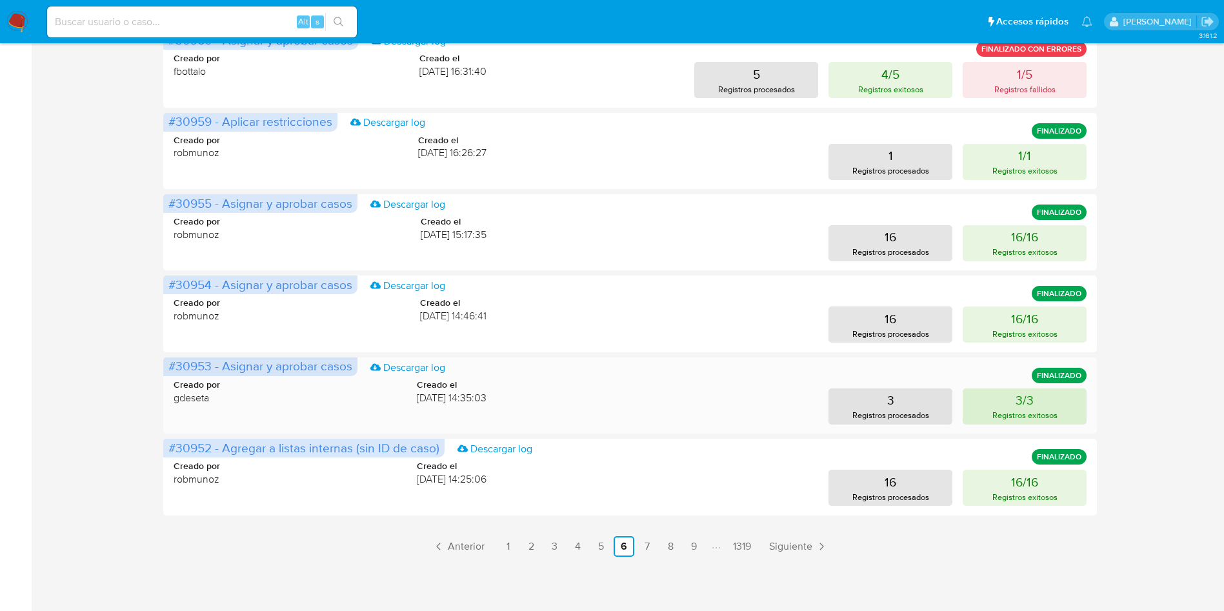
click at [1031, 409] on p "Registros exitosos" at bounding box center [1024, 415] width 65 height 12
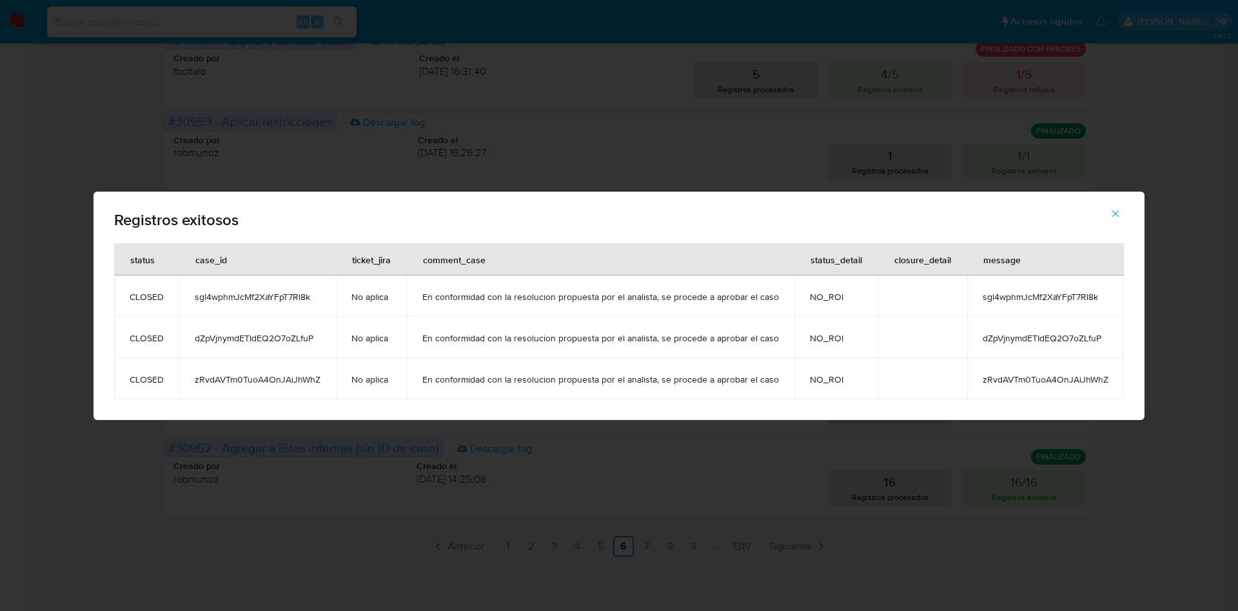
click at [1115, 214] on icon "button" at bounding box center [1116, 214] width 12 height 12
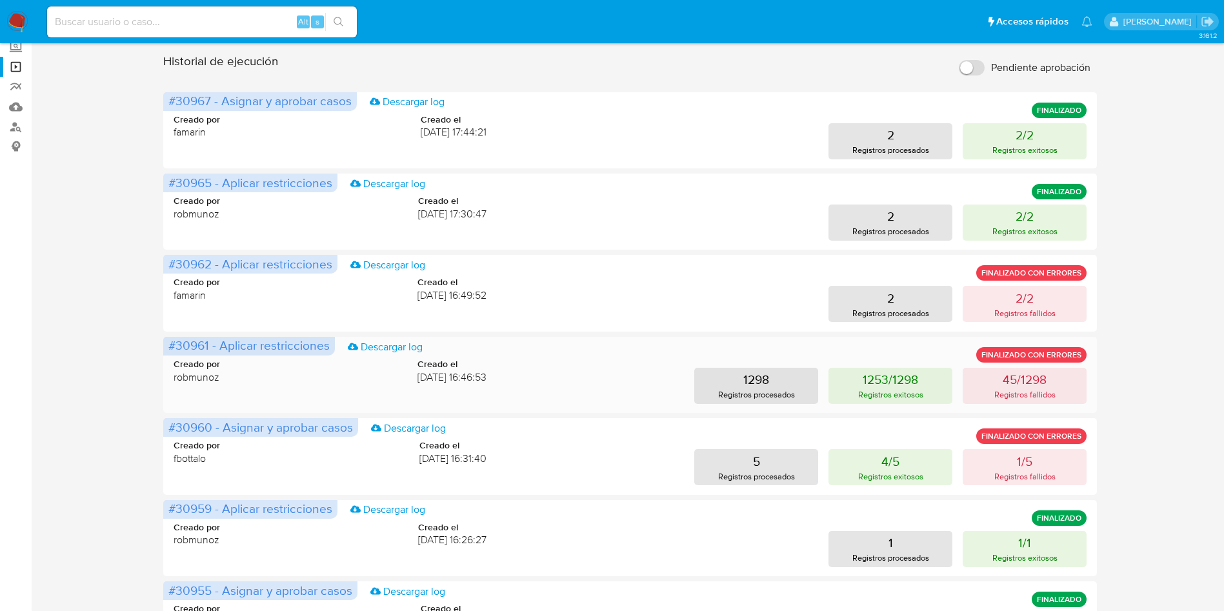
scroll to position [0, 0]
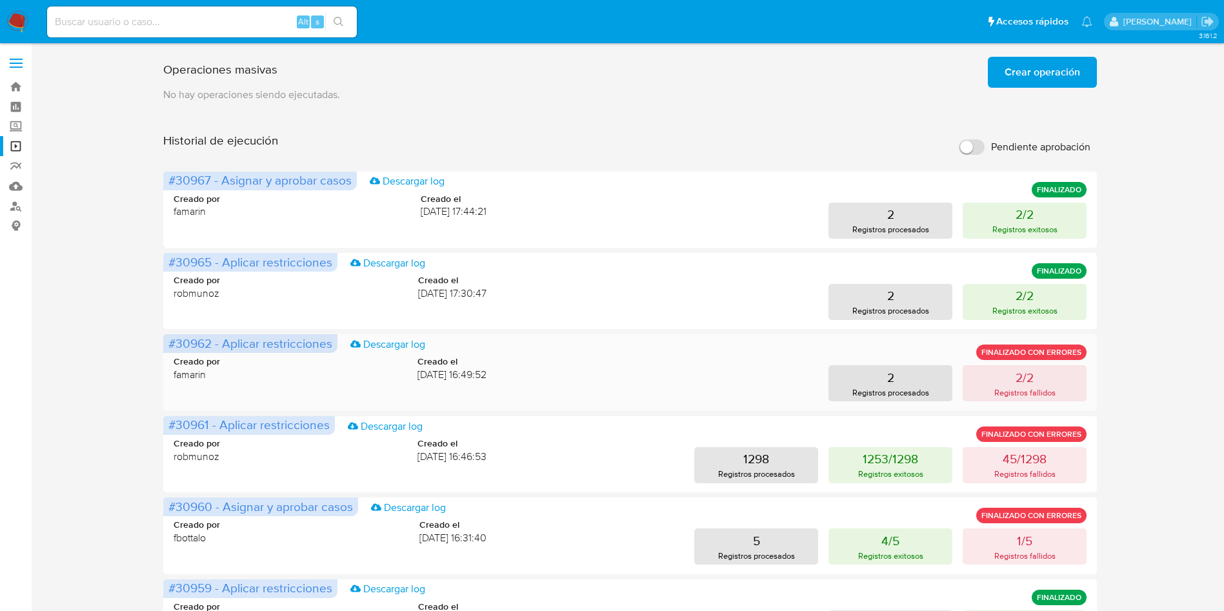
click at [183, 351] on span "#30962 - Aplicar restricciones" at bounding box center [250, 343] width 164 height 18
click at [192, 366] on span "Creado por" at bounding box center [197, 361] width 46 height 12
drag, startPoint x: 976, startPoint y: 266, endPoint x: 977, endPoint y: 260, distance: 6.6
click at [975, 266] on div "Creado por robmunoz Creado el [DATE] 17:30:47 2 Registros procesados 2/2 Regist…" at bounding box center [630, 289] width 913 height 62
click at [930, 224] on button "2 Registros procesados" at bounding box center [890, 221] width 124 height 36
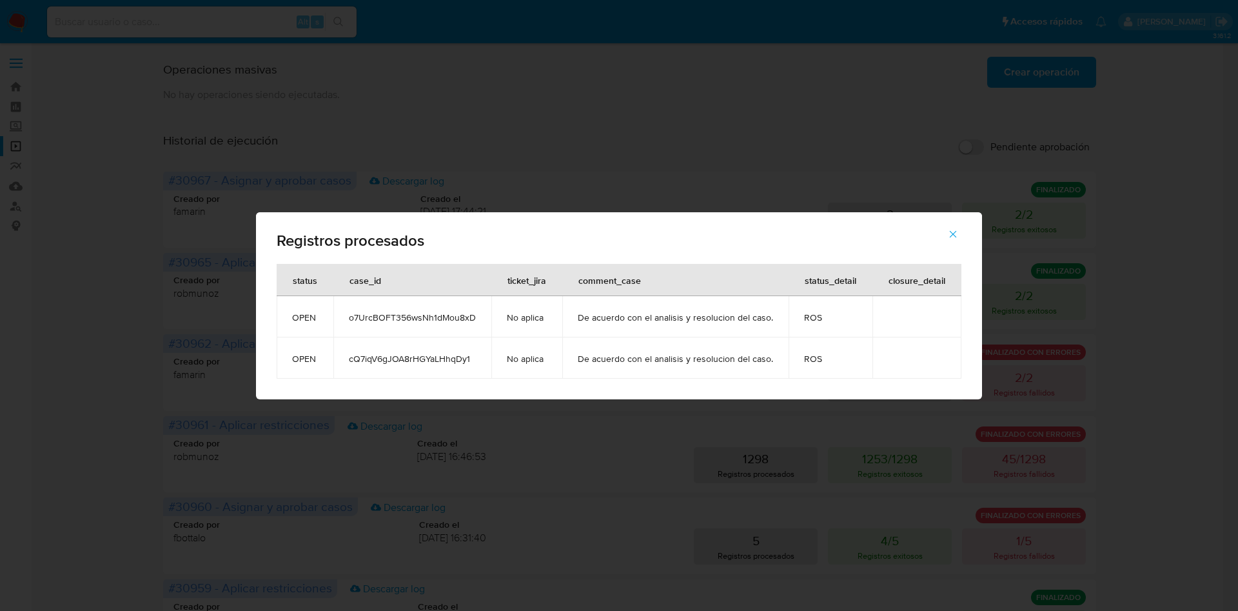
click at [959, 227] on button "button" at bounding box center [953, 234] width 45 height 31
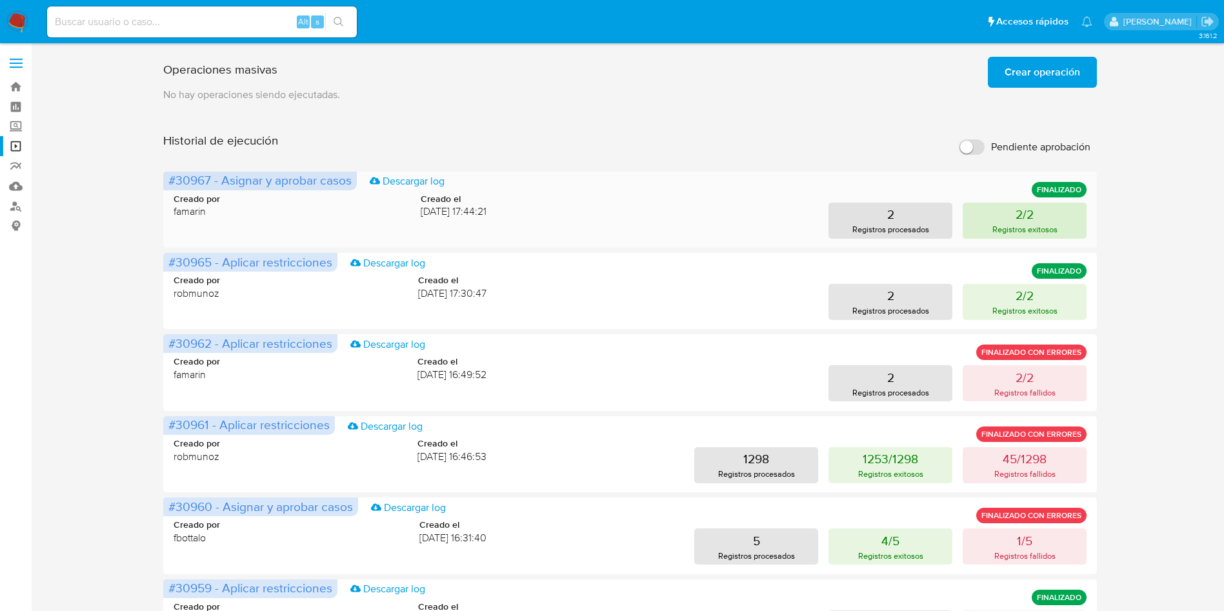
click at [1037, 203] on button "2/2 Registros exitosos" at bounding box center [1024, 221] width 124 height 36
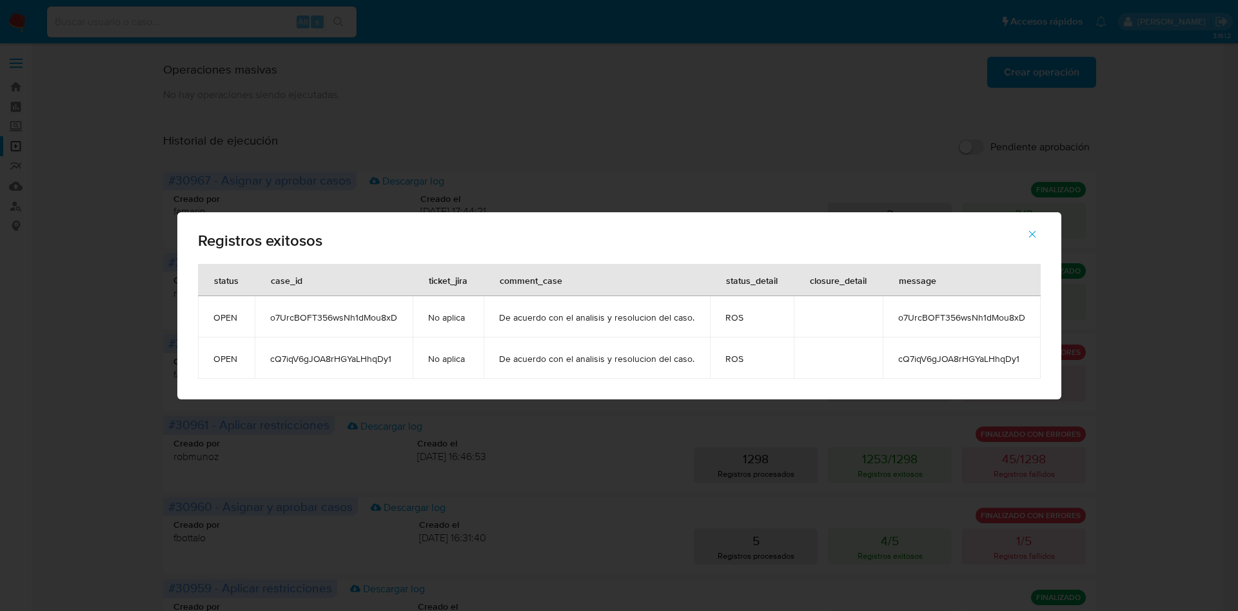
click at [690, 139] on div "Registros exitosos status case_id ticket_jira comment_case status_detail closur…" at bounding box center [619, 305] width 1238 height 611
click at [1233, 145] on div "Registros exitosos status case_id ticket_jira comment_case status_detail closur…" at bounding box center [619, 305] width 1238 height 611
click at [1033, 228] on icon "button" at bounding box center [1033, 234] width 12 height 12
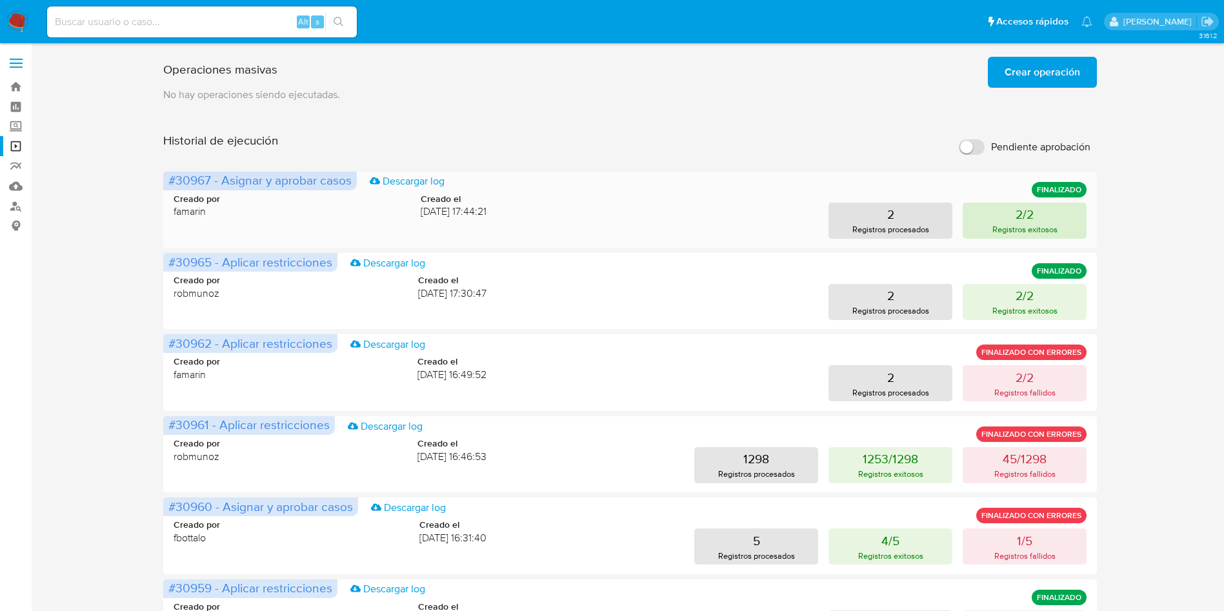
click at [1021, 216] on p "2/2" at bounding box center [1024, 214] width 18 height 18
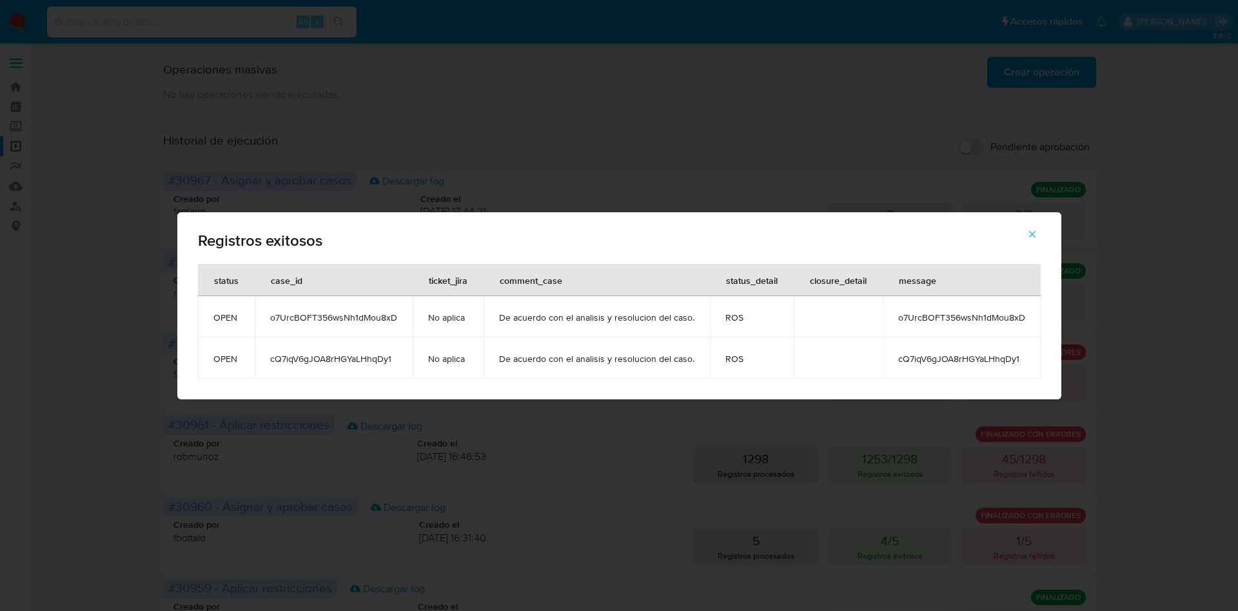
click at [608, 448] on div "Registros exitosos status case_id ticket_jira comment_case status_detail closur…" at bounding box center [619, 305] width 1238 height 611
click at [691, 154] on div "Registros exitosos status case_id ticket_jira comment_case status_detail closur…" at bounding box center [619, 305] width 1238 height 611
click at [1031, 229] on icon "button" at bounding box center [1033, 234] width 12 height 12
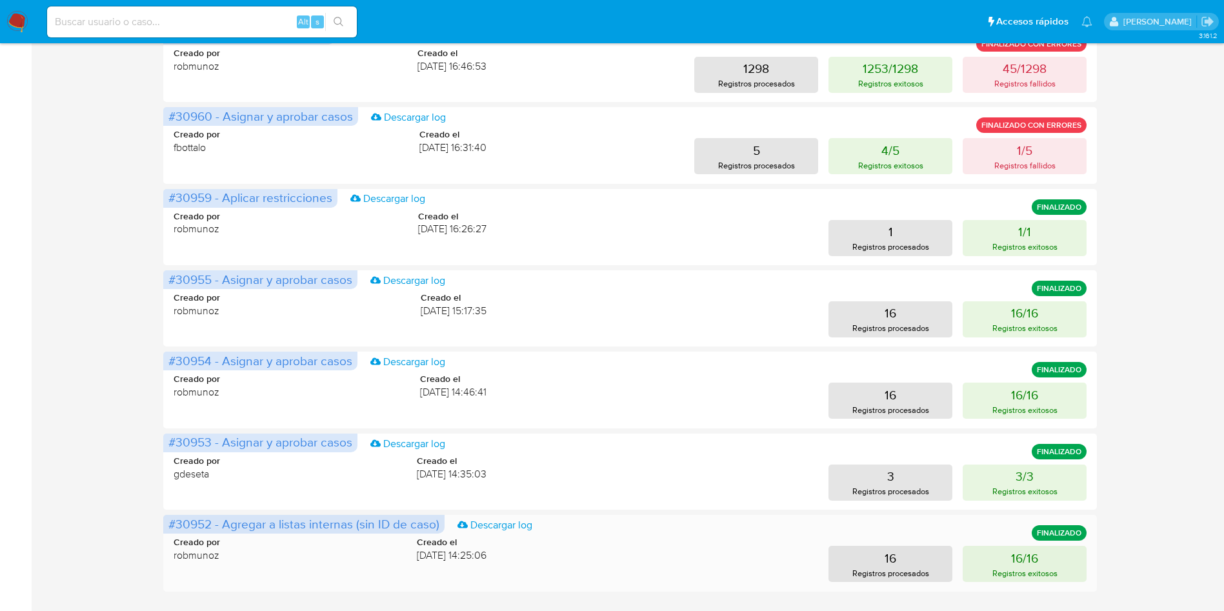
scroll to position [466, 0]
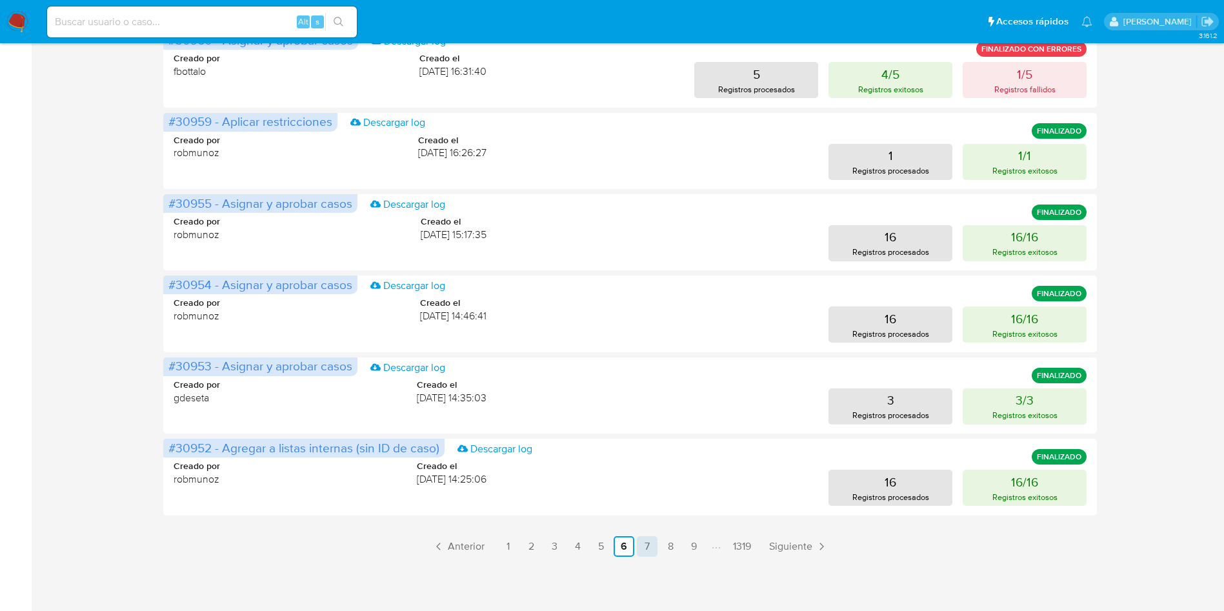
click at [640, 546] on link "7" at bounding box center [647, 546] width 21 height 21
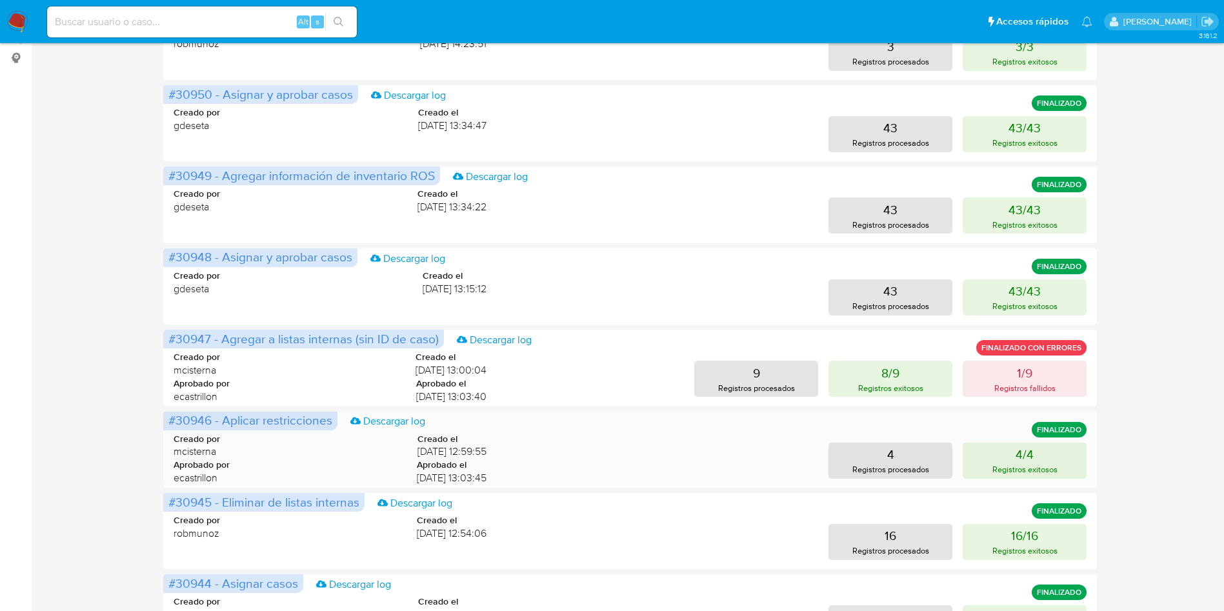
scroll to position [174, 0]
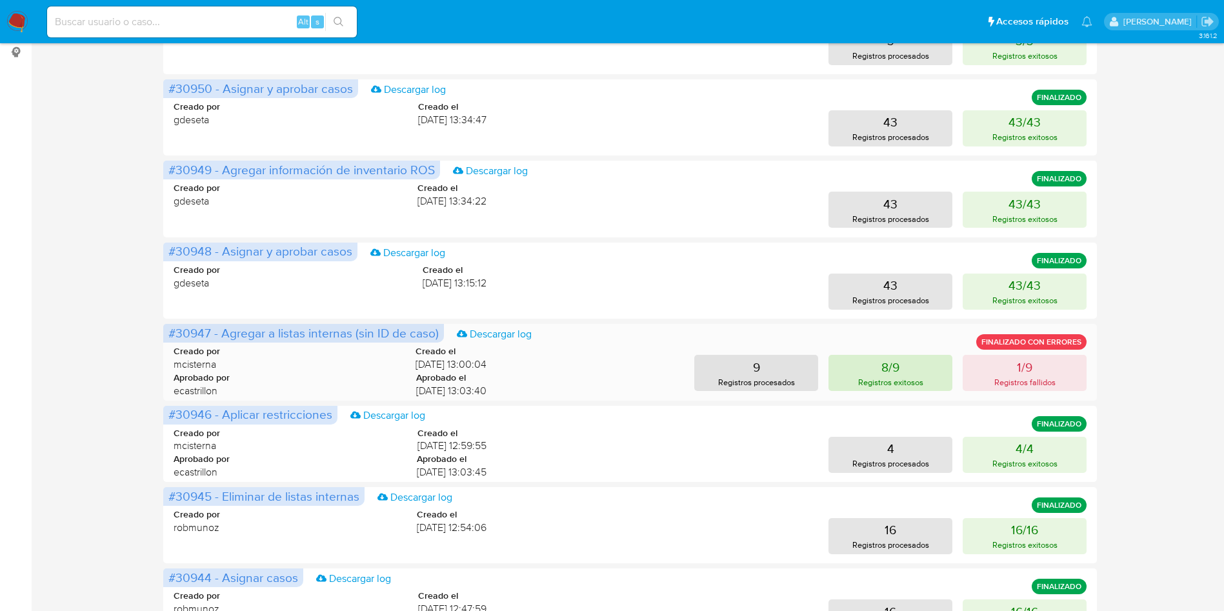
click at [898, 388] on button "8/9 Registros exitosos" at bounding box center [890, 373] width 124 height 36
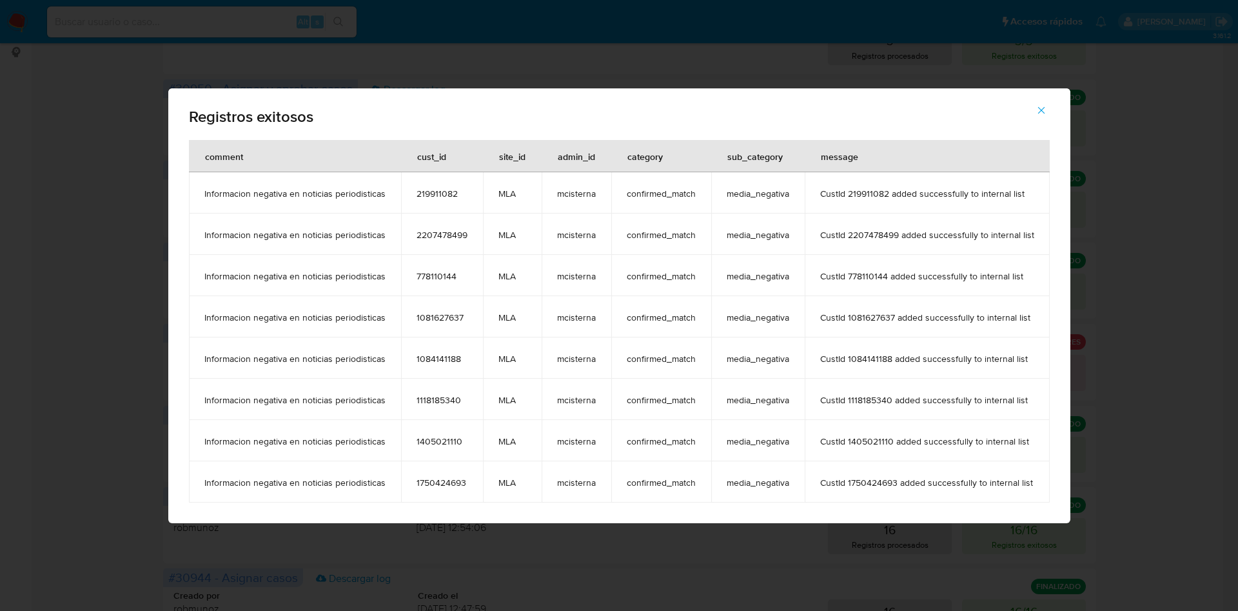
click at [1048, 117] on button "button" at bounding box center [1041, 110] width 45 height 31
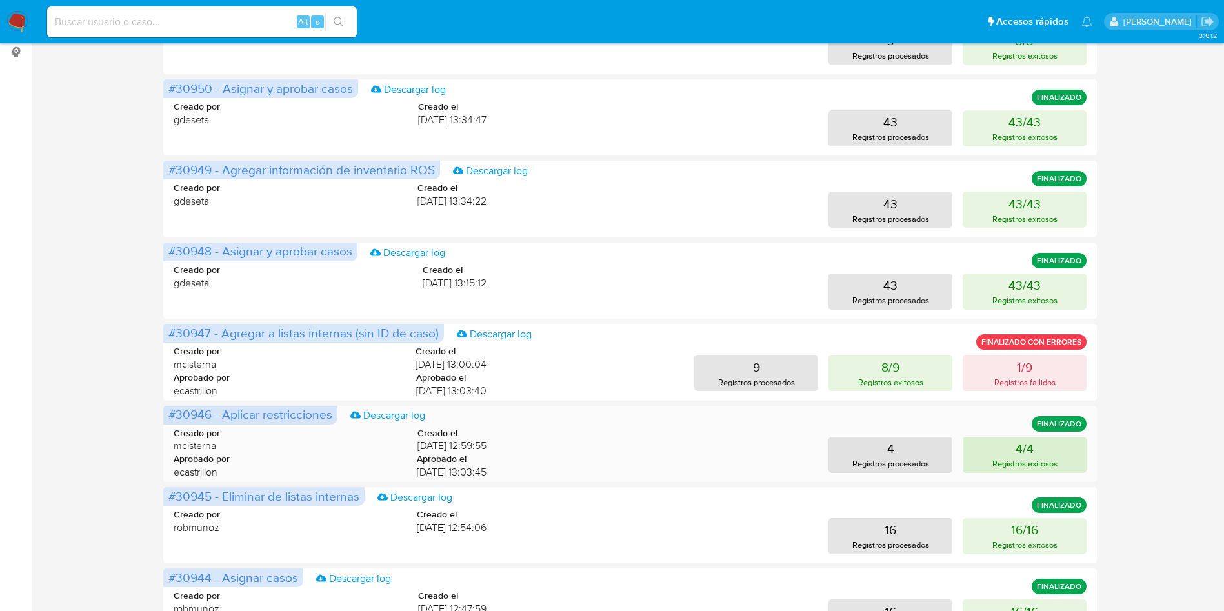
click at [1014, 461] on p "Registros exitosos" at bounding box center [1024, 463] width 65 height 12
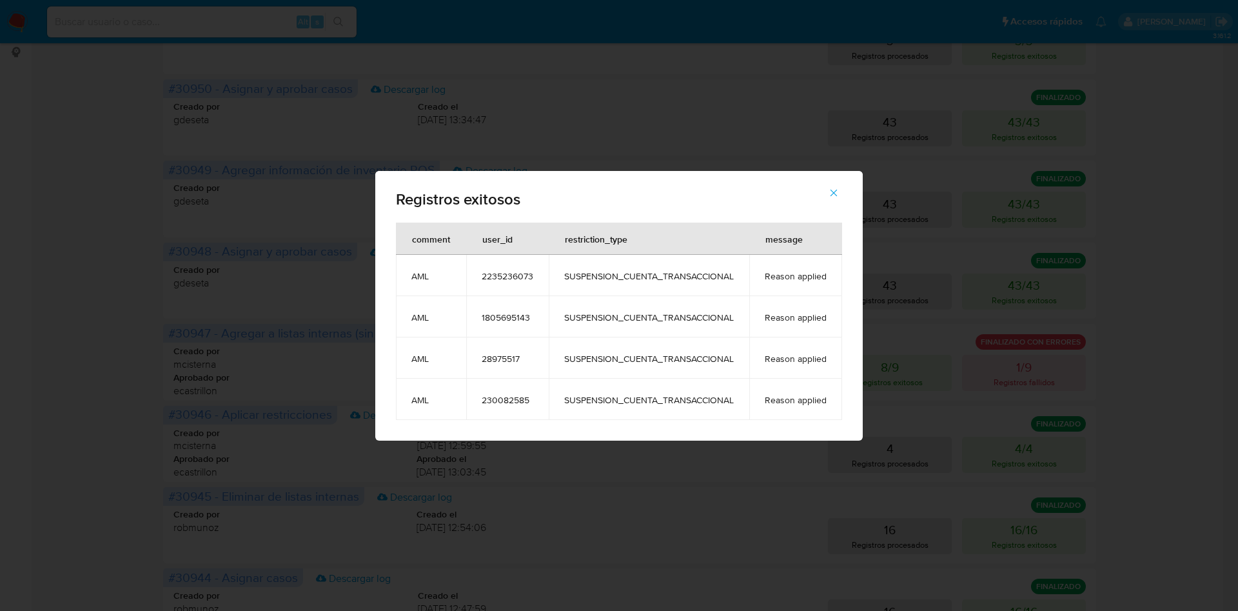
click at [0, 429] on div "Registros exitosos comment user_id restriction_type message AML 2235236073 SUSP…" at bounding box center [619, 305] width 1238 height 611
click at [833, 191] on icon "button" at bounding box center [834, 193] width 12 height 12
